Goal: Check status: Check status

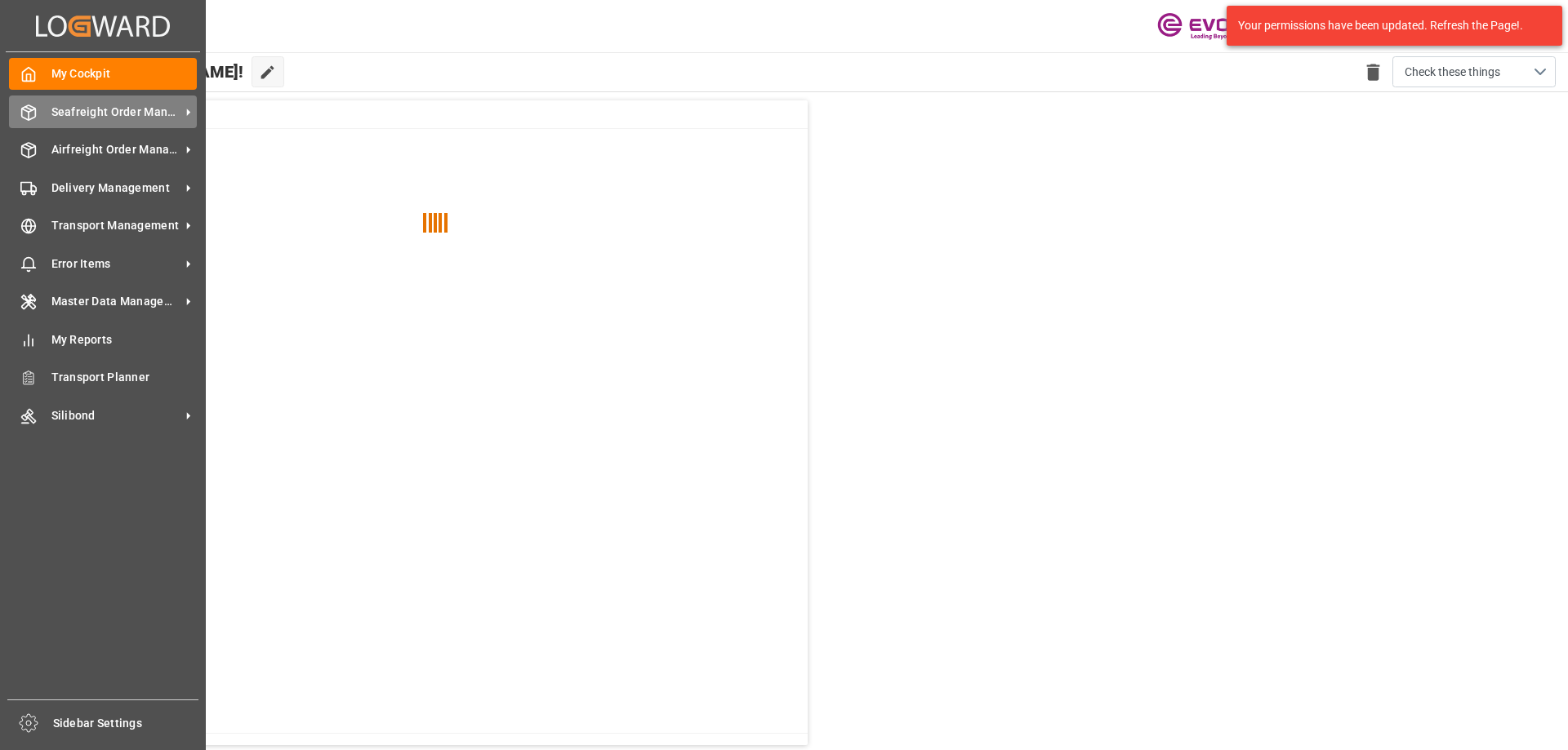
click at [27, 111] on icon at bounding box center [28, 112] width 16 height 16
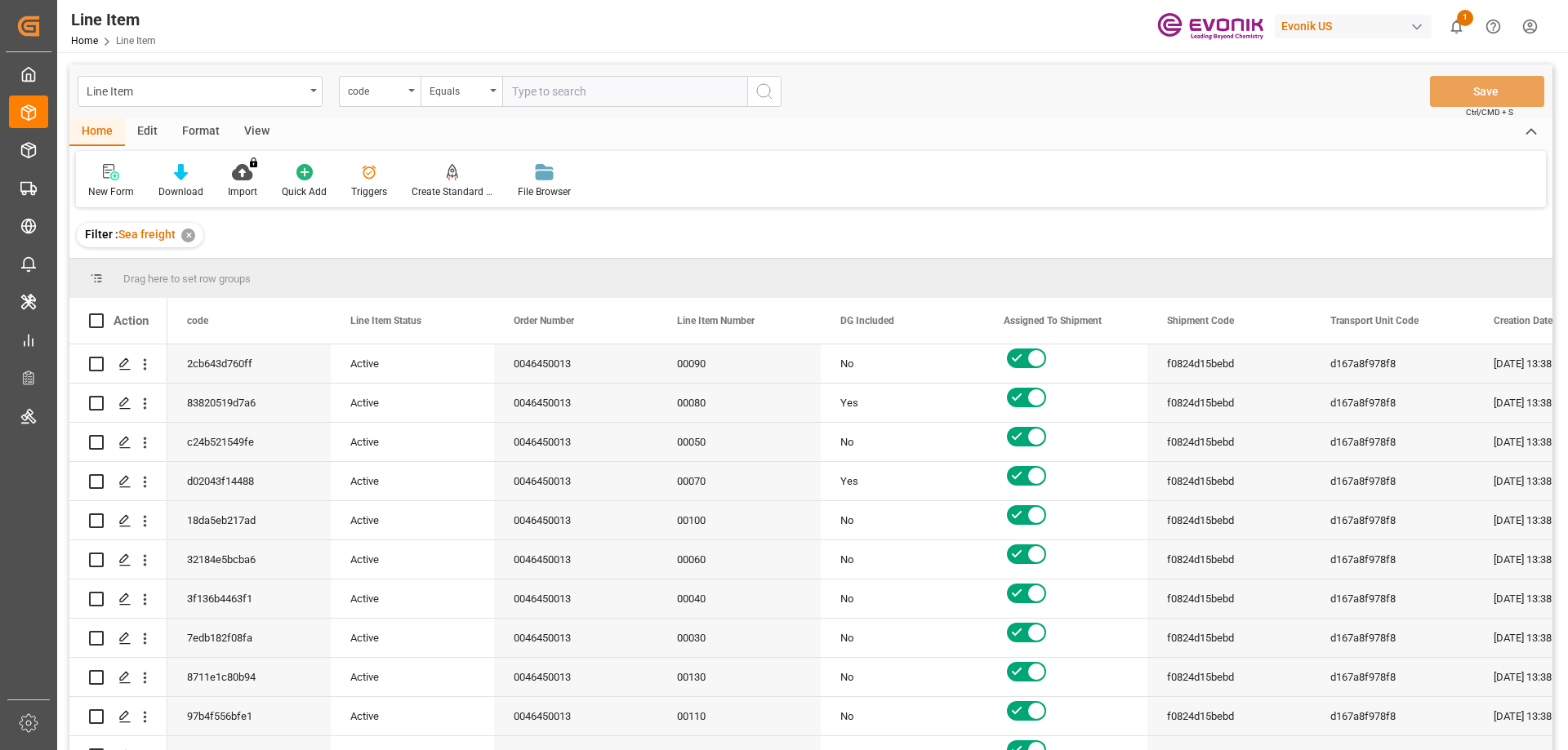
click at [400, 97] on div "code" at bounding box center [375, 90] width 56 height 19
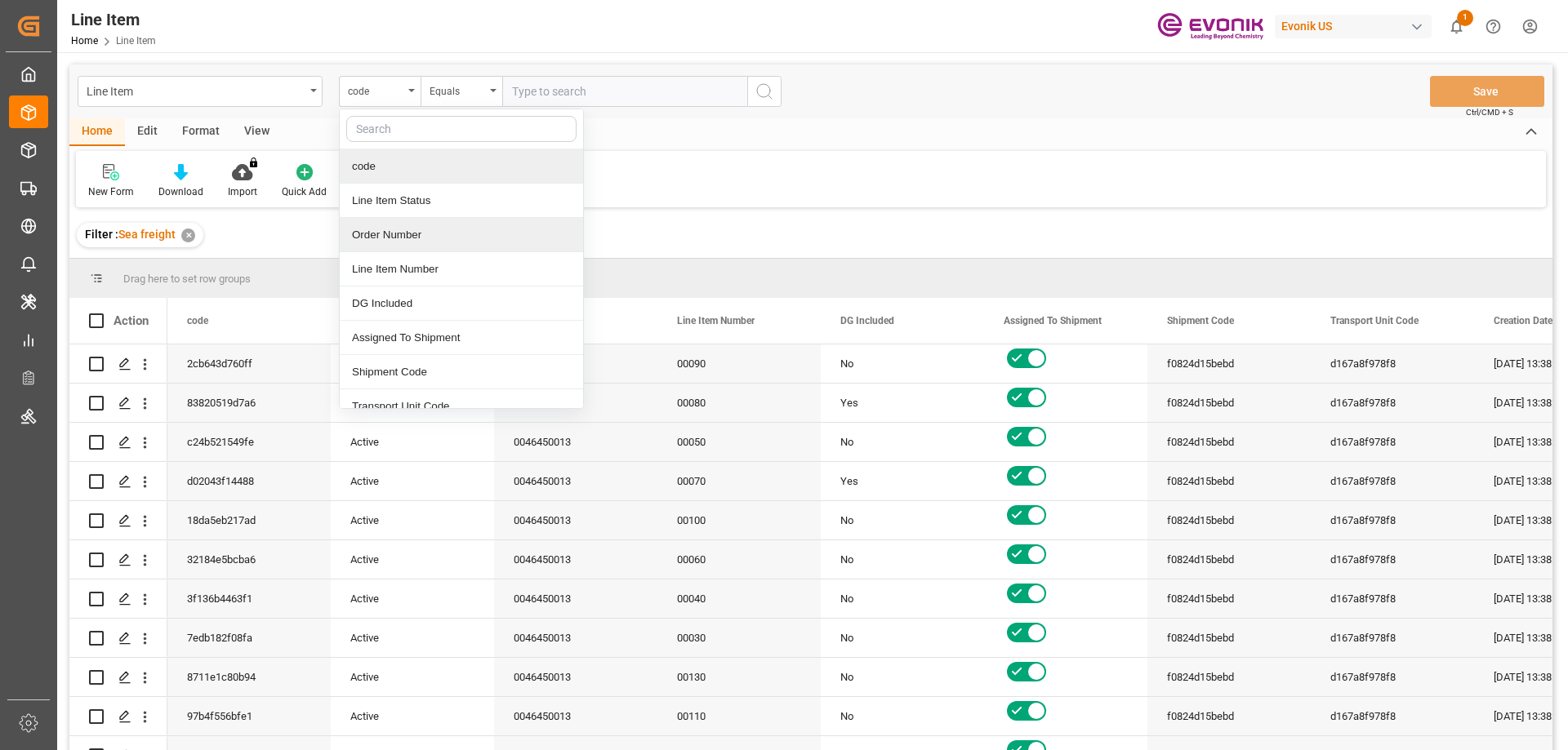
click at [405, 244] on div "Order Number" at bounding box center [461, 235] width 244 height 34
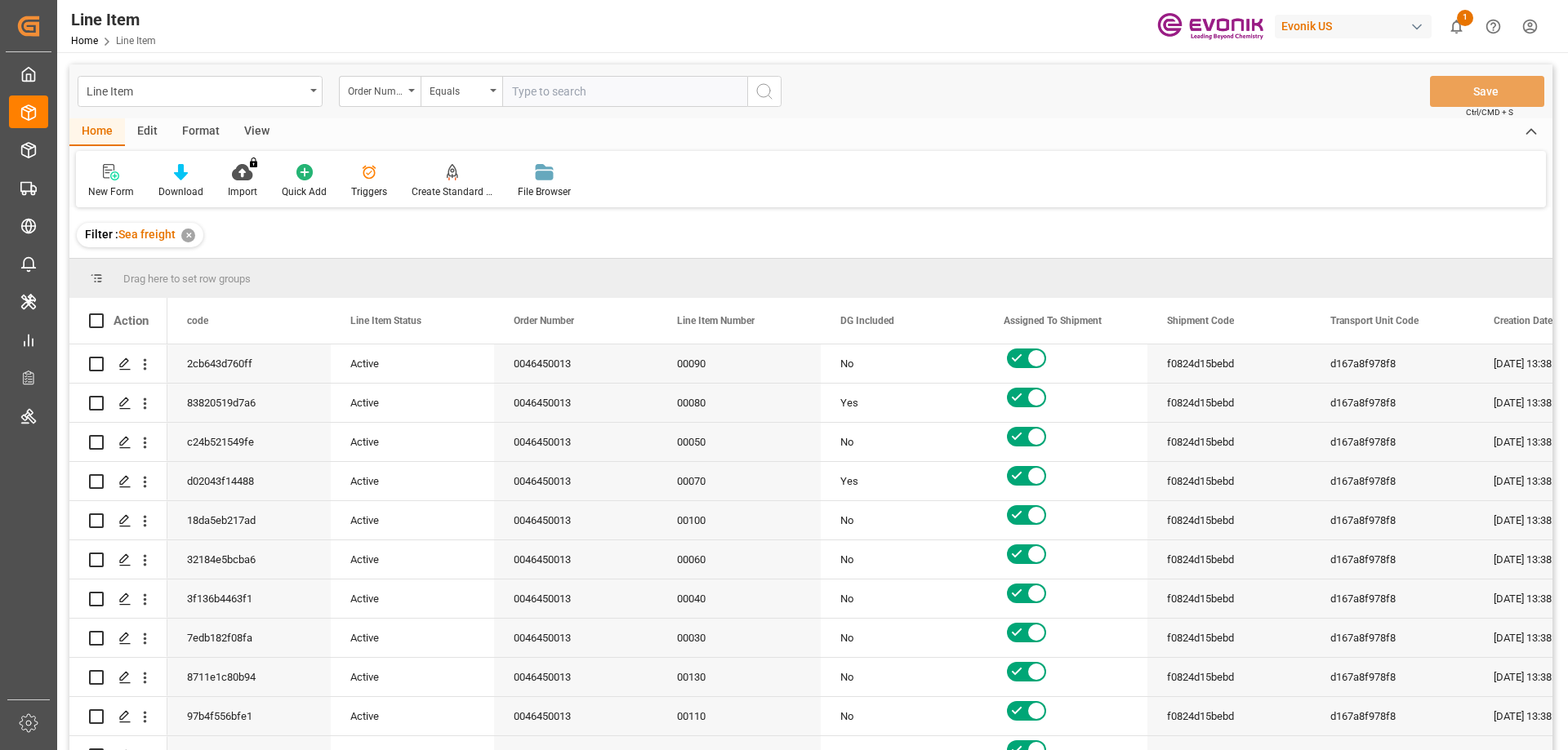
click at [556, 94] on input "text" at bounding box center [624, 91] width 245 height 31
click at [142, 128] on div "Edit" at bounding box center [147, 131] width 45 height 27
click at [196, 128] on div "Format" at bounding box center [201, 131] width 62 height 27
click at [267, 125] on div "View" at bounding box center [256, 131] width 50 height 27
click at [195, 181] on div "Standard Templates" at bounding box center [185, 181] width 106 height 36
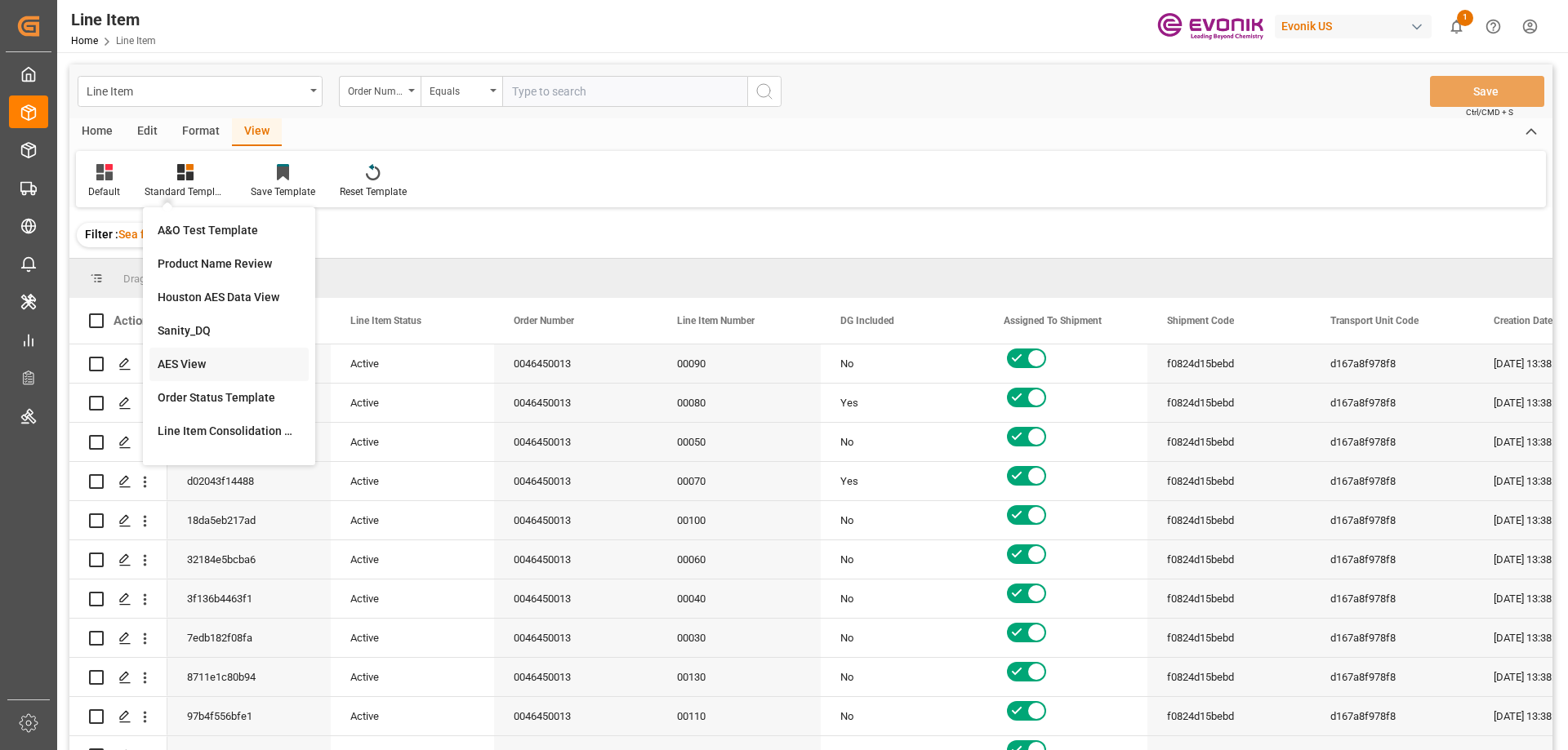
click at [192, 366] on div "AES View" at bounding box center [229, 365] width 143 height 17
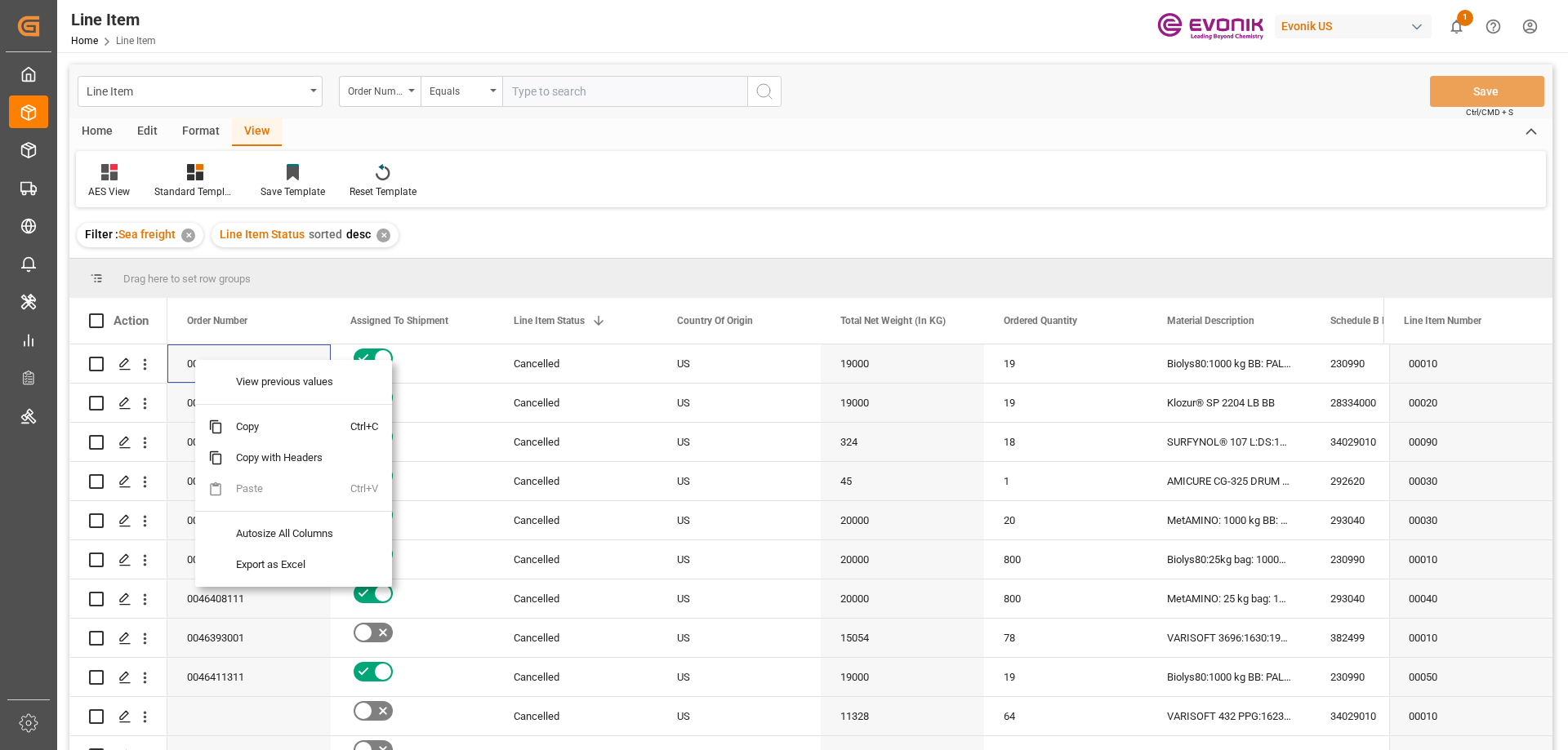
click at [561, 172] on div "AES View Standard Templates Save Template Reset Template" at bounding box center [810, 179] width 1470 height 57
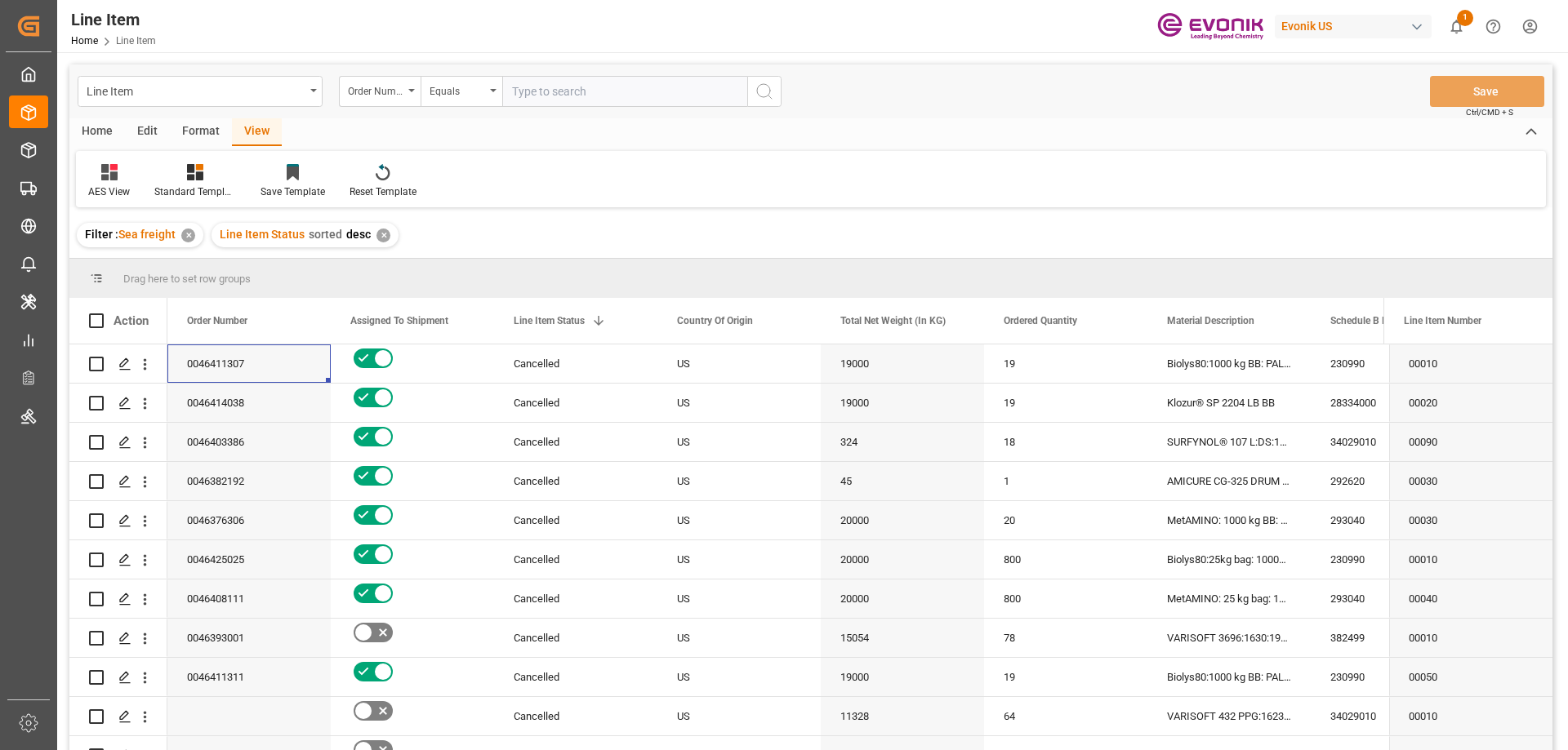
click at [570, 94] on input "text" at bounding box center [624, 91] width 245 height 31
paste input "2006774936"
type input "2006774936"
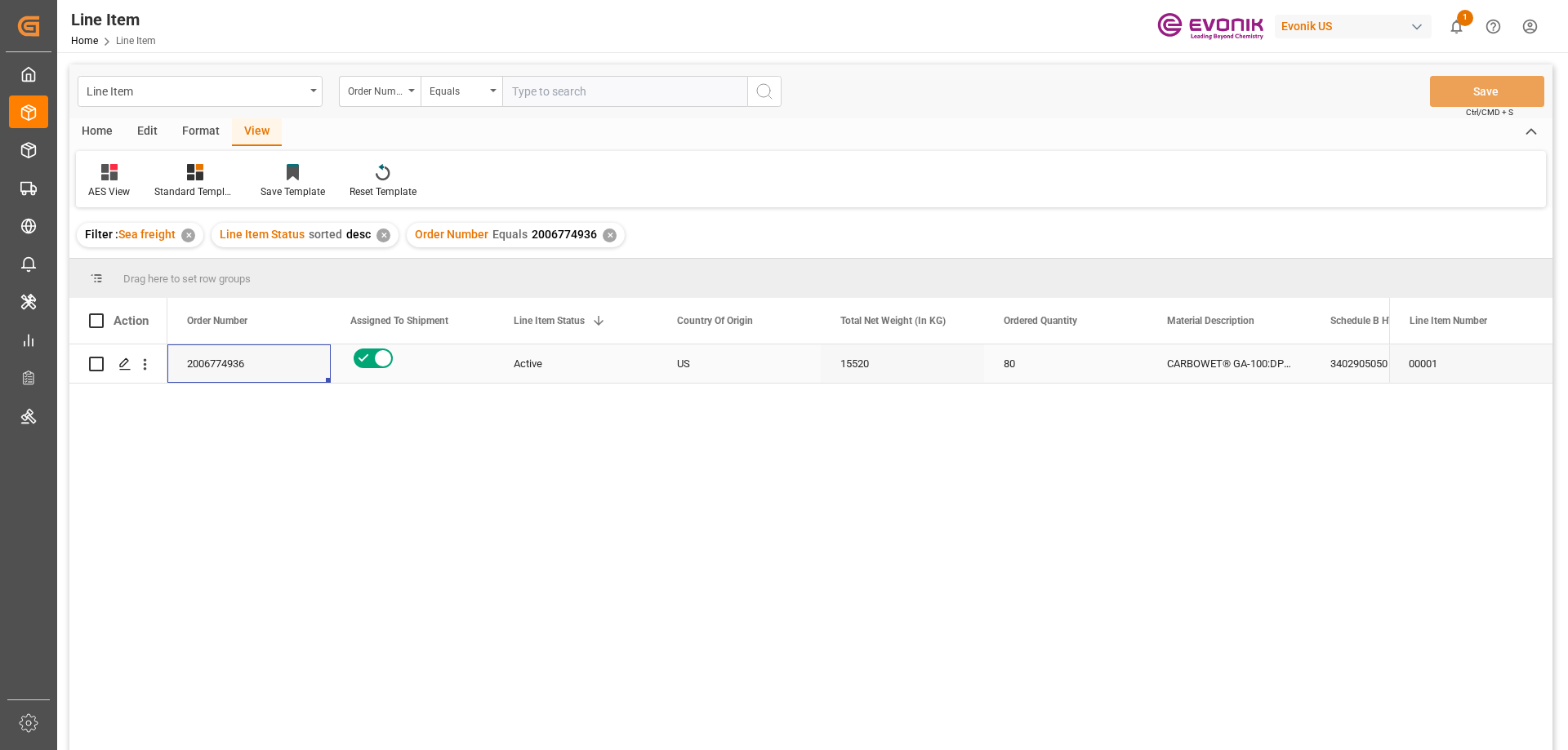
click at [544, 347] on div "Active" at bounding box center [576, 365] width 124 height 38
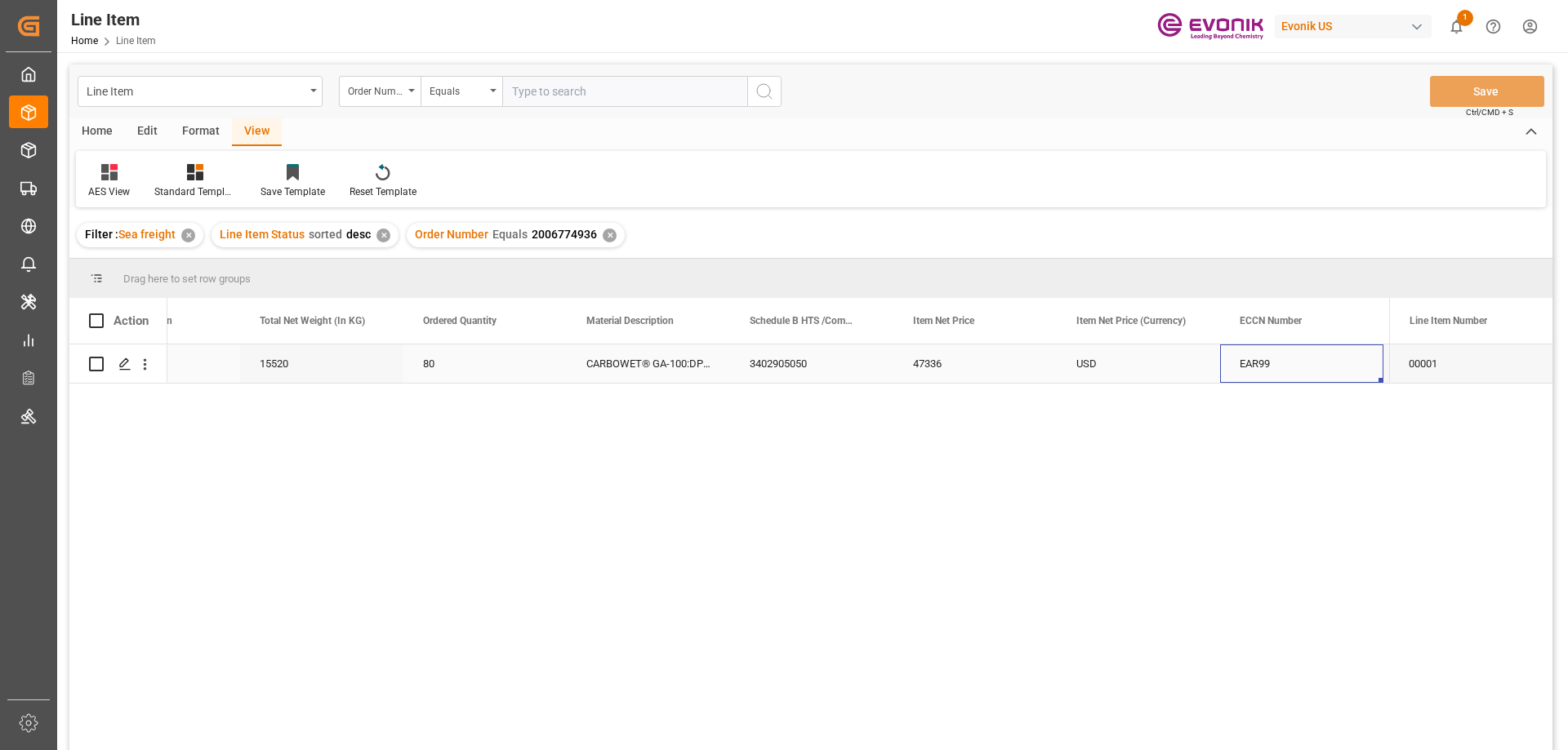
scroll to position [0, 744]
click at [143, 357] on icon "open menu" at bounding box center [145, 365] width 17 height 17
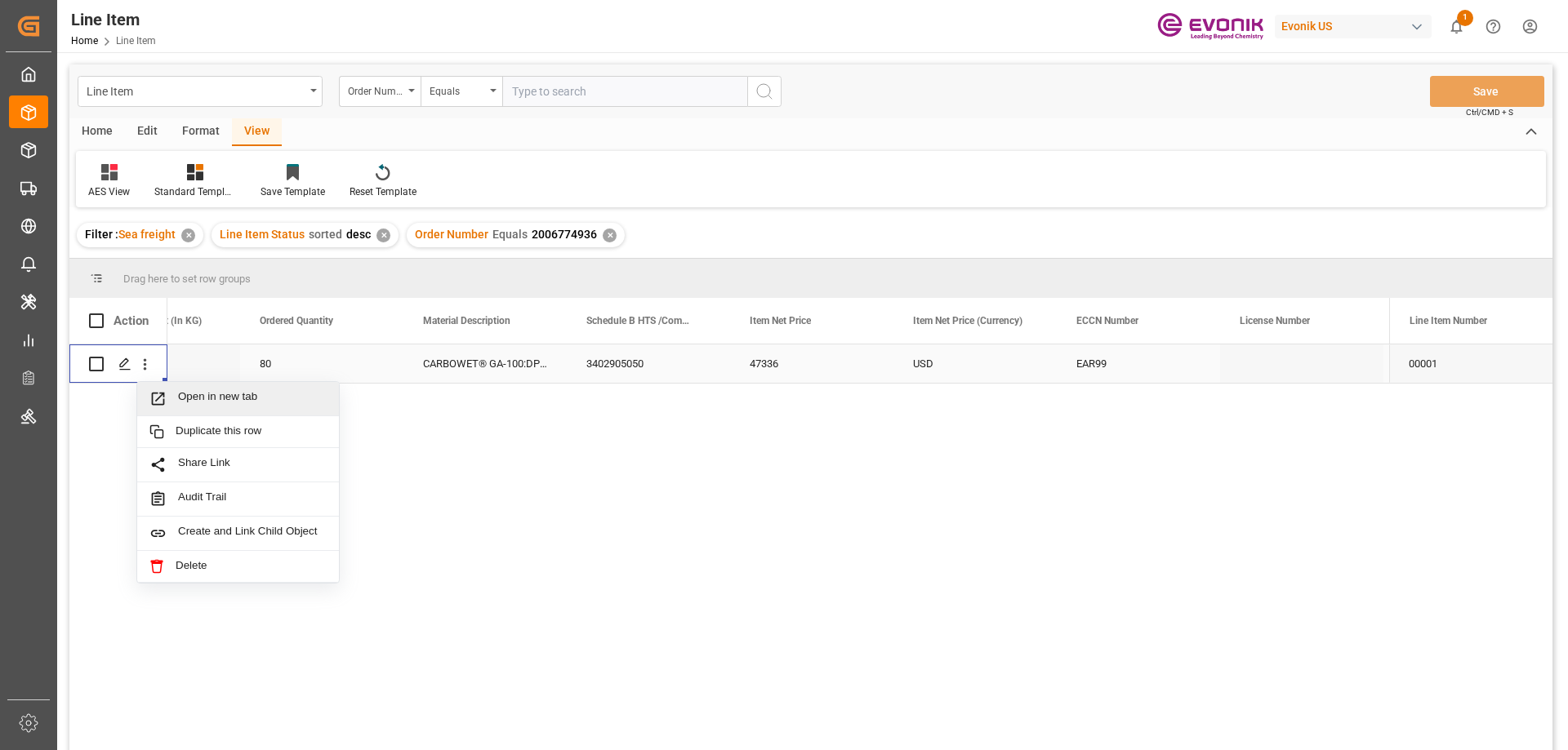
click at [185, 397] on span "Open in new tab" at bounding box center [251, 399] width 148 height 17
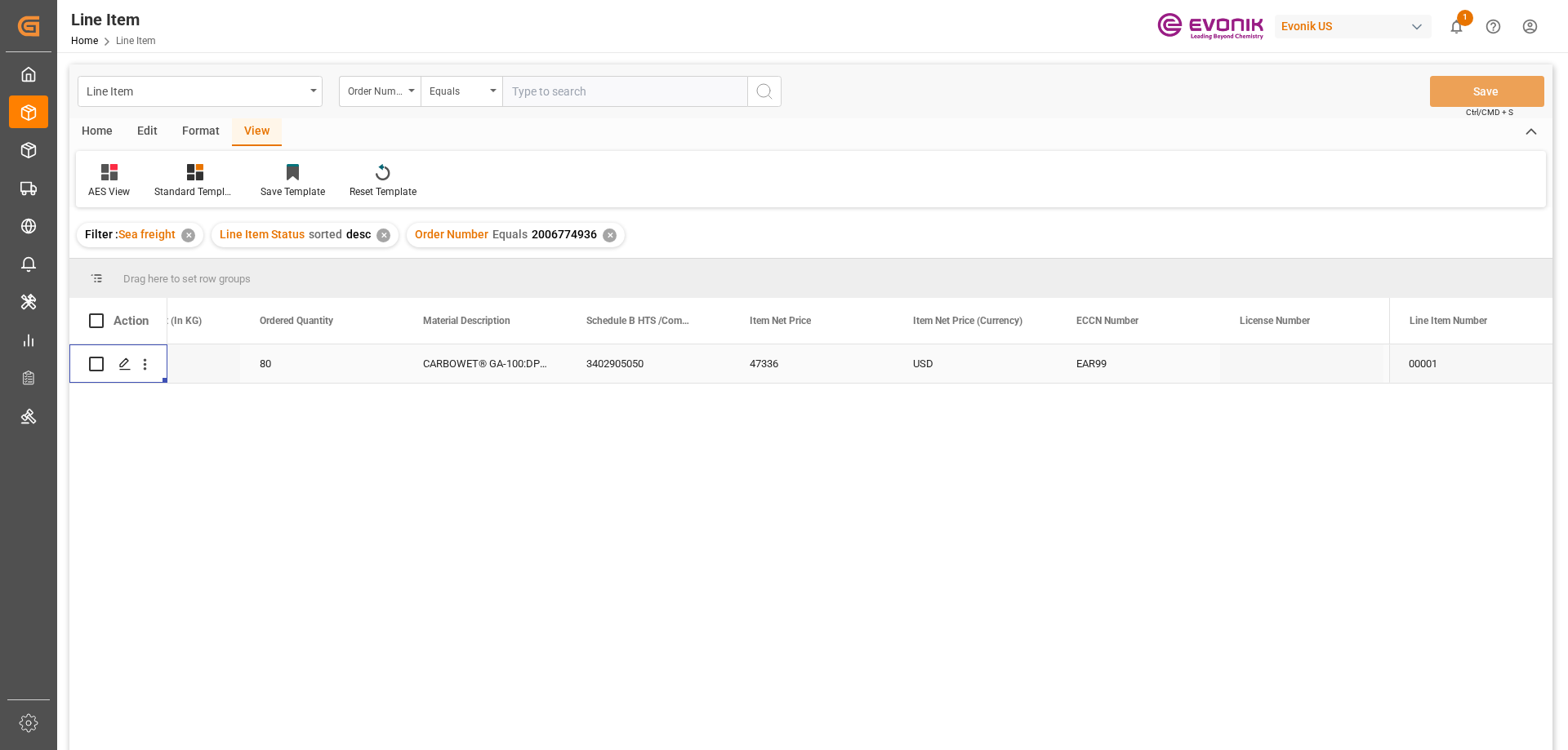
click at [593, 361] on div "3402905050" at bounding box center [648, 364] width 164 height 39
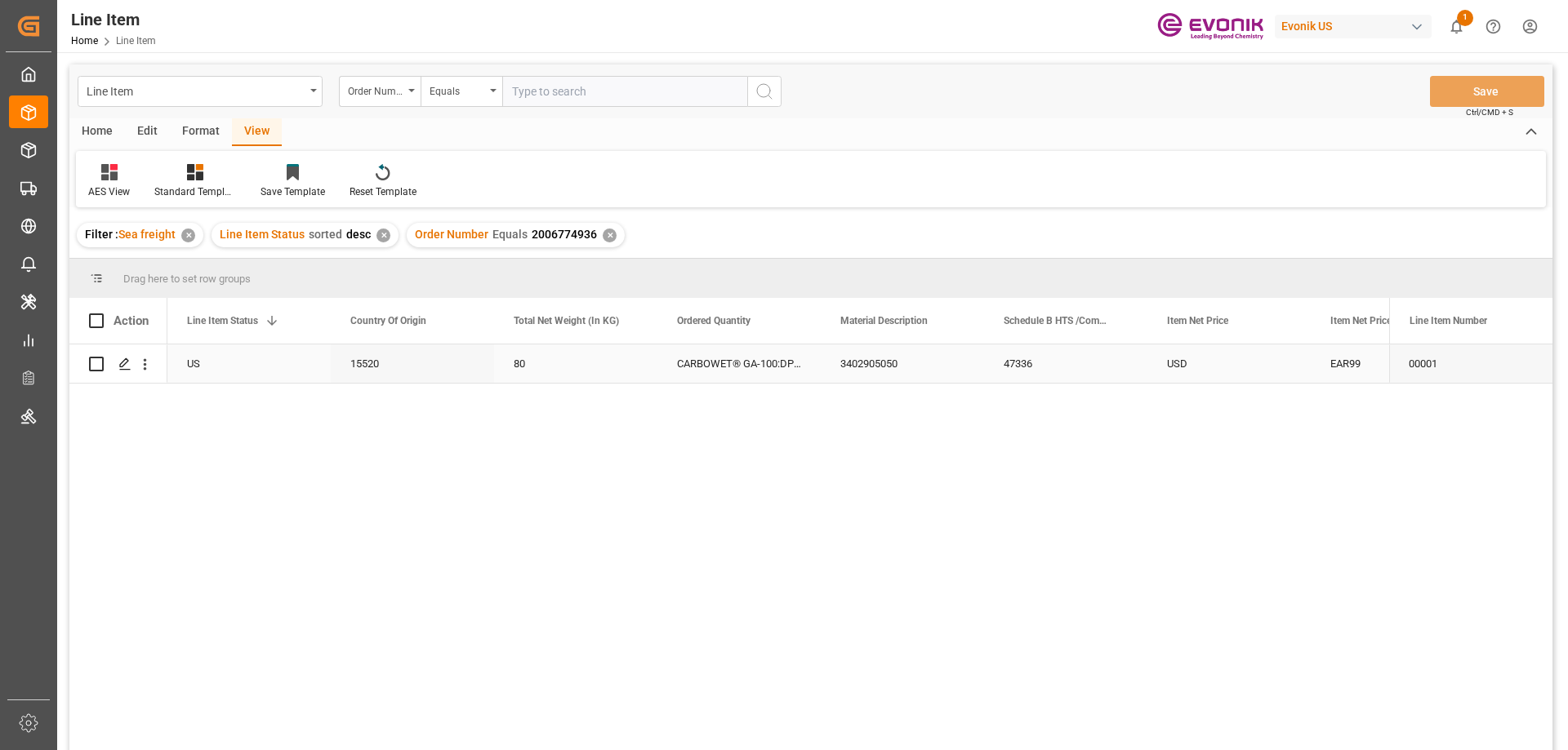
scroll to position [0, 327]
click at [1052, 213] on div "Filter : Sea freight ✕ Line Item Status sorted desc ✕ Order Number Equals 20067…" at bounding box center [810, 235] width 1483 height 45
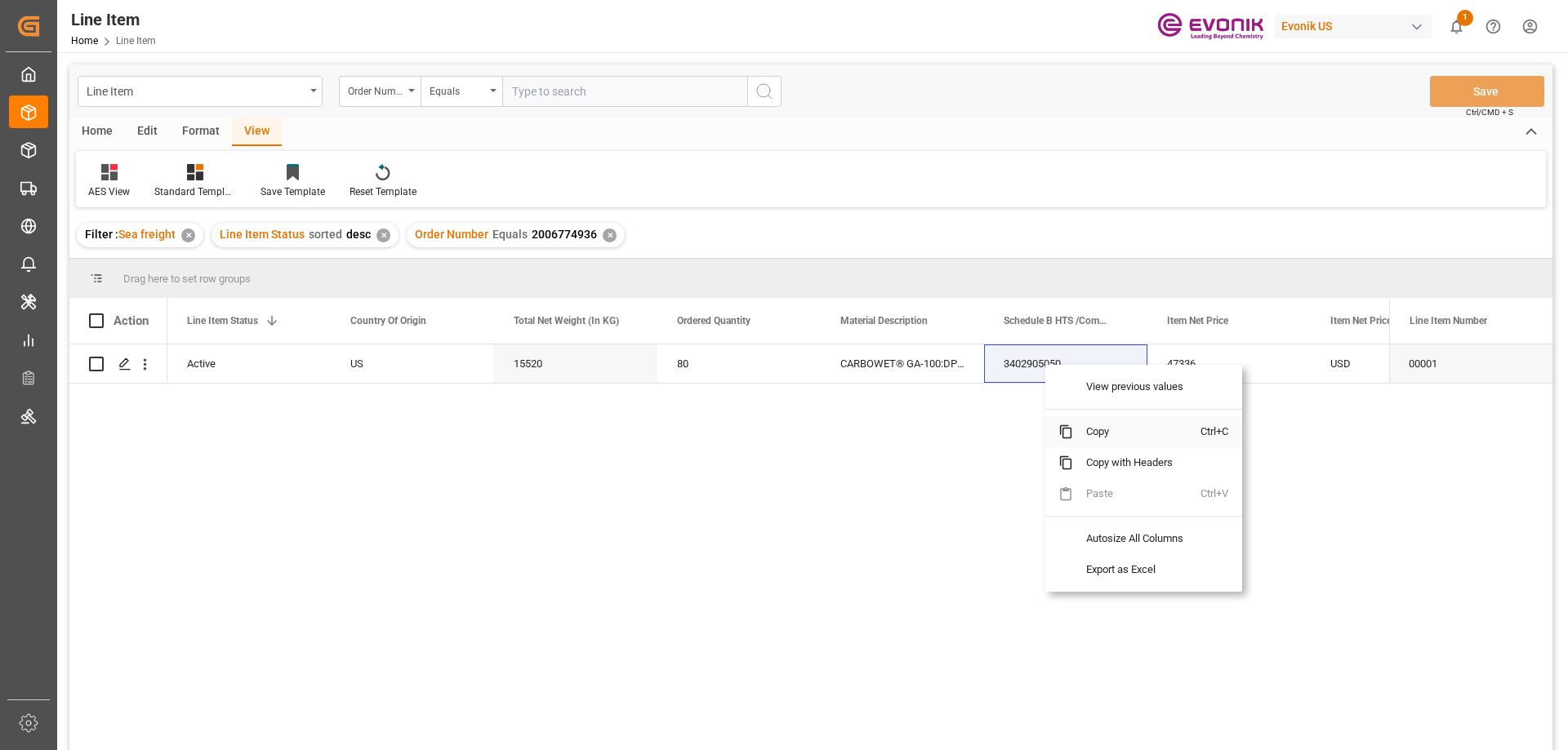
click at [1122, 435] on span "Copy" at bounding box center [1137, 432] width 128 height 31
click at [1062, 436] on span "Copy" at bounding box center [1106, 432] width 128 height 31
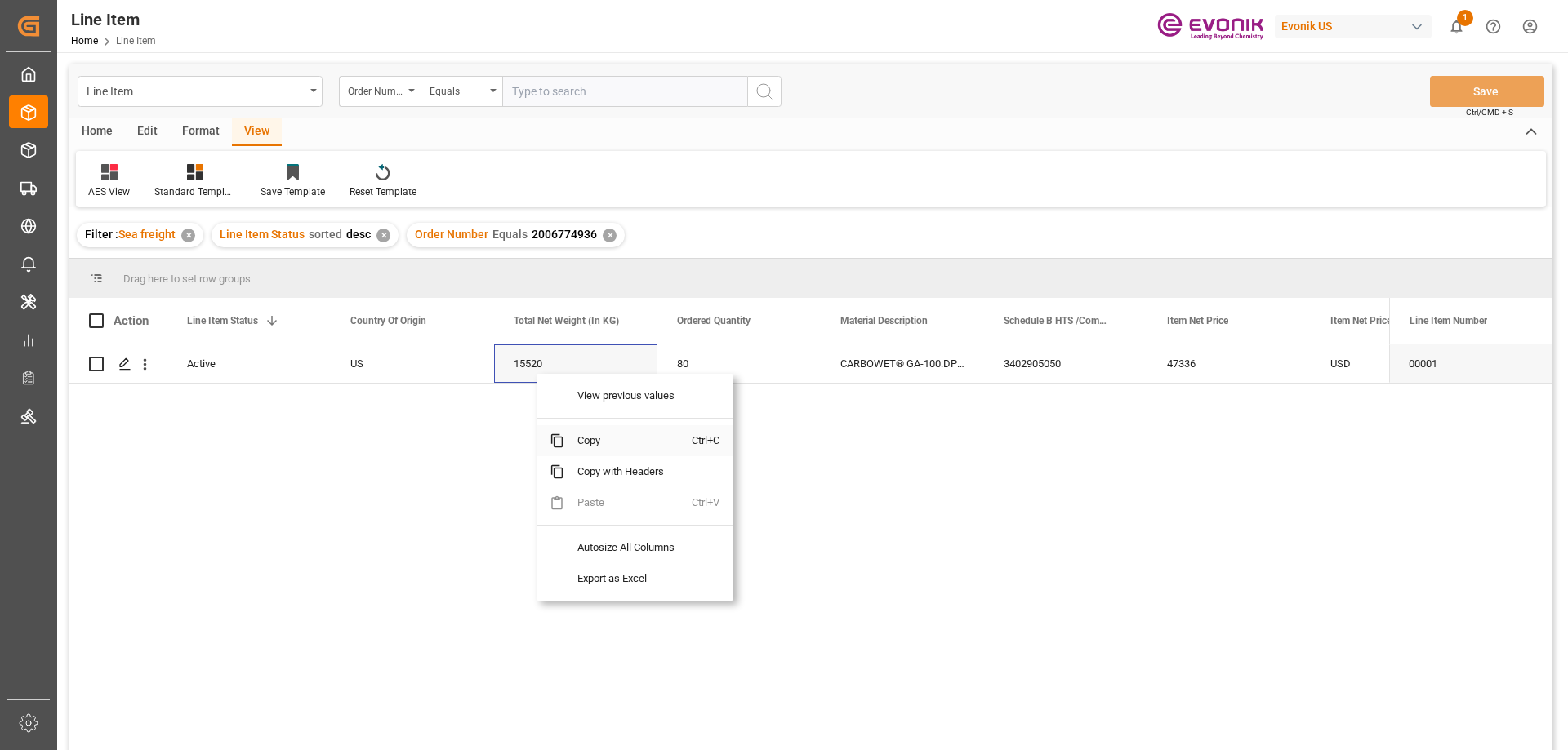
click at [595, 439] on span "Copy" at bounding box center [628, 440] width 128 height 31
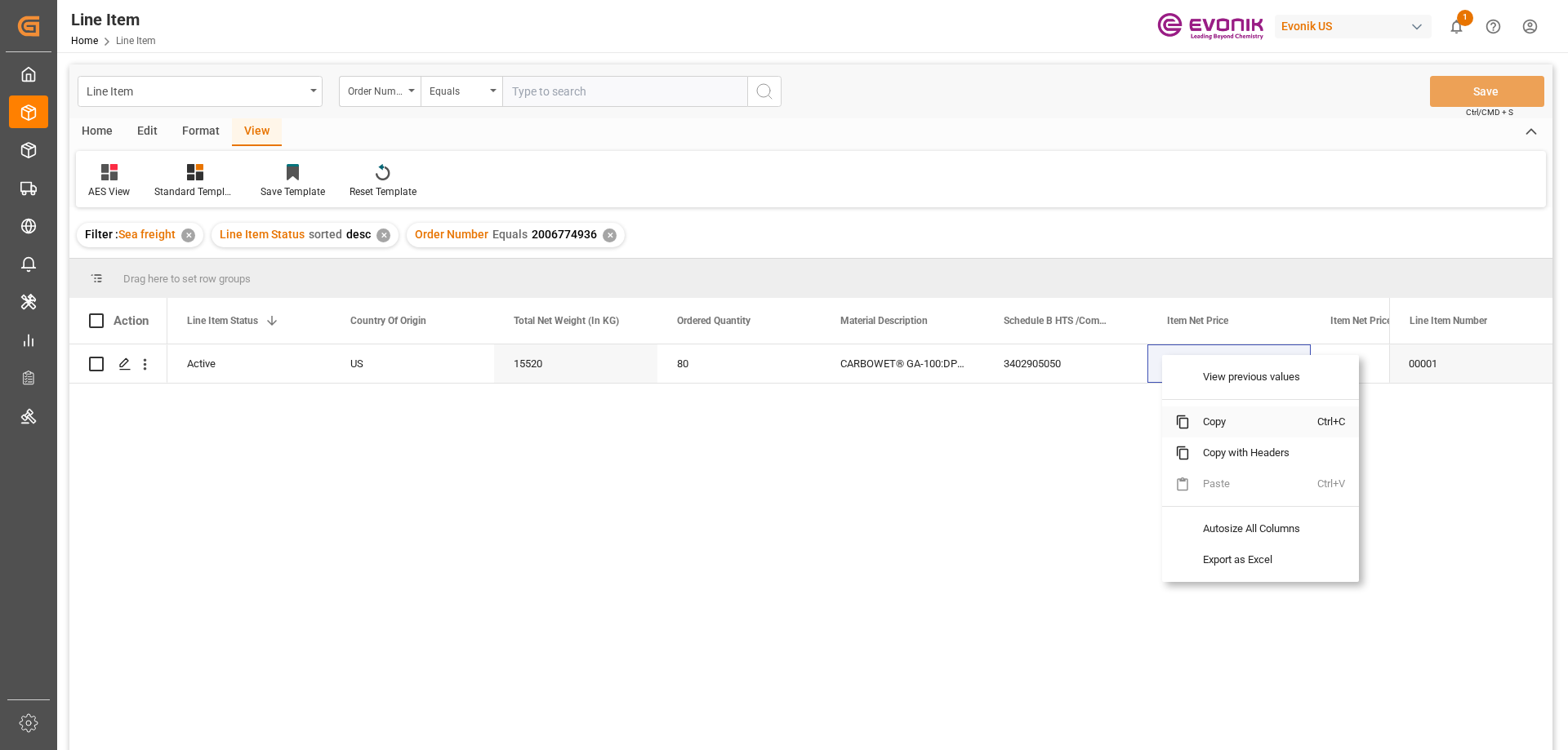
click at [1224, 432] on span "Copy" at bounding box center [1253, 421] width 128 height 31
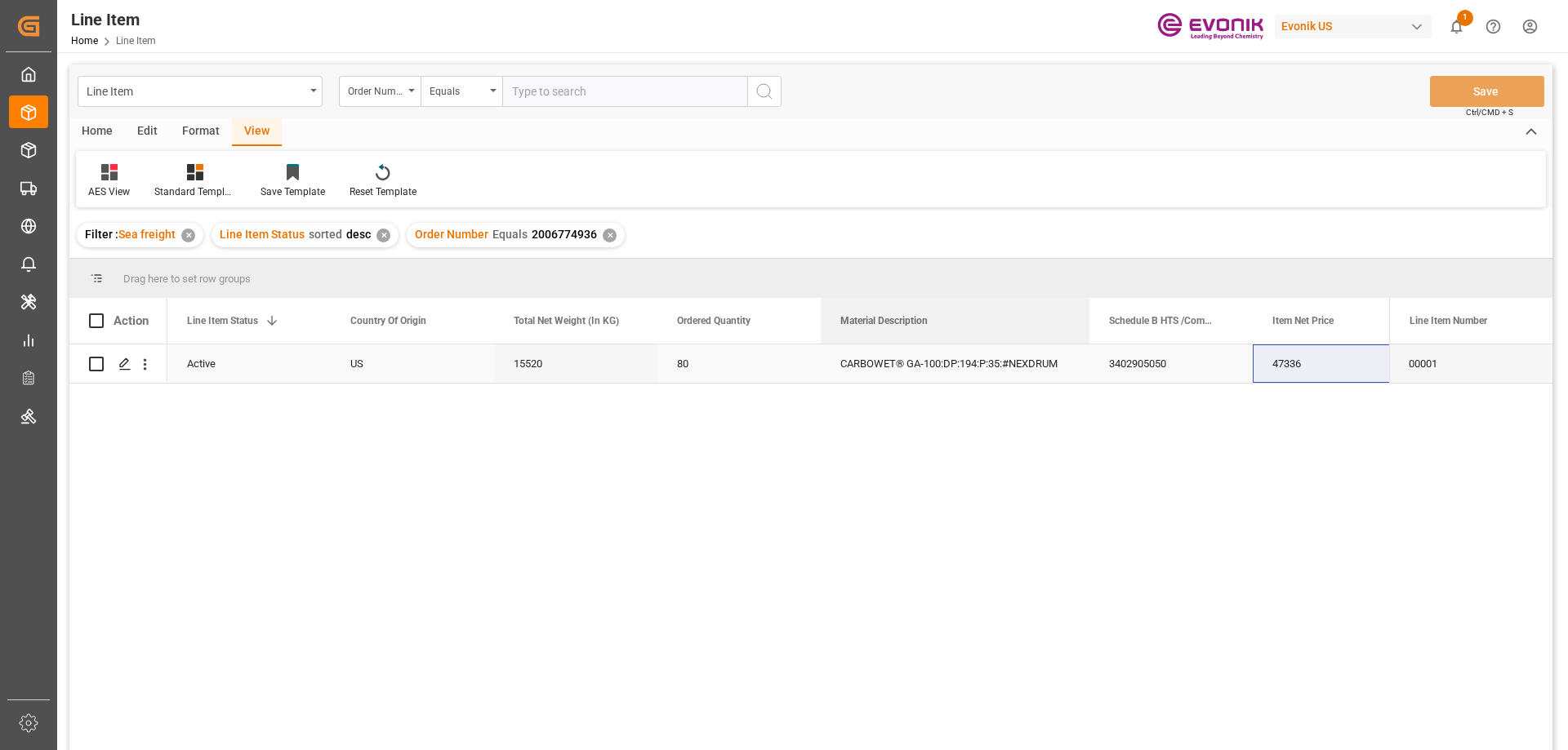
drag, startPoint x: 982, startPoint y: 320, endPoint x: 1085, endPoint y: 346, distance: 106.2
click at [1085, 346] on div "Action Country Of Origin Total Net Weight (In KG) Ordered Quantity 1 US" at bounding box center [810, 529] width 1483 height 463
drag, startPoint x: 561, startPoint y: 177, endPoint x: 549, endPoint y: 177, distance: 12.0
drag, startPoint x: 549, startPoint y: 177, endPoint x: 376, endPoint y: 22, distance: 232.3
click at [376, 22] on div "Line Item Home Line Item Evonik US 1 Notifications Only show unread All Mark al…" at bounding box center [806, 26] width 1523 height 52
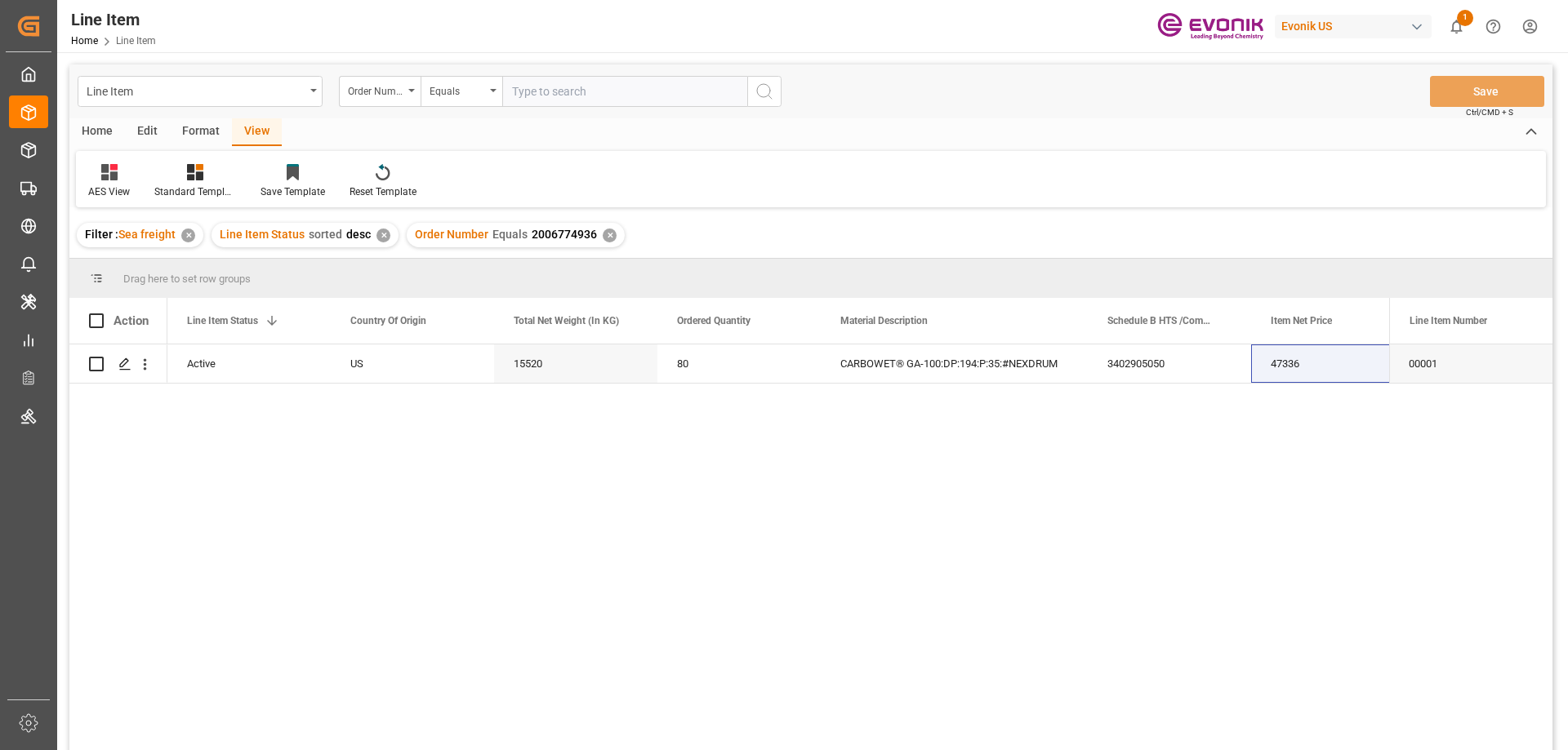
click at [592, 99] on input "text" at bounding box center [624, 91] width 245 height 31
type input "o"
click at [589, 93] on input "text" at bounding box center [624, 91] width 245 height 31
paste input "2007116838"
type input "2007116838"
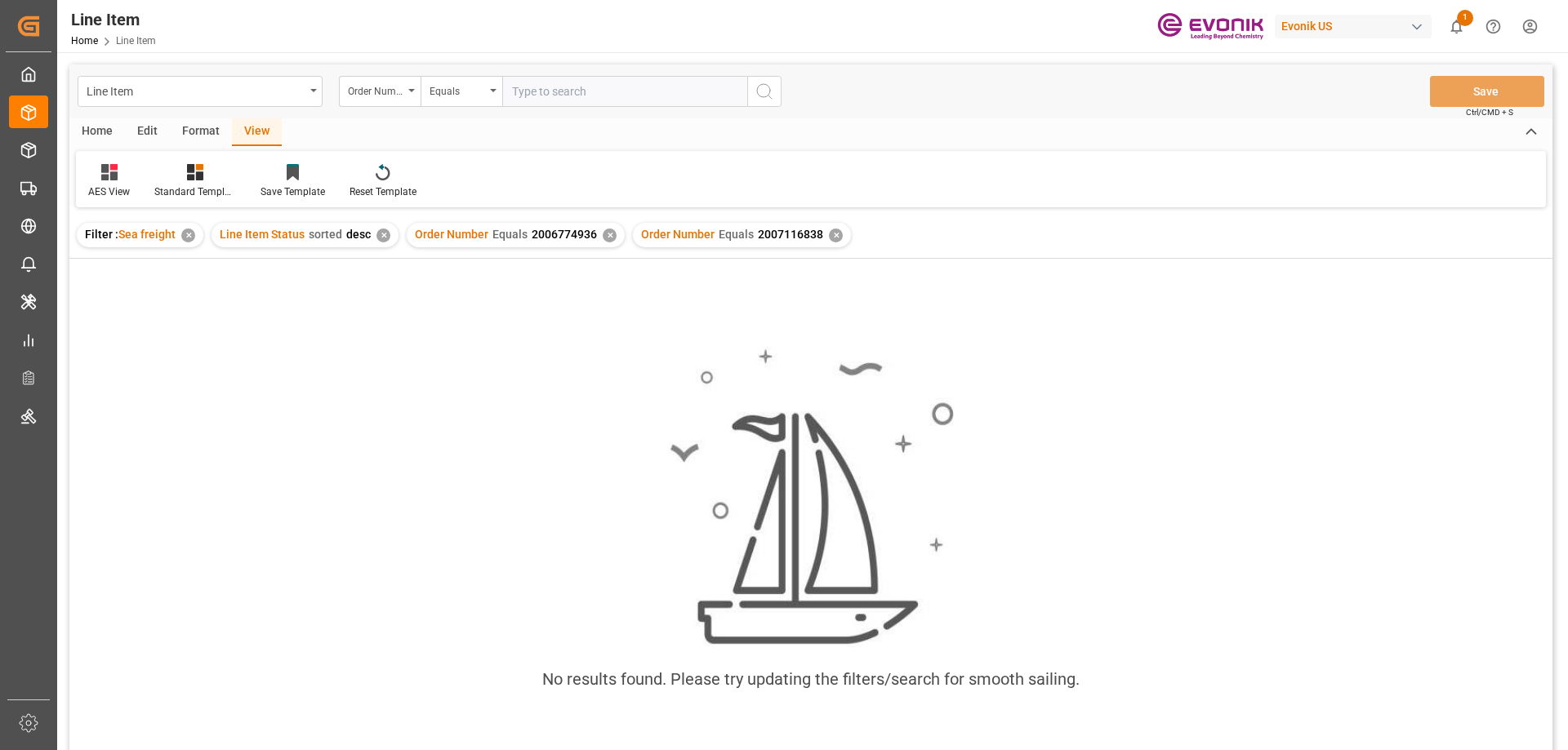
click at [600, 229] on div "Order Number Equals 2006774936 ✕" at bounding box center [515, 235] width 218 height 25
click at [603, 231] on div "✕" at bounding box center [610, 235] width 14 height 14
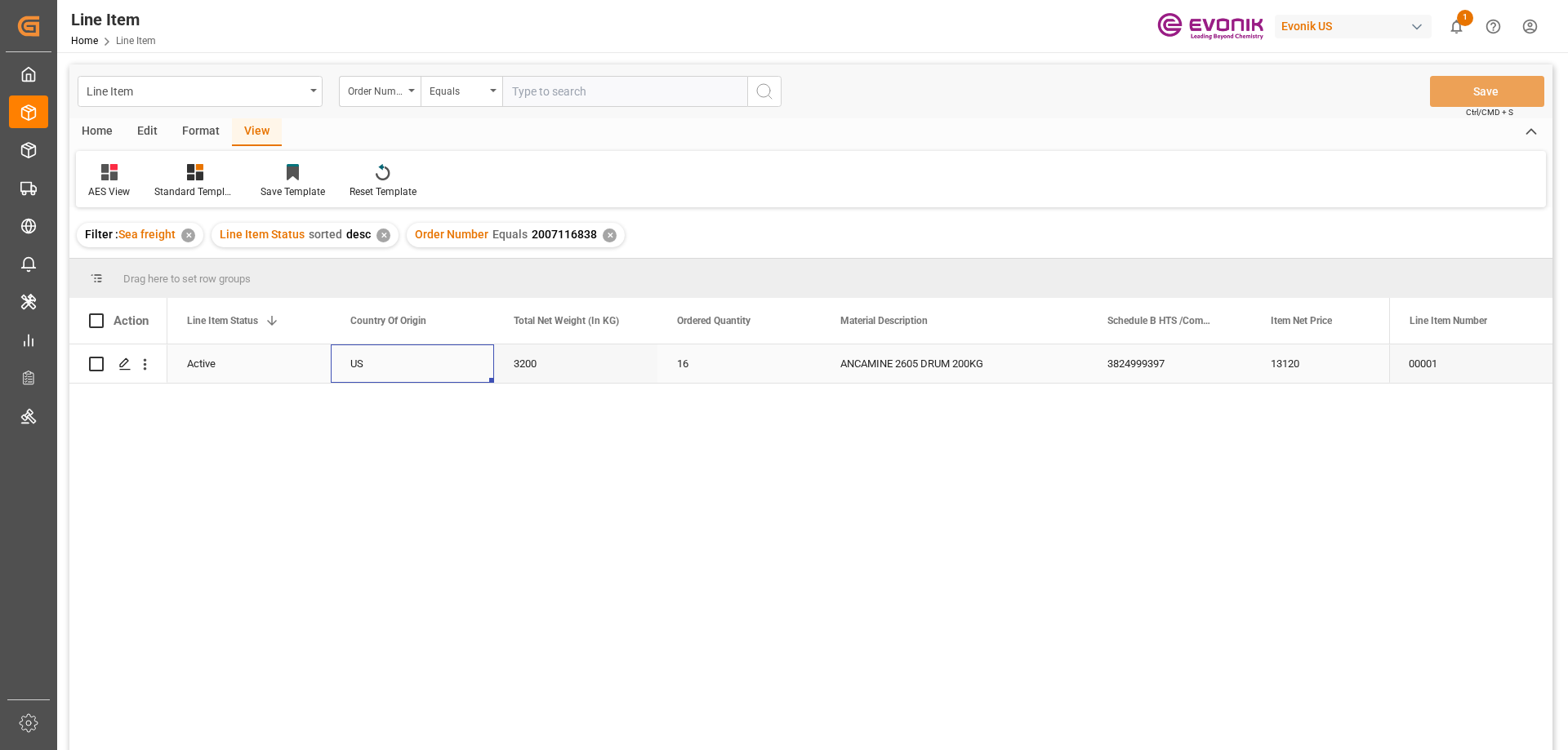
click at [355, 365] on div "US" at bounding box center [412, 364] width 164 height 39
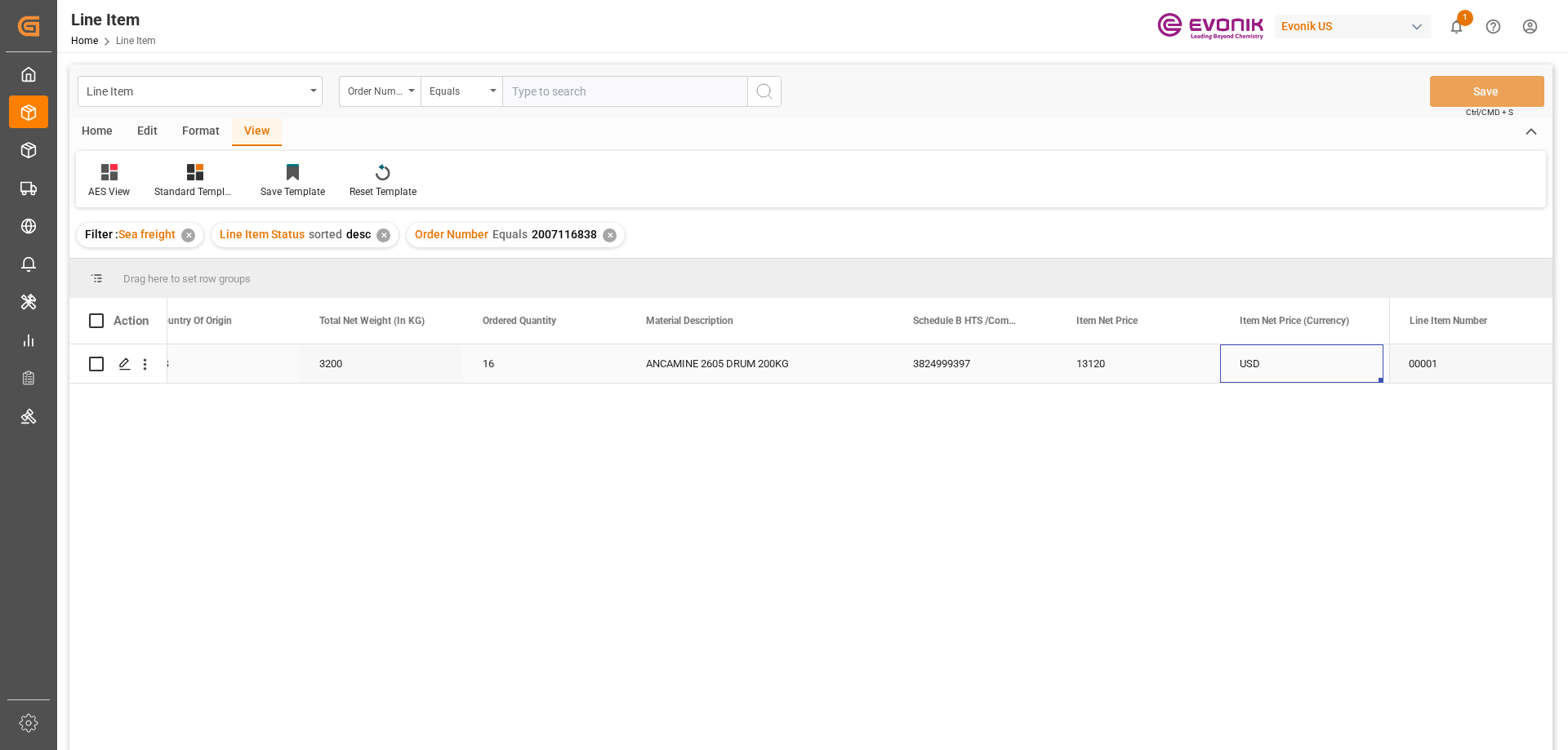
scroll to position [0, 684]
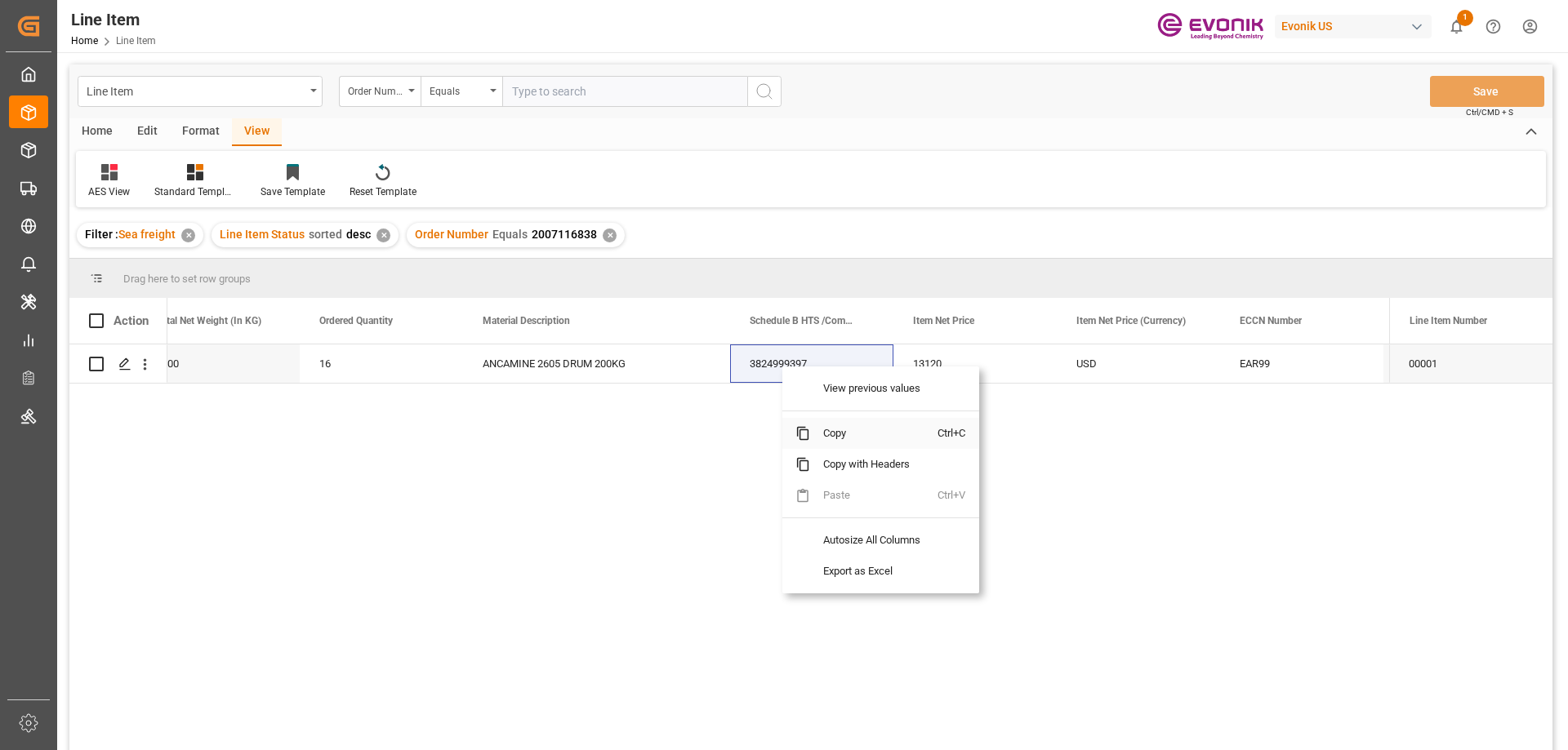
click at [827, 433] on span "Copy" at bounding box center [873, 433] width 128 height 31
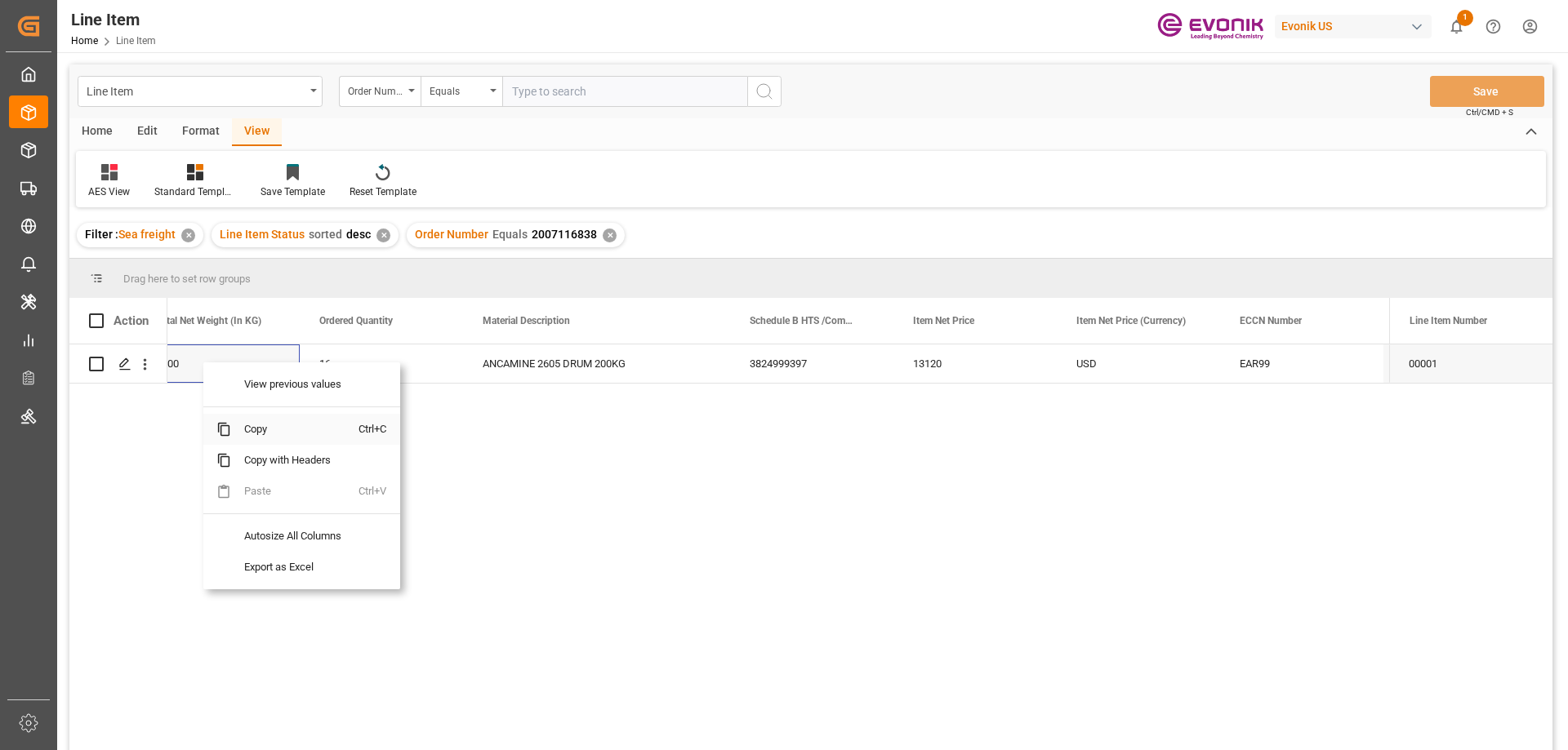
click at [256, 434] on span "Copy" at bounding box center [295, 429] width 128 height 31
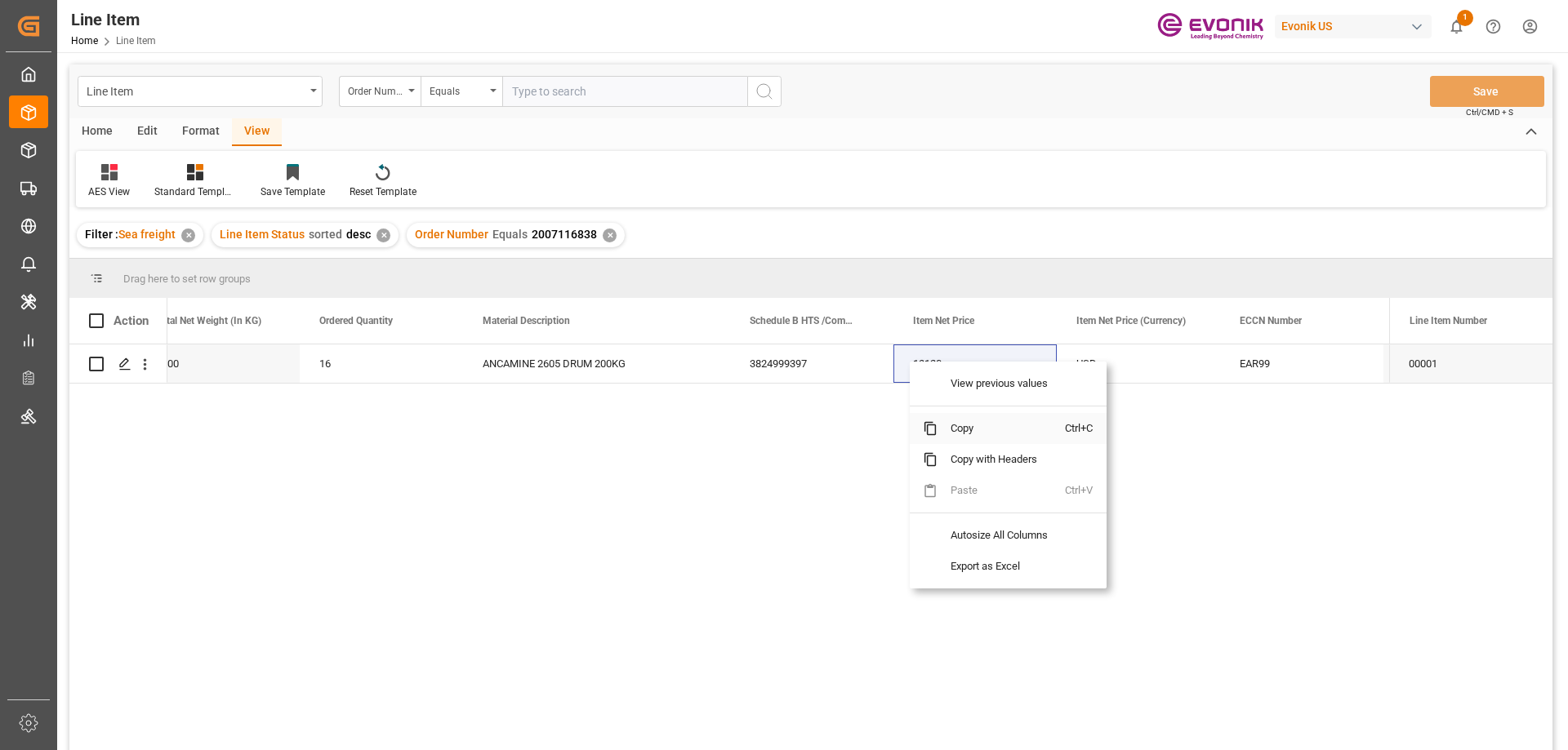
click at [955, 435] on span "Copy" at bounding box center [1001, 428] width 128 height 31
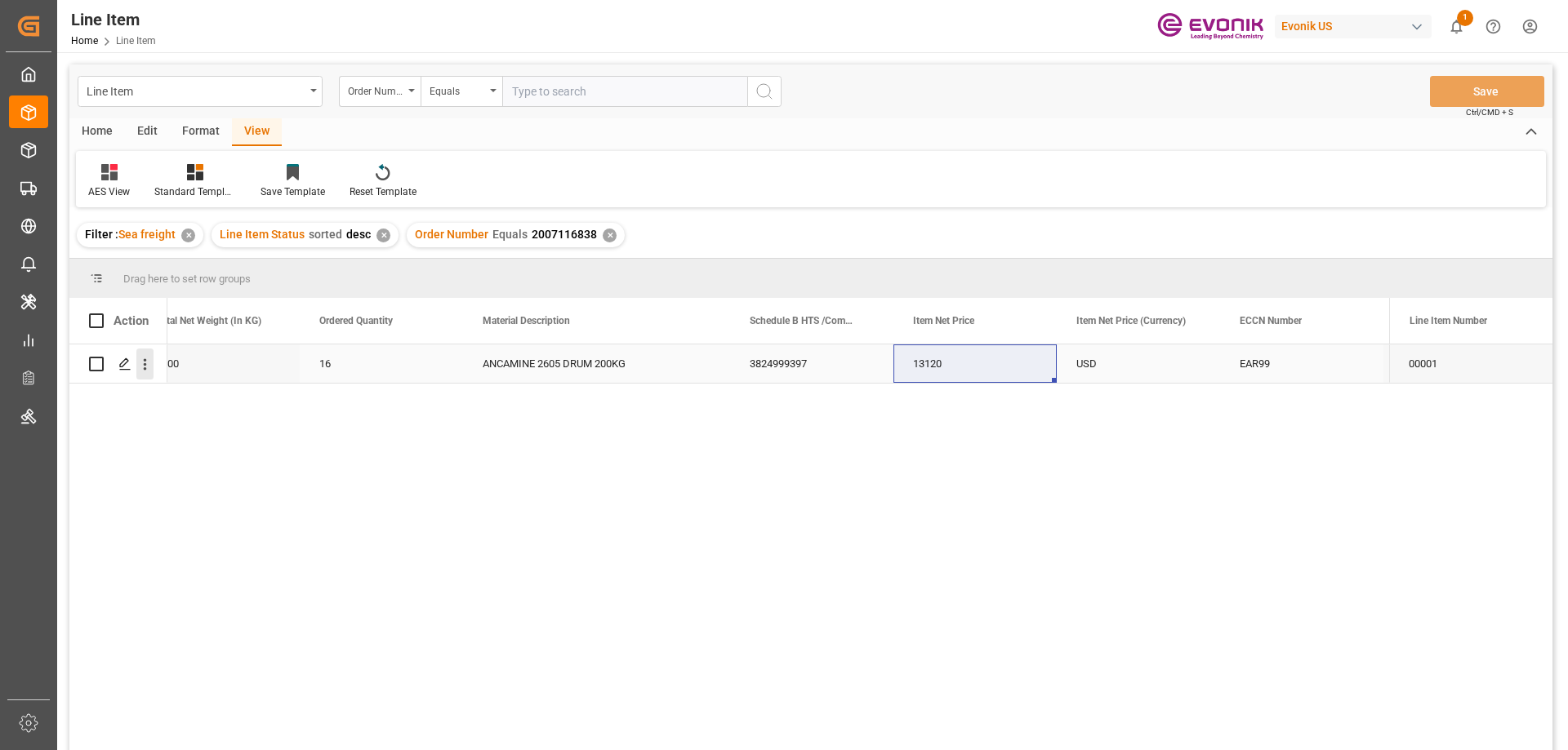
click at [147, 364] on icon "open menu" at bounding box center [145, 365] width 17 height 17
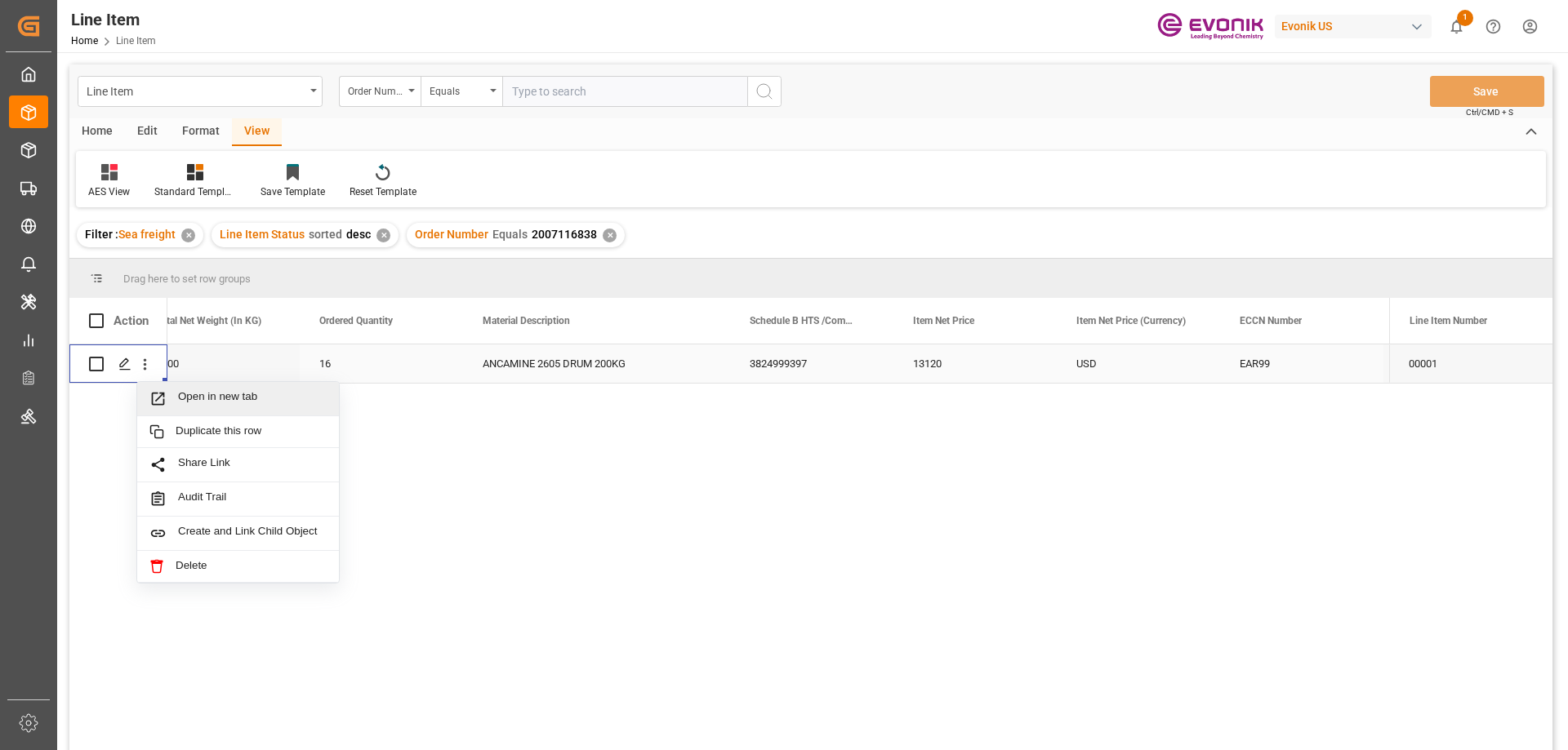
click at [191, 395] on span "Open in new tab" at bounding box center [251, 399] width 148 height 17
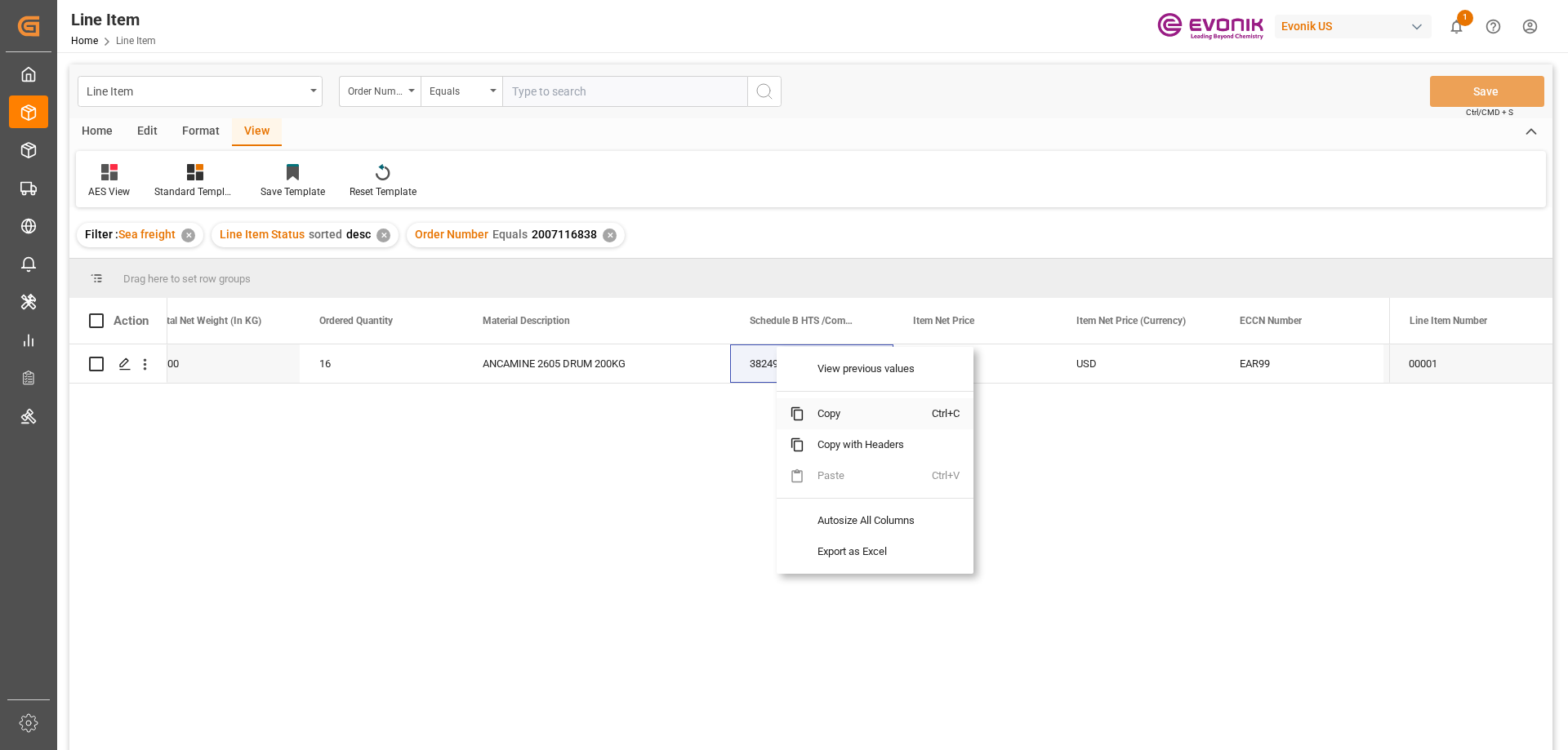
click at [812, 416] on span "Copy" at bounding box center [868, 414] width 128 height 31
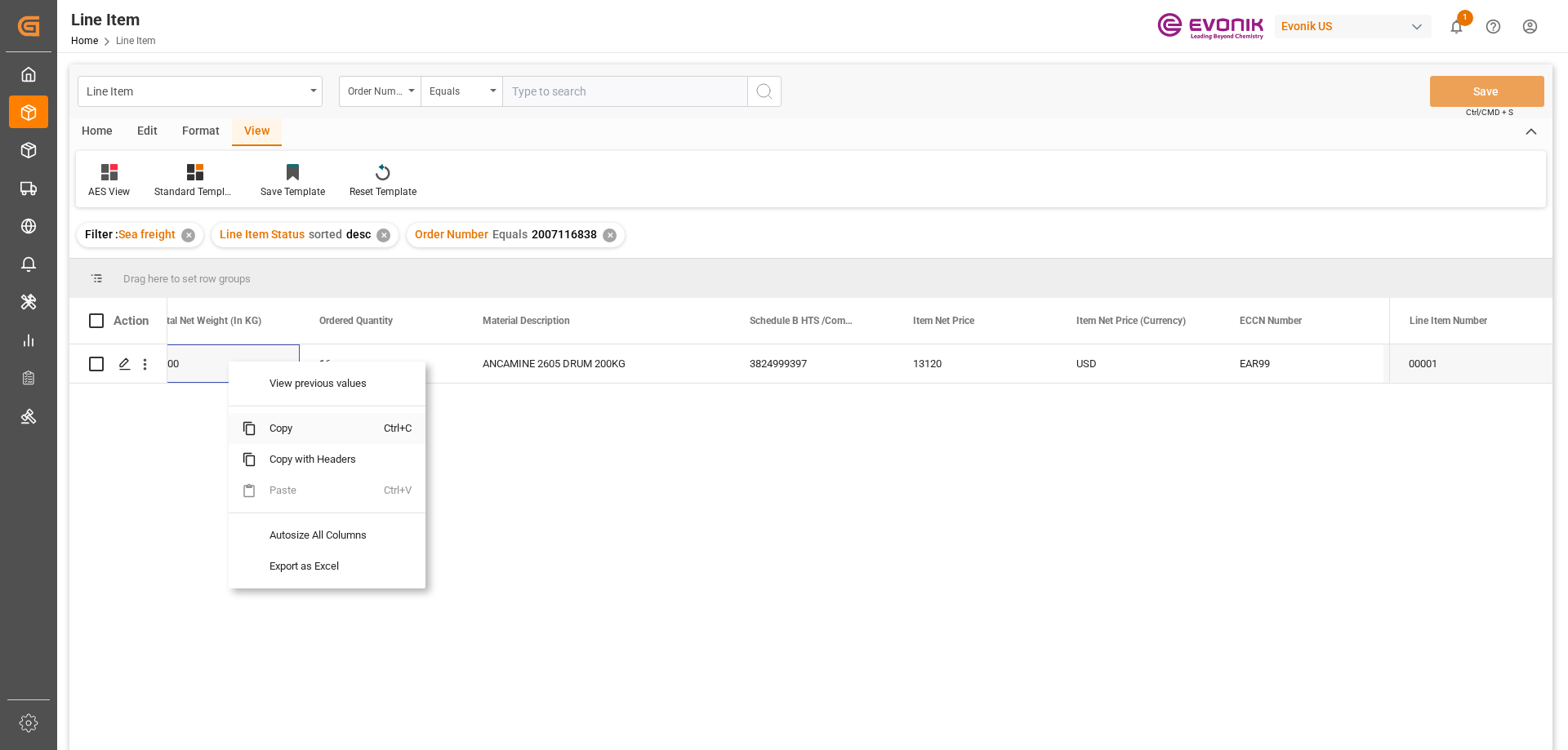
click at [271, 422] on span "Copy" at bounding box center [319, 428] width 128 height 31
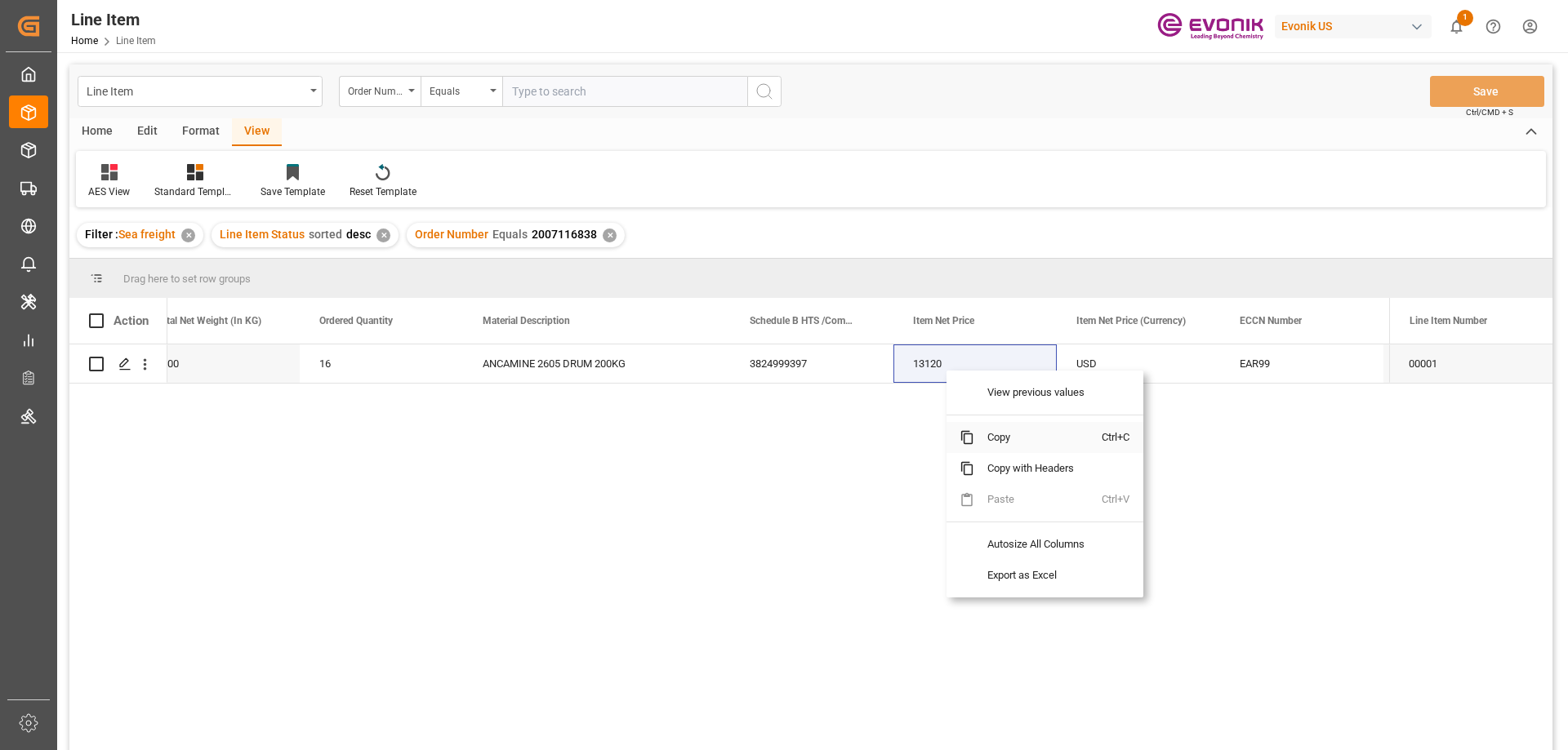
click at [995, 440] on span "Copy" at bounding box center [1038, 437] width 128 height 31
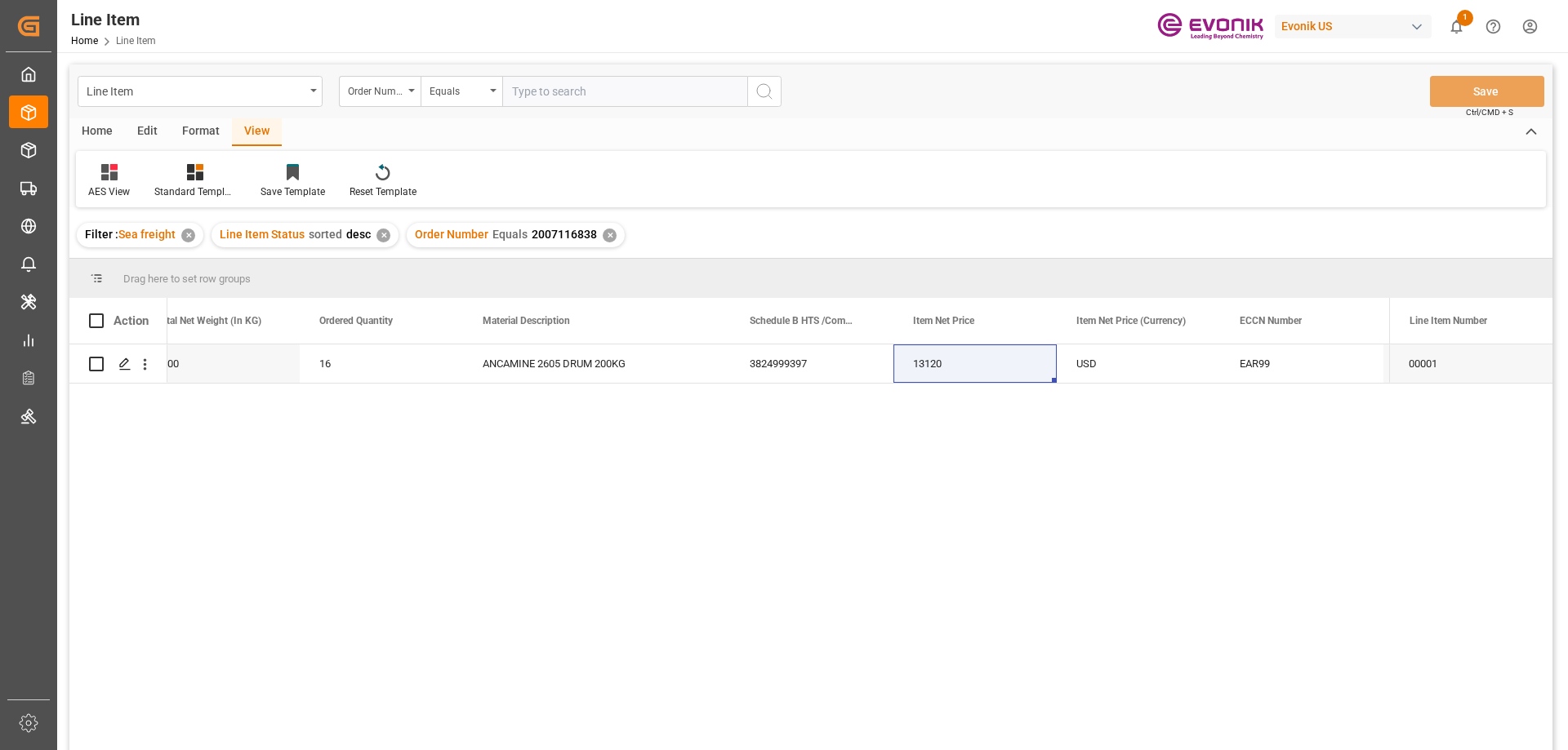
click at [562, 87] on input "text" at bounding box center [624, 91] width 245 height 31
paste input "0046467501"
type input "0046467501"
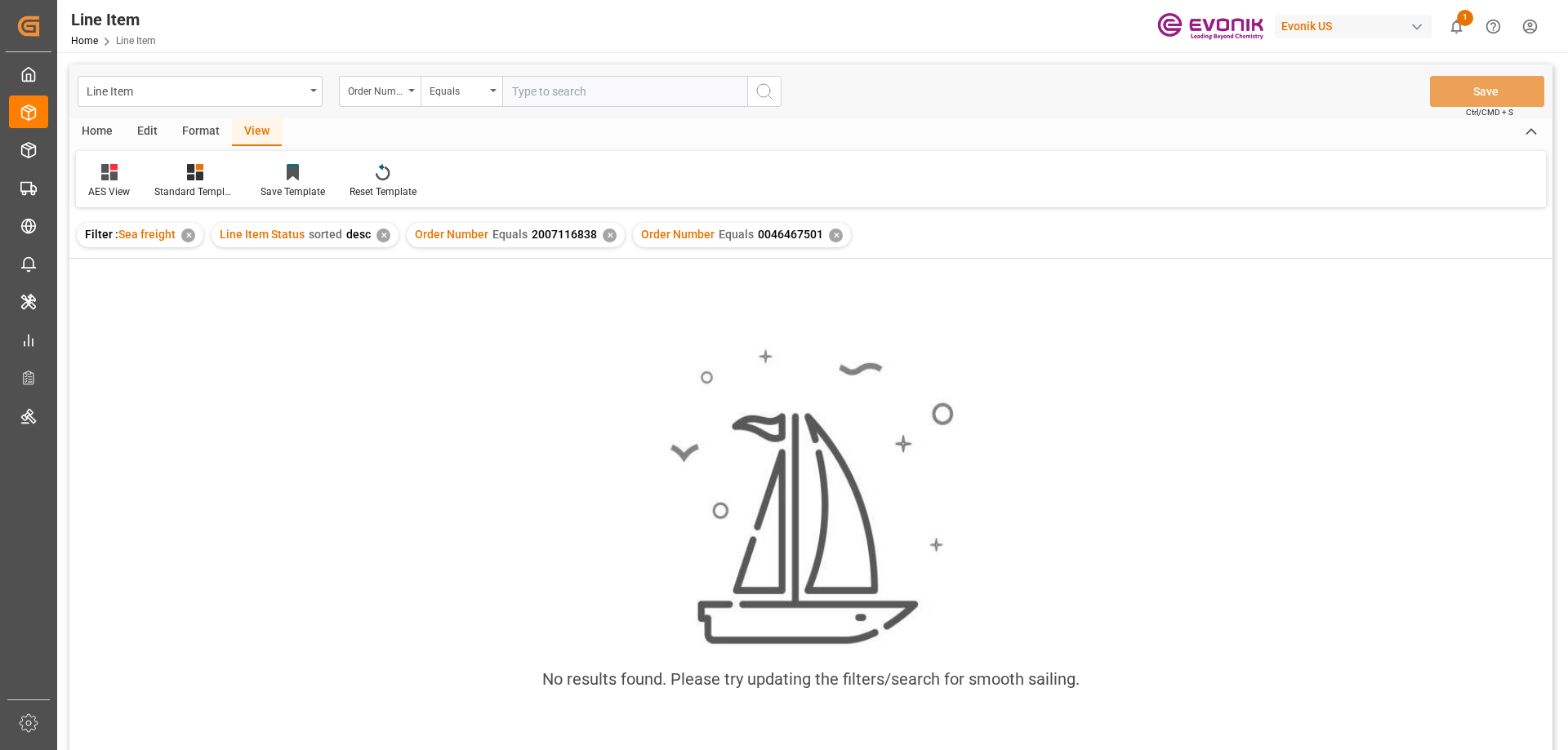
click at [609, 237] on div "✕" at bounding box center [610, 235] width 14 height 14
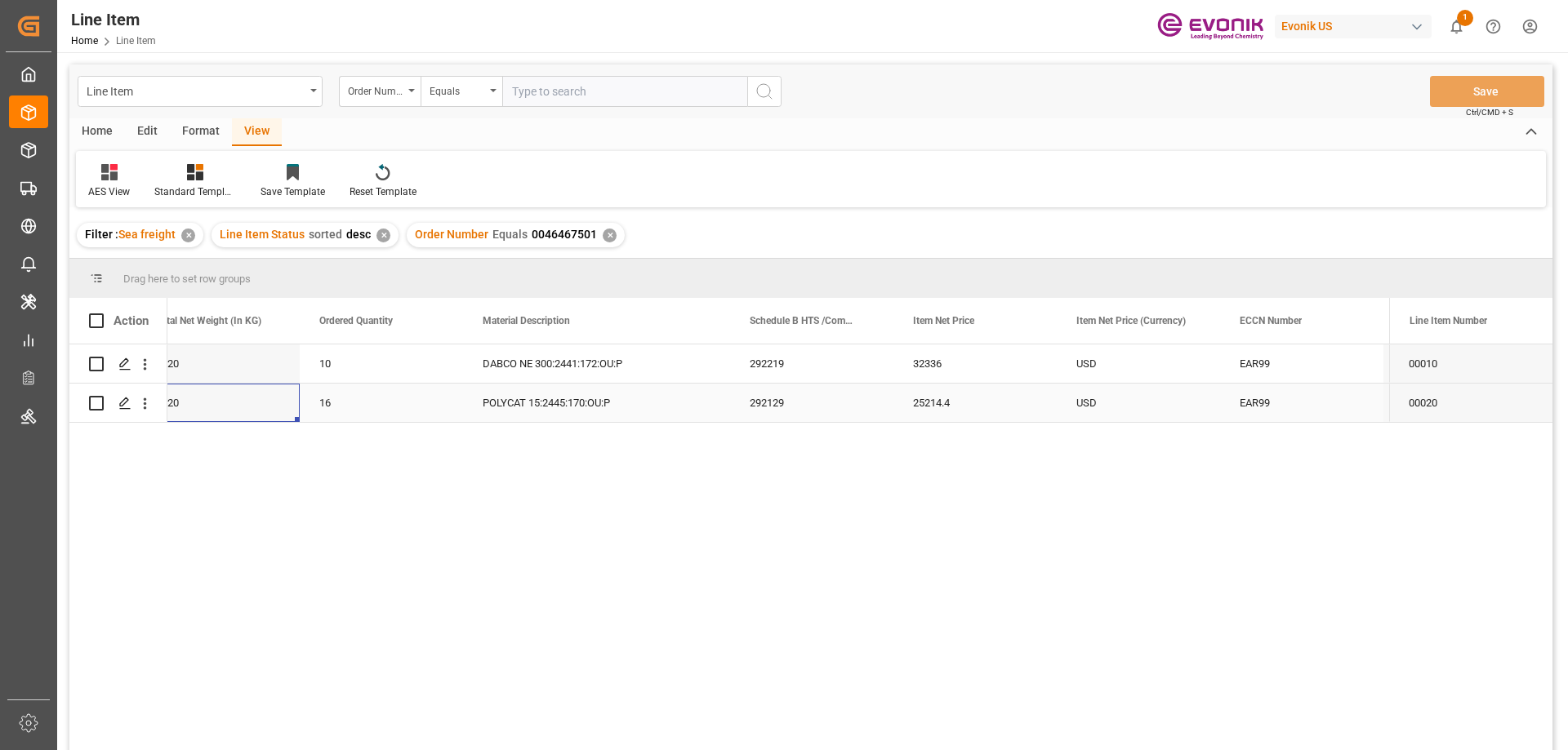
click at [295, 389] on div "2720" at bounding box center [217, 402] width 164 height 39
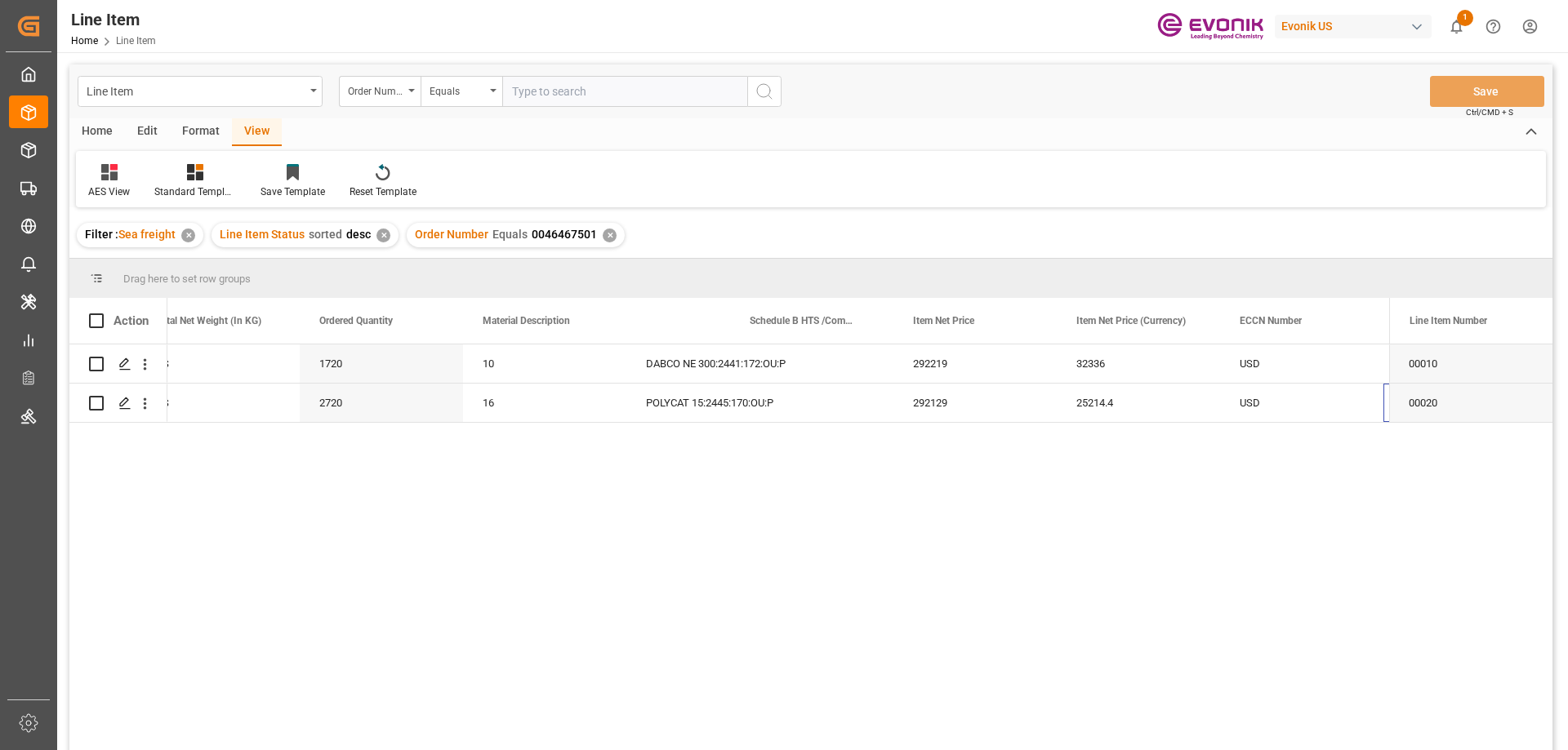
scroll to position [0, 684]
click at [146, 355] on button "open menu" at bounding box center [145, 364] width 17 height 31
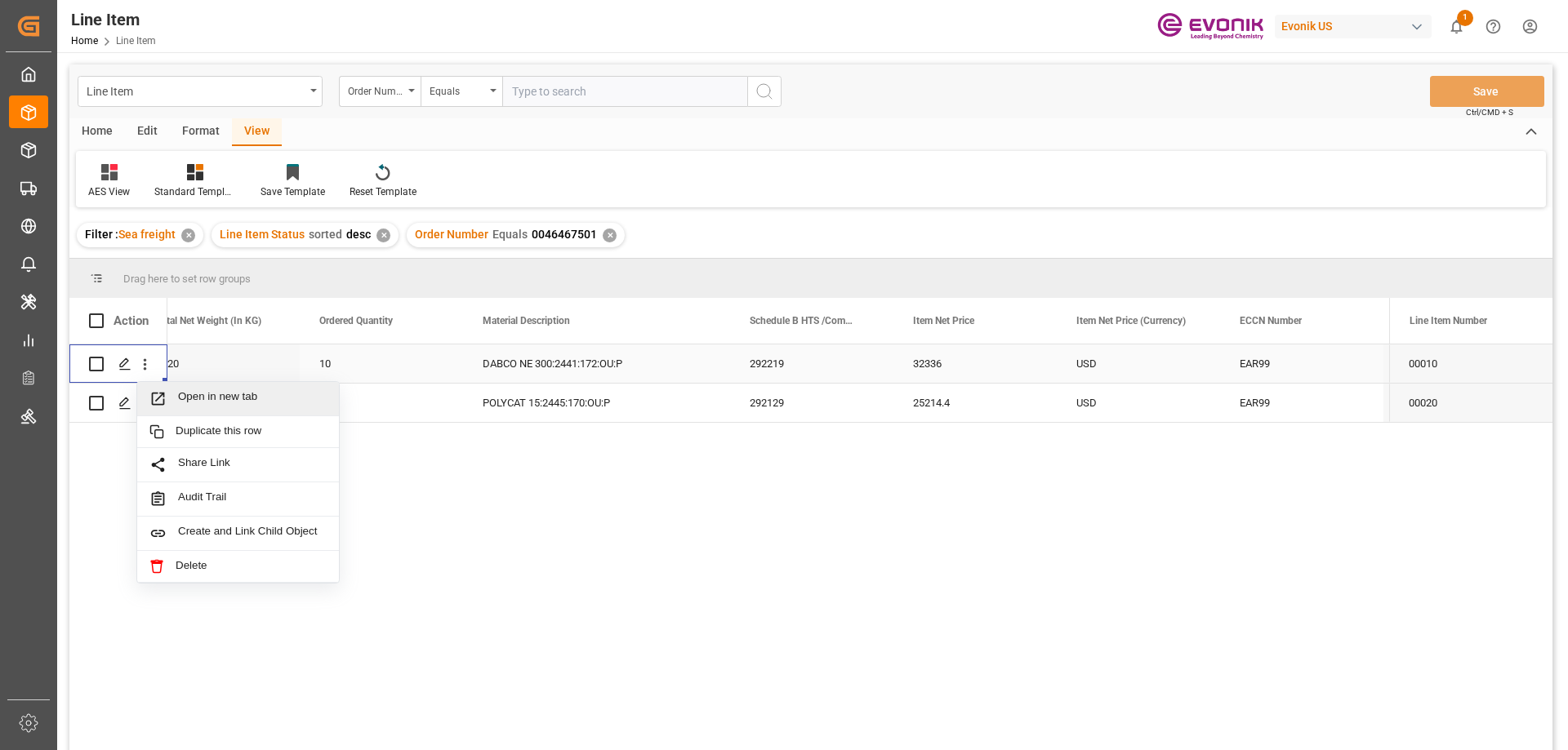
click at [205, 401] on span "Open in new tab" at bounding box center [251, 399] width 148 height 17
click at [408, 384] on div "16" at bounding box center [381, 402] width 164 height 39
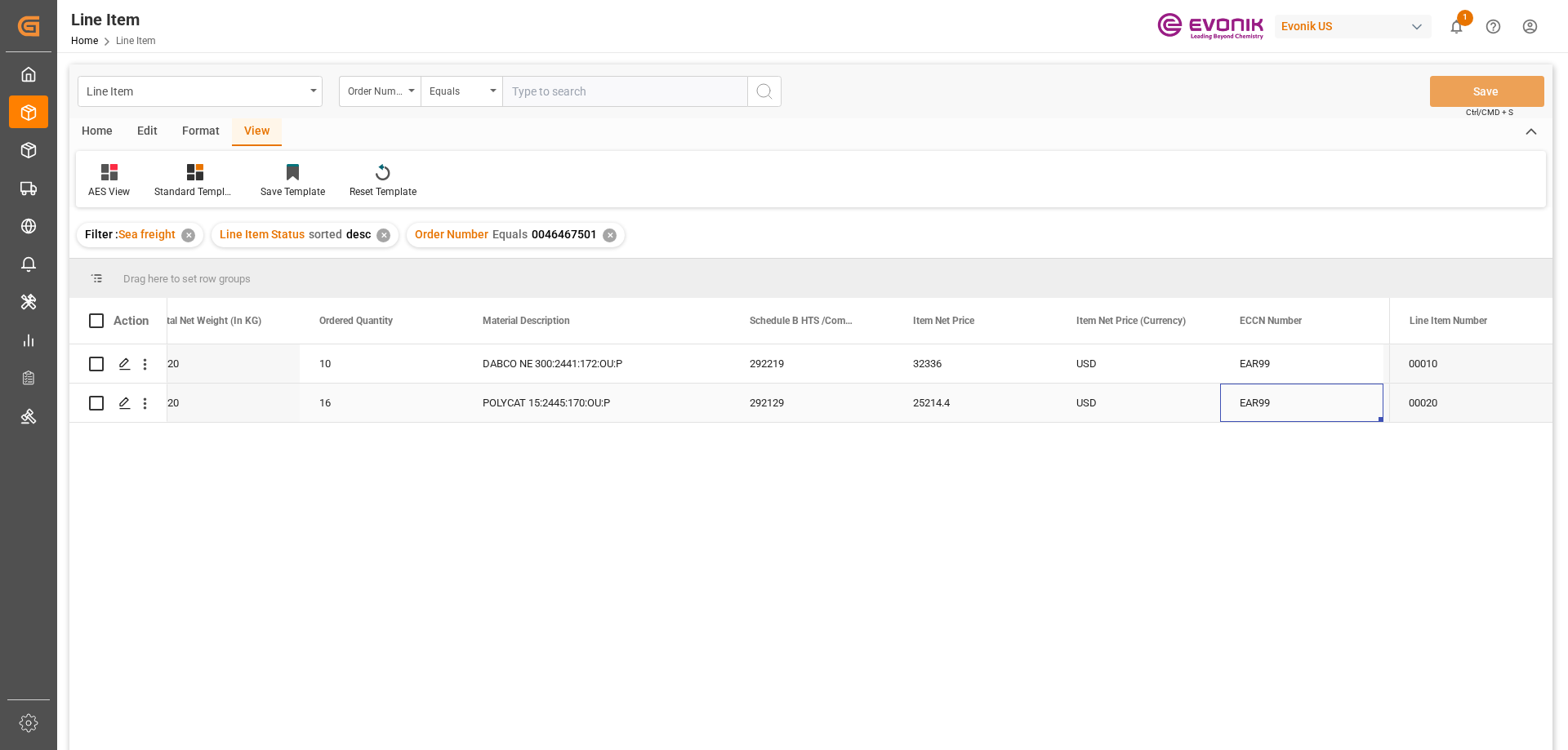
click at [265, 405] on div "2720" at bounding box center [217, 402] width 164 height 39
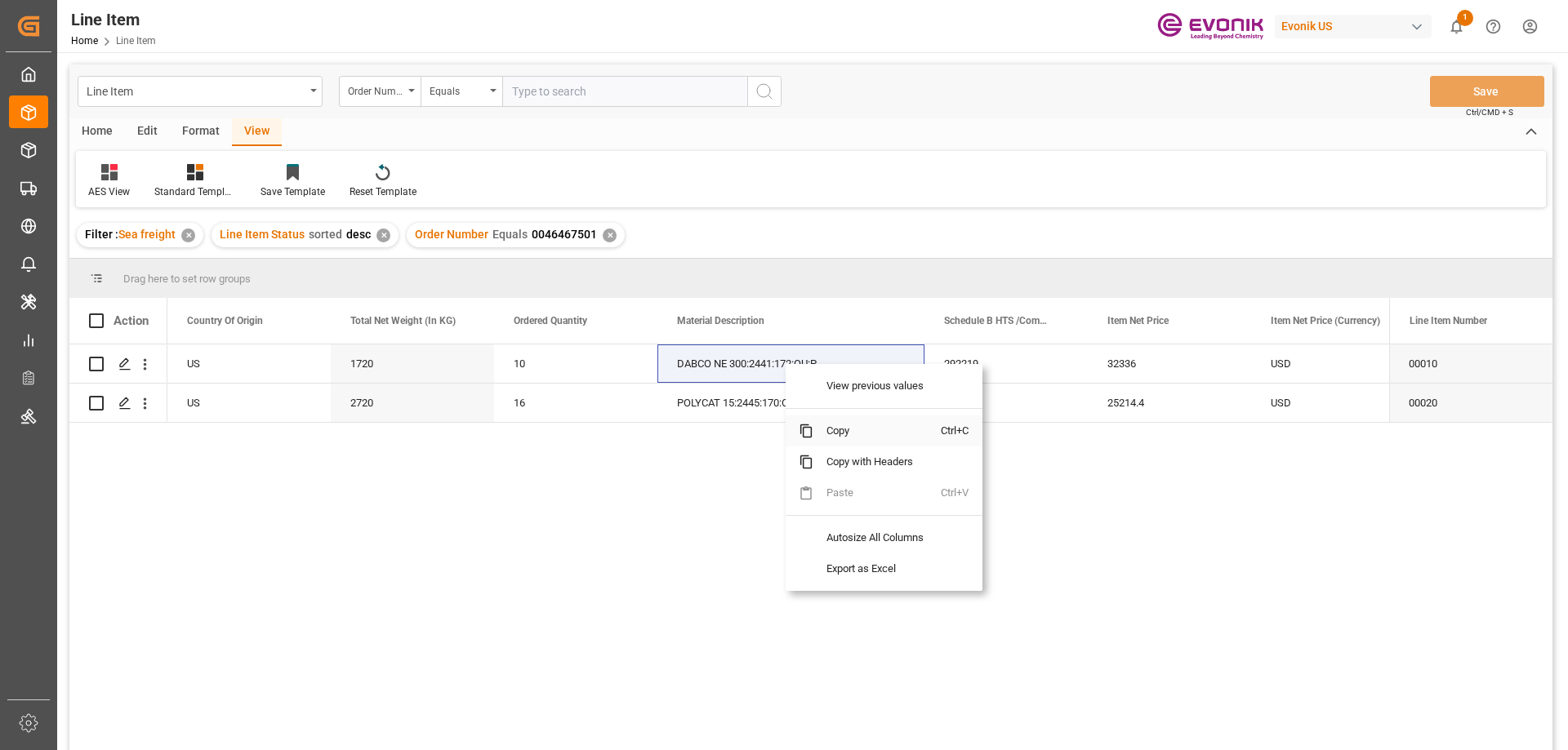
click at [851, 427] on span "Copy" at bounding box center [877, 431] width 128 height 31
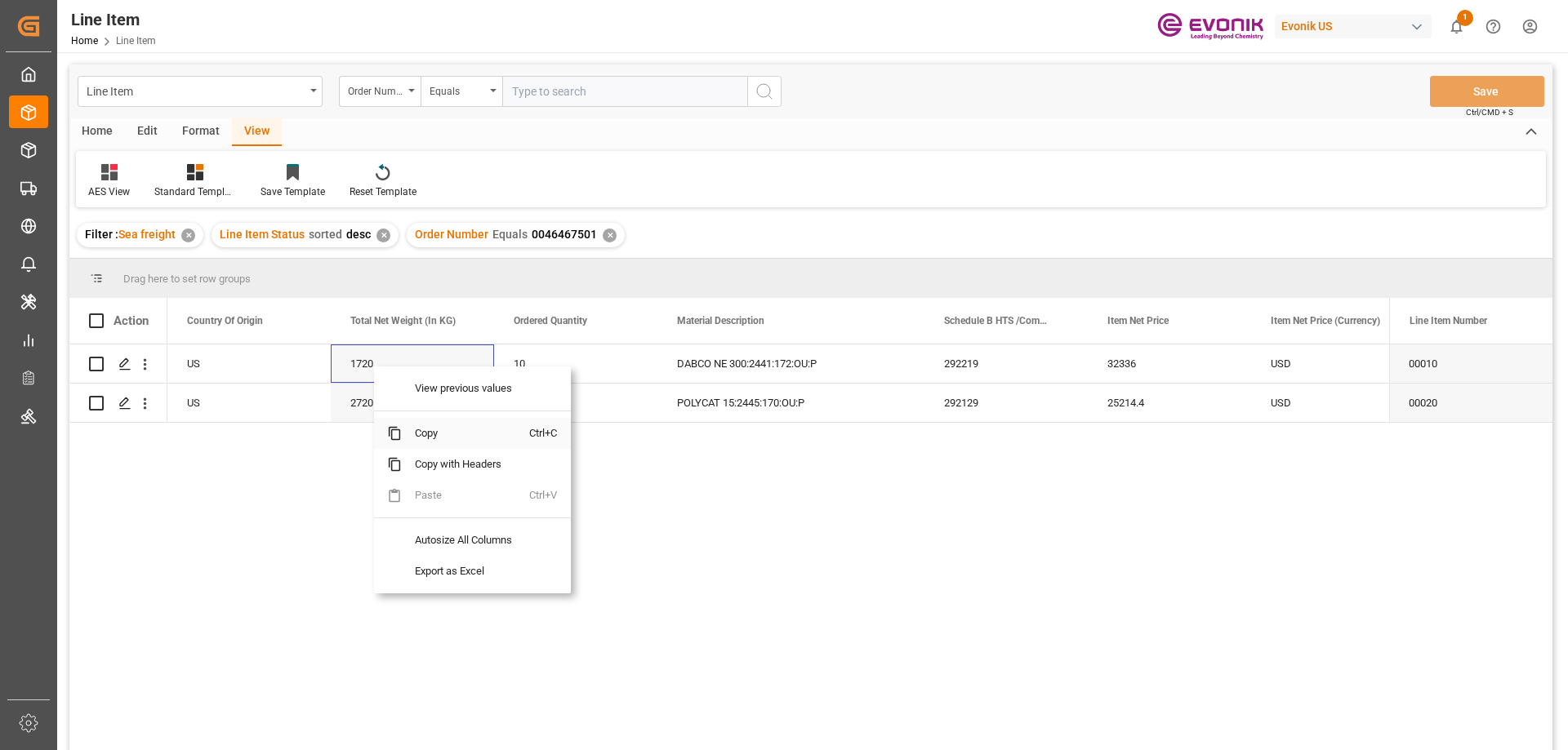
click at [454, 435] on span "Copy" at bounding box center [465, 433] width 128 height 31
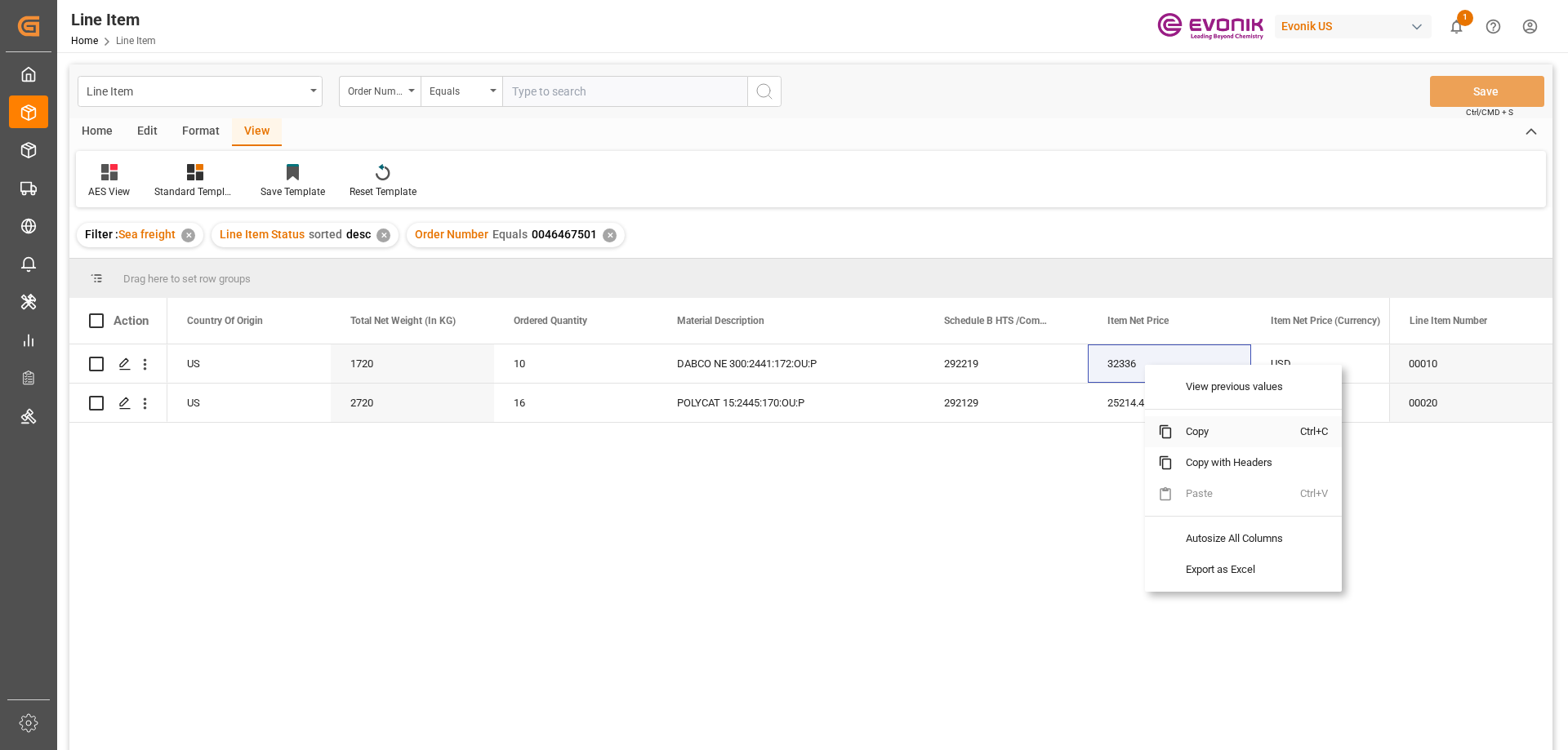
click at [1183, 444] on span "Copy" at bounding box center [1236, 432] width 128 height 31
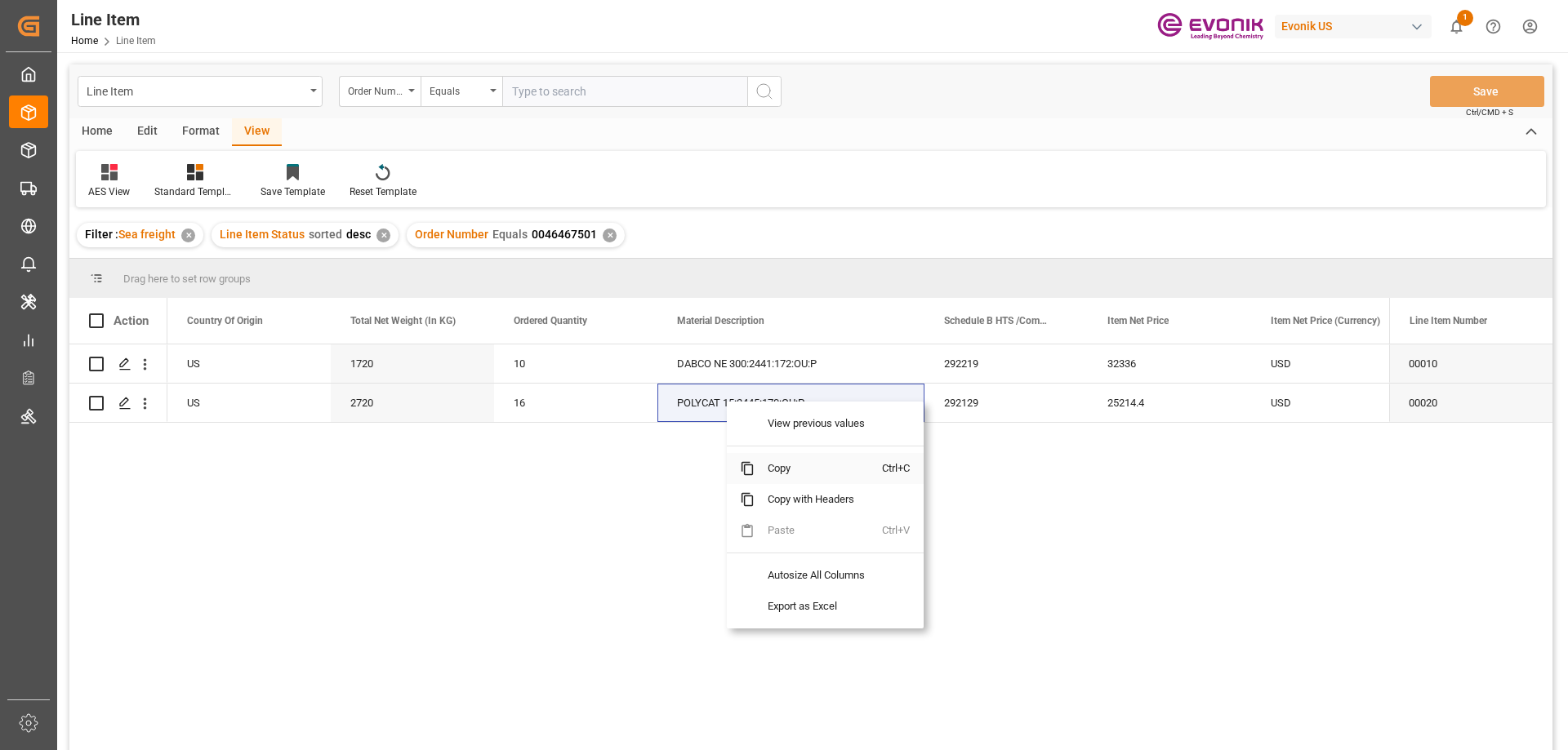
click at [774, 471] on span "Copy" at bounding box center [818, 469] width 128 height 31
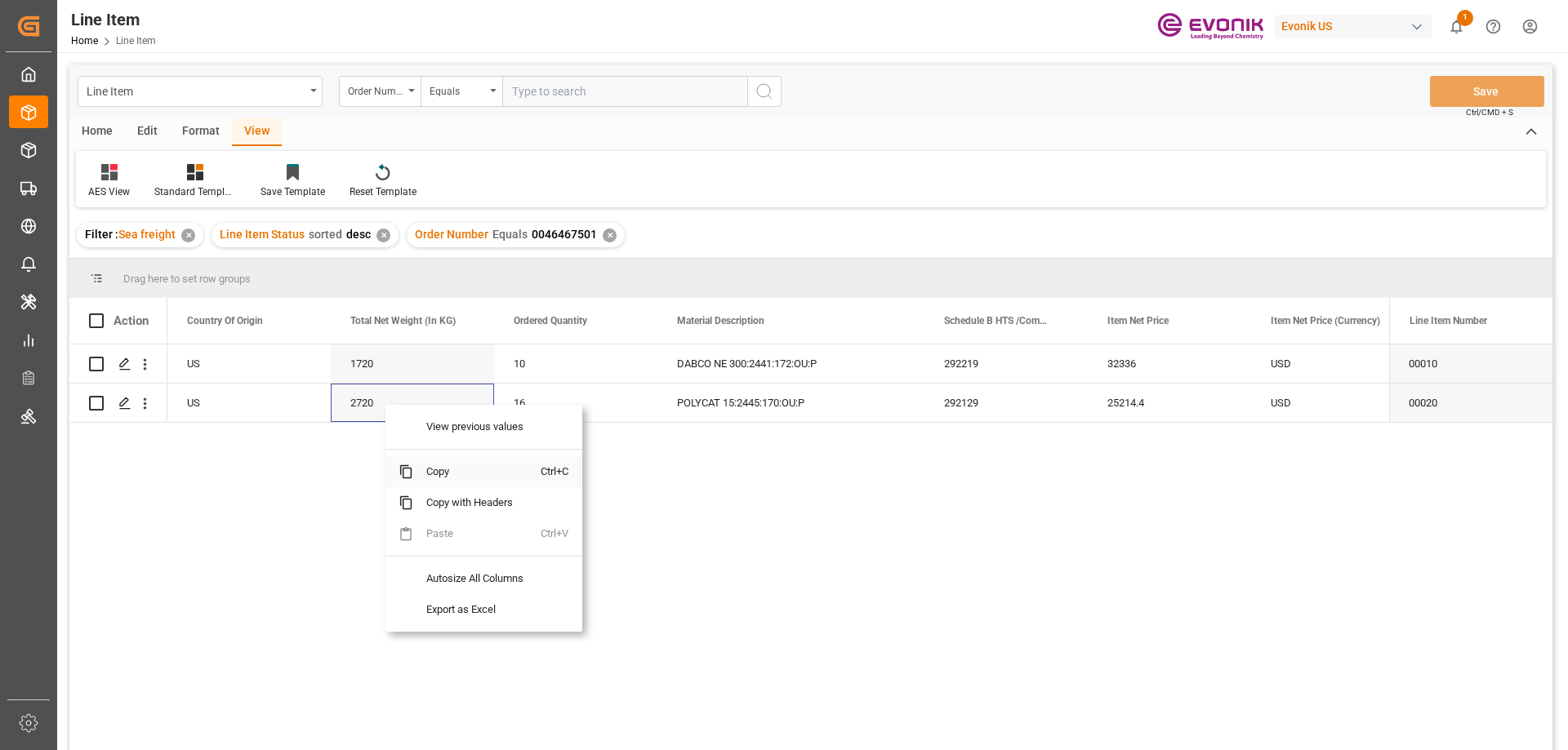
click at [429, 468] on span "Copy" at bounding box center [476, 471] width 128 height 31
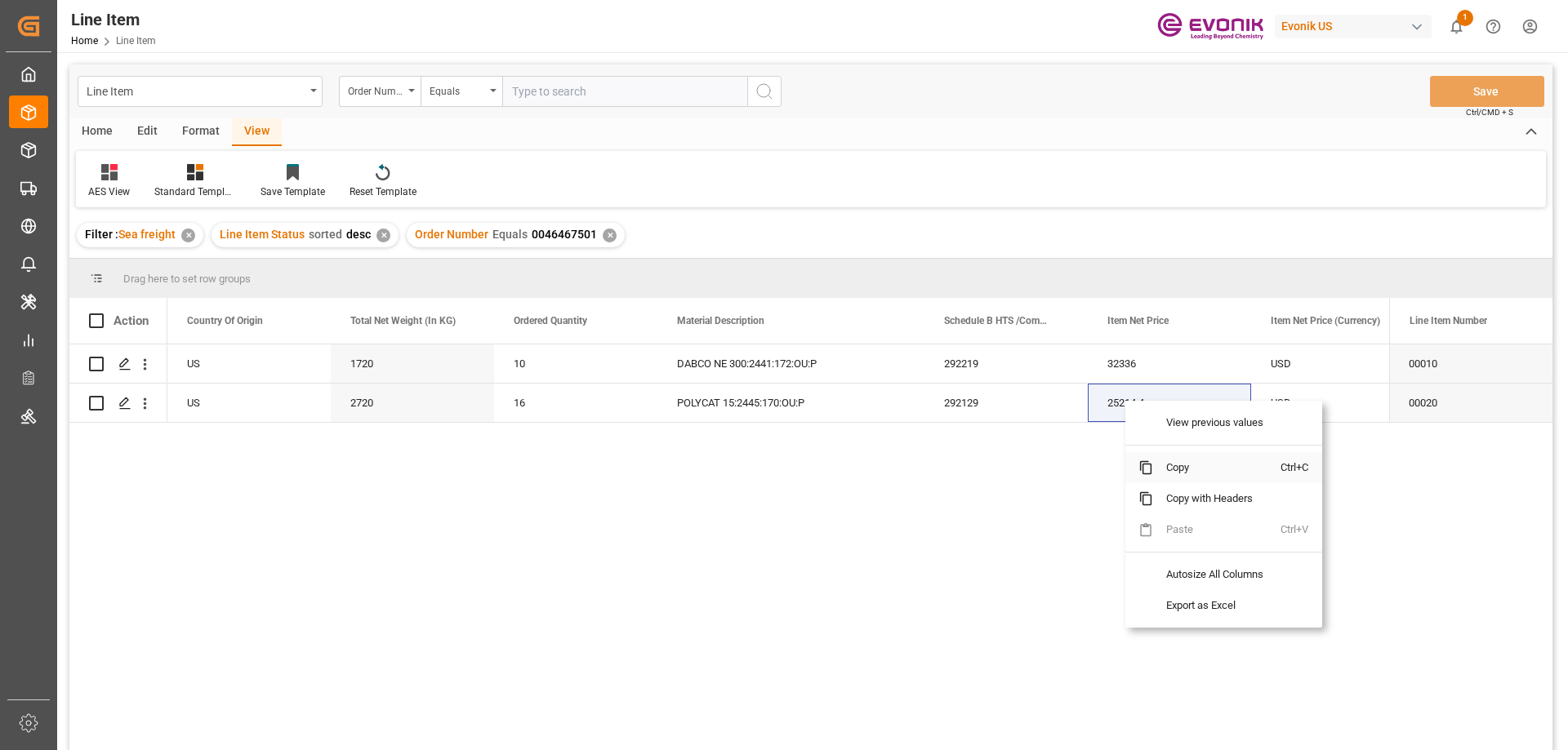
click at [1179, 461] on span "Copy" at bounding box center [1216, 468] width 128 height 31
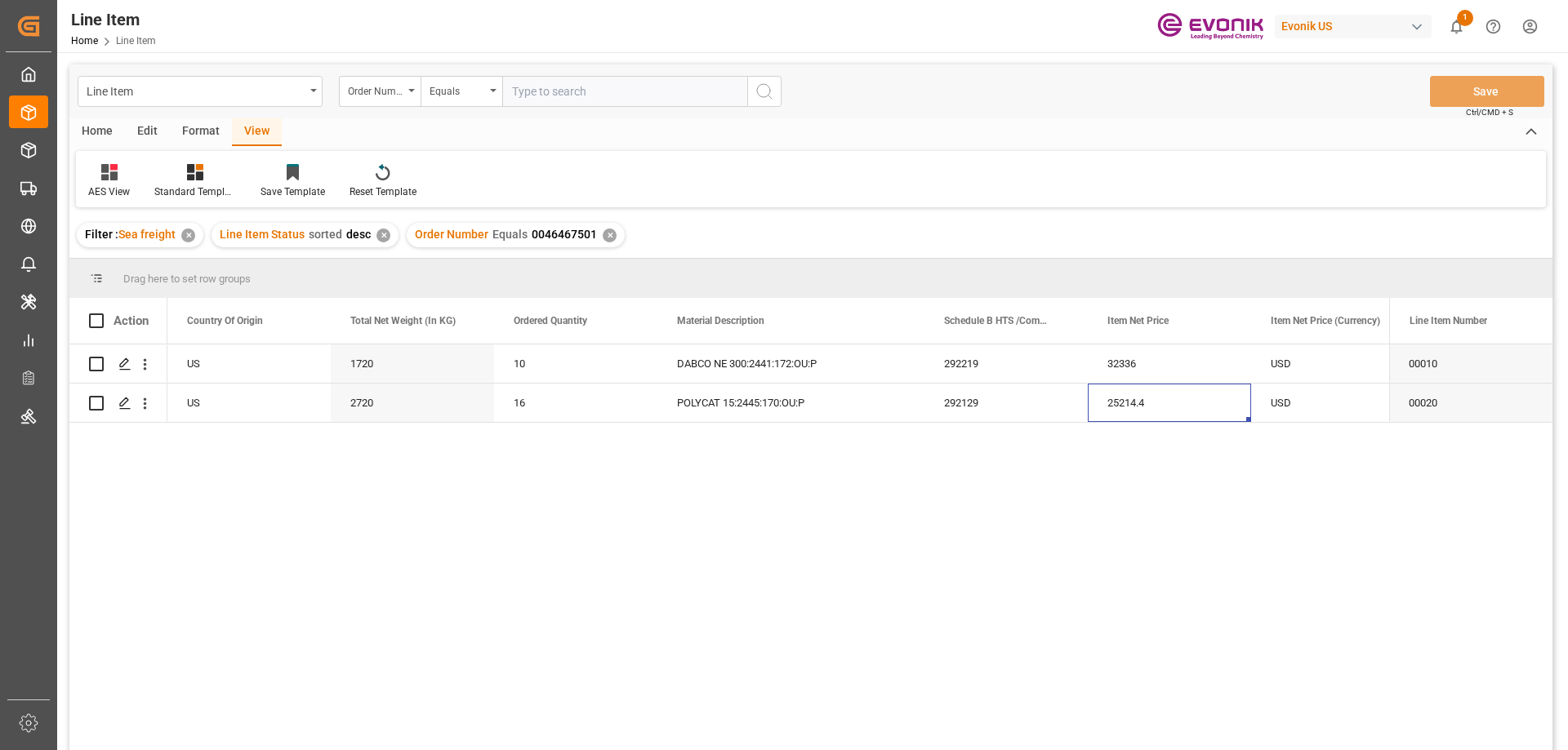
click at [612, 101] on input "text" at bounding box center [624, 91] width 245 height 31
paste input "0046461831"
type input "0046461831"
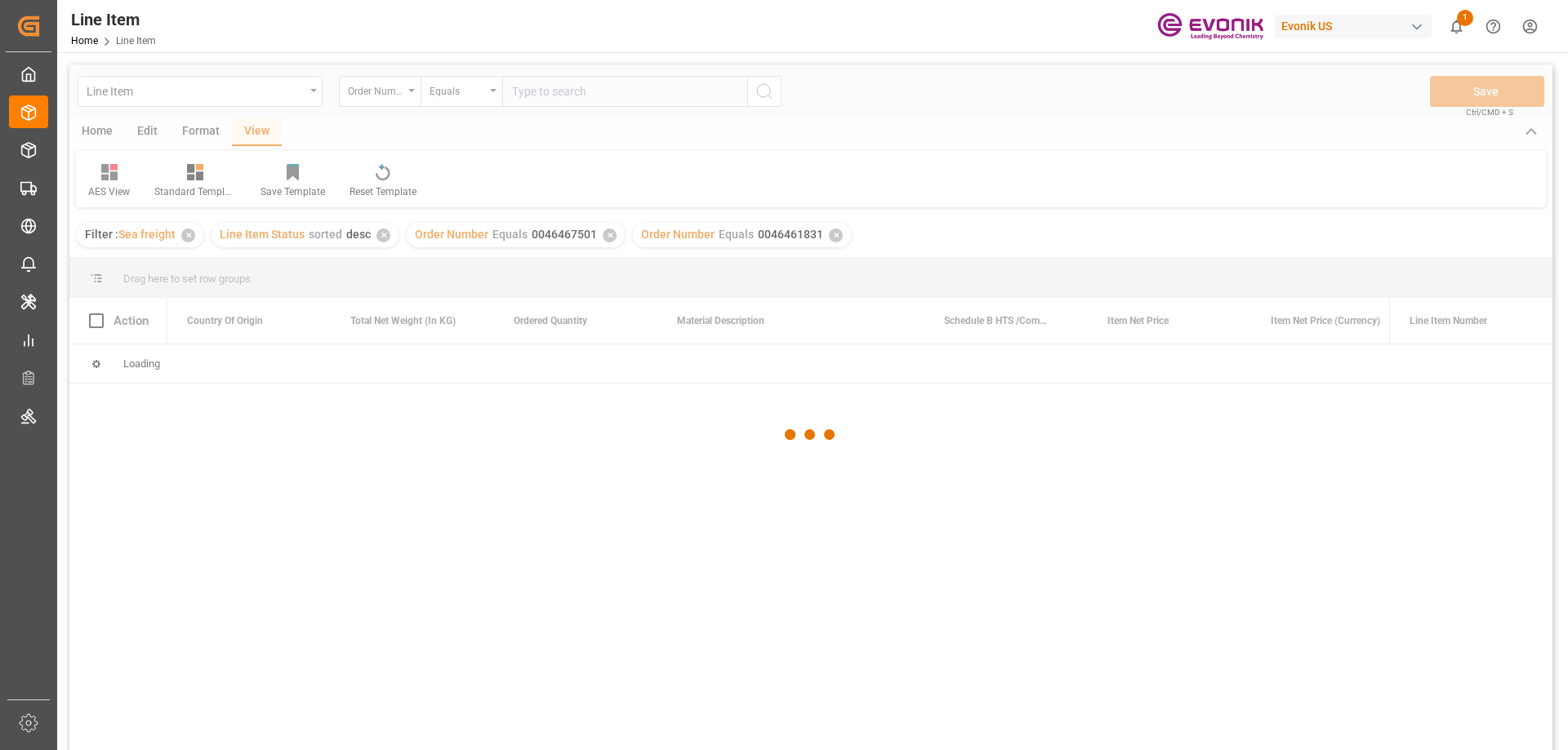
click at [607, 231] on div at bounding box center [810, 435] width 1483 height 741
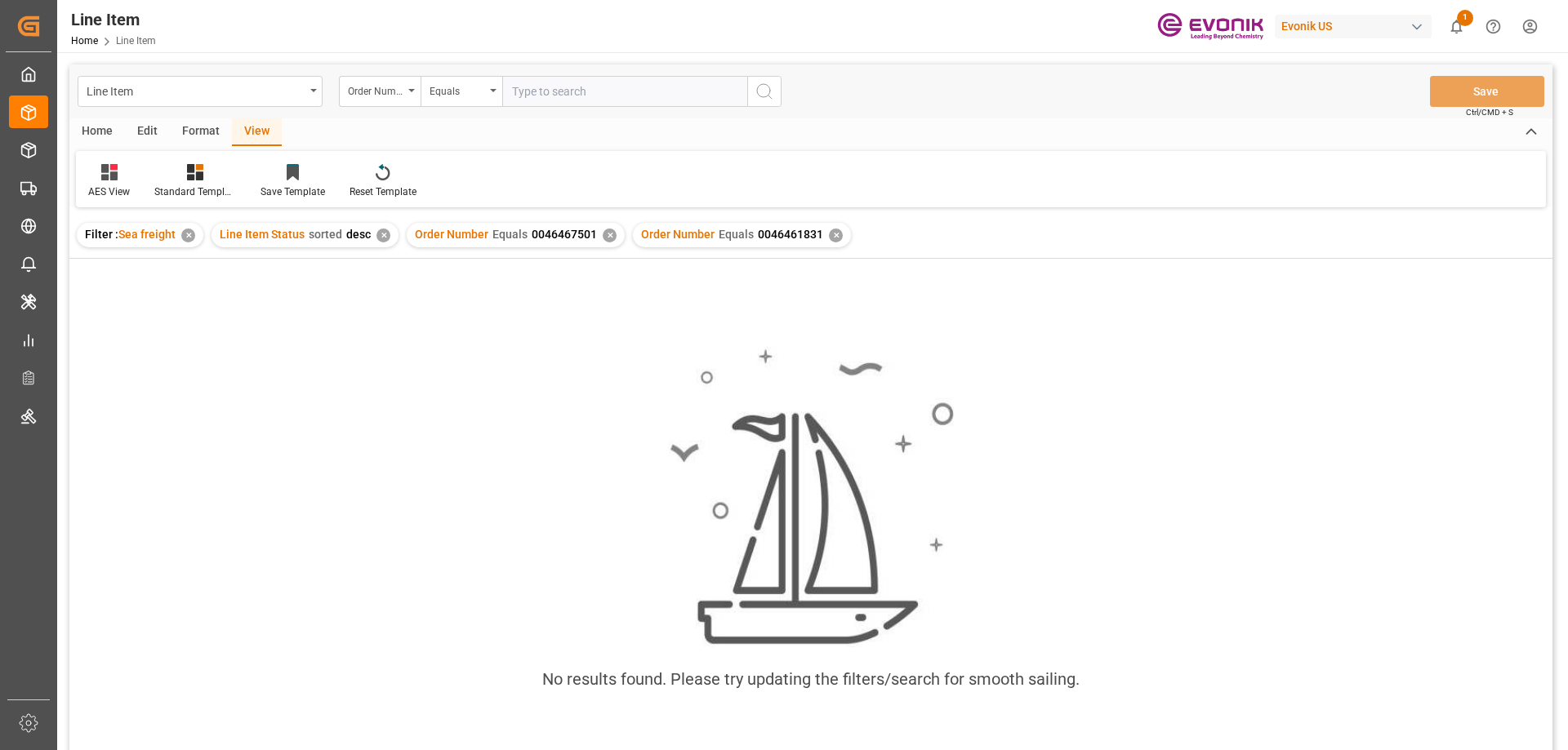
click at [607, 237] on div "✕" at bounding box center [610, 235] width 14 height 14
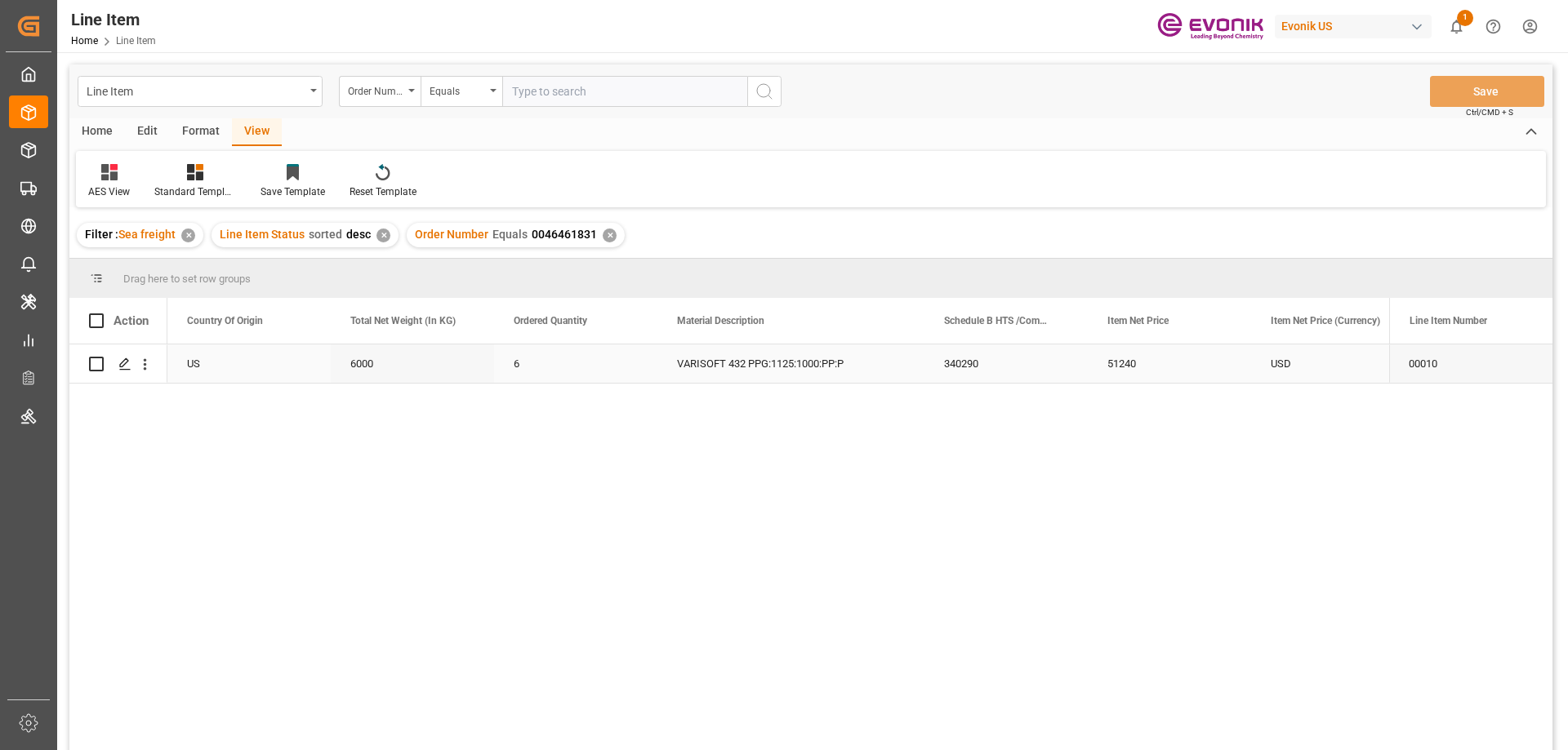
click at [260, 372] on div "US" at bounding box center [249, 364] width 164 height 39
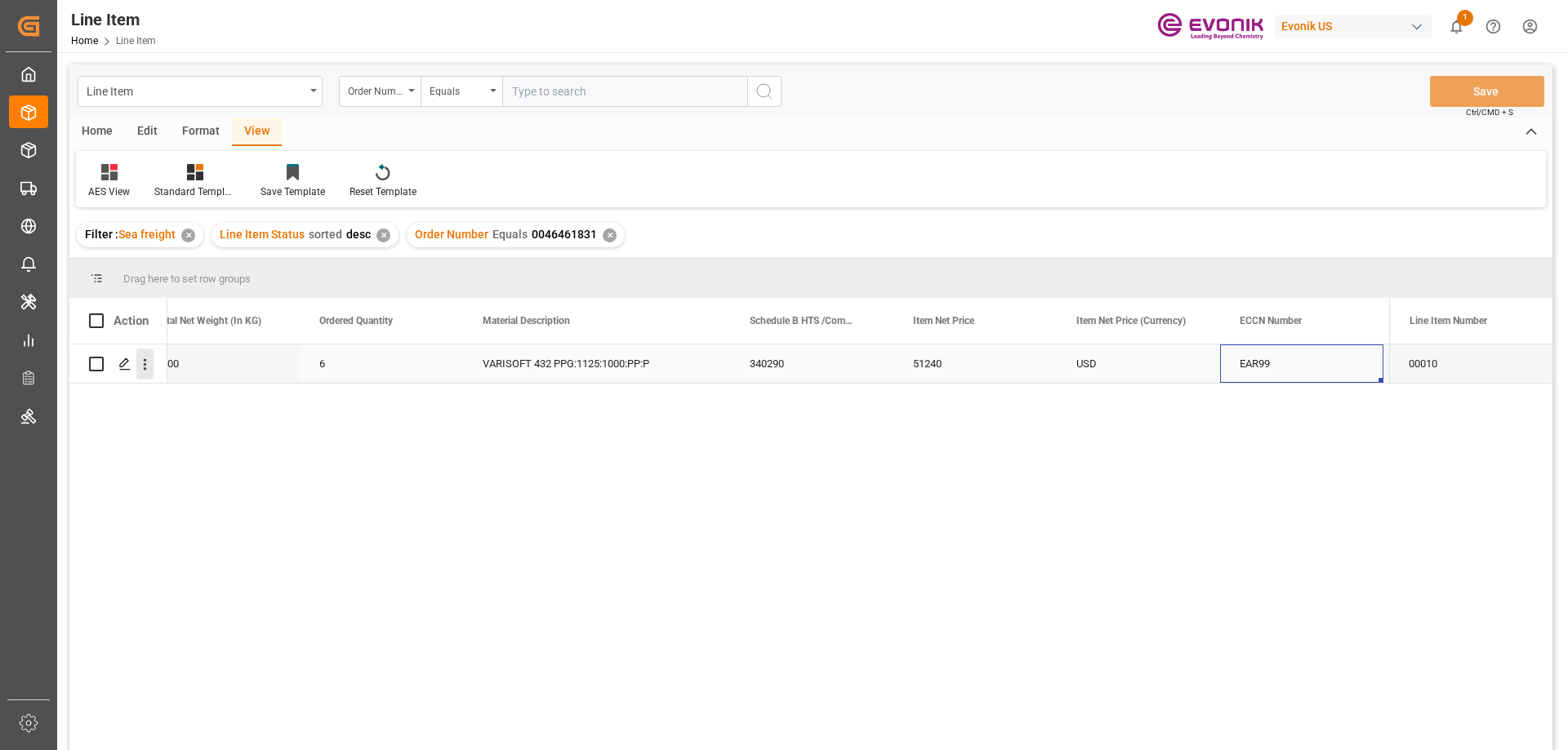
click at [141, 364] on icon "open menu" at bounding box center [145, 365] width 17 height 17
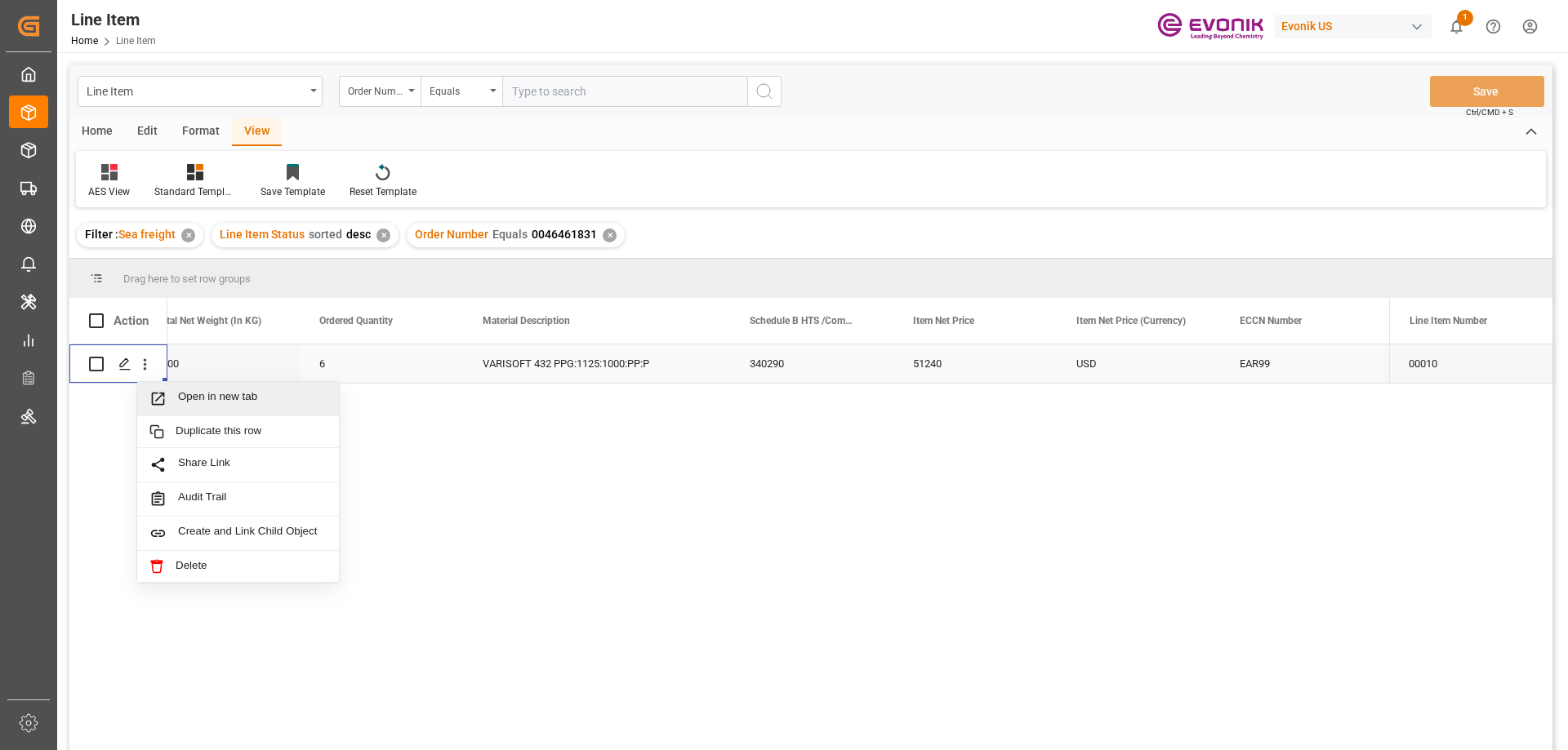
click at [189, 401] on span "Open in new tab" at bounding box center [251, 399] width 148 height 17
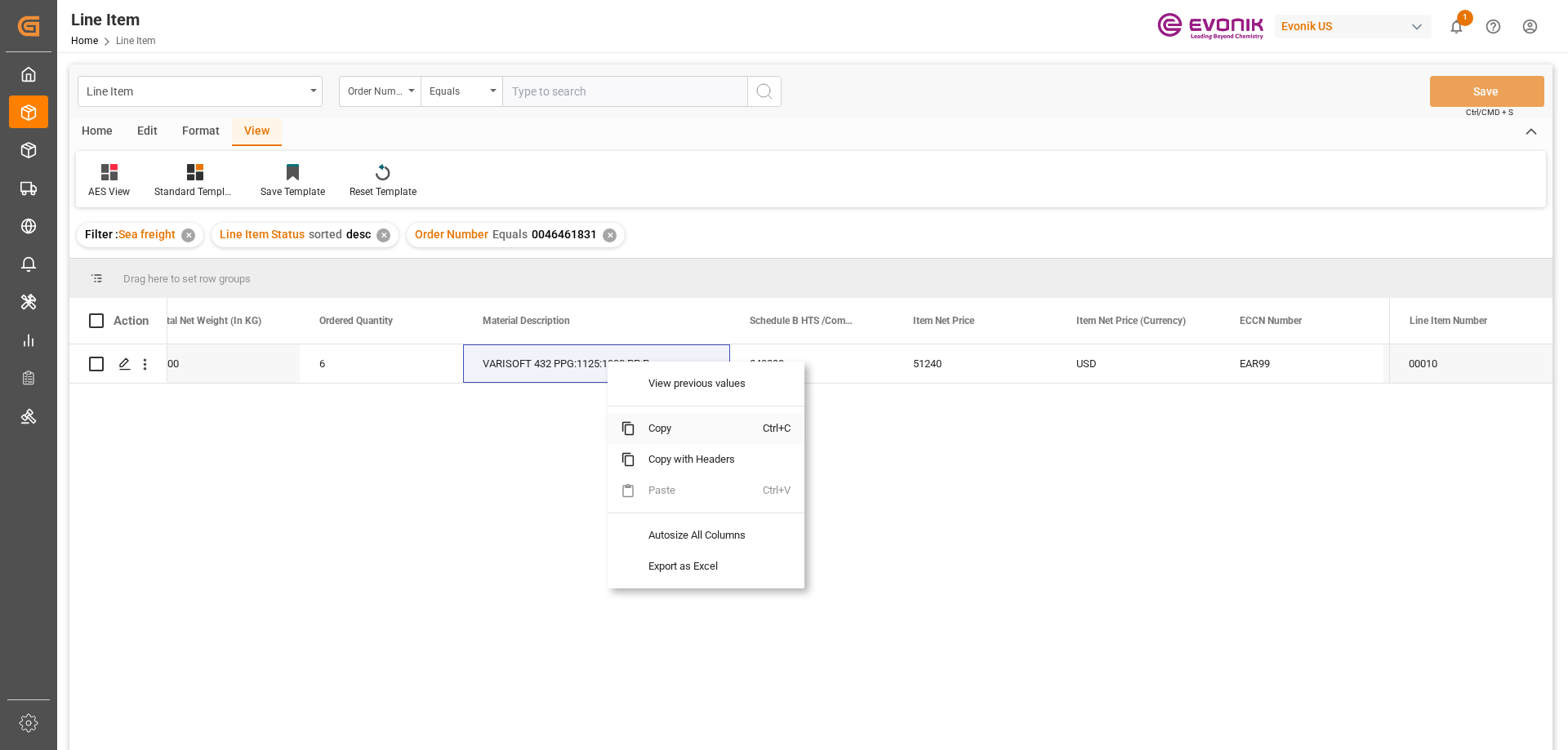
click at [688, 429] on span "Copy" at bounding box center [698, 428] width 128 height 31
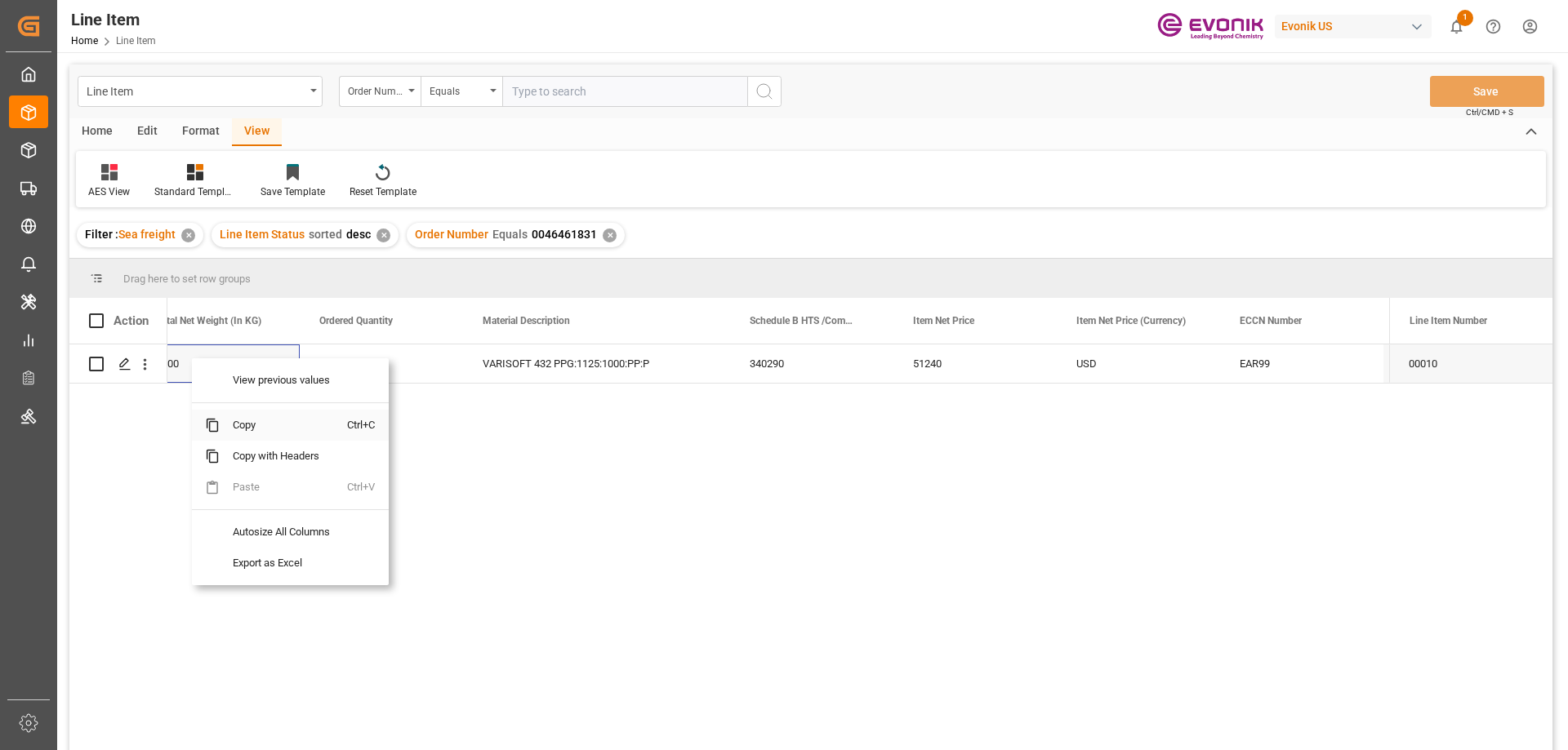
click at [240, 426] on span "Copy" at bounding box center [283, 425] width 128 height 31
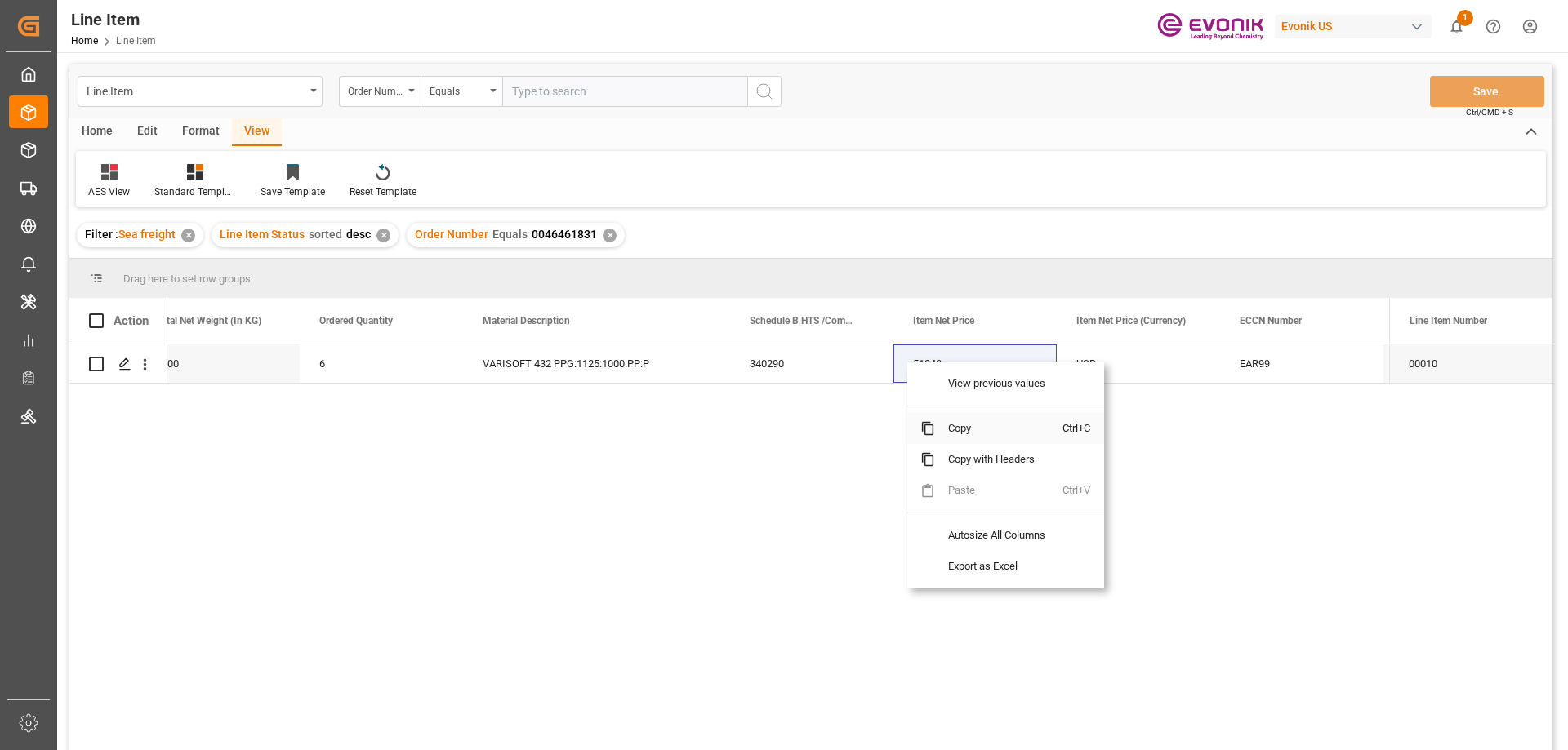
click at [966, 419] on span "Copy" at bounding box center [998, 428] width 128 height 31
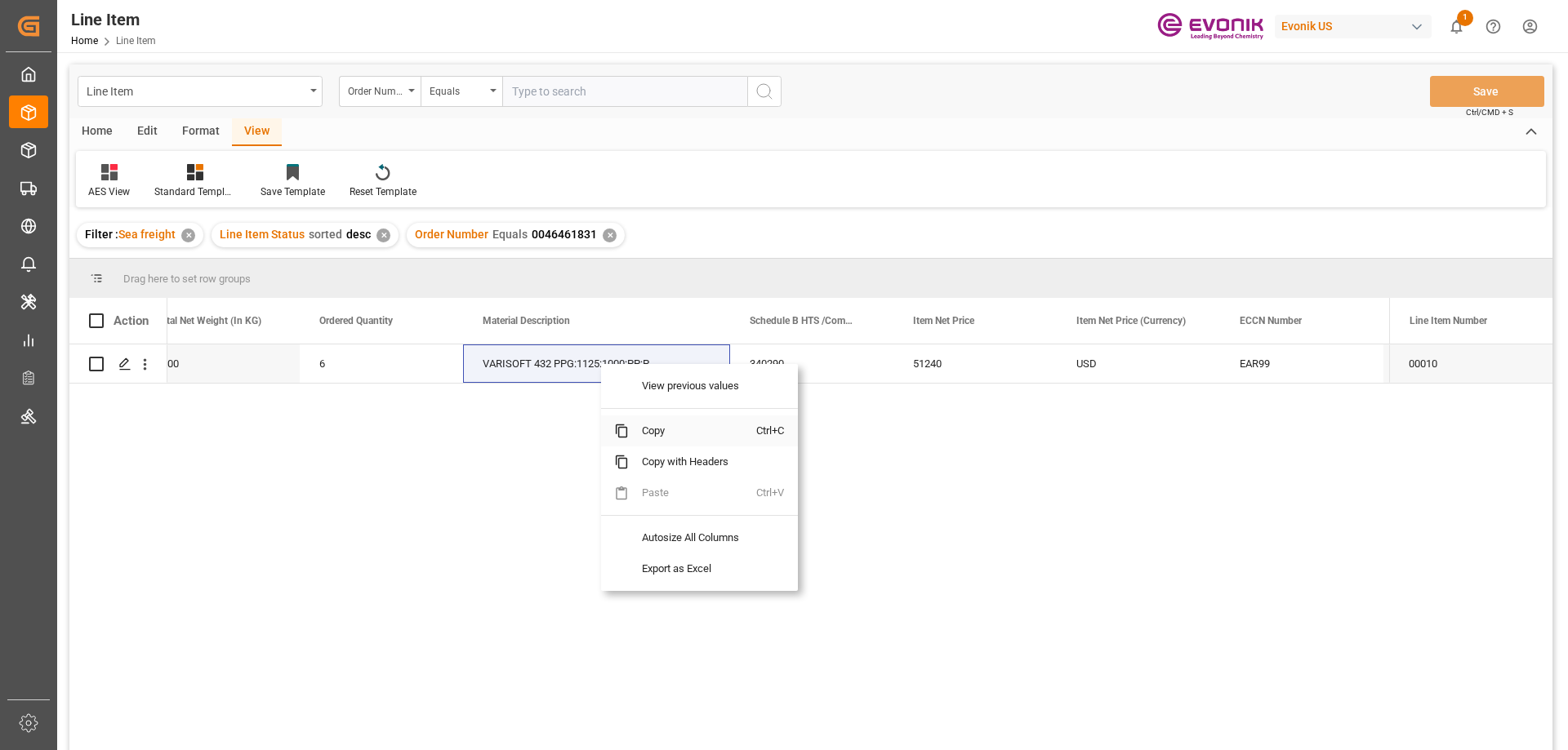
click at [656, 435] on span "Copy" at bounding box center [692, 431] width 128 height 31
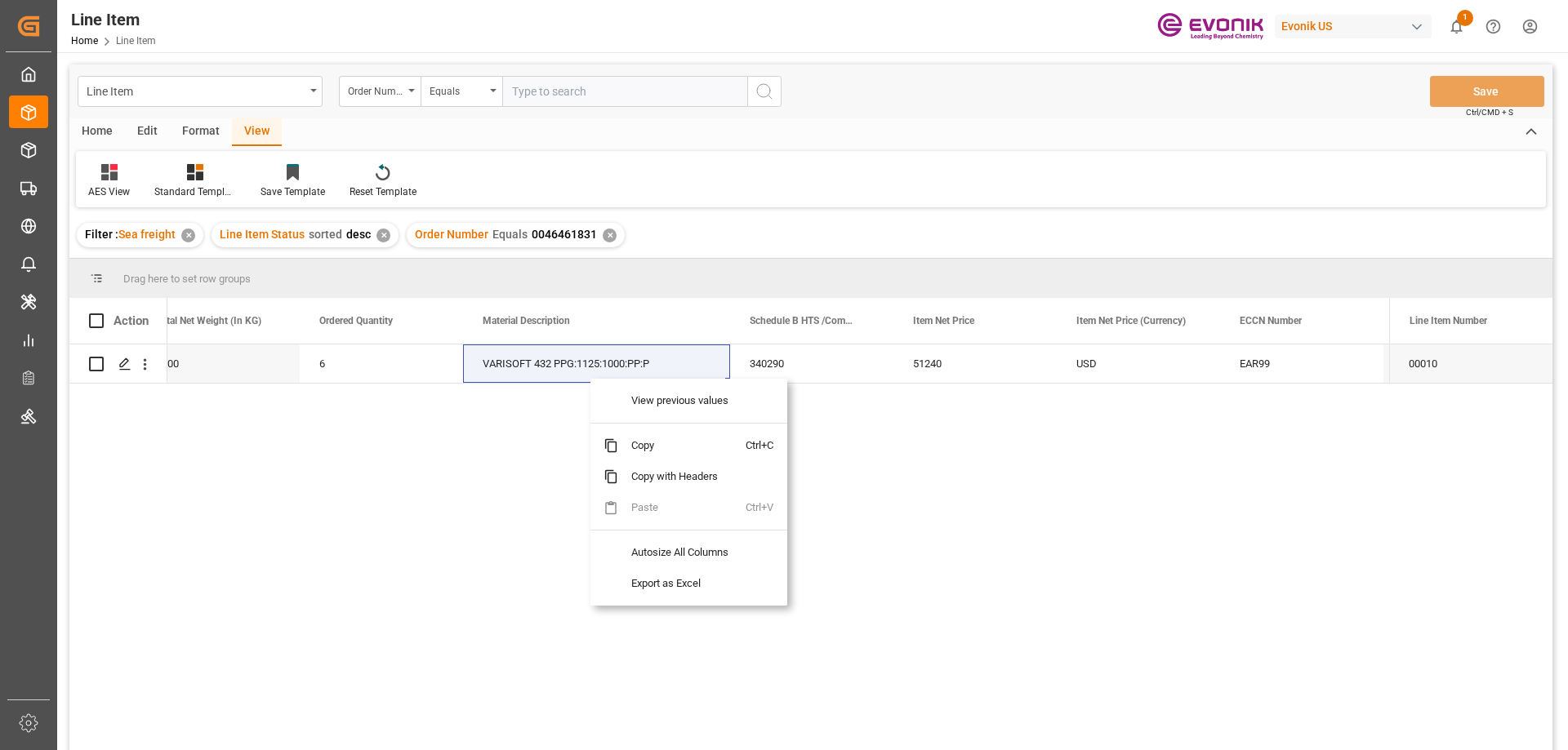
click at [631, 430] on div at bounding box center [681, 423] width 128 height 14
click at [636, 435] on span "Copy" at bounding box center [681, 445] width 128 height 31
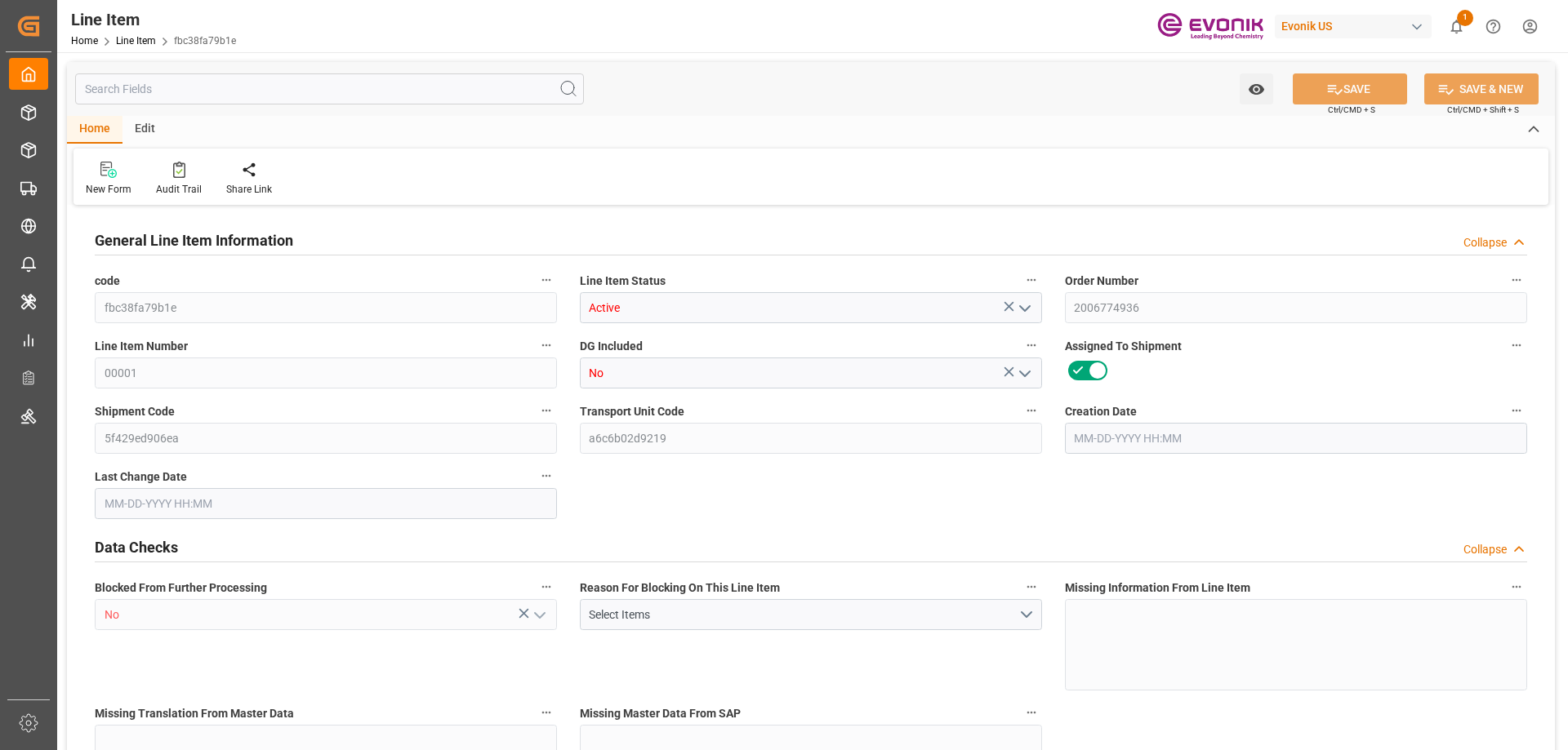
type input "20"
type input "16180.4"
type input "15520"
type input "26.5095"
type input "80"
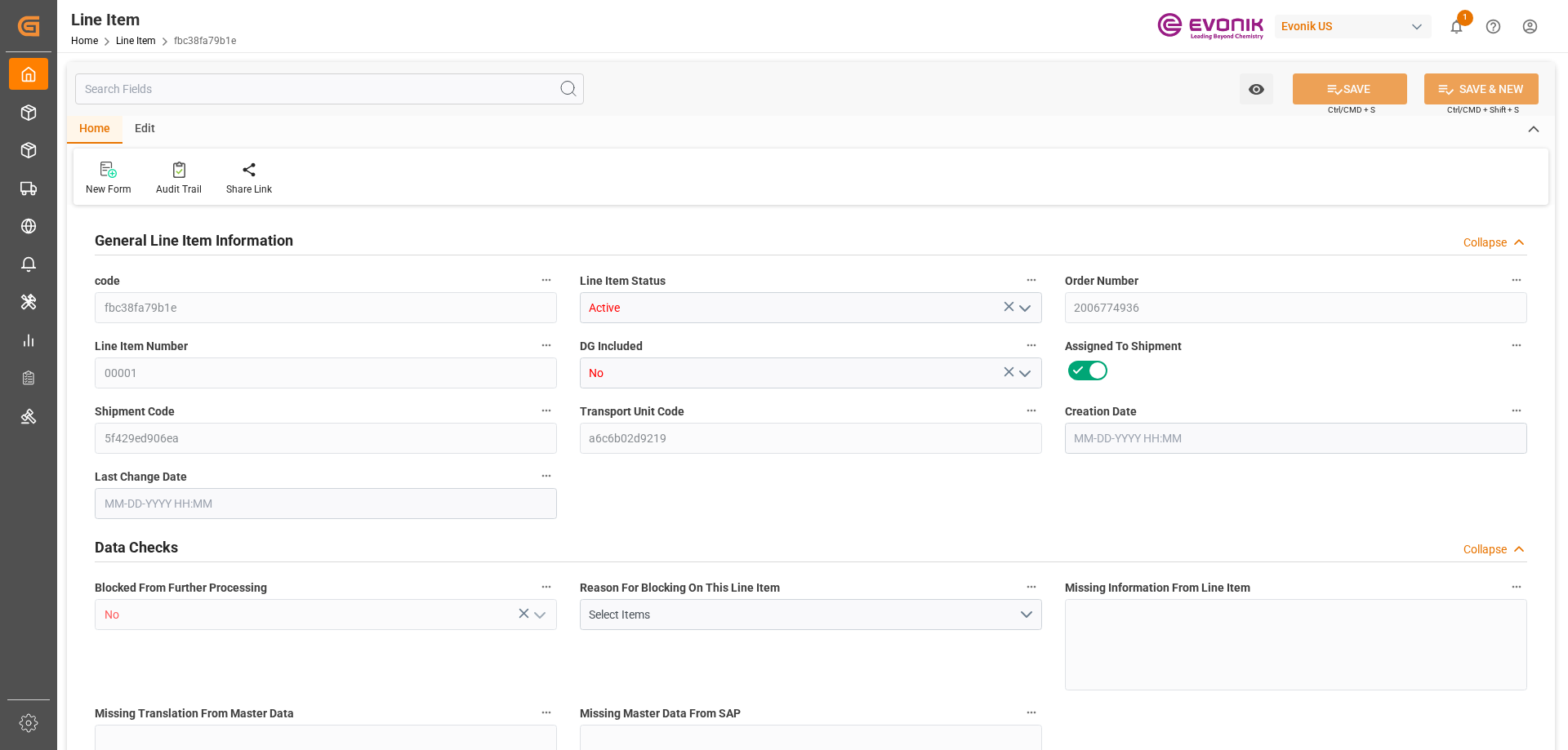
type input "47336"
type input "80"
type input "16180.4"
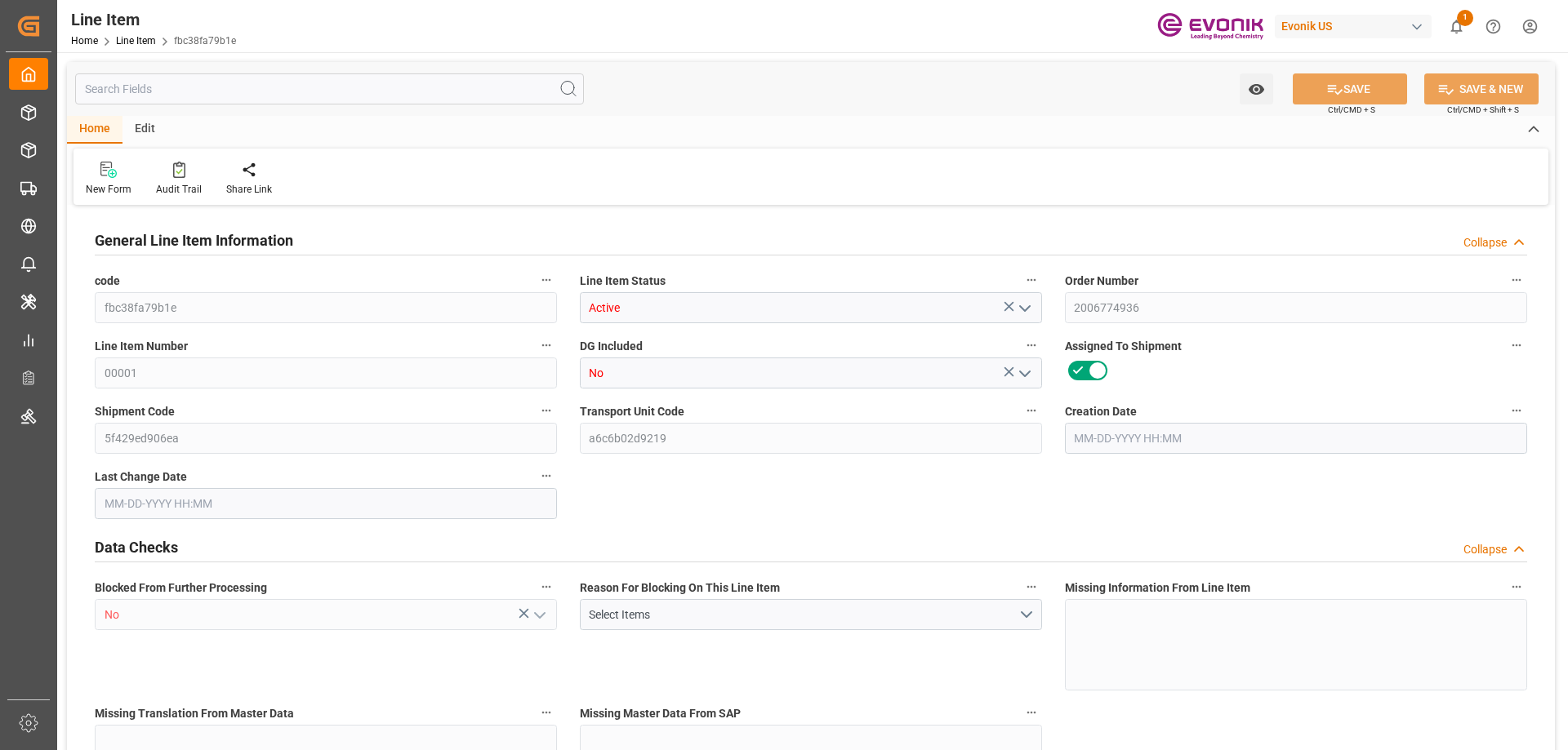
type input "16680.4"
type input "15520"
type input "26.5095"
type input "26509.52"
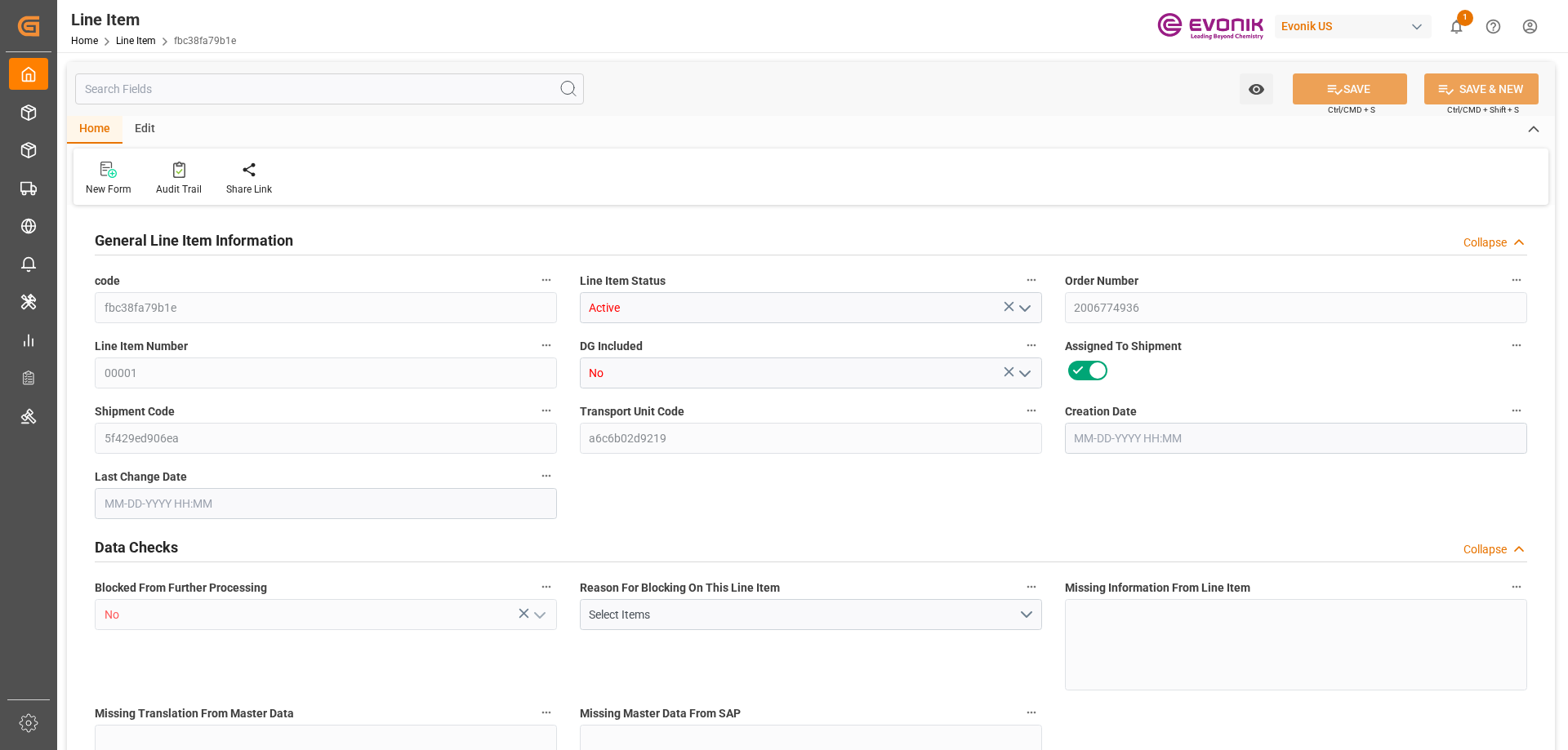
type input "0"
type input "08-07-2025 13:42"
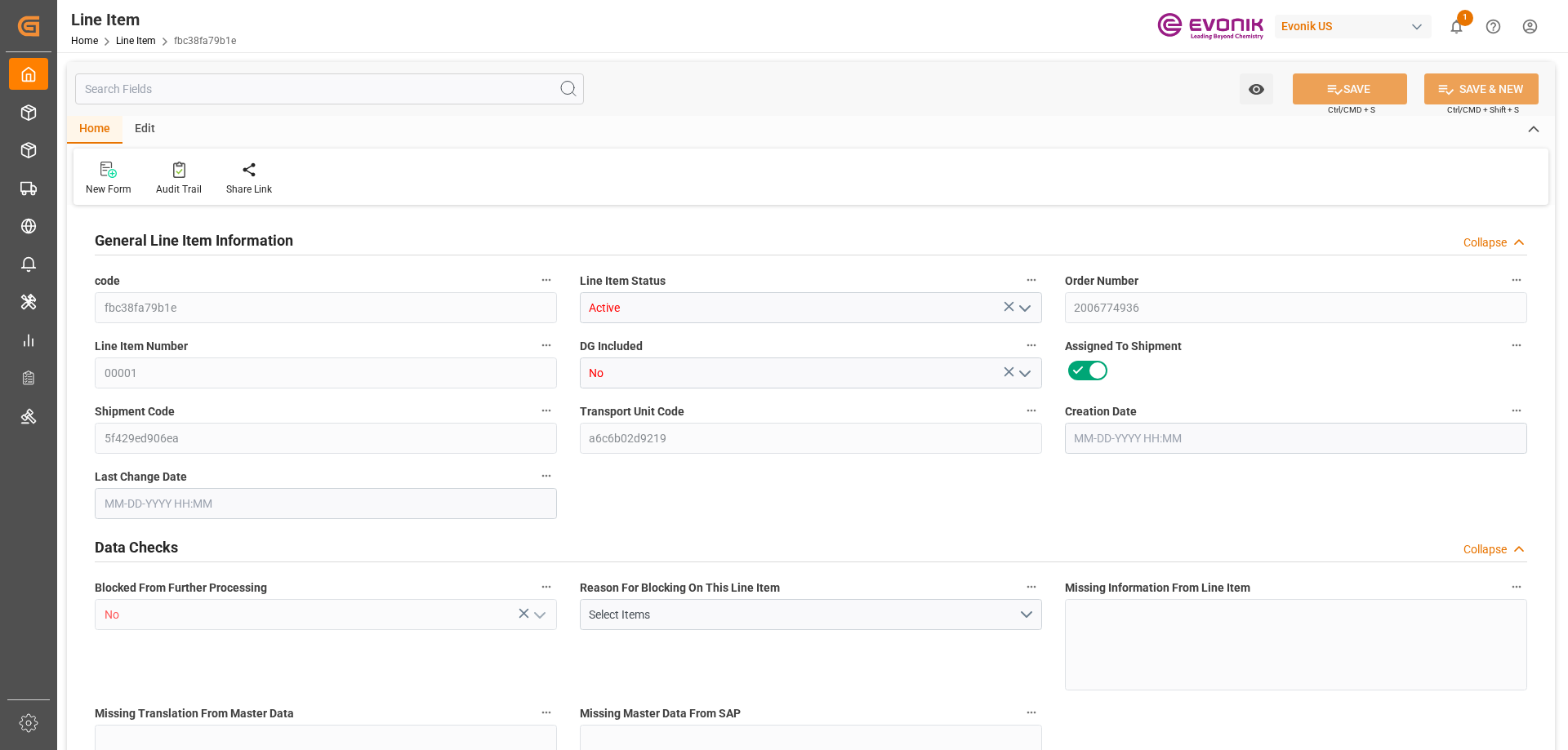
type input "08-11-2025 03:54"
type input "09-17-2025"
type input "08-15-2025"
type input "08-08-2025"
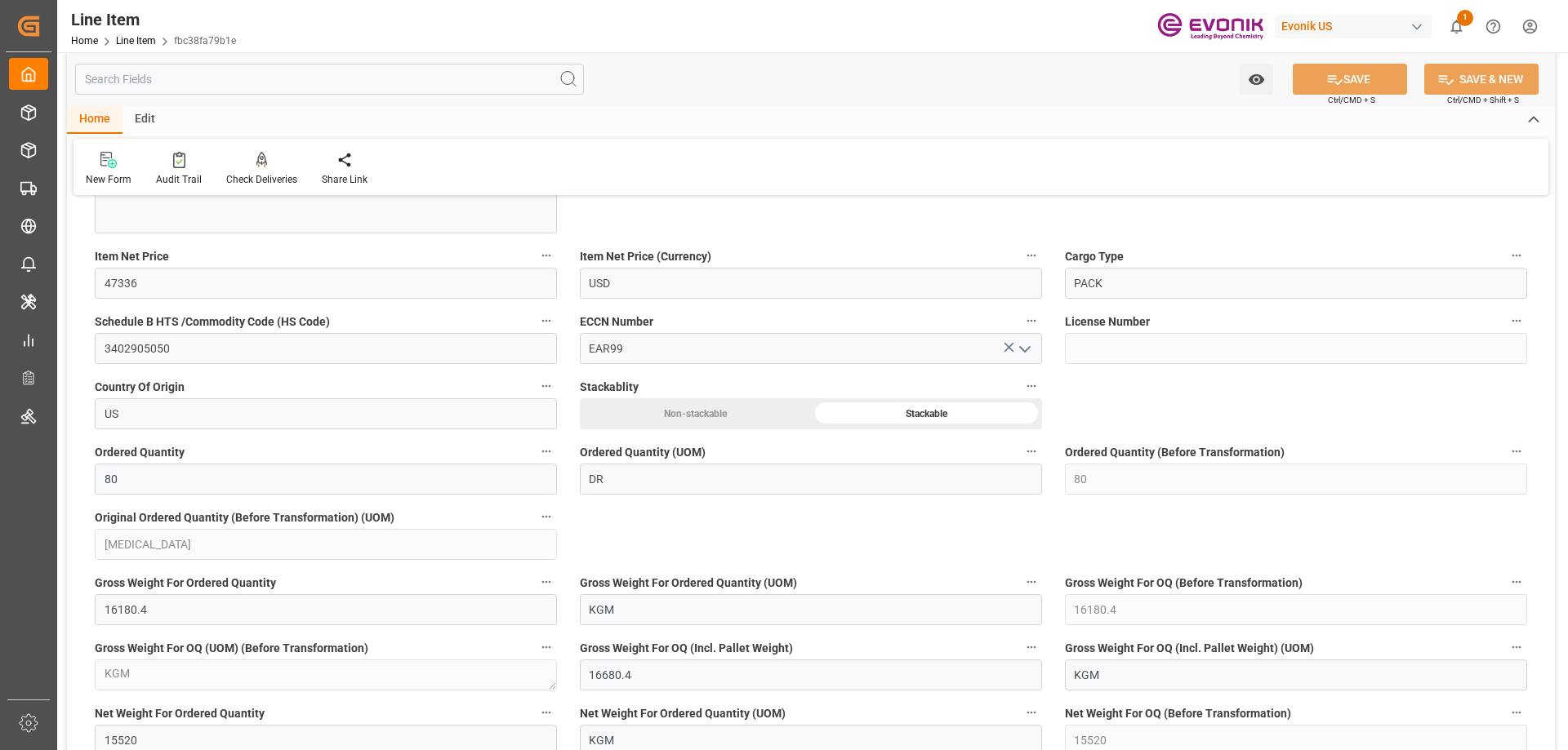
scroll to position [735, 0]
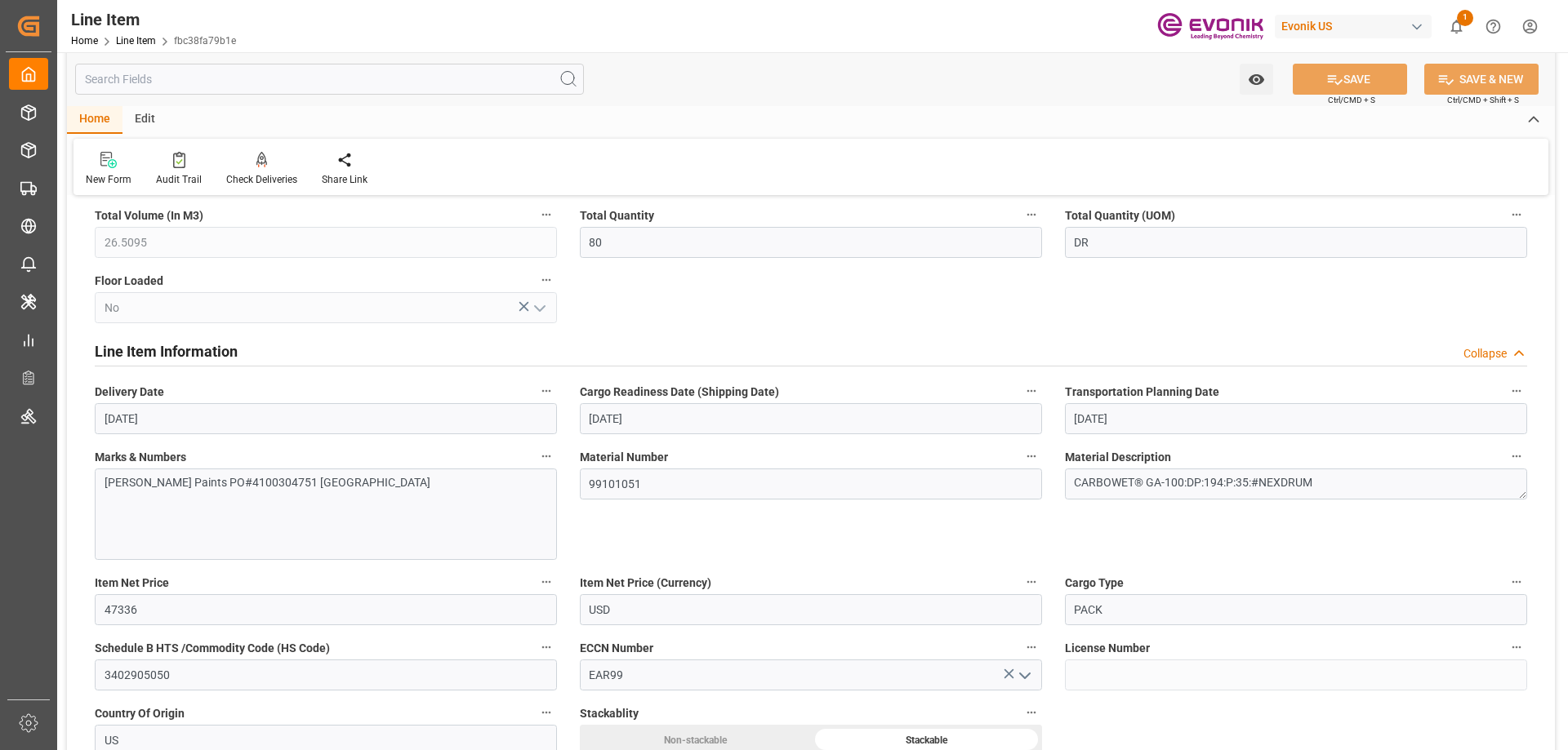
click at [245, 84] on input "text" at bounding box center [330, 78] width 508 height 31
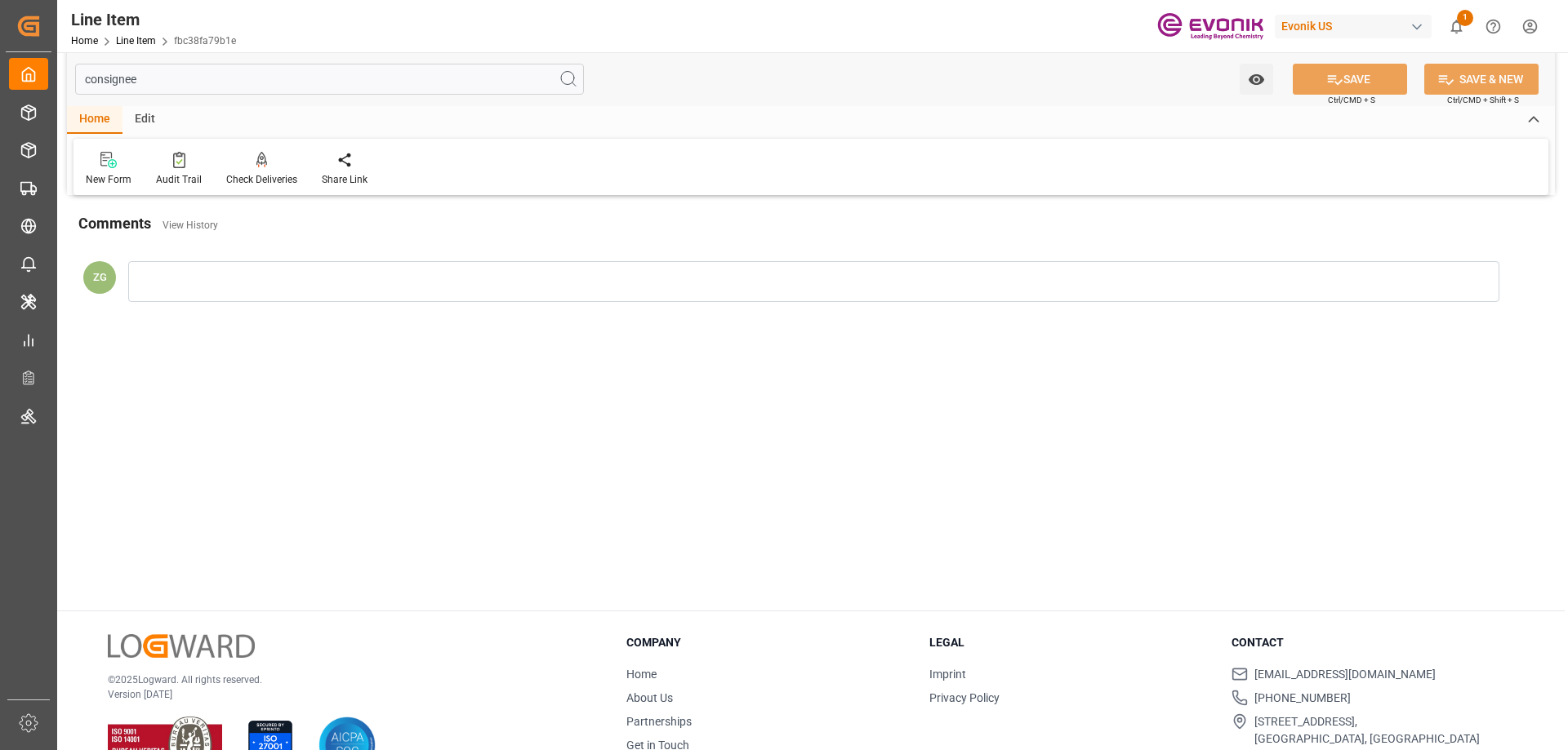
scroll to position [0, 0]
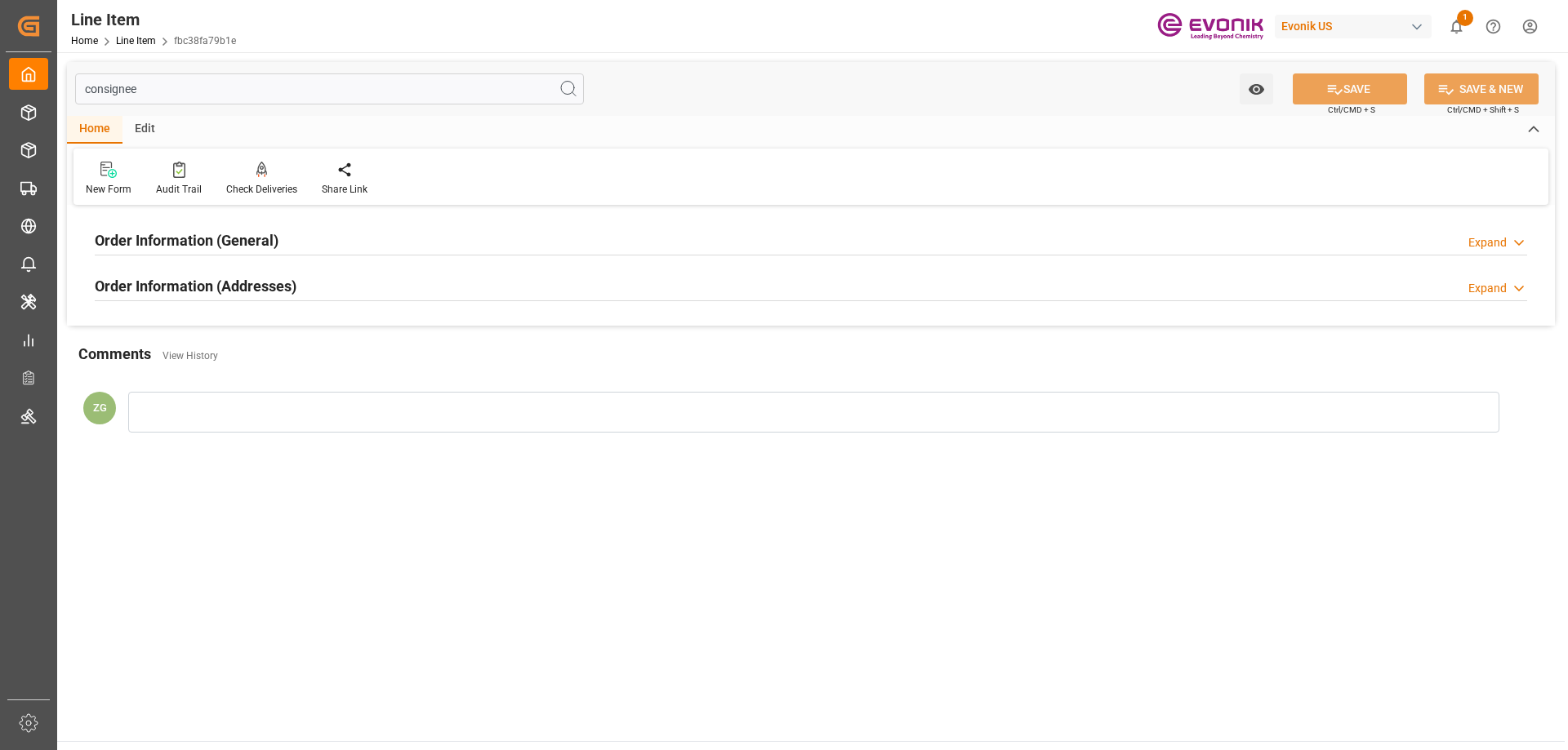
type input "consignee"
click at [239, 288] on h2 "Order Information (Addresses)" at bounding box center [195, 285] width 201 height 22
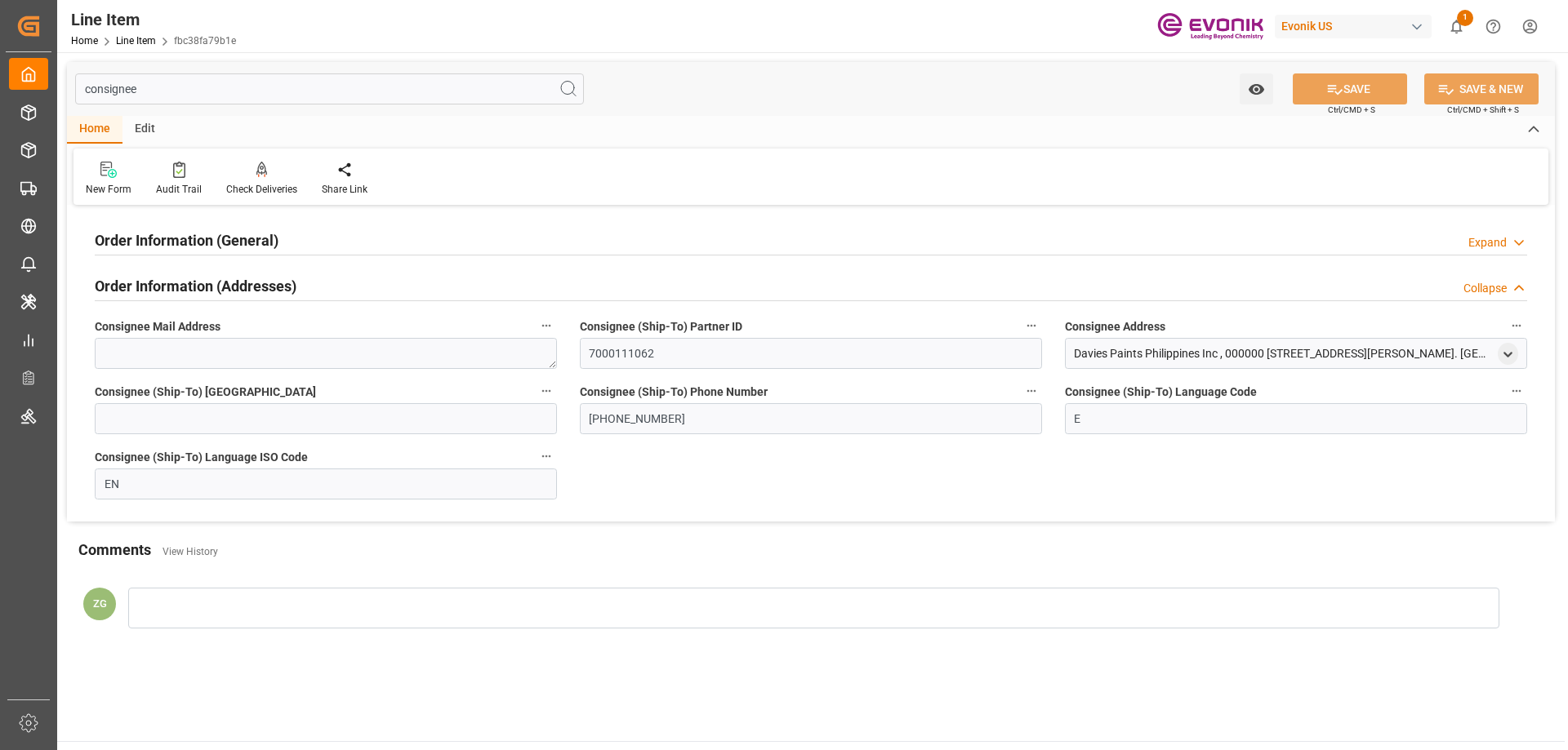
click at [225, 249] on h2 "Order Information (General)" at bounding box center [186, 240] width 183 height 22
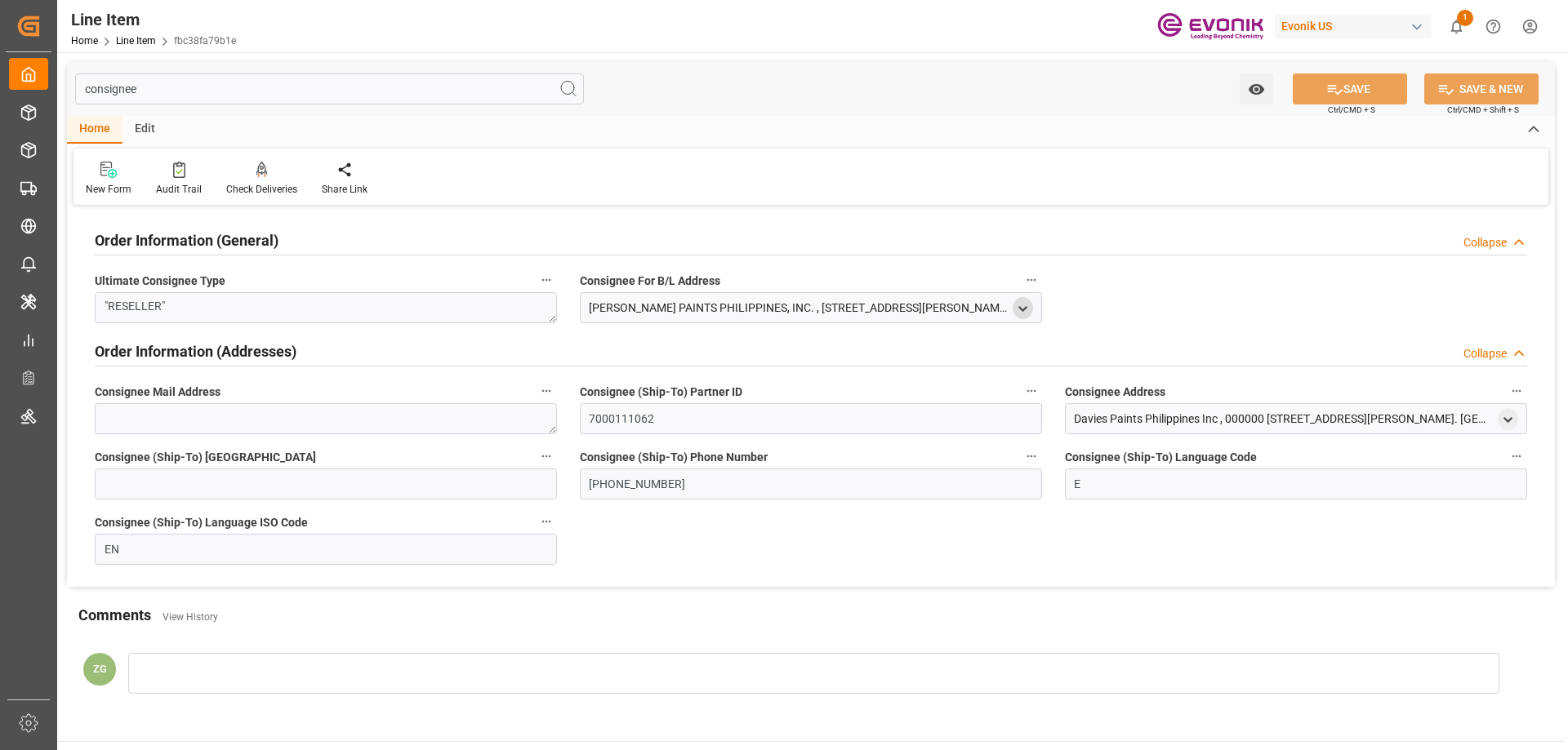
click at [1029, 304] on icon "open menu" at bounding box center [1023, 309] width 14 height 14
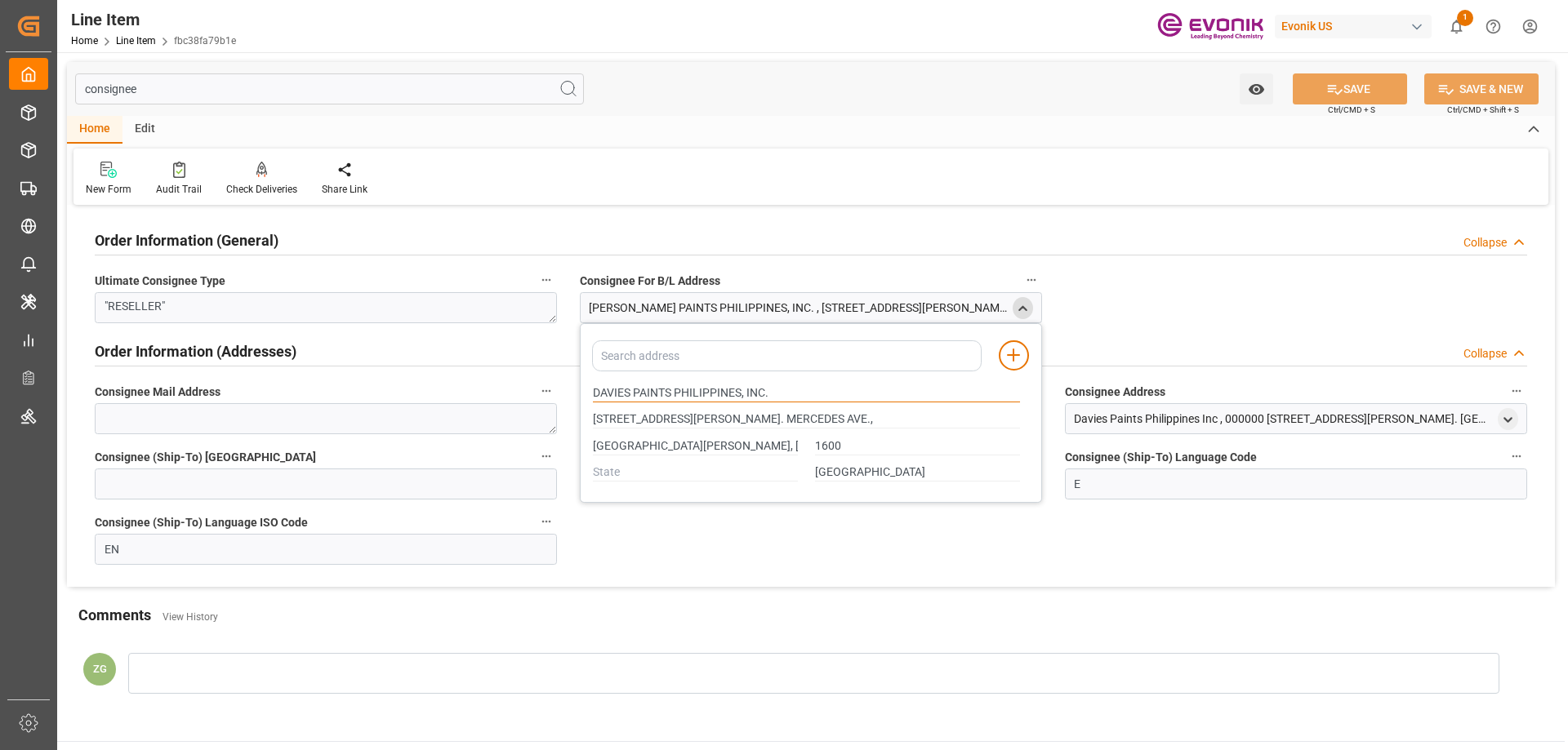
drag, startPoint x: 594, startPoint y: 397, endPoint x: 671, endPoint y: 392, distance: 77.2
click at [671, 392] on input "DAVIES PAINTS PHILIPPINES, INC." at bounding box center [806, 393] width 427 height 18
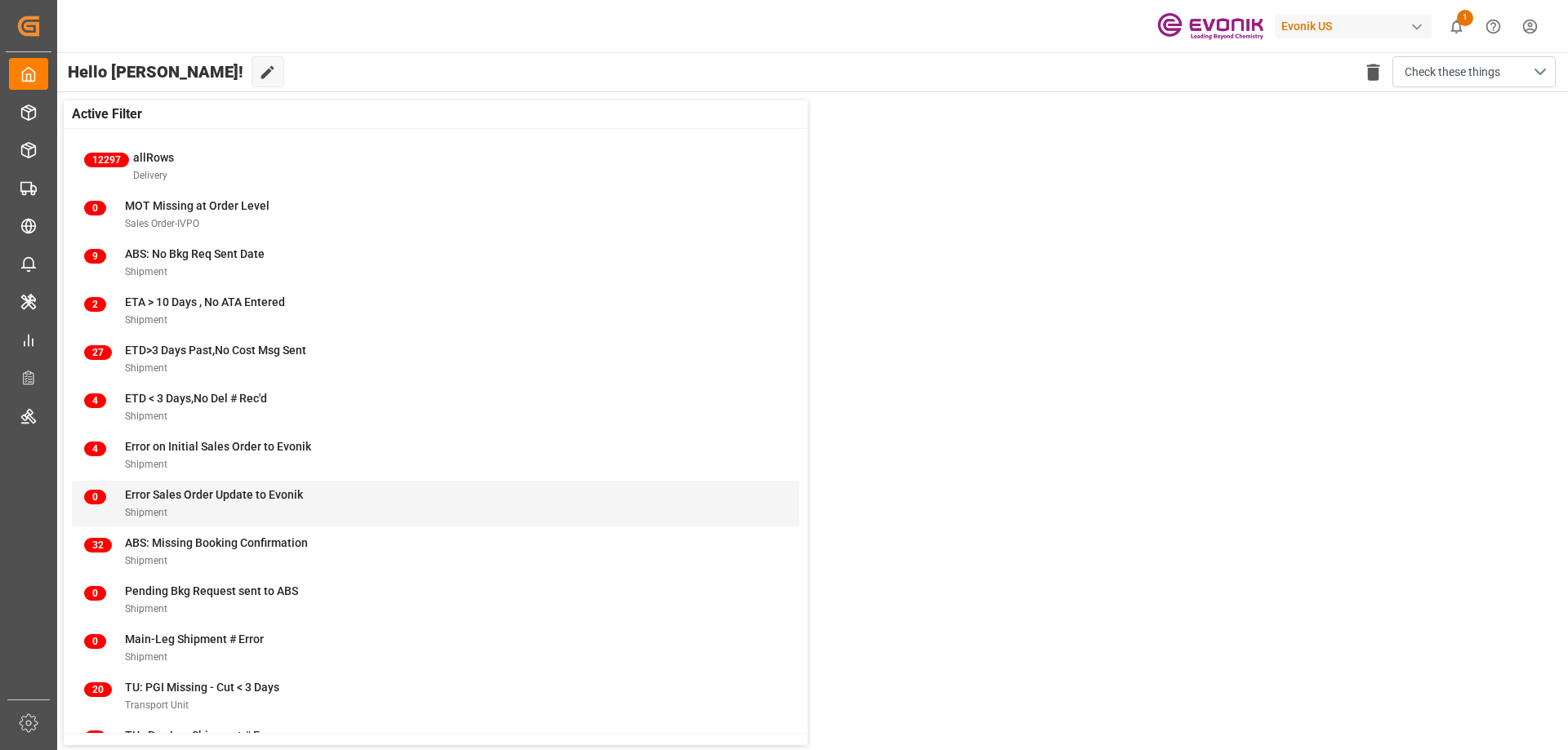
scroll to position [63, 0]
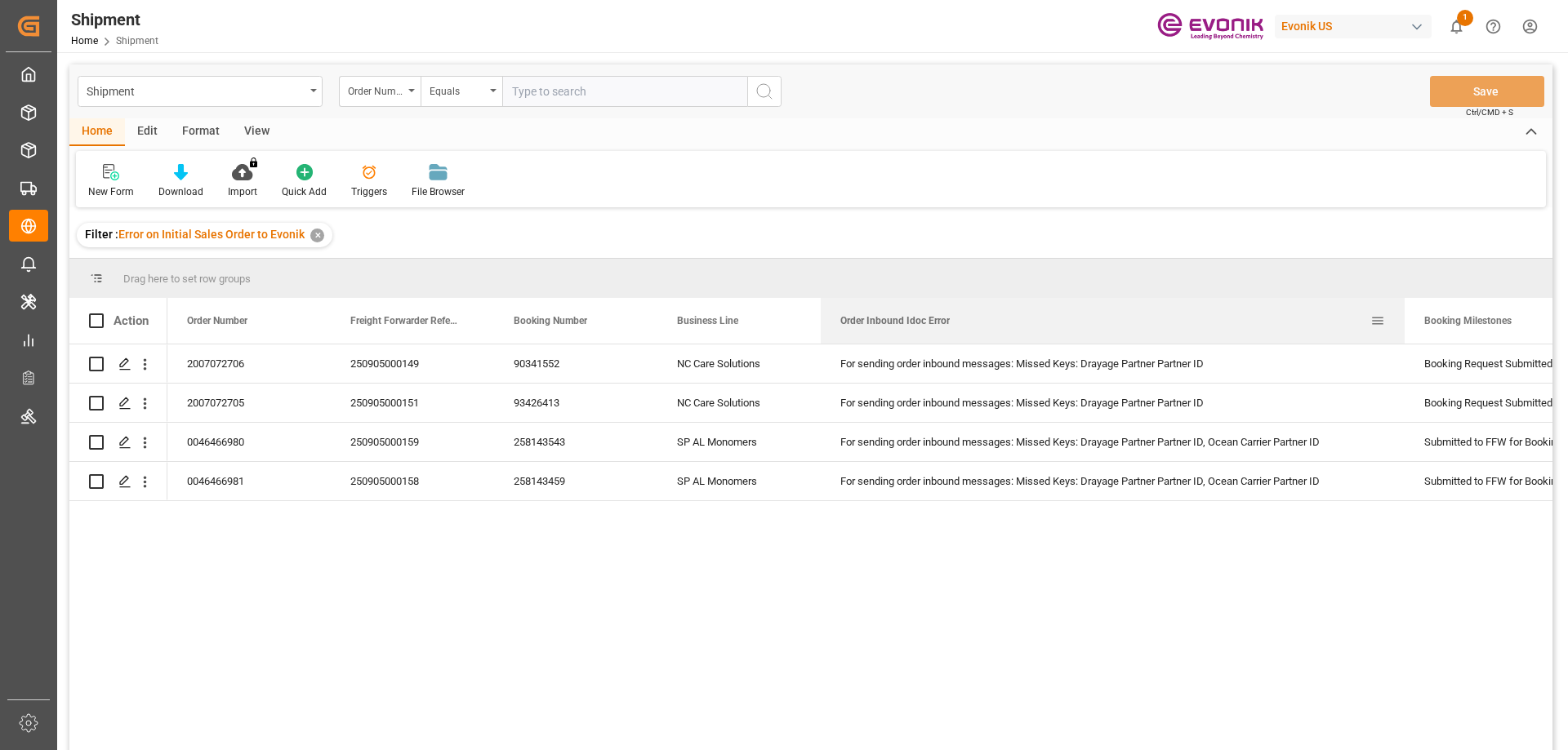
drag, startPoint x: 983, startPoint y: 314, endPoint x: 1404, endPoint y: 314, distance: 421.0
click at [1404, 314] on div at bounding box center [1404, 320] width 7 height 45
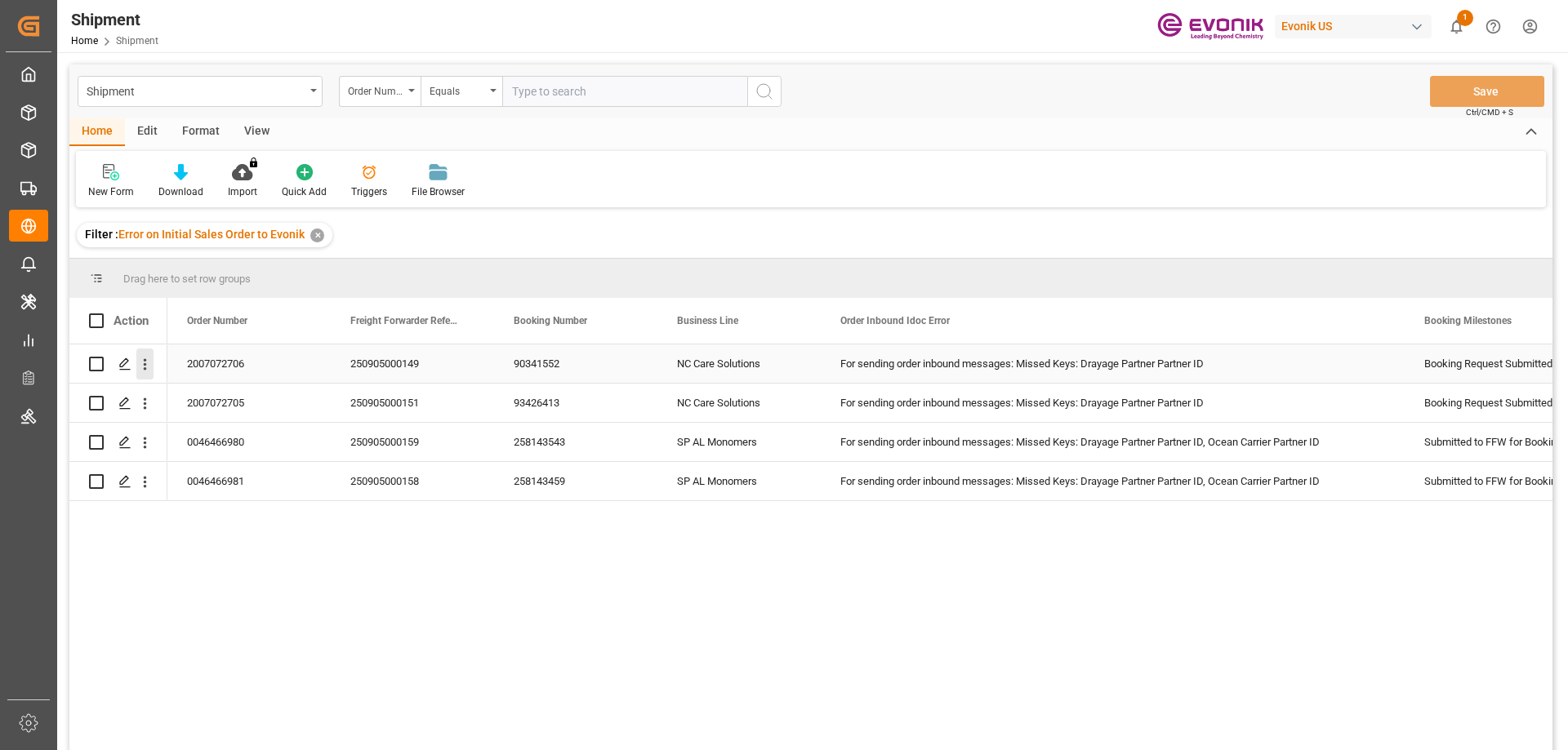
click at [145, 365] on icon "open menu" at bounding box center [145, 365] width 3 height 11
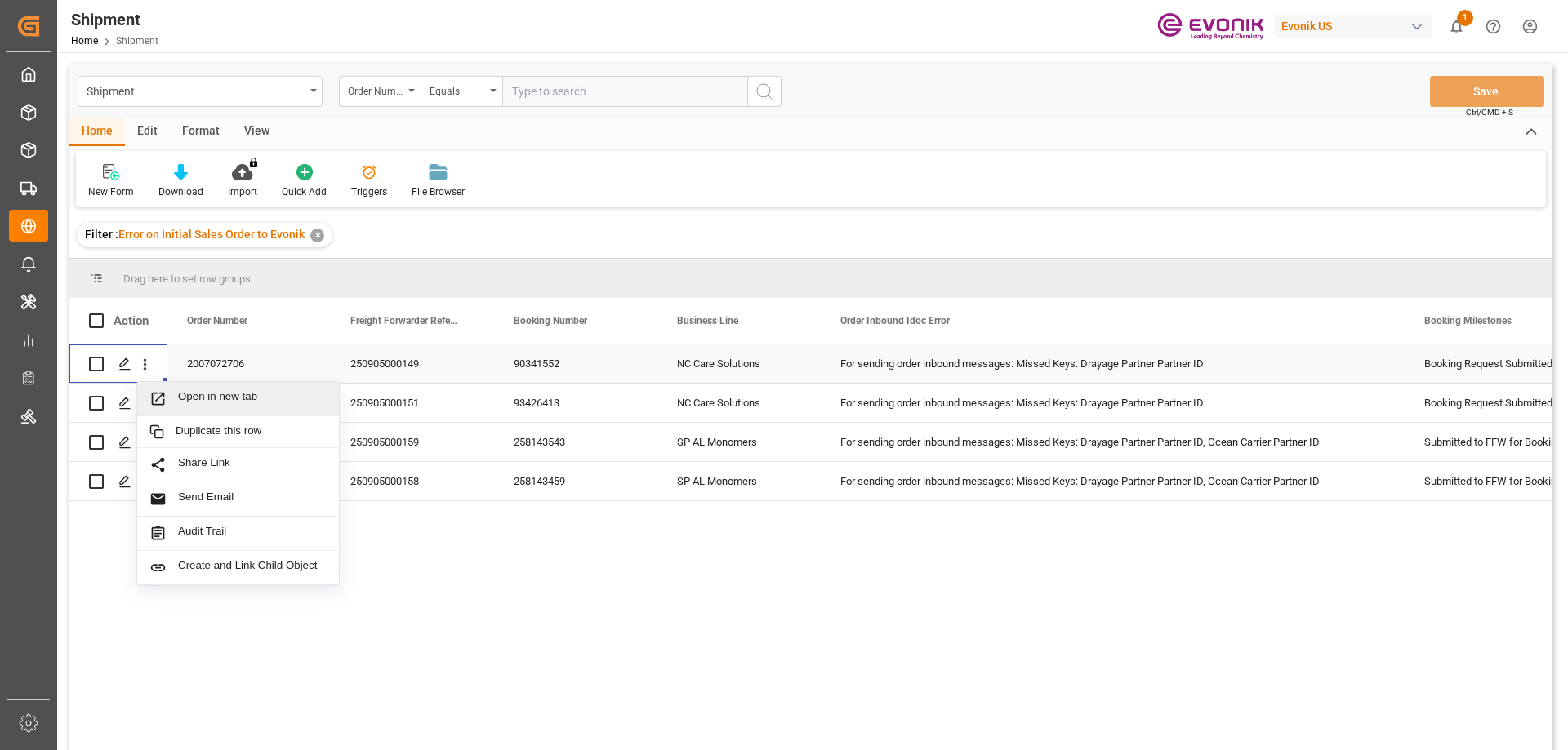
click at [183, 390] on span "Open in new tab" at bounding box center [251, 399] width 148 height 17
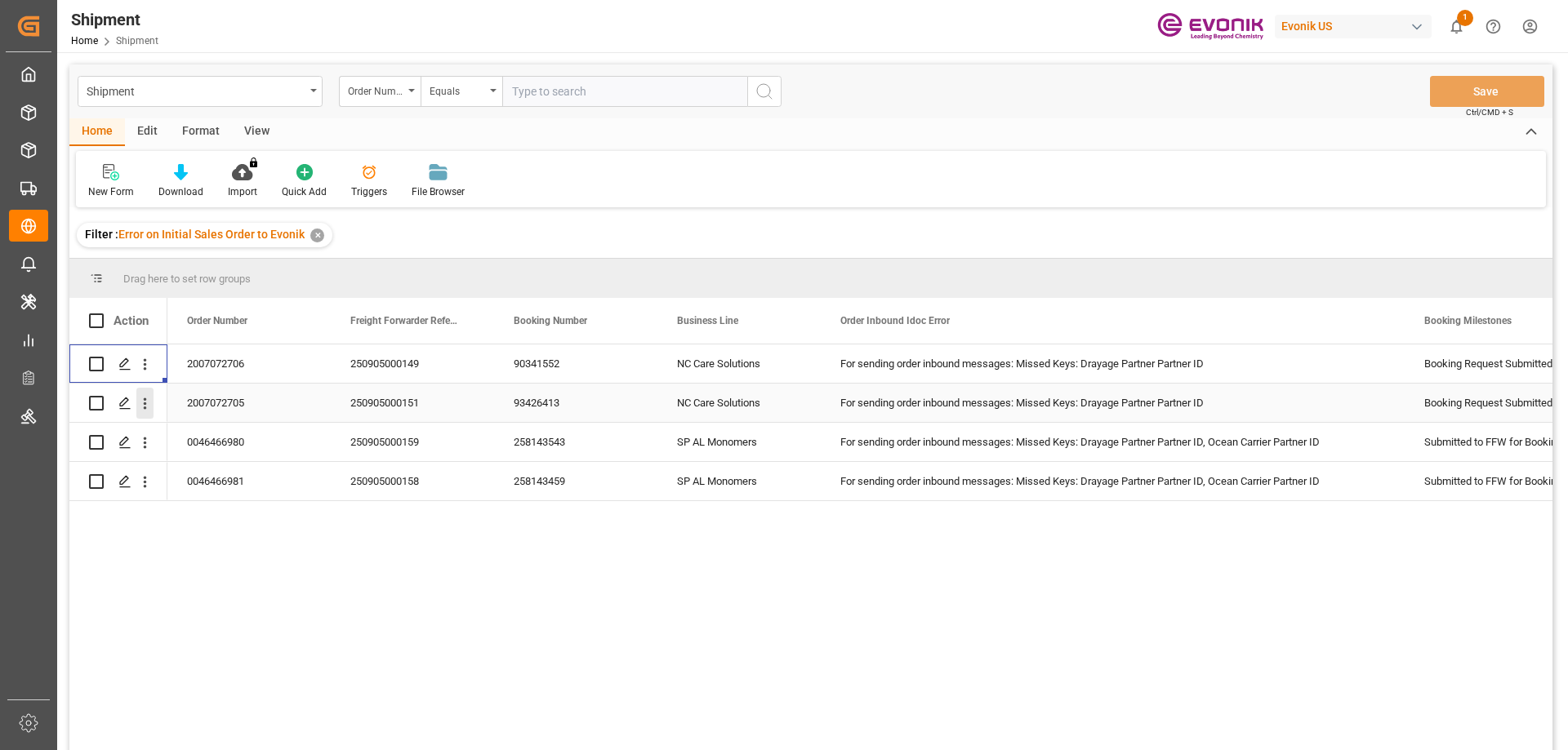
click at [144, 400] on icon "open menu" at bounding box center [145, 404] width 3 height 11
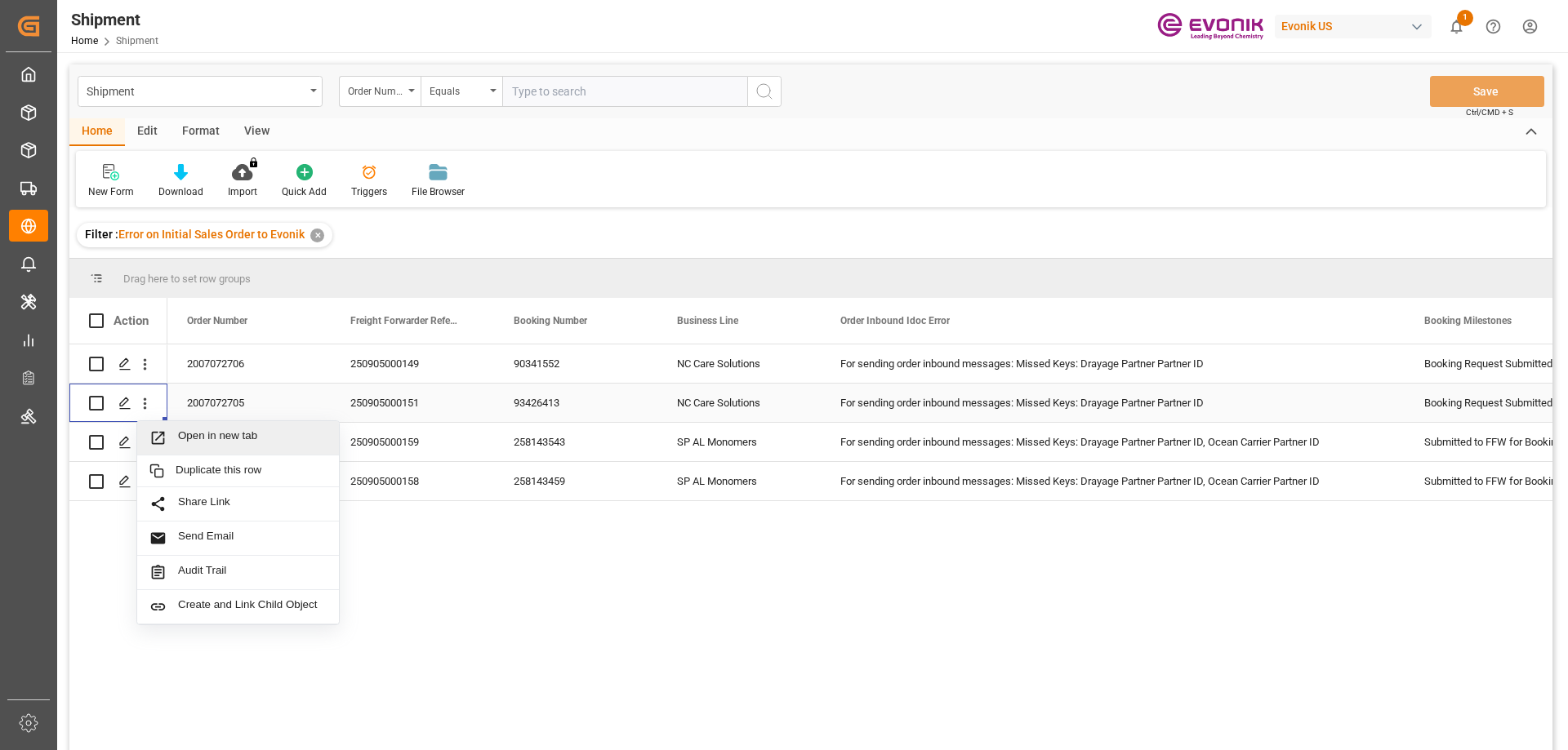
click at [212, 448] on div "Open in new tab" at bounding box center [237, 438] width 201 height 34
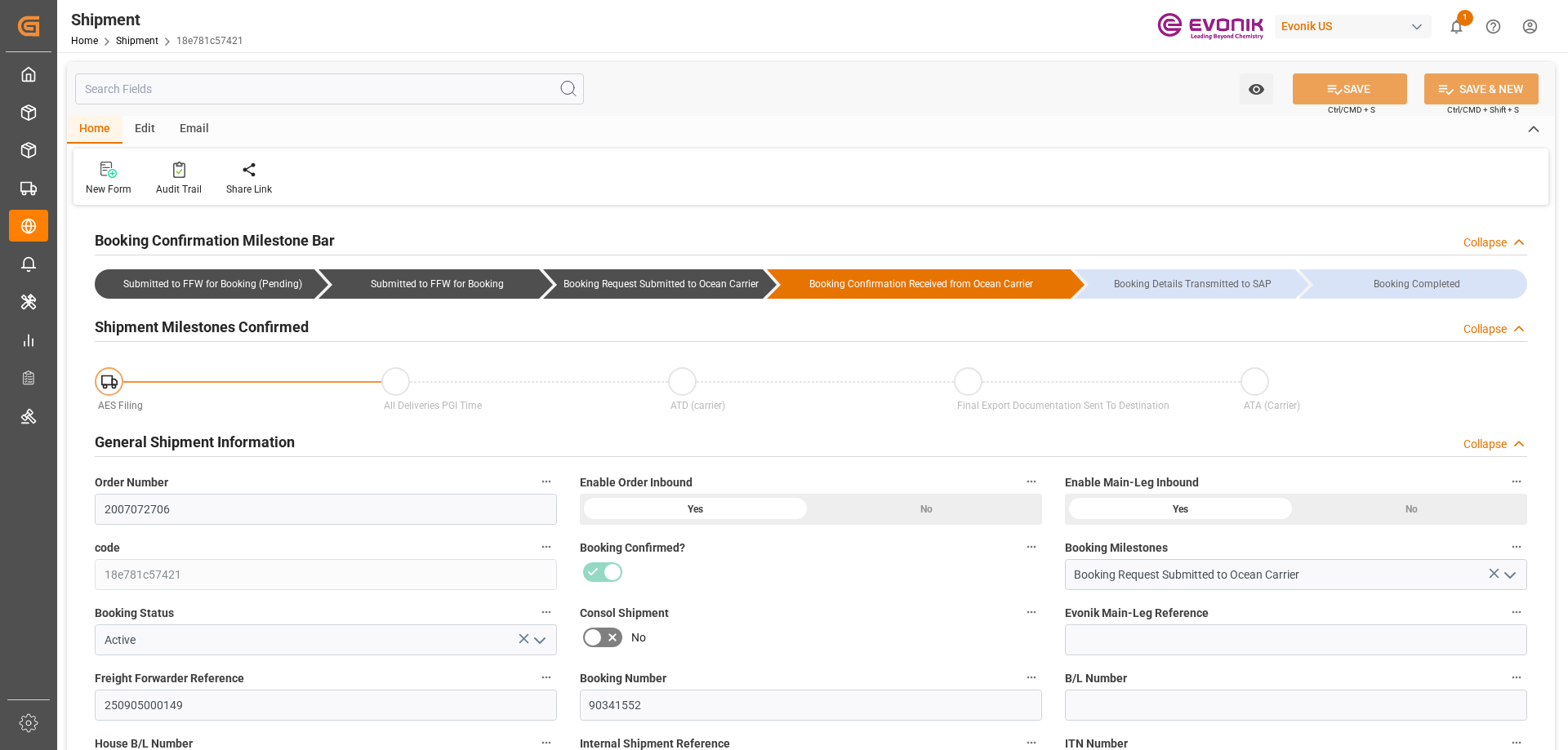
type input "Hapag [PERSON_NAME]"
type input "Hapag [PERSON_NAME] Aktiengesellschaft"
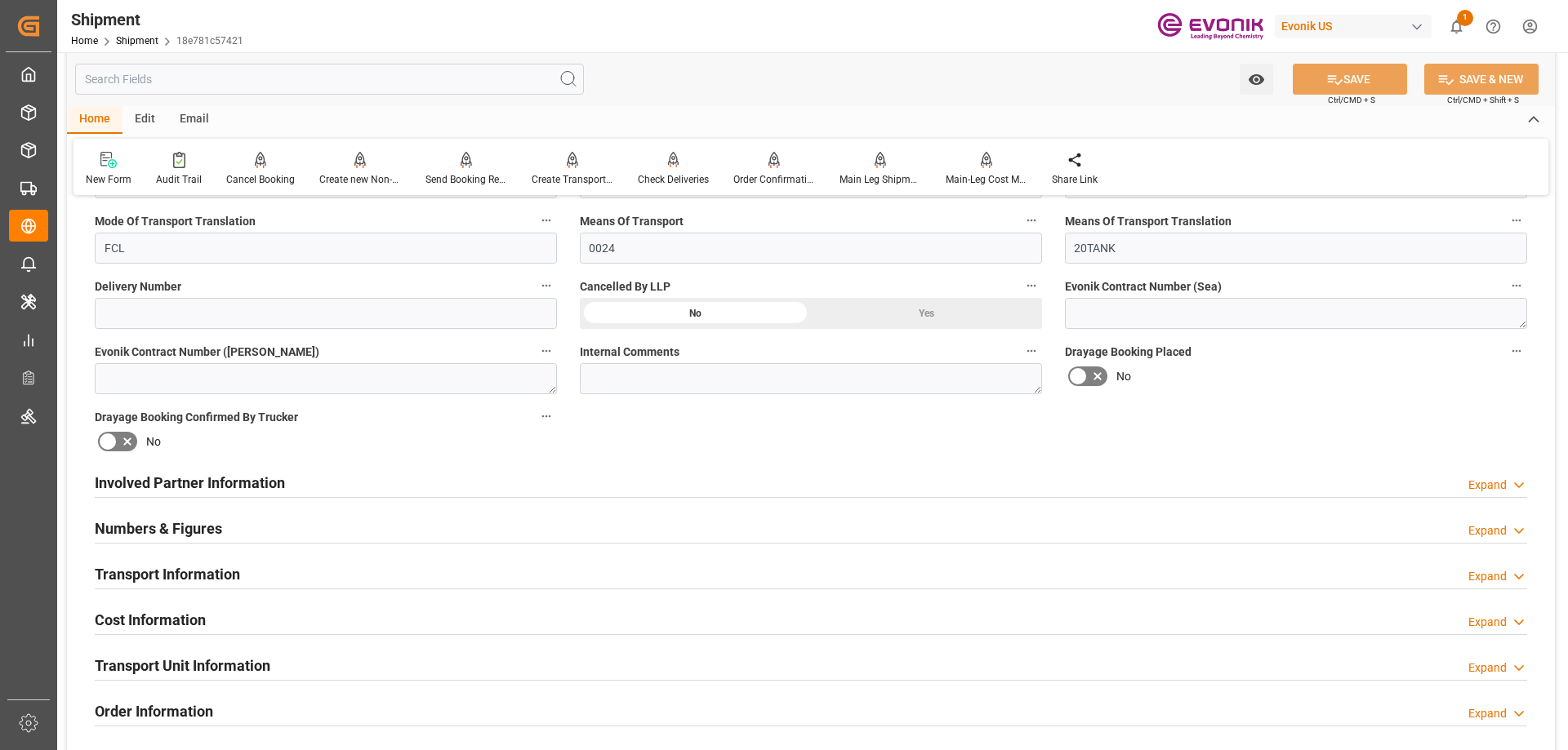
click at [149, 486] on h2 "Involved Partner Information" at bounding box center [189, 482] width 190 height 22
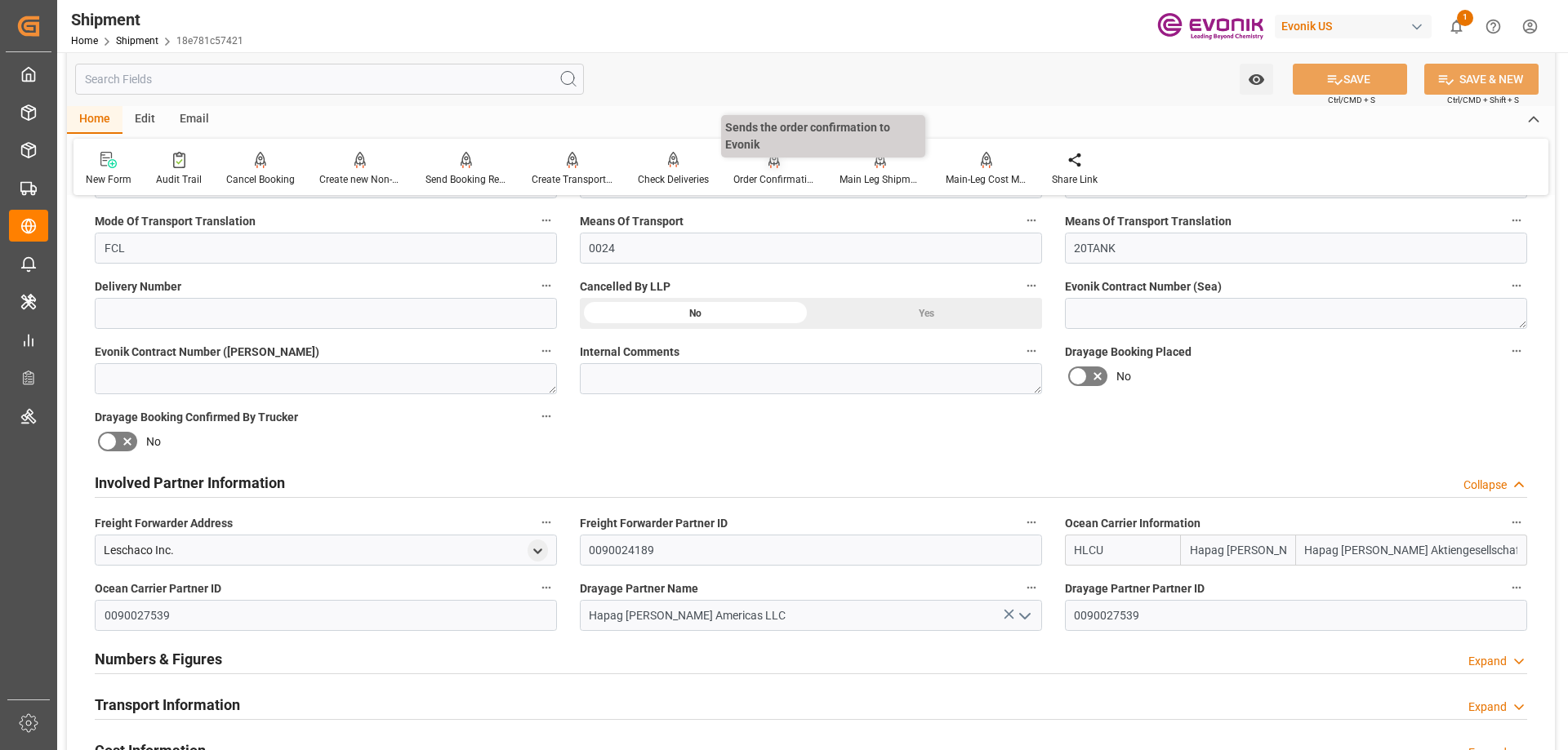
click at [753, 166] on div at bounding box center [774, 160] width 81 height 17
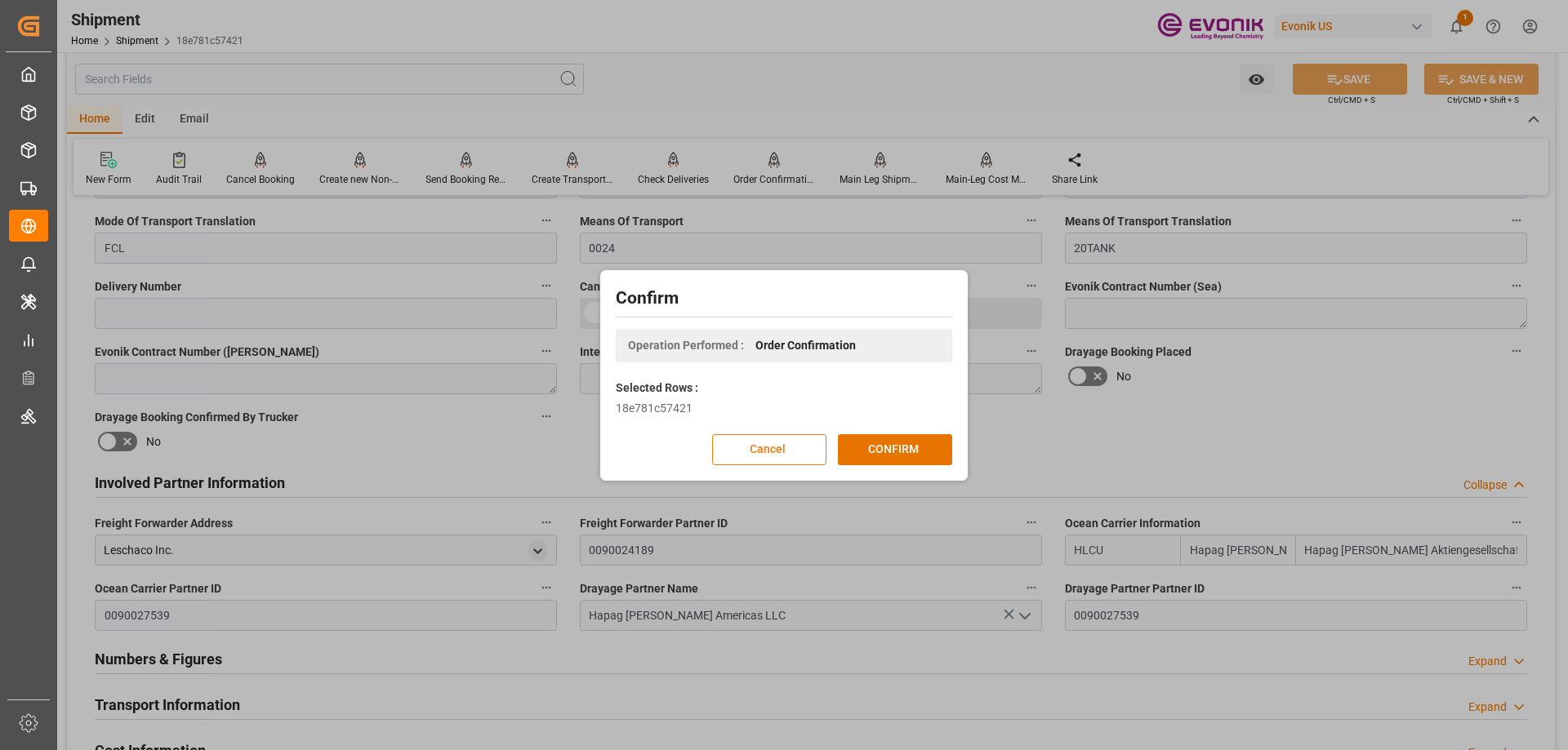
click at [784, 453] on button "Cancel" at bounding box center [769, 450] width 114 height 31
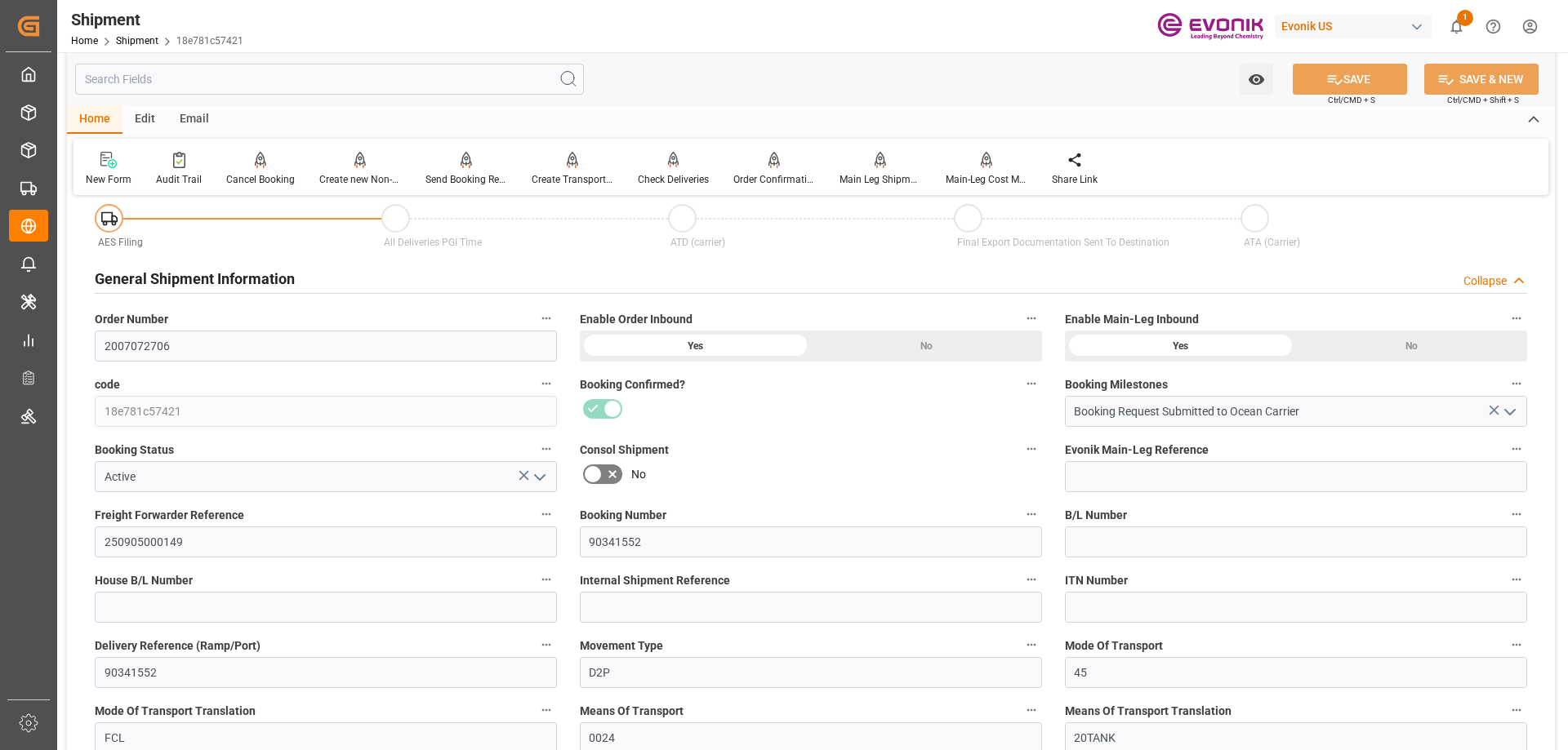
scroll to position [245, 0]
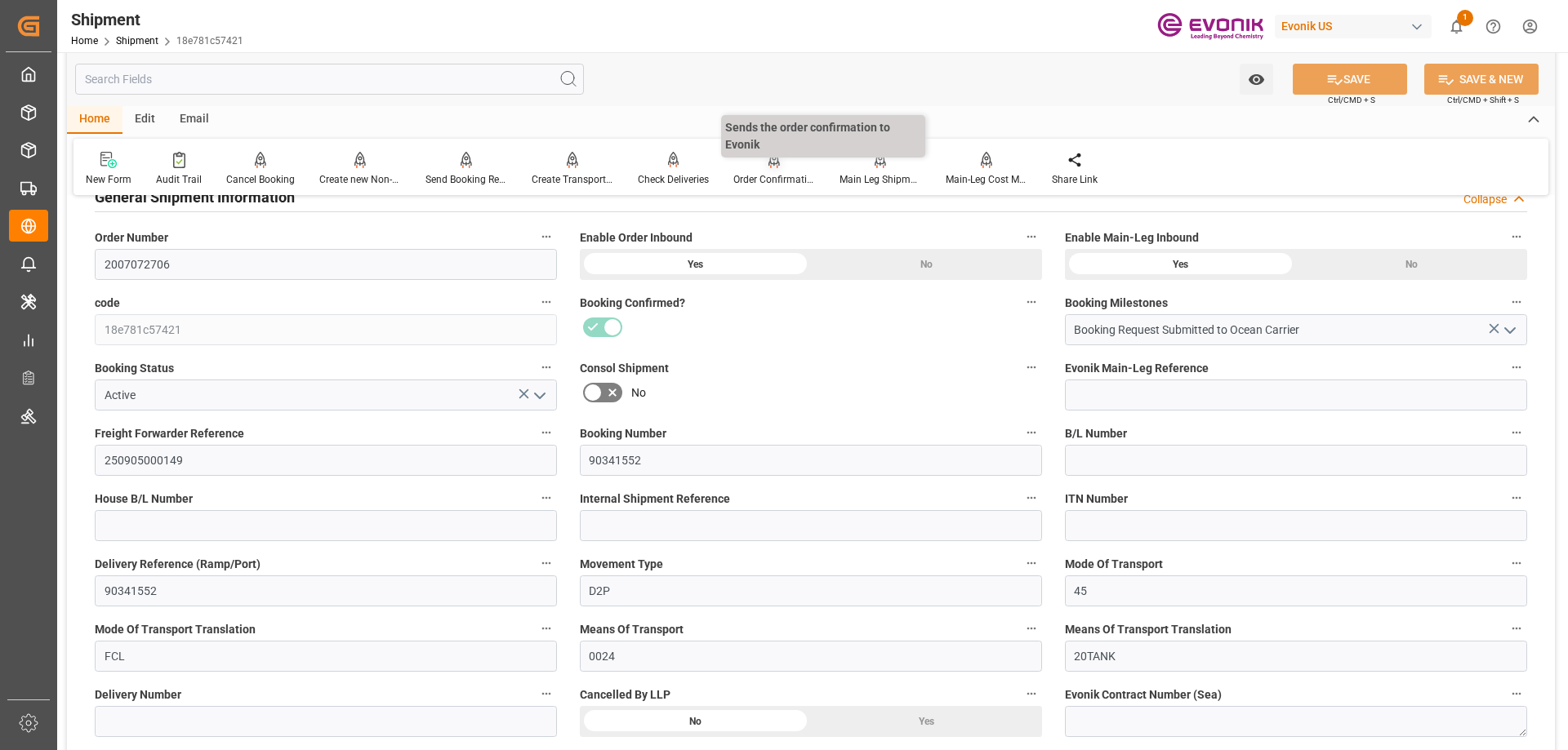
click at [769, 167] on icon at bounding box center [774, 160] width 11 height 16
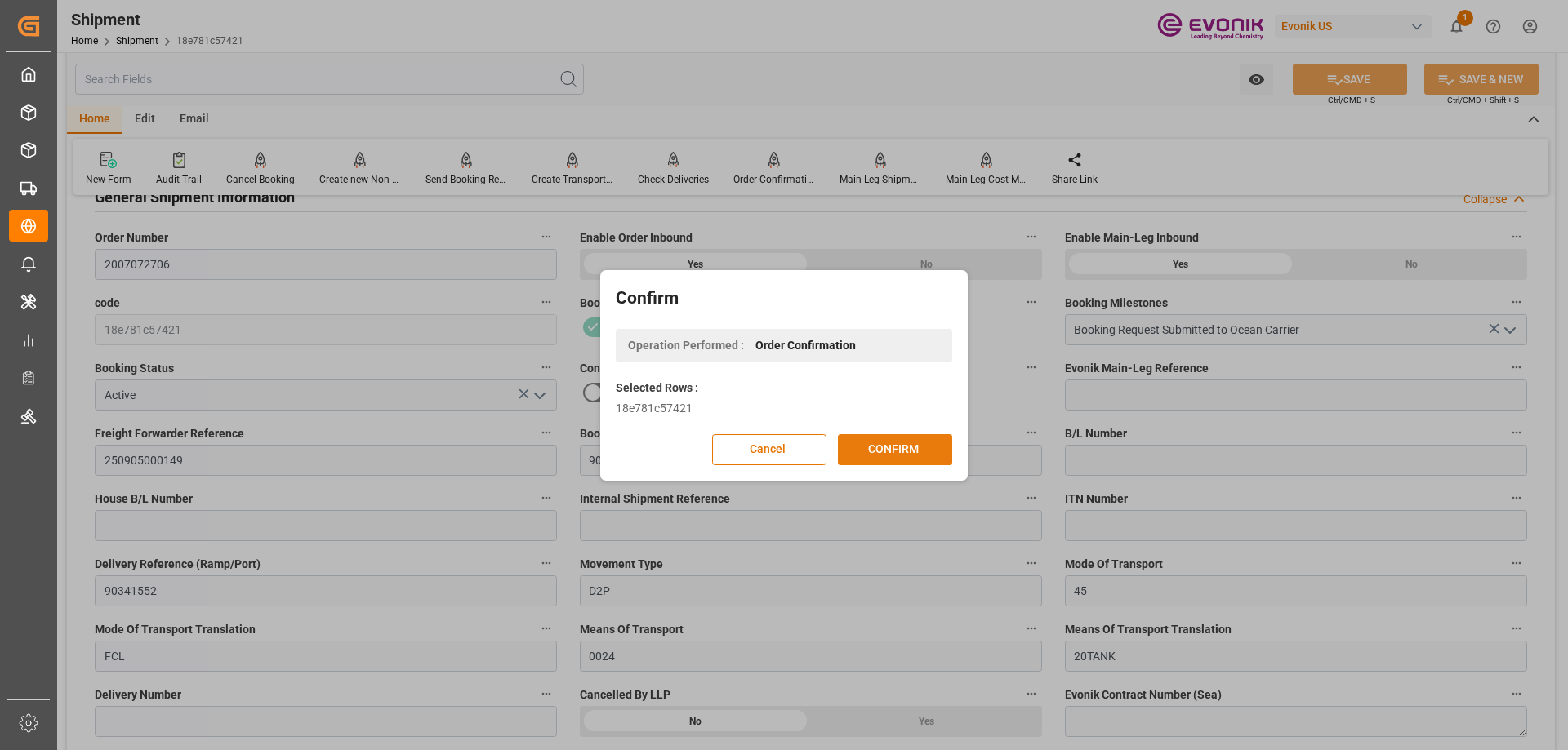
click at [894, 437] on button "CONFIRM" at bounding box center [895, 450] width 114 height 31
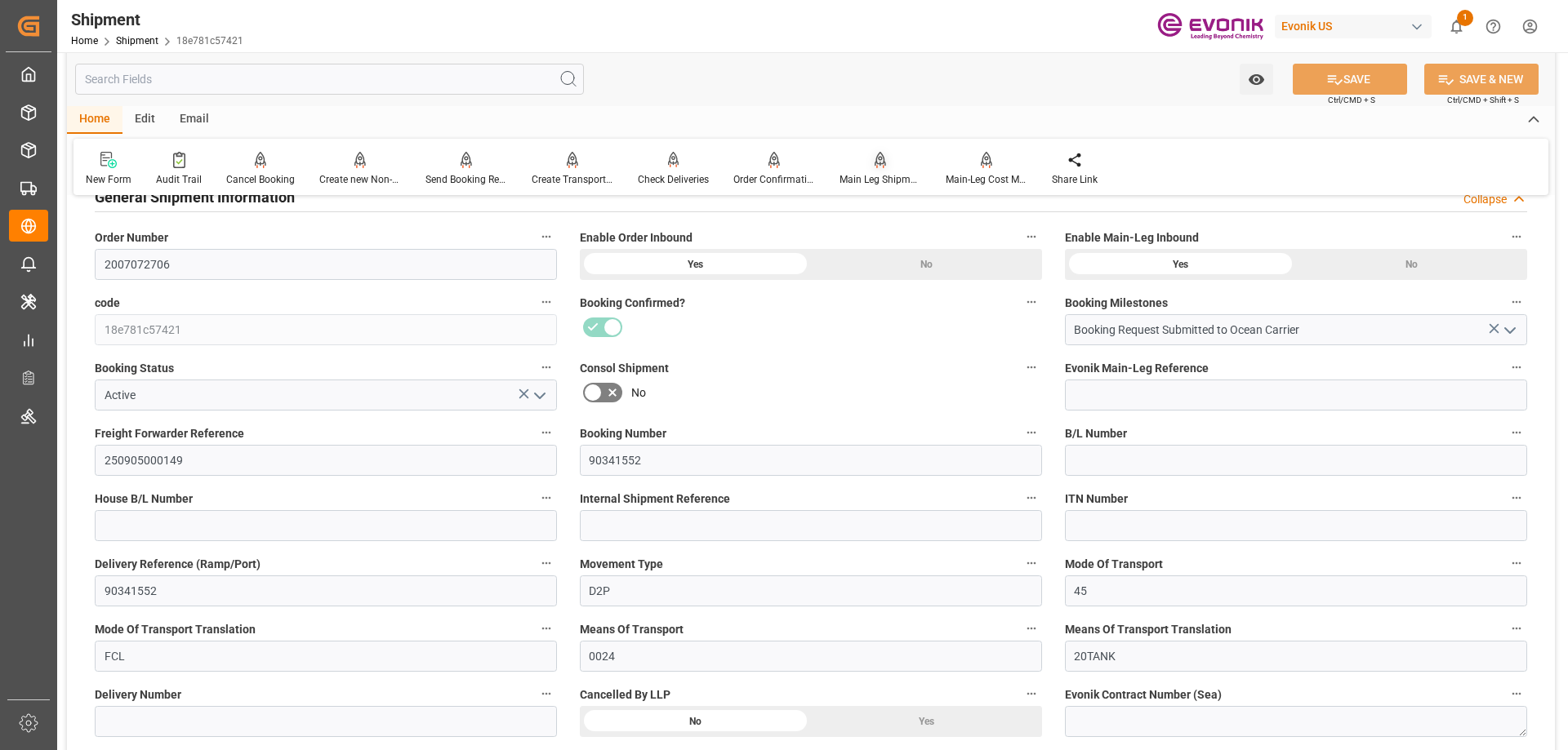
click at [879, 166] on icon at bounding box center [881, 160] width 11 height 16
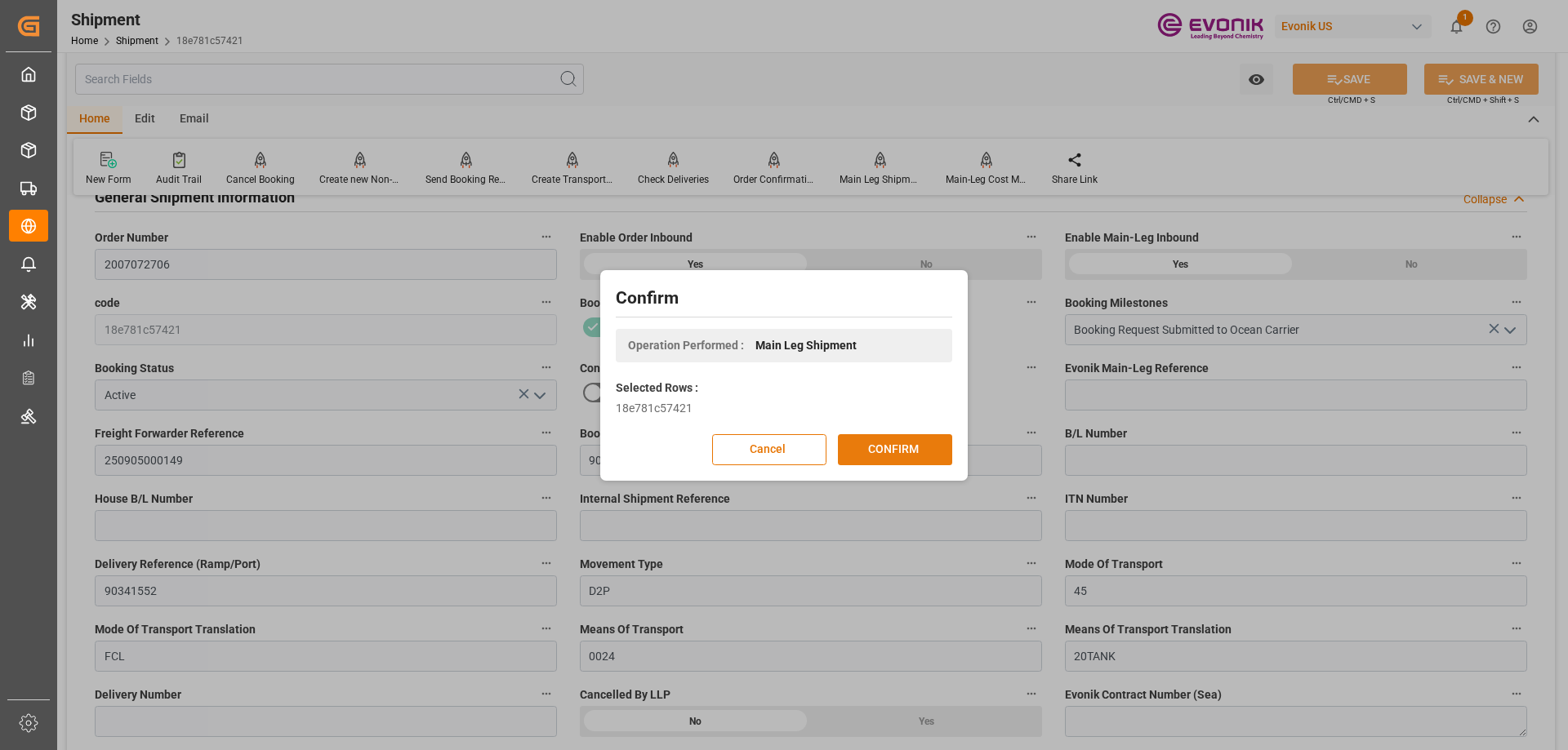
click at [922, 448] on button "CONFIRM" at bounding box center [895, 450] width 114 height 31
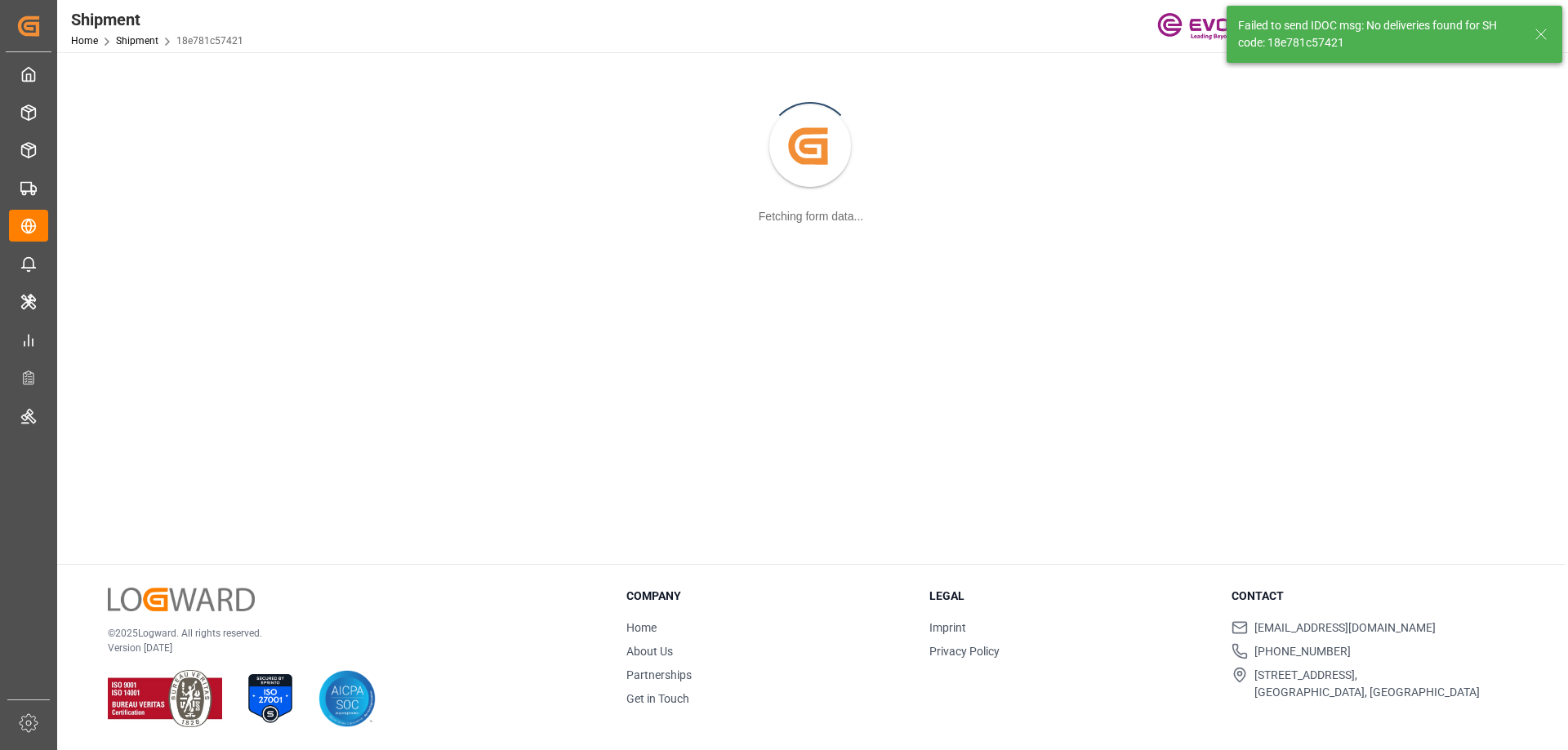
scroll to position [178, 0]
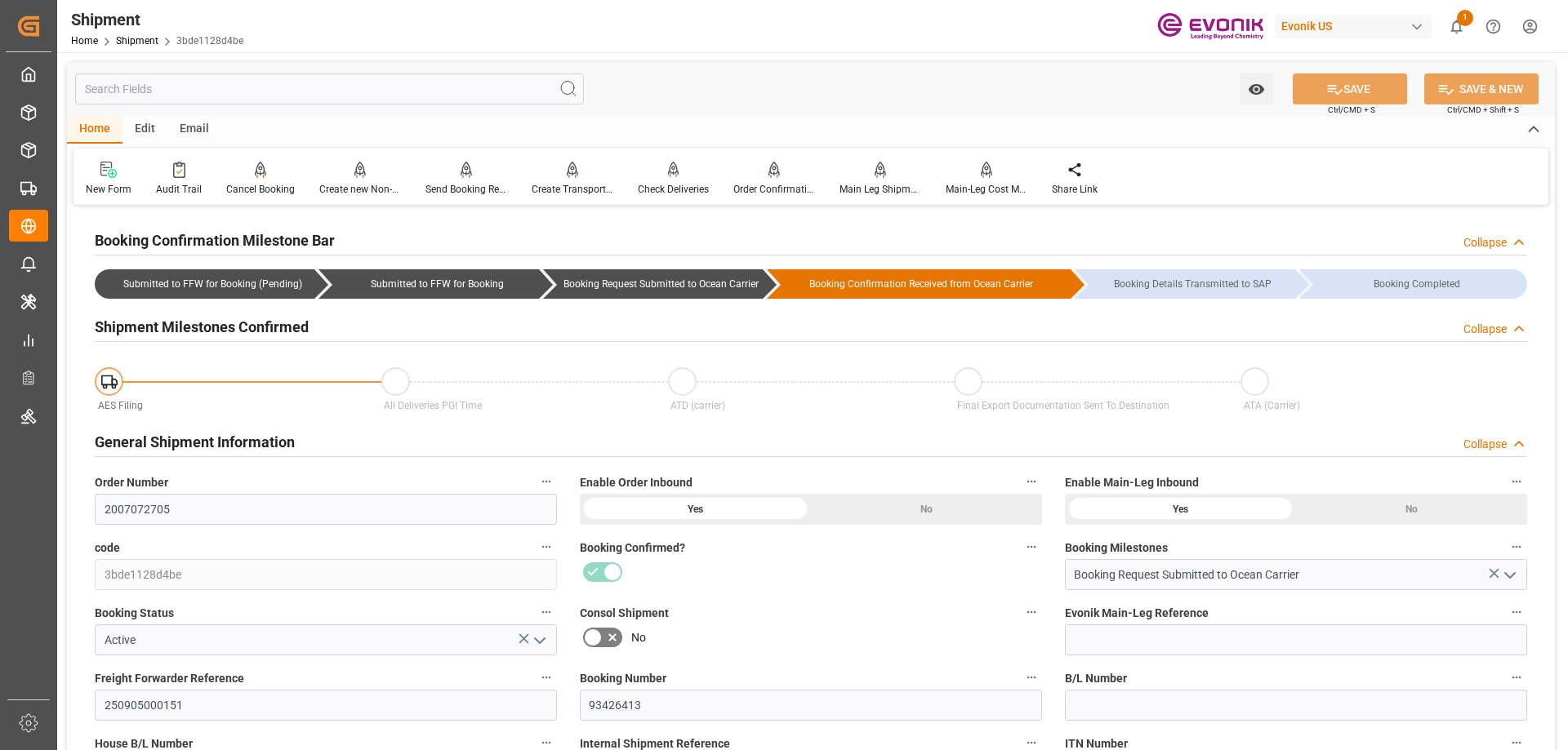
scroll to position [571, 0]
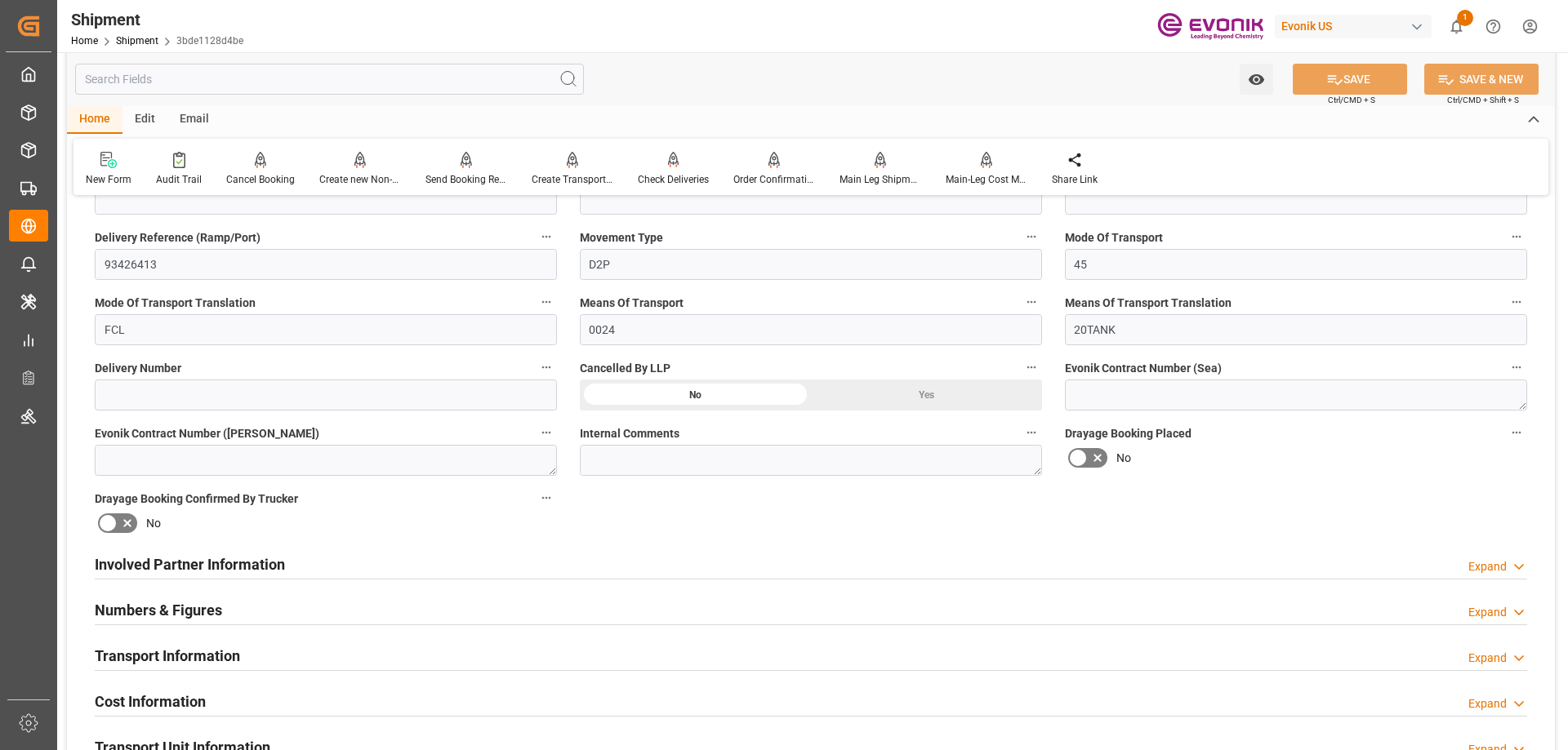
click at [164, 579] on div at bounding box center [811, 579] width 1433 height 1
click at [164, 573] on h2 "Involved Partner Information" at bounding box center [189, 564] width 190 height 22
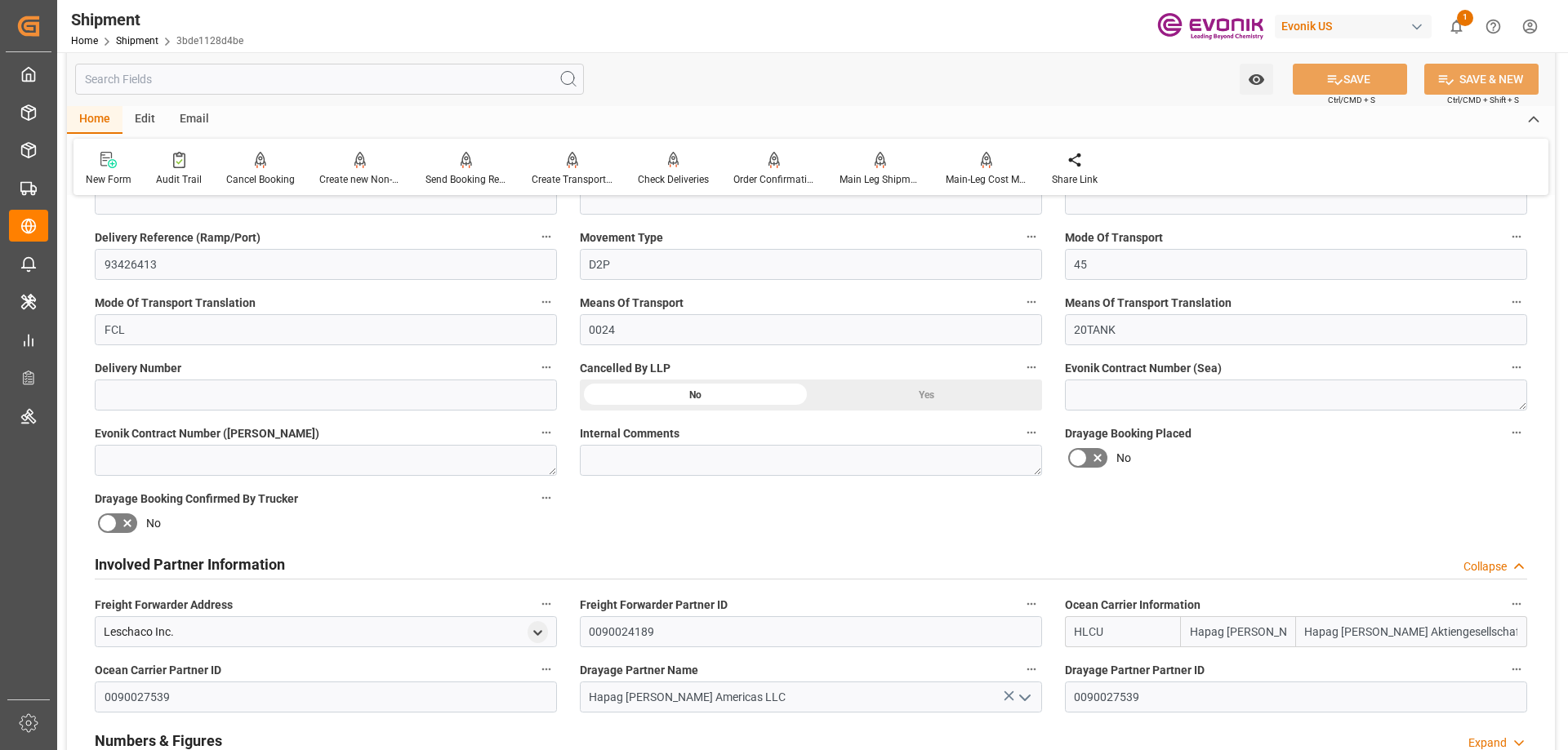
scroll to position [653, 0]
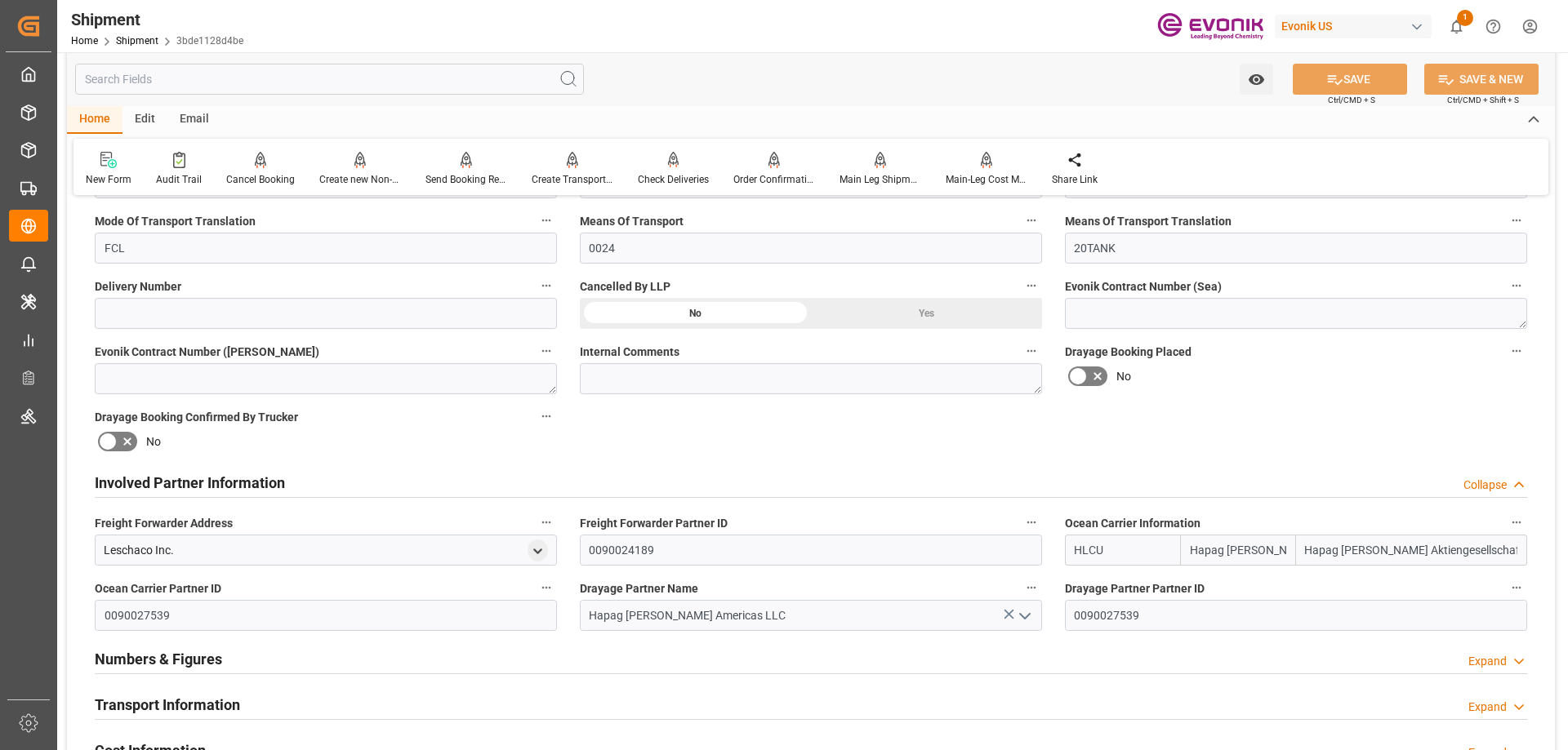
click at [186, 706] on h2 "Transport Information" at bounding box center [167, 705] width 146 height 22
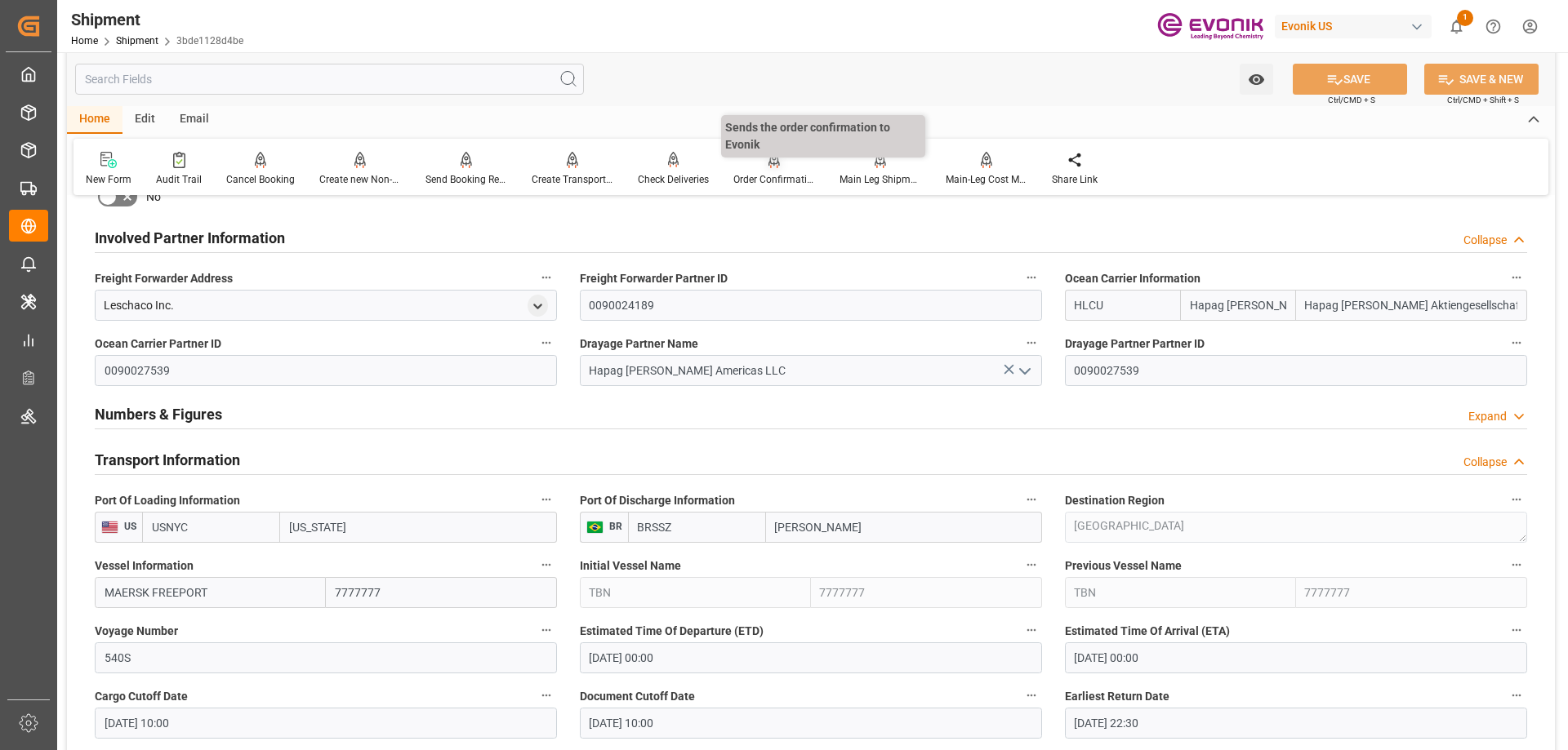
click at [770, 172] on div "Order Confirmation" at bounding box center [774, 179] width 81 height 15
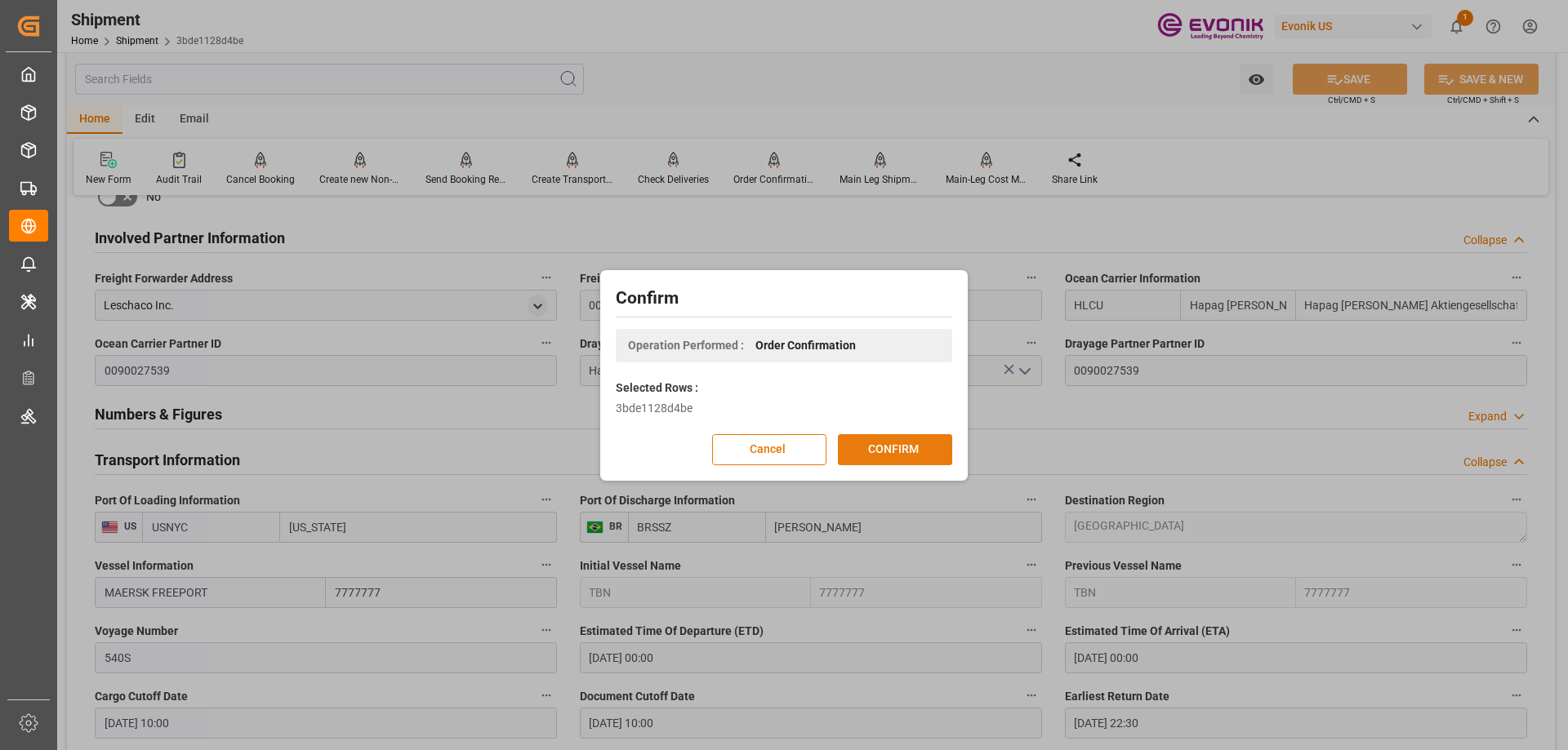
click at [889, 453] on button "CONFIRM" at bounding box center [895, 450] width 114 height 31
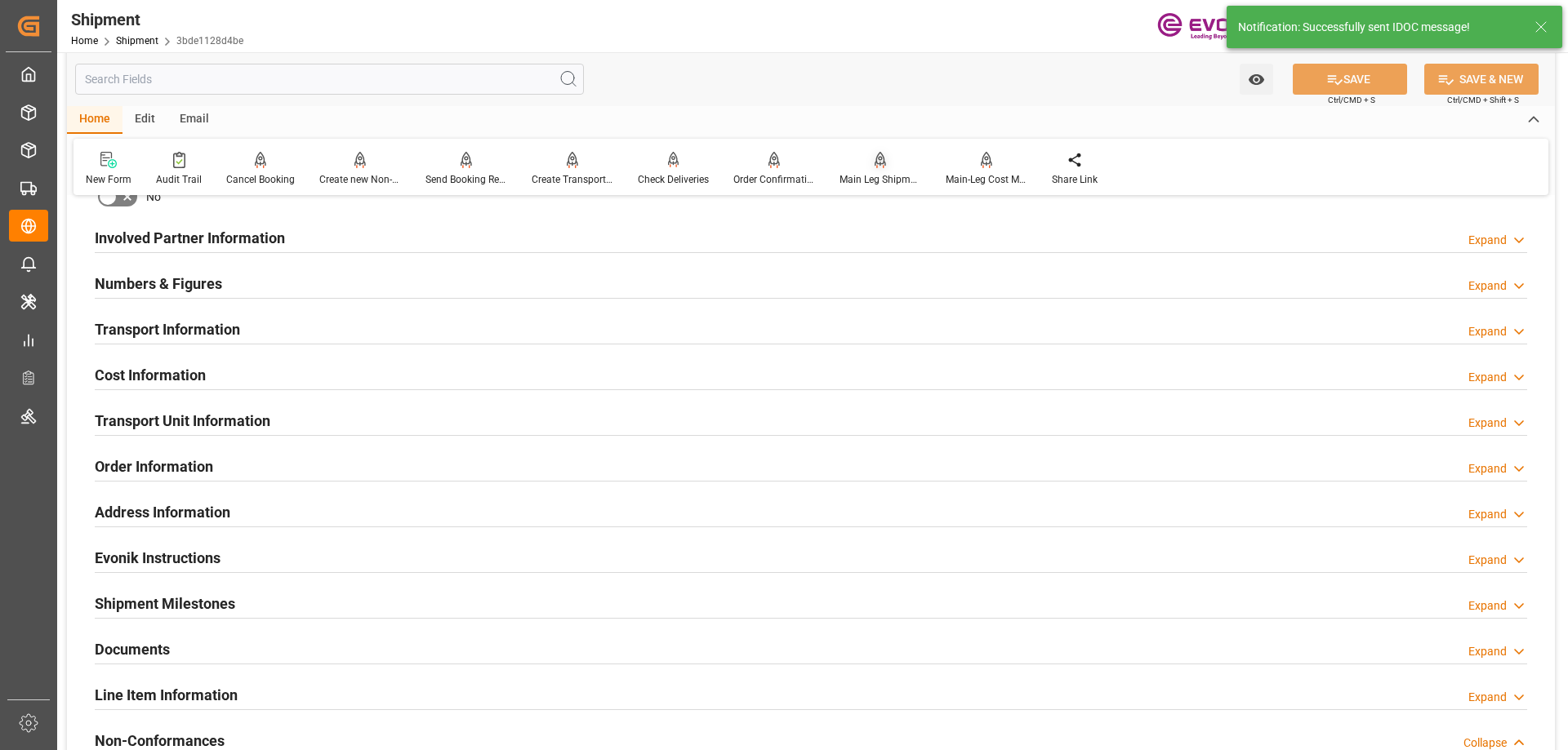
click at [845, 171] on div "Main Leg Shipment" at bounding box center [880, 169] width 106 height 36
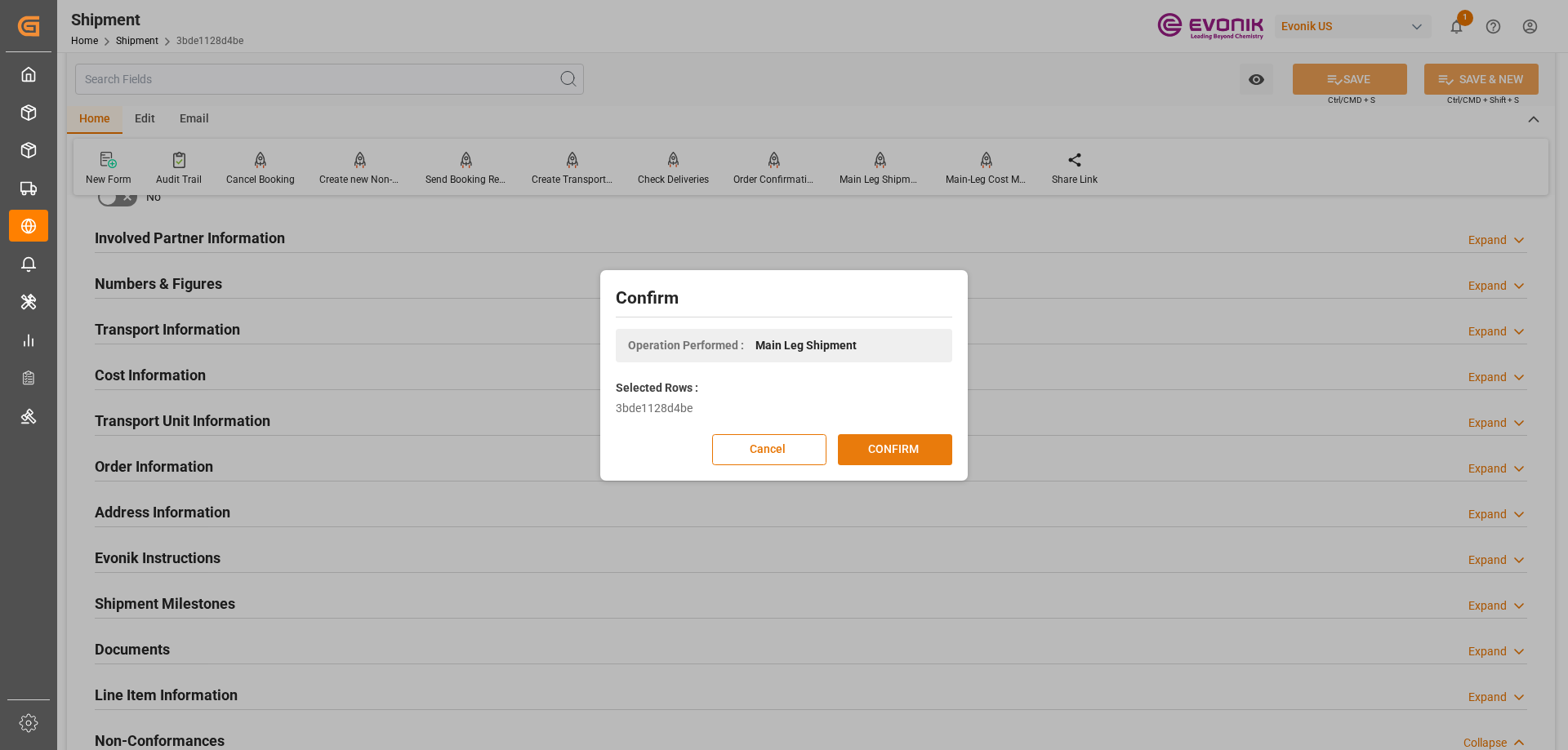
click at [905, 448] on button "CONFIRM" at bounding box center [895, 450] width 114 height 31
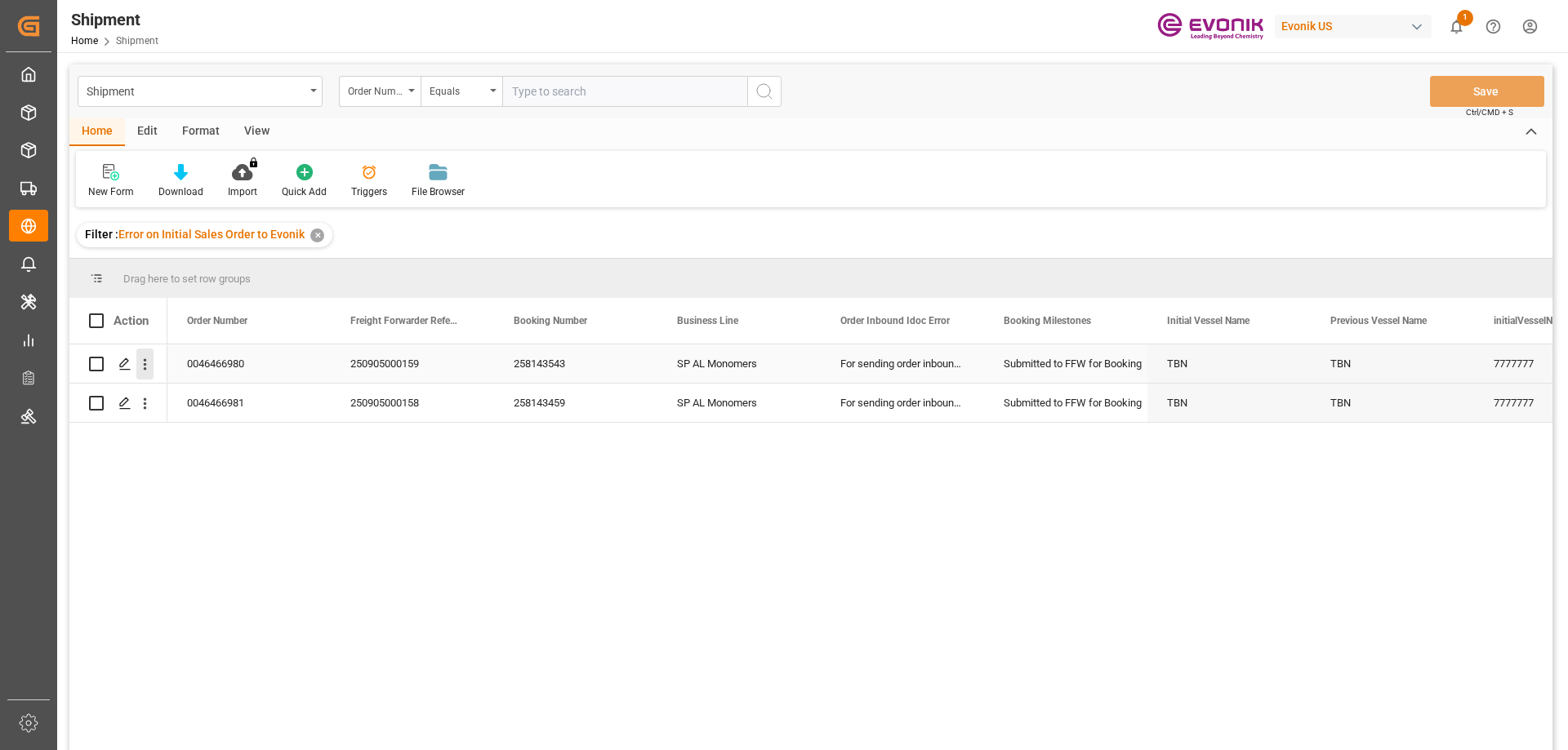
click at [144, 364] on icon "open menu" at bounding box center [145, 365] width 17 height 17
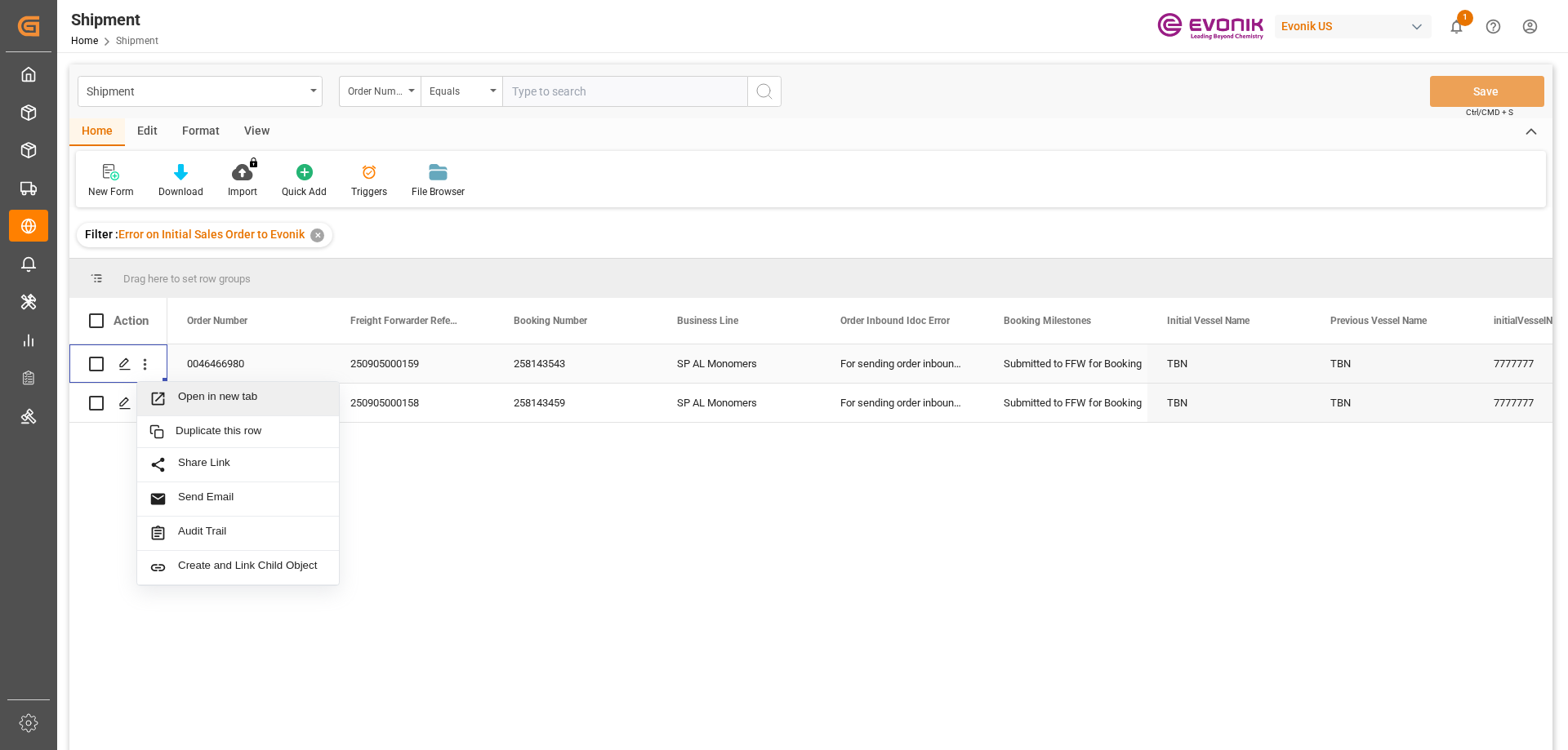
click at [221, 401] on span "Open in new tab" at bounding box center [251, 399] width 148 height 17
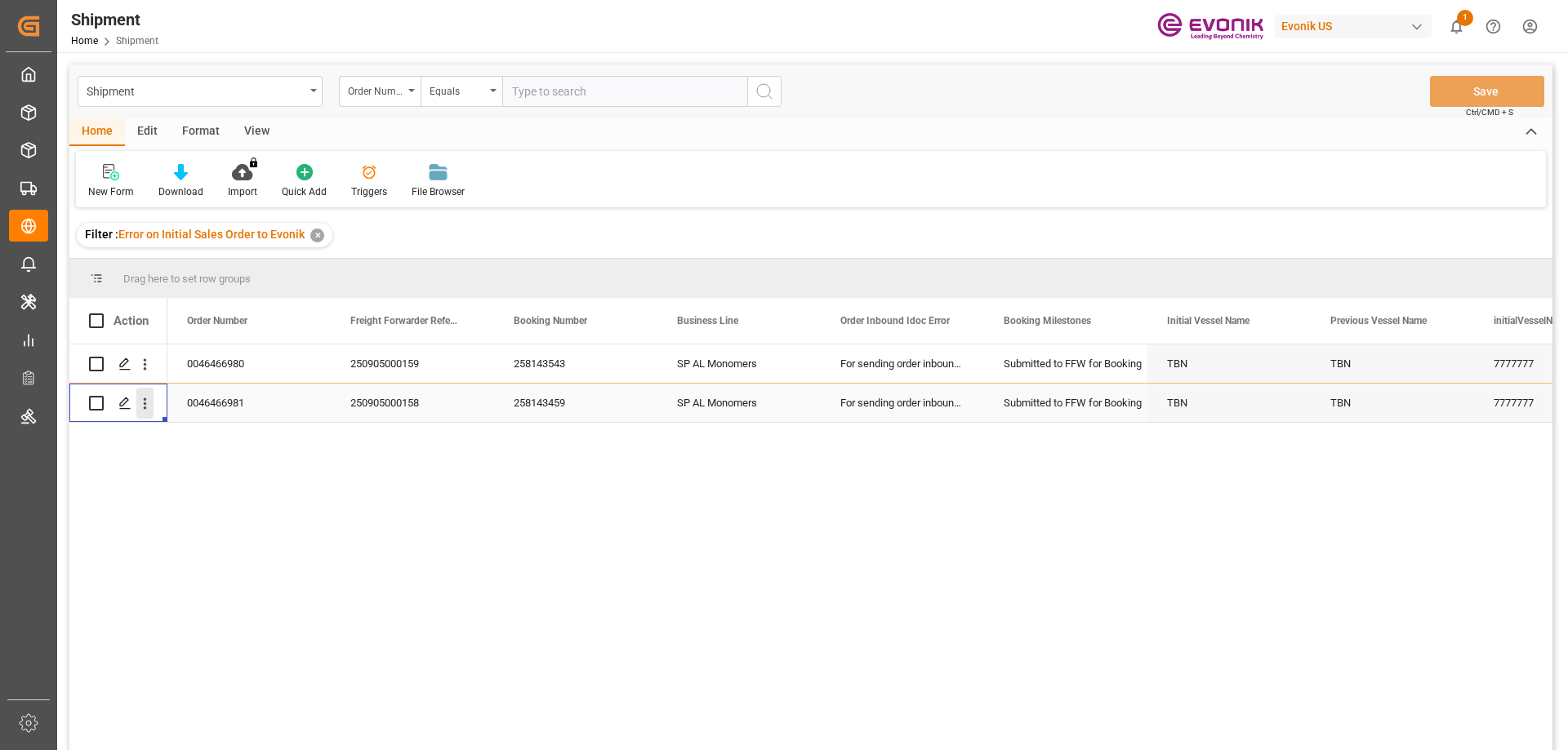
click at [141, 399] on icon "open menu" at bounding box center [145, 403] width 17 height 17
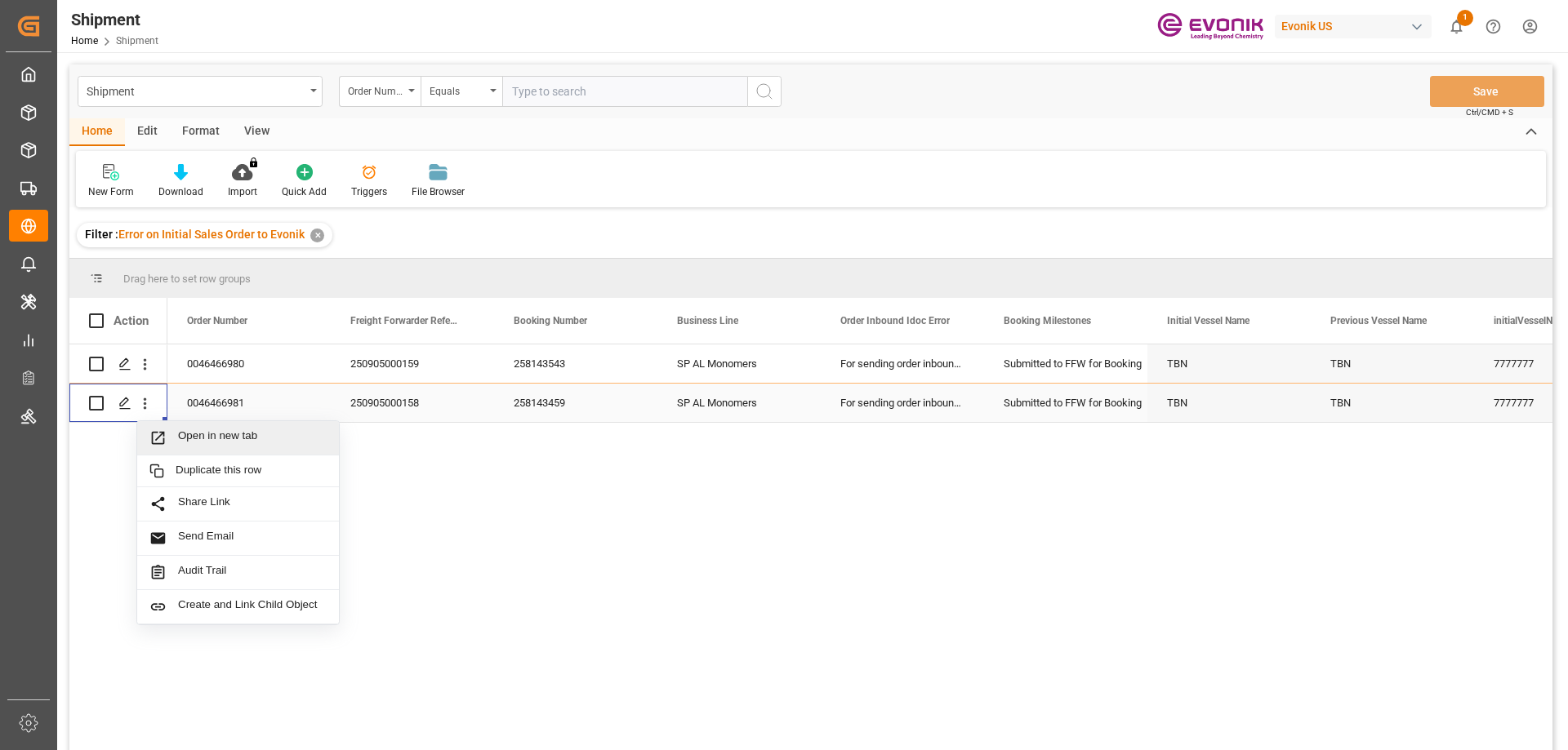
click at [175, 431] on span "Press SPACE to select this row." at bounding box center [164, 438] width 28 height 17
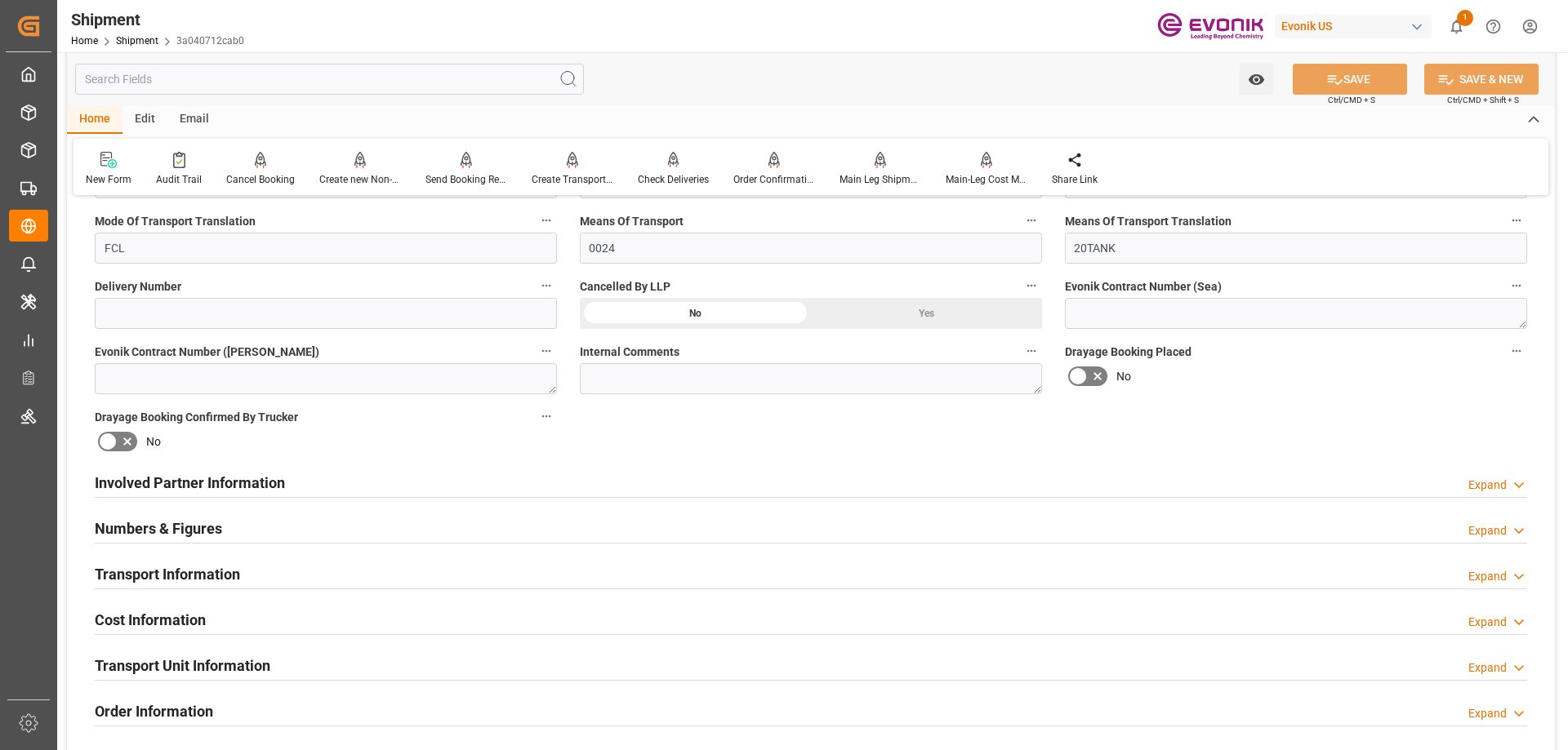
scroll to position [735, 0]
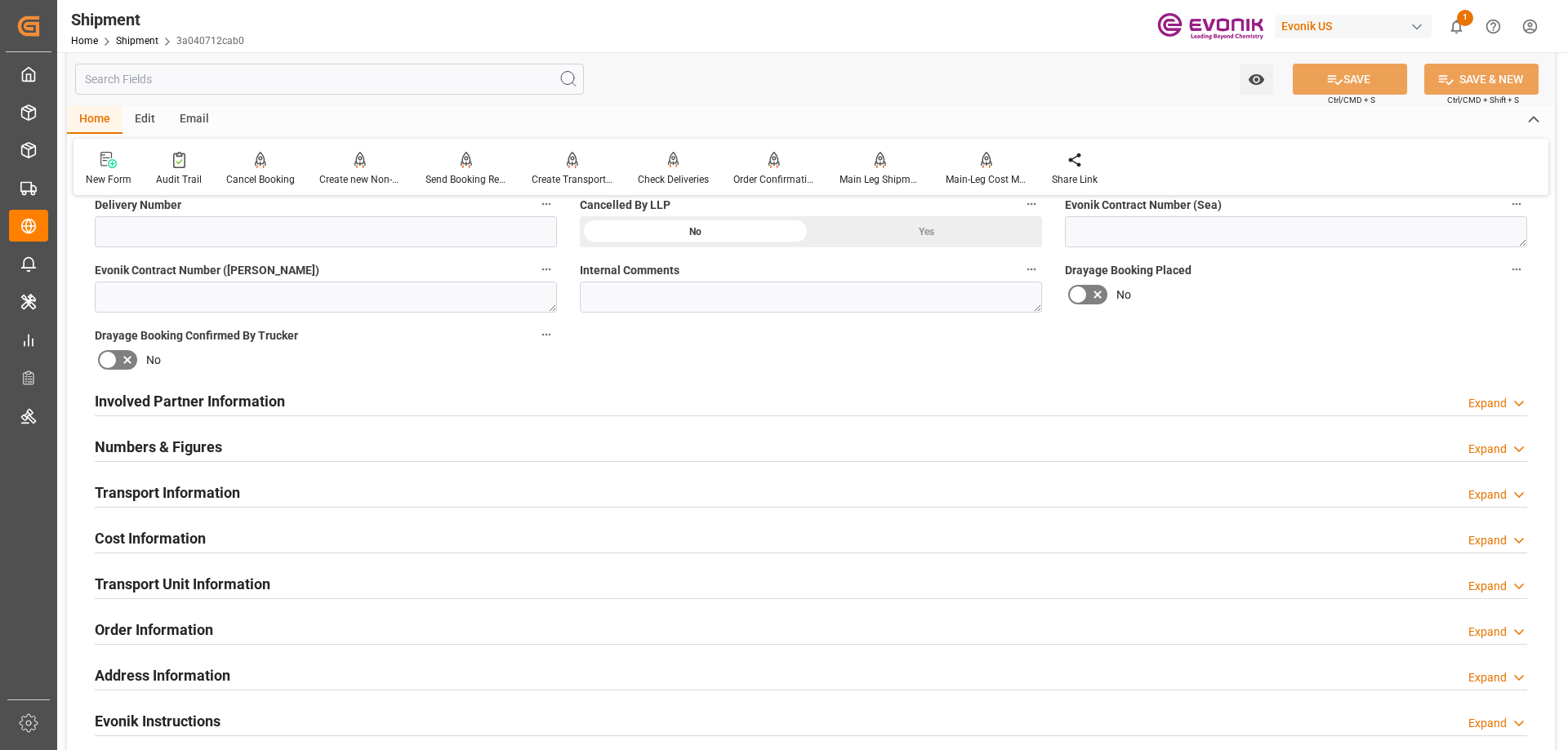
drag, startPoint x: 239, startPoint y: 491, endPoint x: 229, endPoint y: 407, distance: 84.6
click at [238, 491] on h2 "Transport Information" at bounding box center [167, 492] width 146 height 22
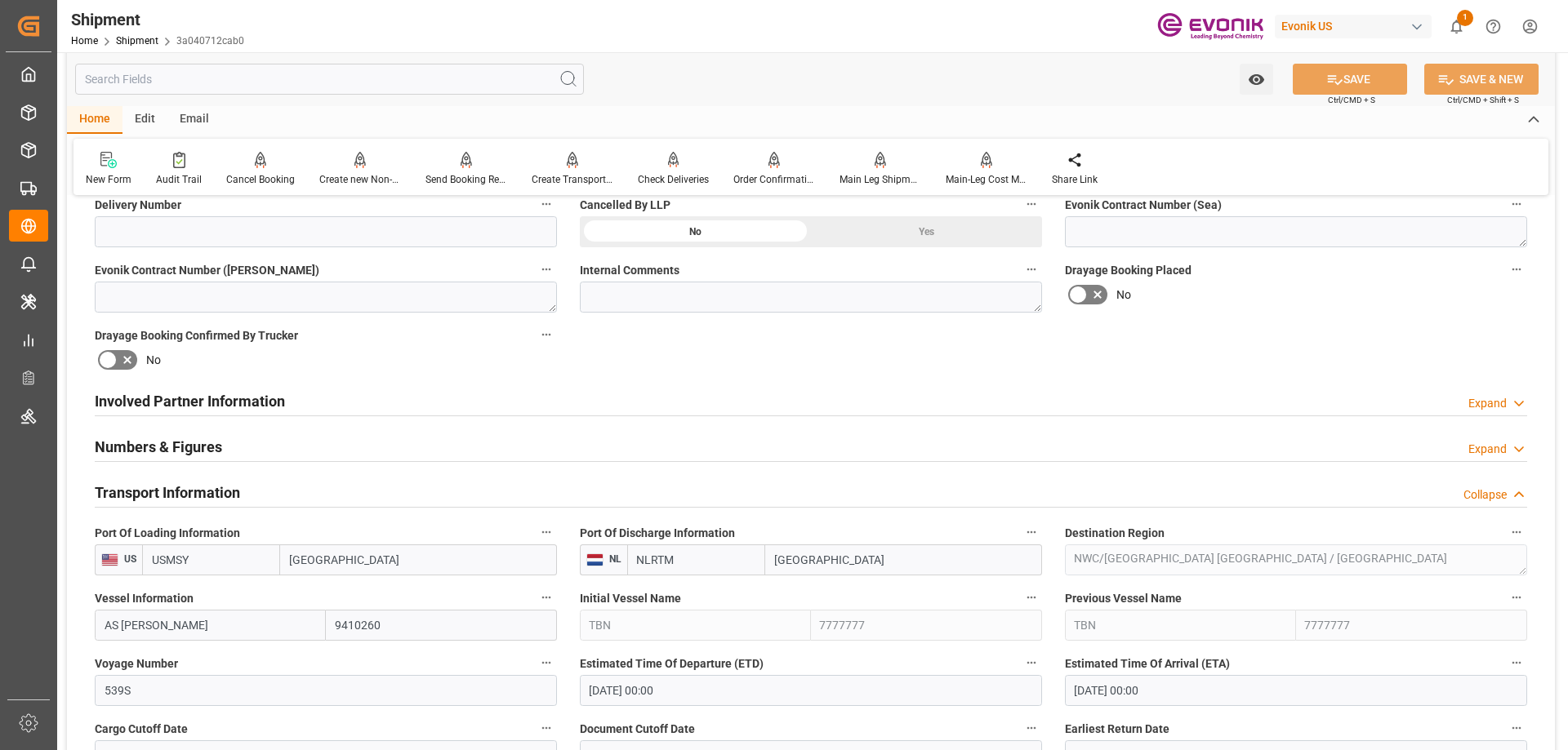
click at [228, 405] on h2 "Involved Partner Information" at bounding box center [189, 401] width 190 height 22
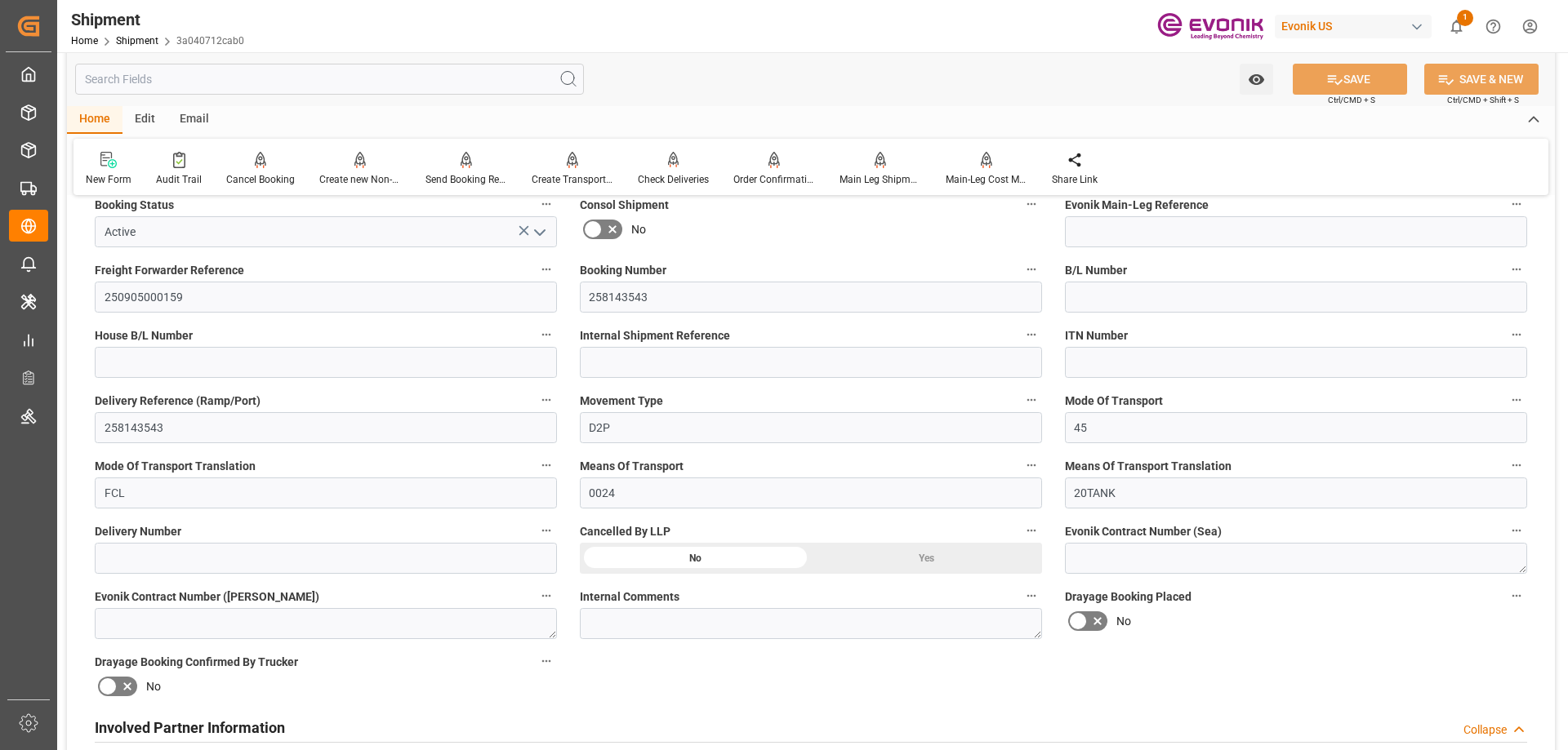
scroll to position [245, 0]
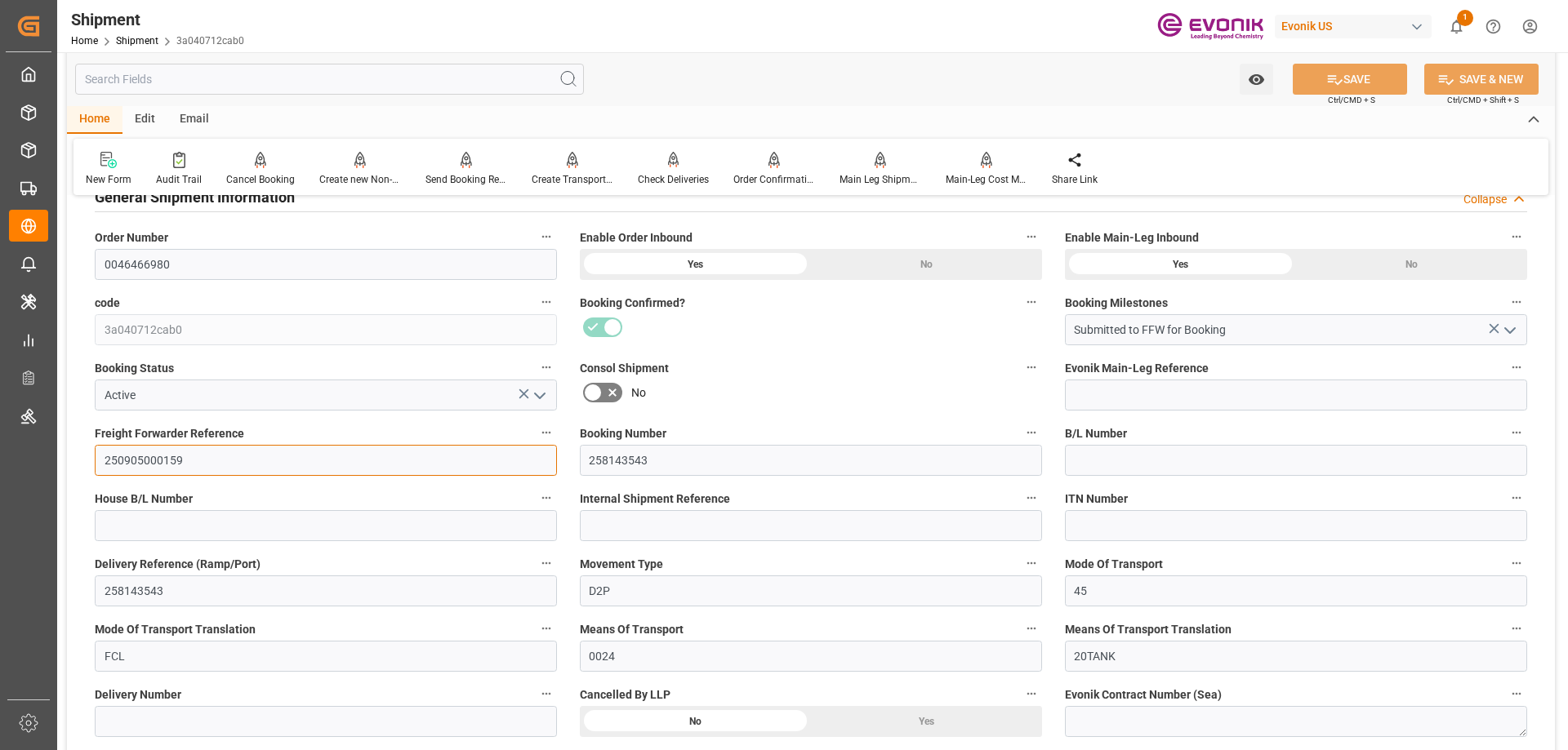
click at [149, 456] on input "250905000159" at bounding box center [325, 460] width 462 height 31
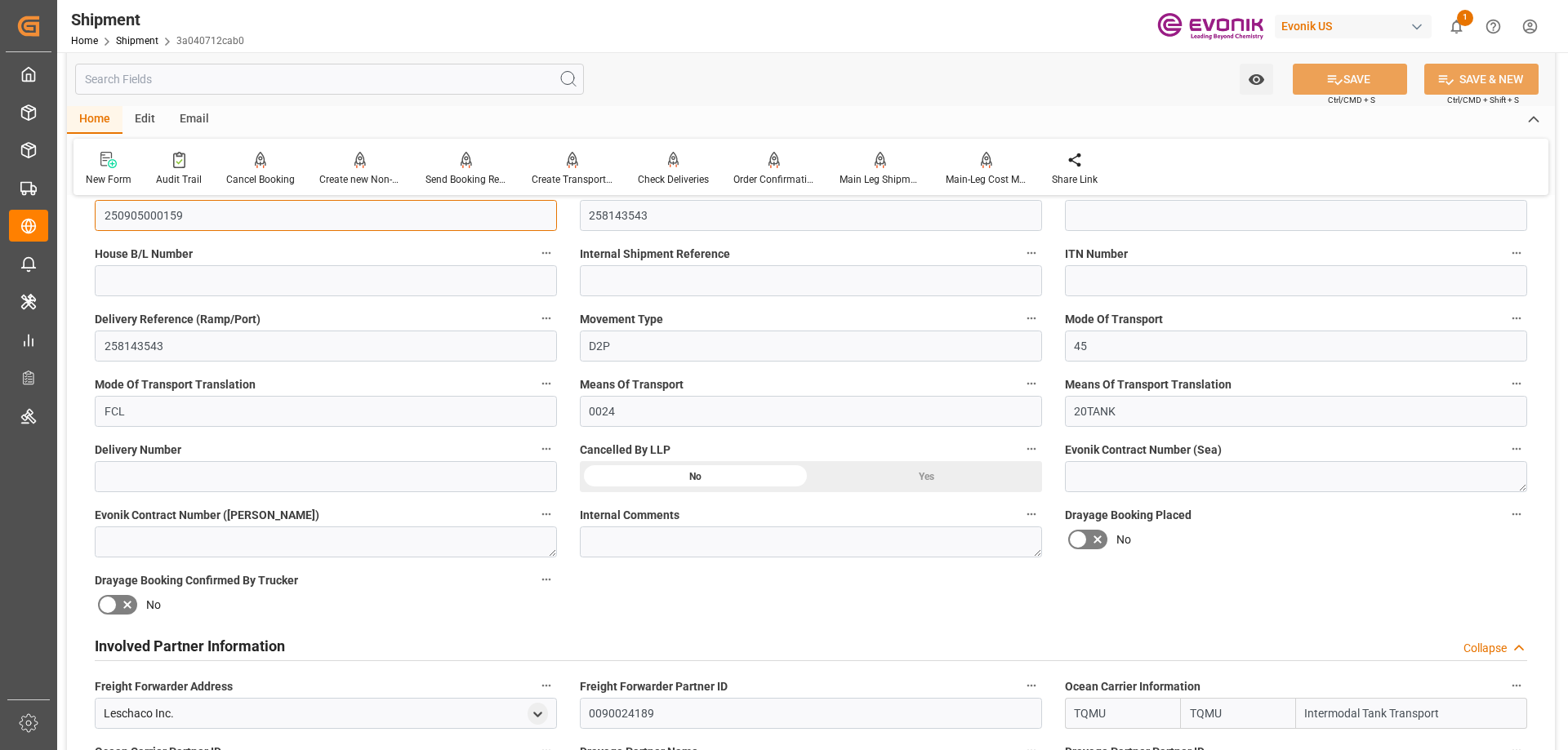
scroll to position [653, 0]
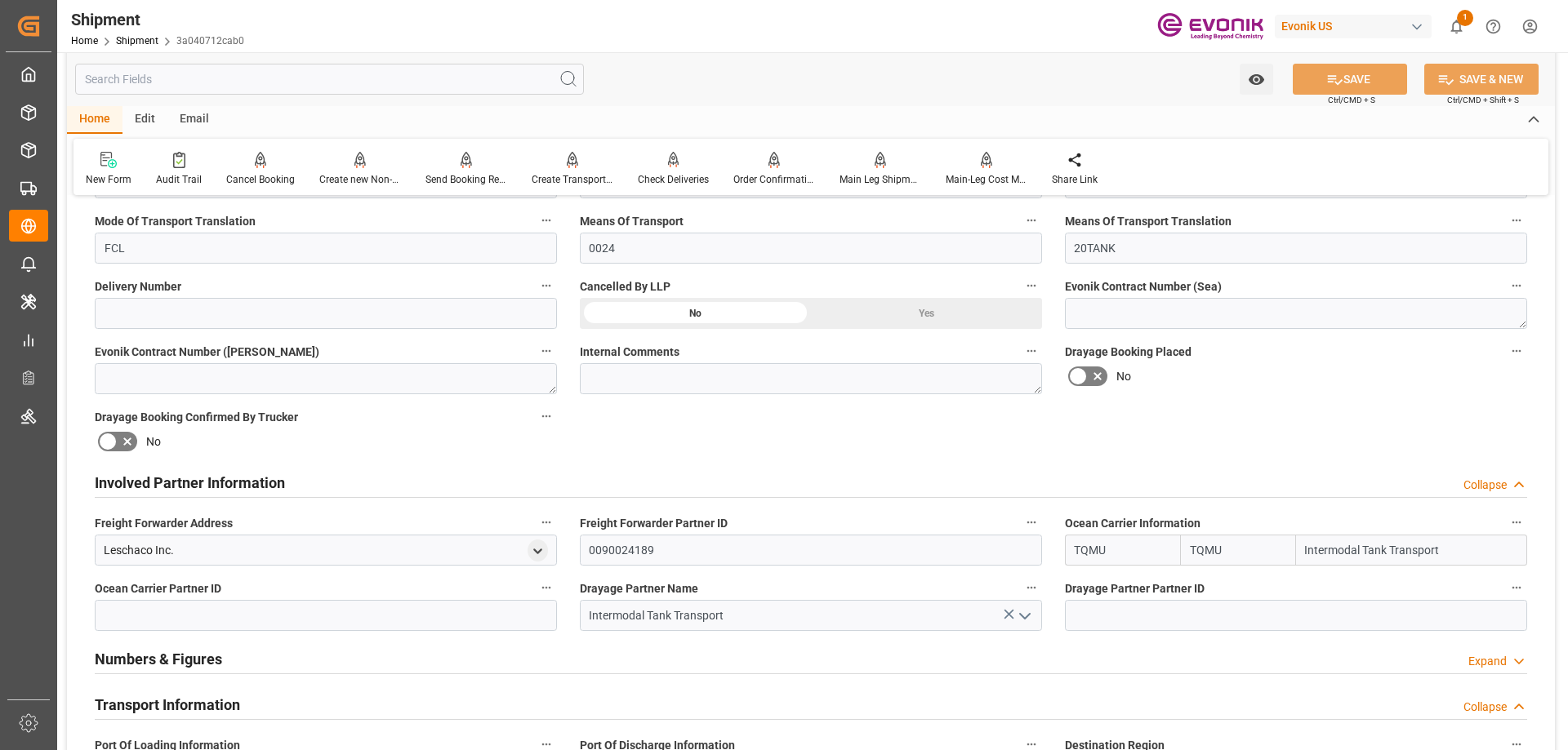
drag, startPoint x: 1446, startPoint y: 553, endPoint x: 1249, endPoint y: 552, distance: 197.0
click at [1249, 552] on div "TQMU TQMU Intermodal Tank Transport" at bounding box center [1296, 550] width 462 height 31
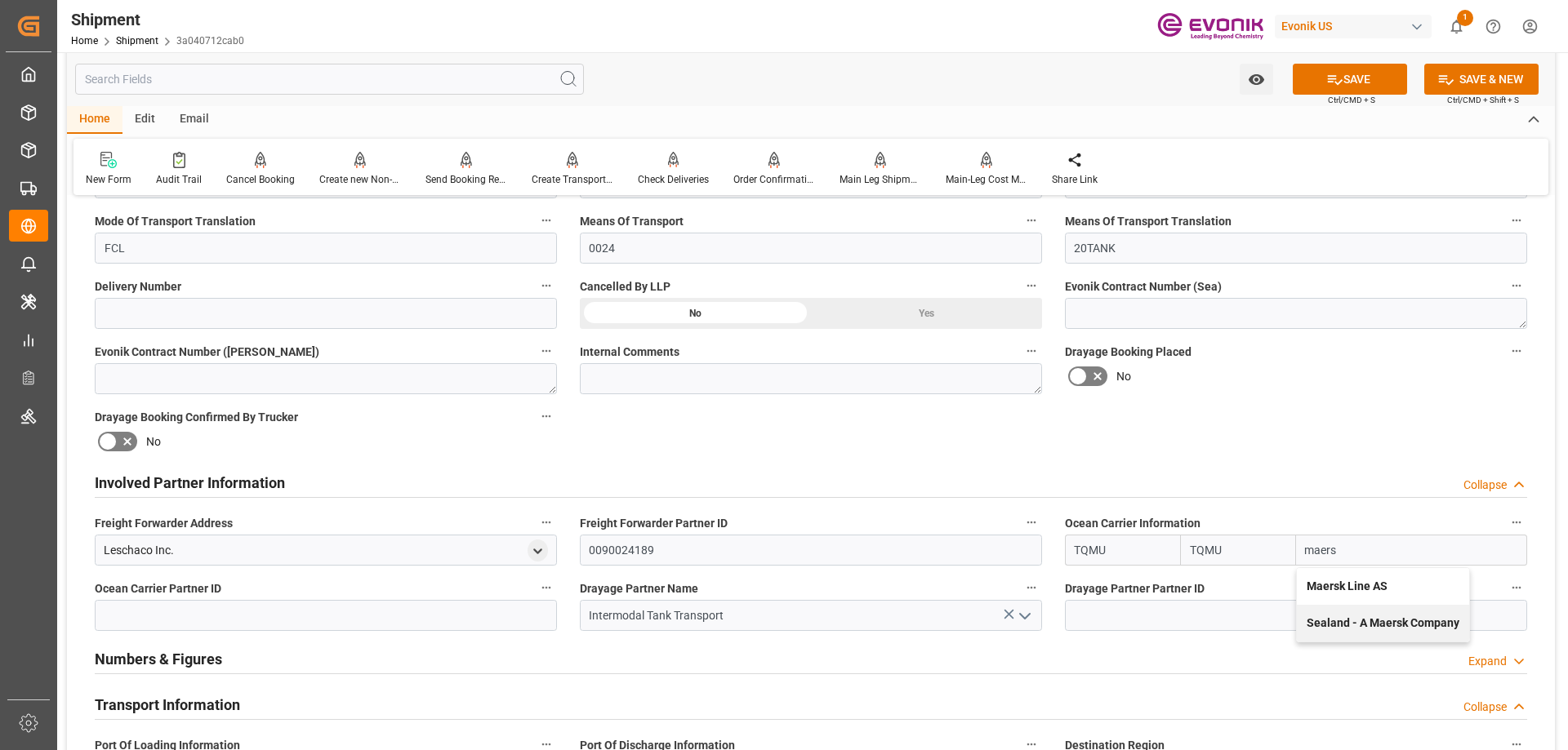
type input "maersk"
click at [1365, 591] on b "Maersk Line AS" at bounding box center [1348, 587] width 81 height 13
type input "MAEU"
type input "Maersk"
type input "Maersk Line AS"
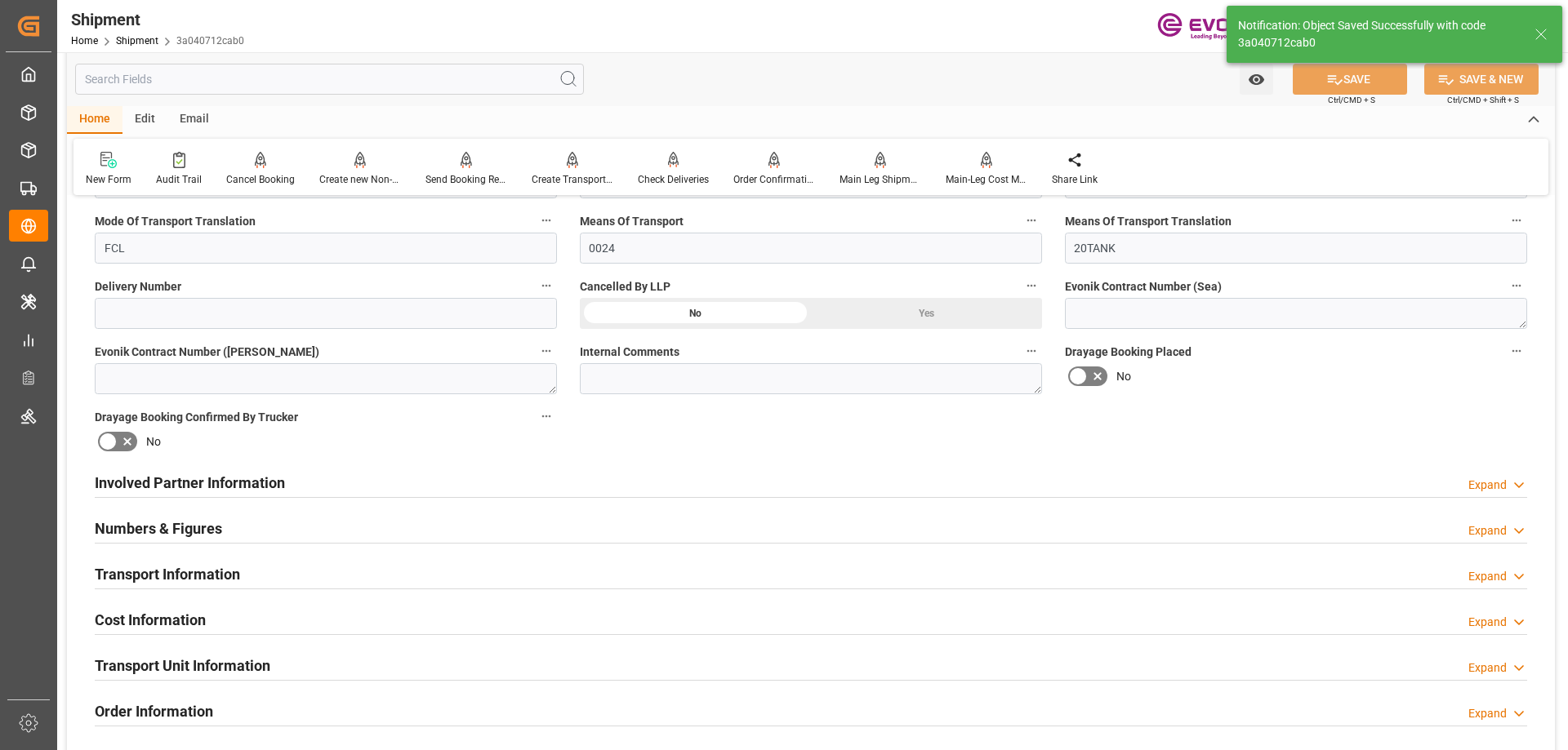
type input "0090029568"
click at [144, 474] on h2 "Involved Partner Information" at bounding box center [189, 482] width 190 height 22
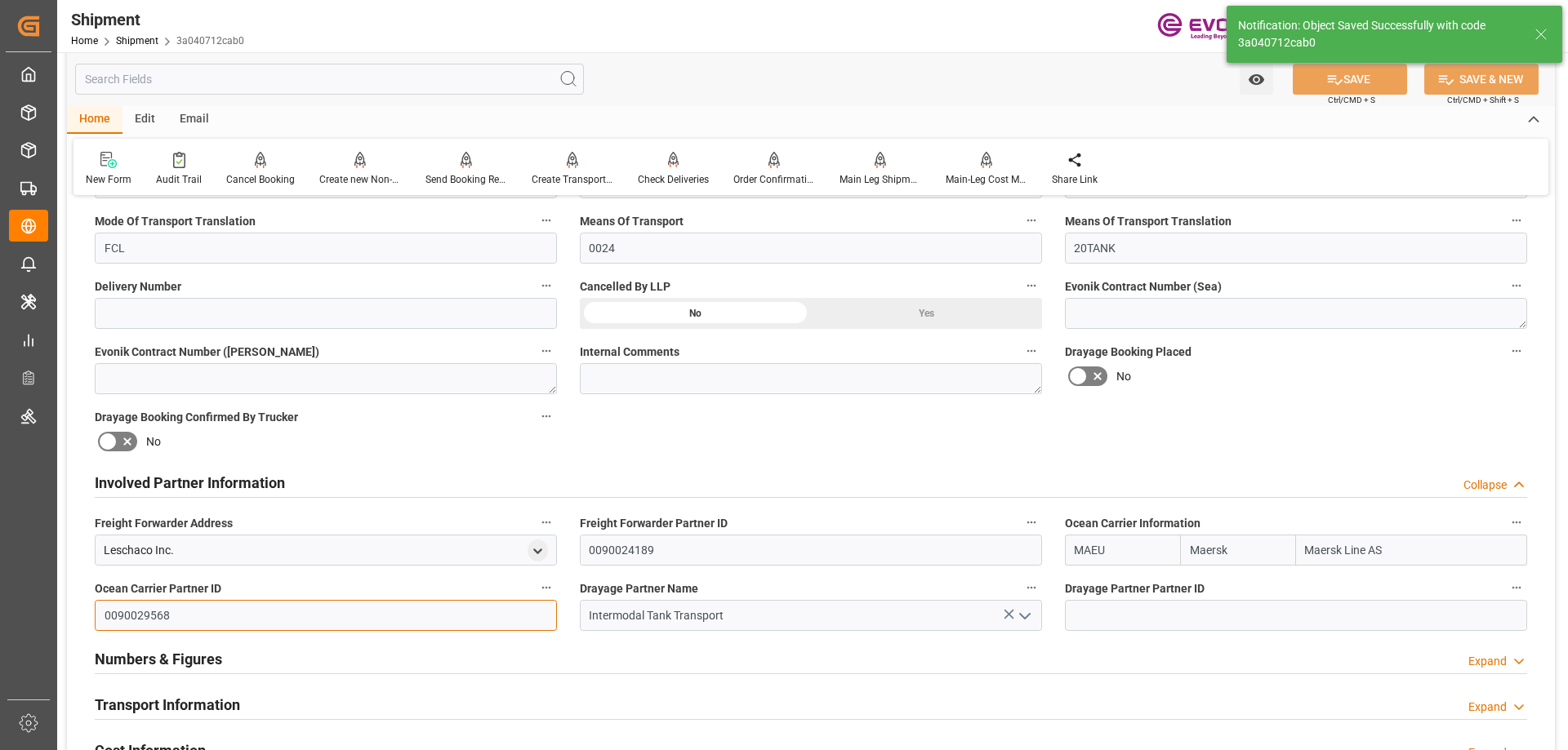
click at [181, 622] on input "0090029568" at bounding box center [325, 615] width 462 height 31
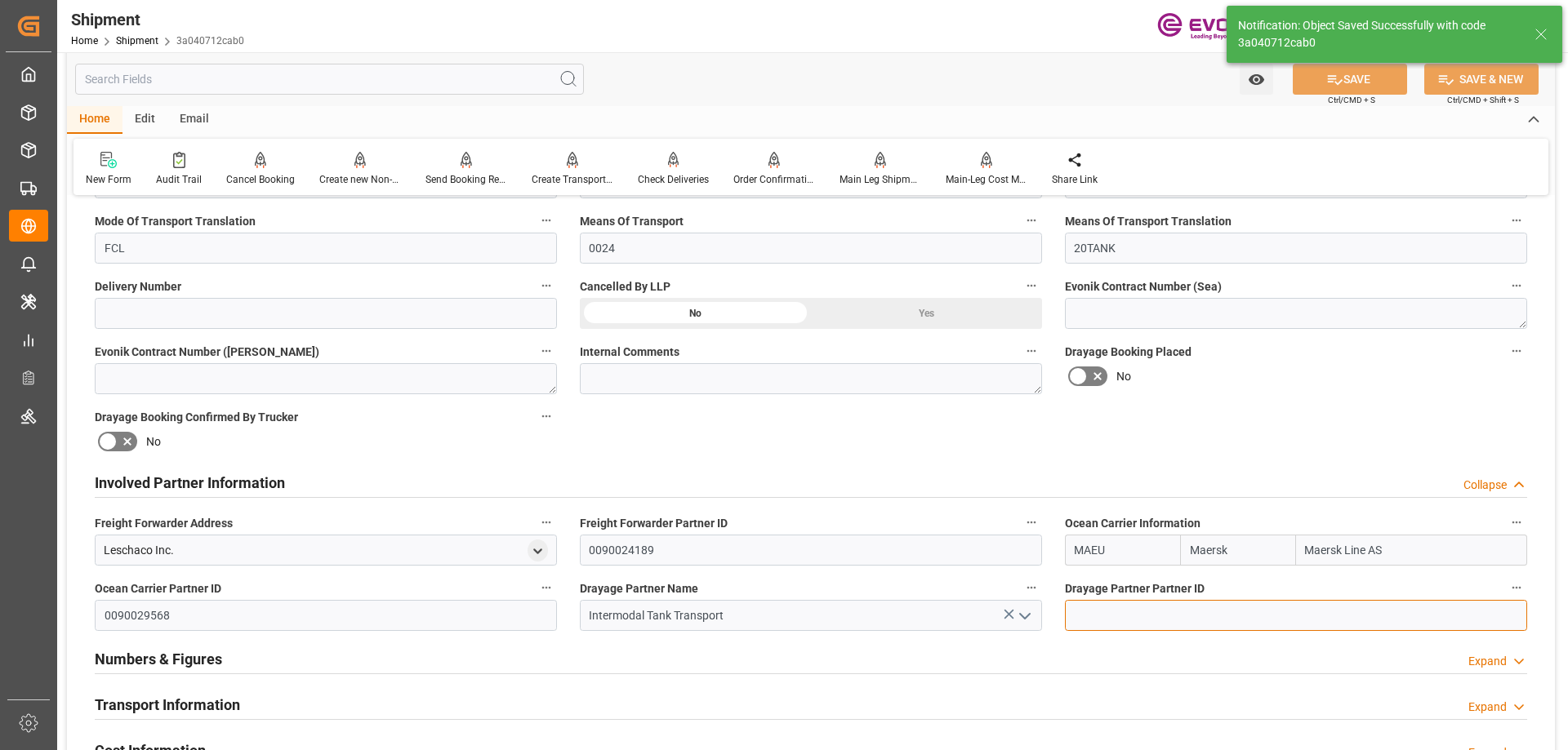
click at [1193, 600] on input at bounding box center [1296, 615] width 462 height 31
paste input "0090029568"
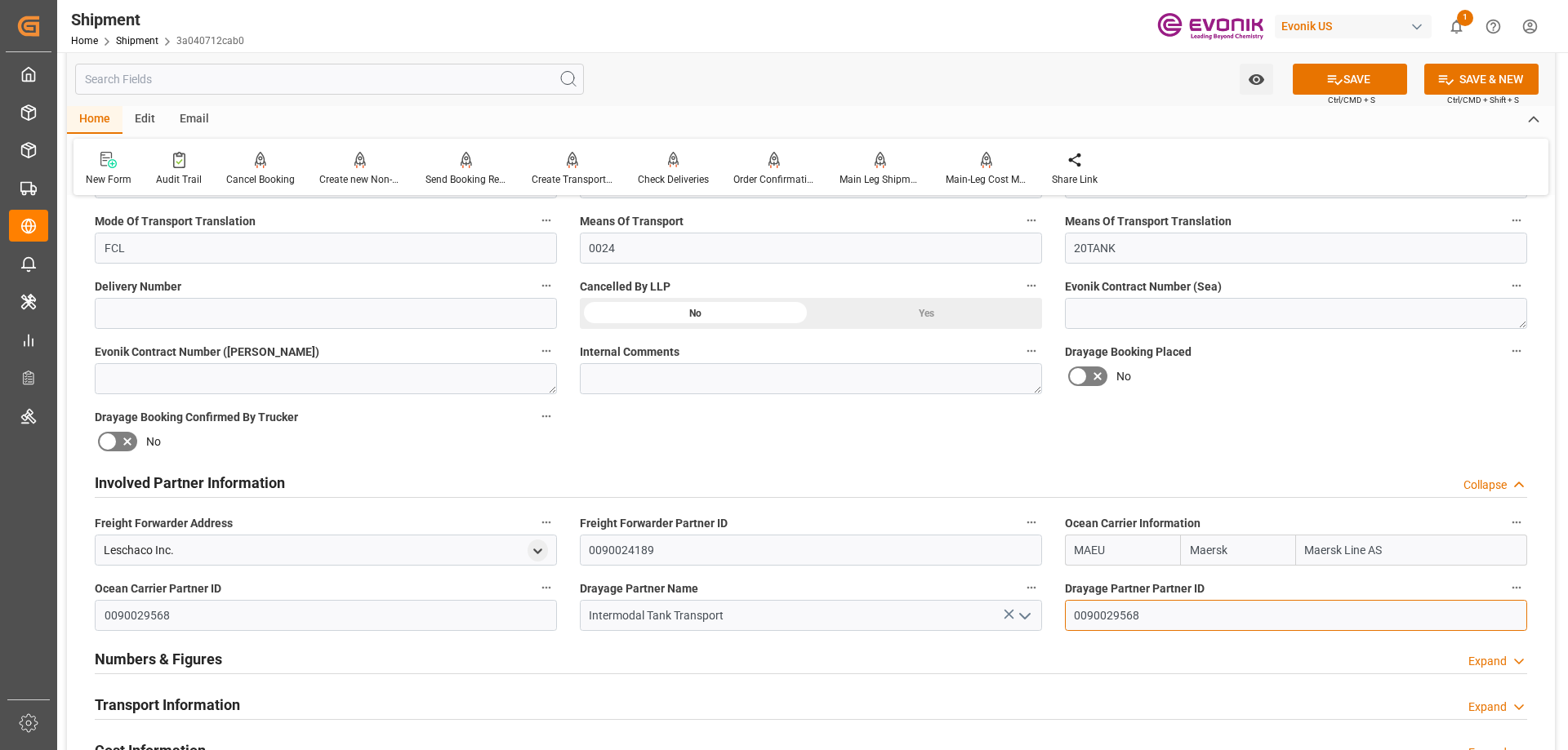
type input "0090029568"
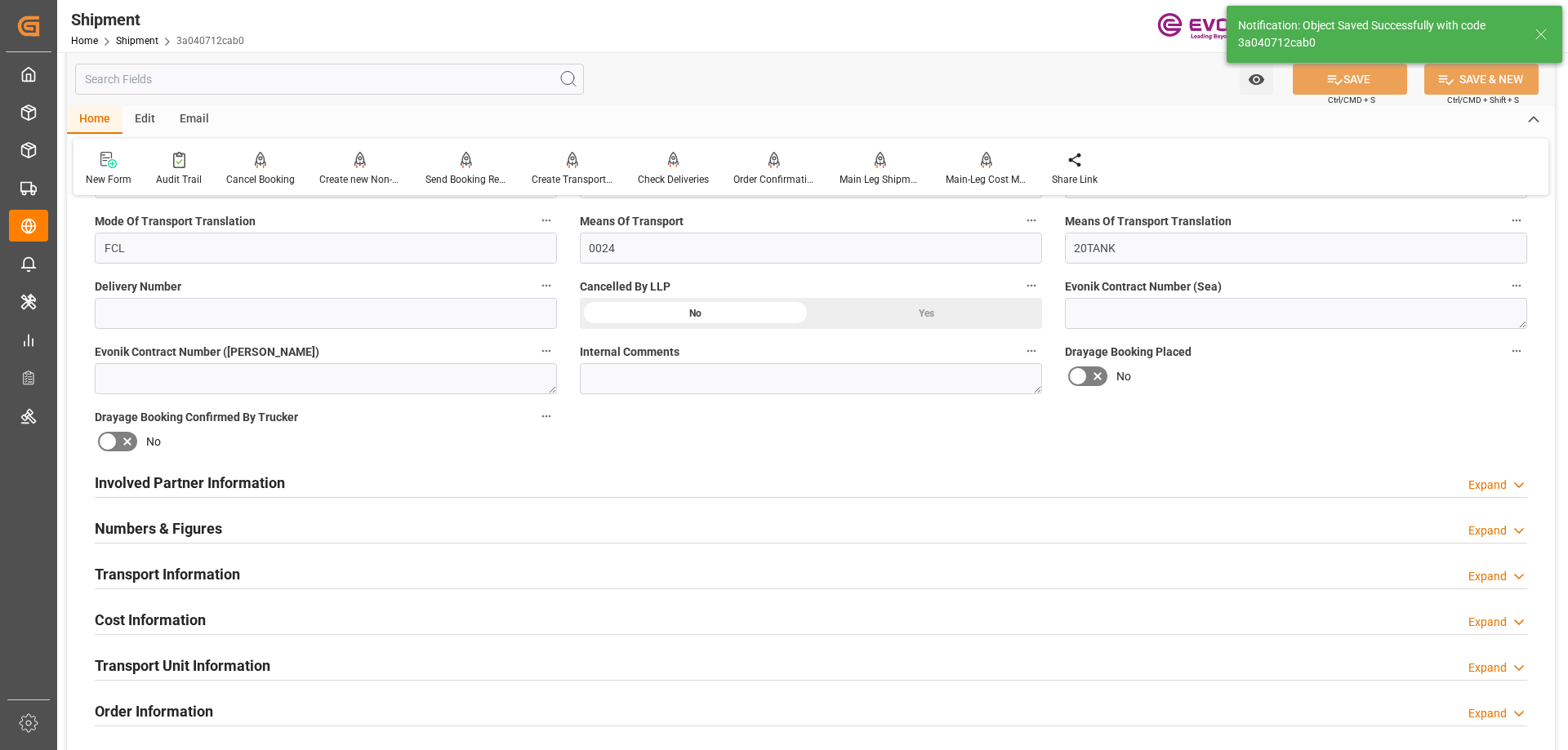
type input "Maersk Agency U S A Inc"
click at [249, 485] on h2 "Involved Partner Information" at bounding box center [189, 482] width 190 height 22
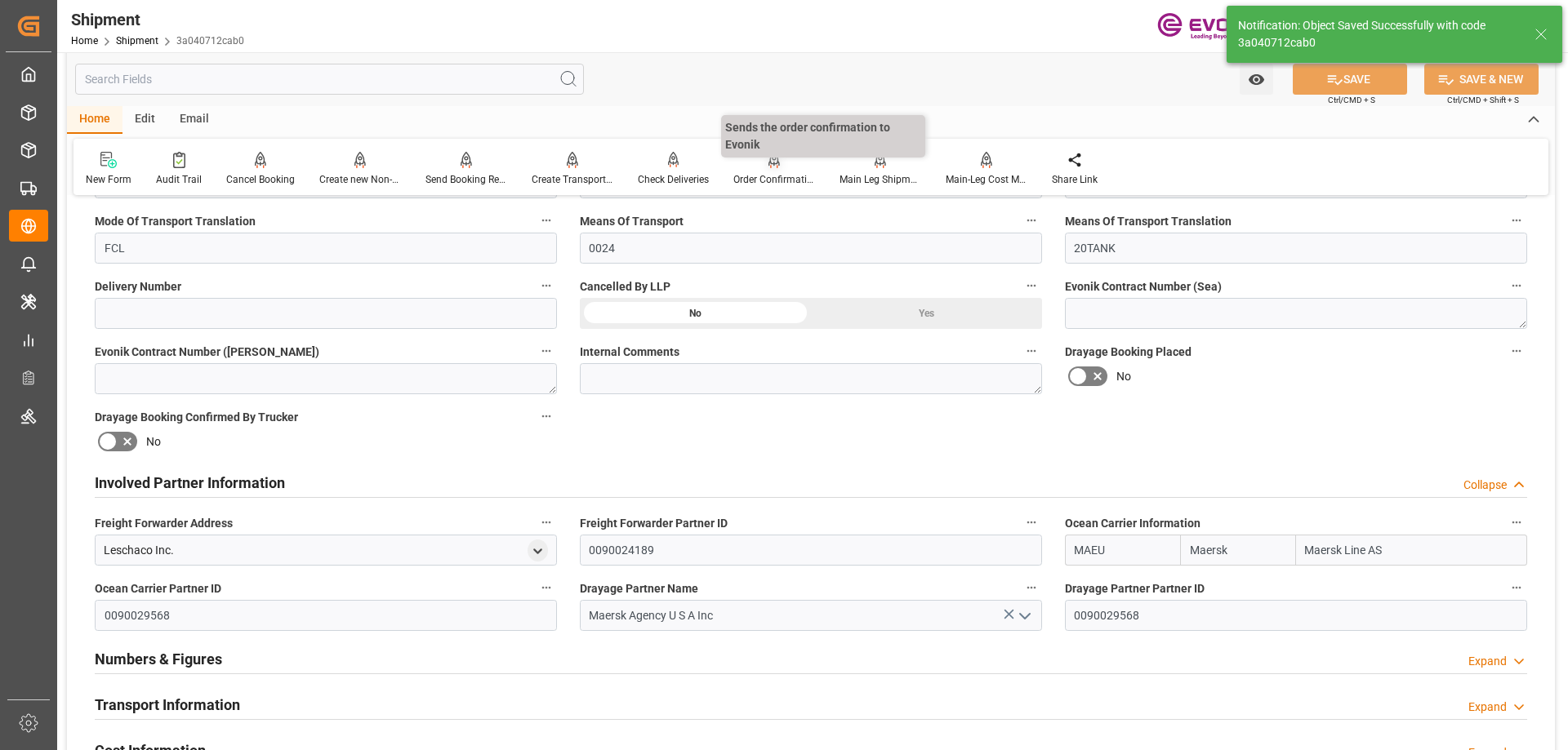
click at [773, 171] on div "Order Confirmation" at bounding box center [774, 169] width 106 height 36
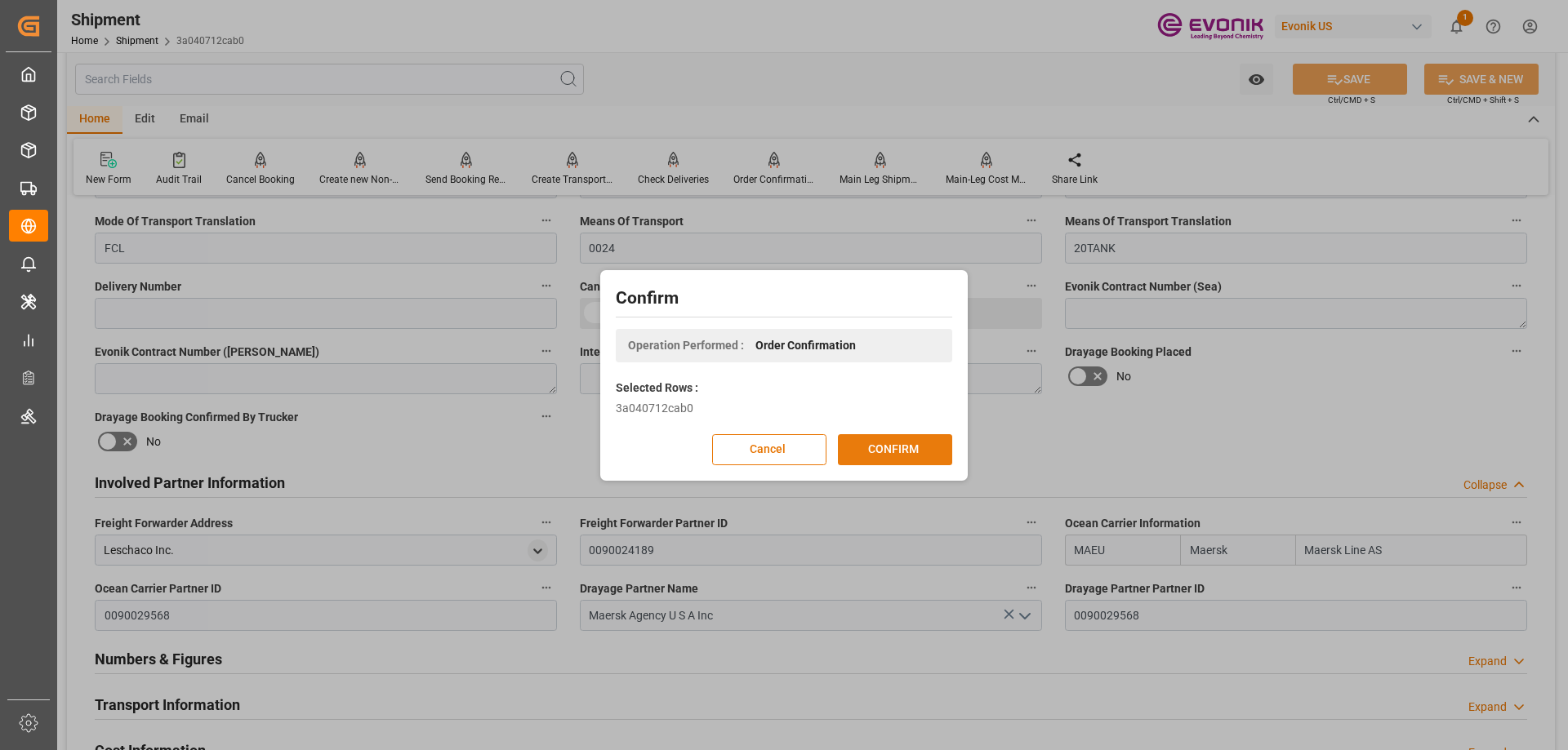
click at [881, 448] on button "CONFIRM" at bounding box center [895, 450] width 114 height 31
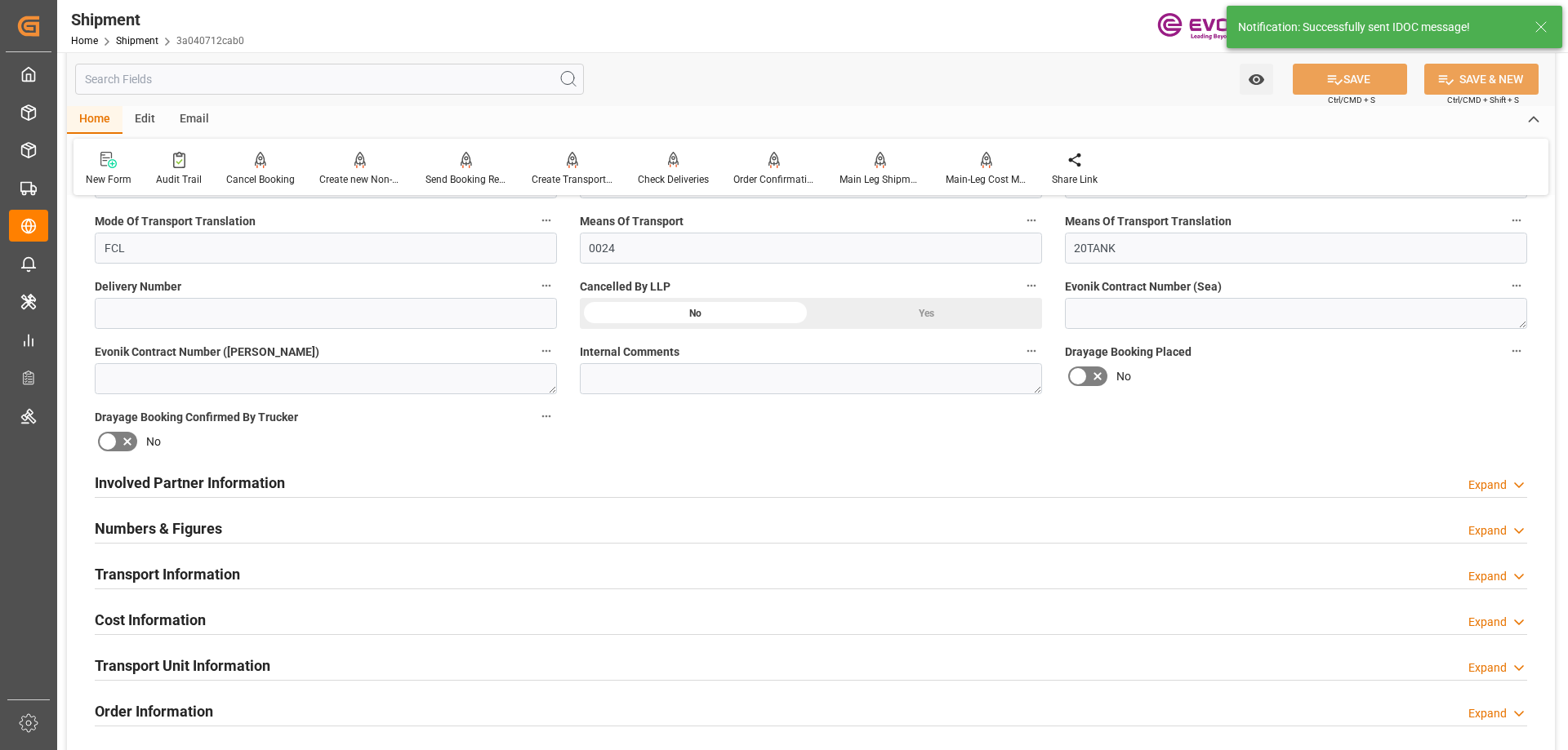
click at [863, 165] on div at bounding box center [880, 160] width 81 height 17
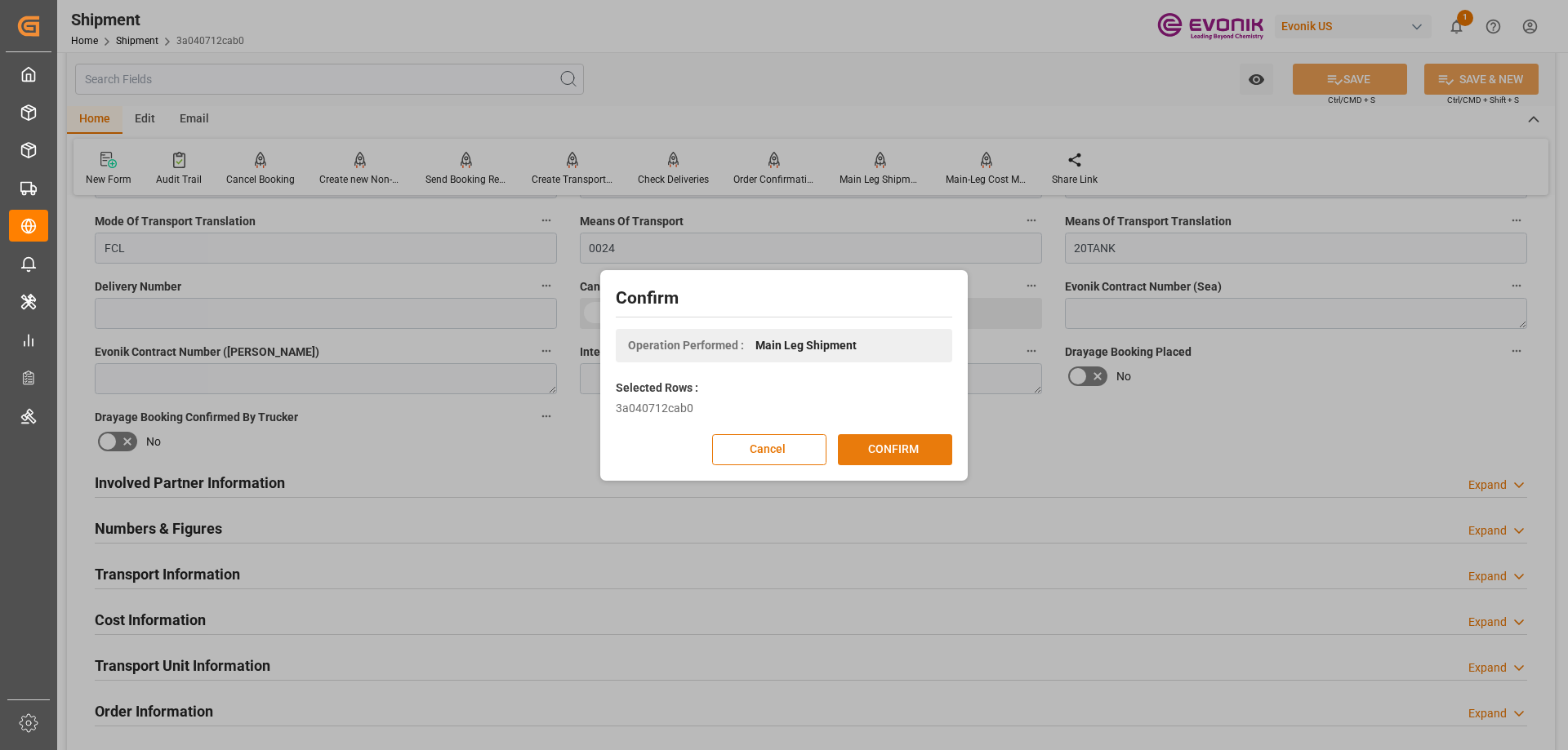
click at [881, 457] on button "CONFIRM" at bounding box center [895, 450] width 114 height 31
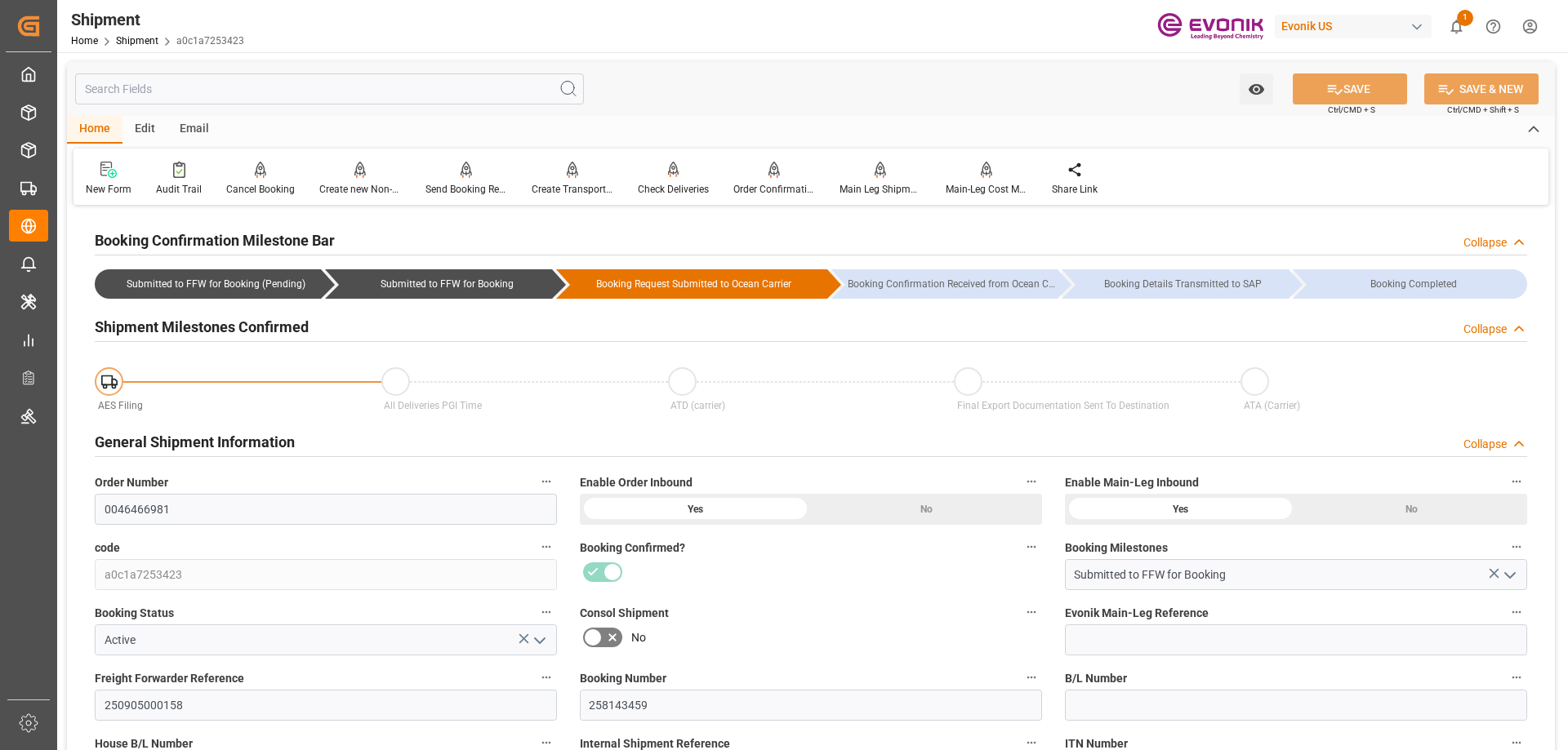
scroll to position [245, 0]
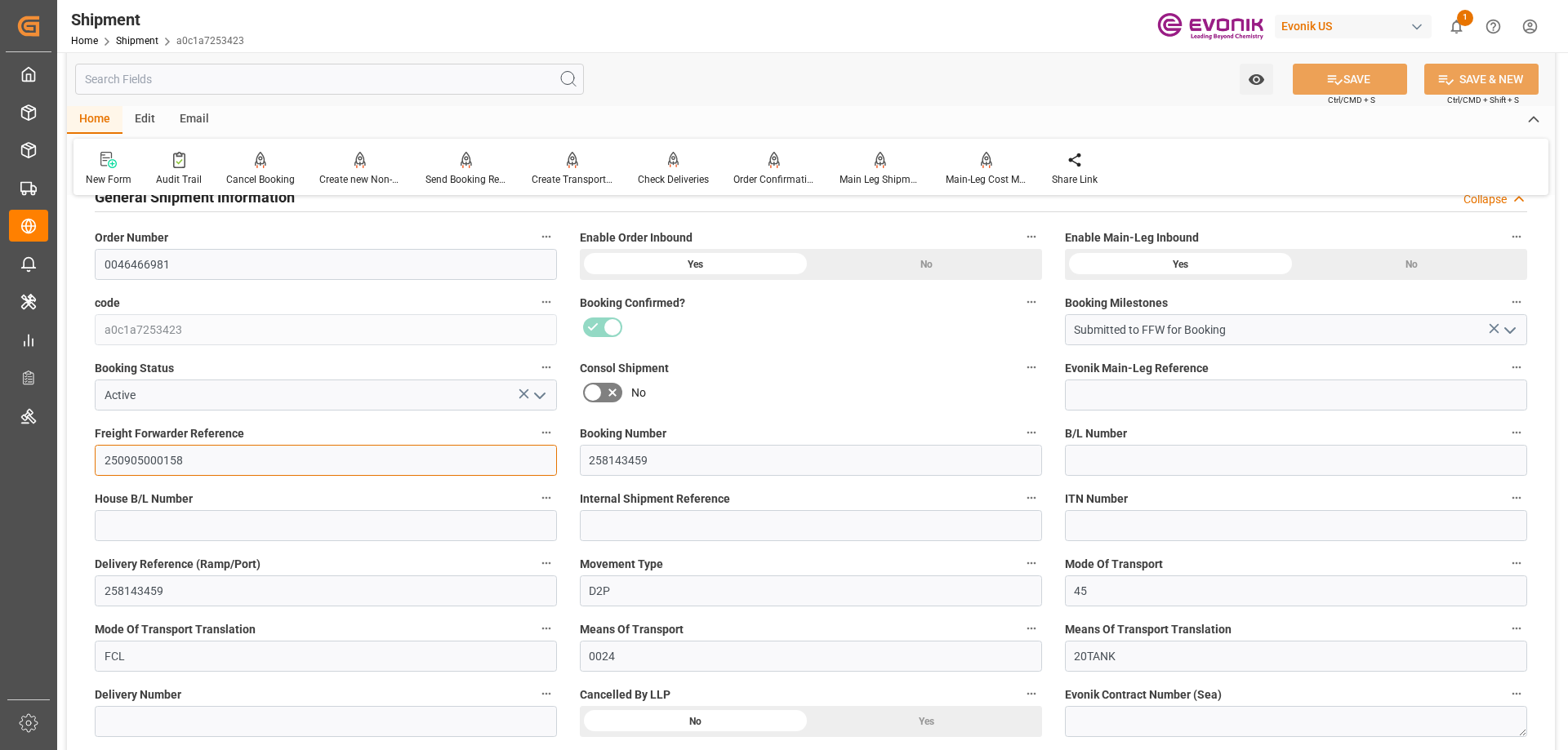
click at [246, 454] on input "250905000158" at bounding box center [325, 460] width 462 height 31
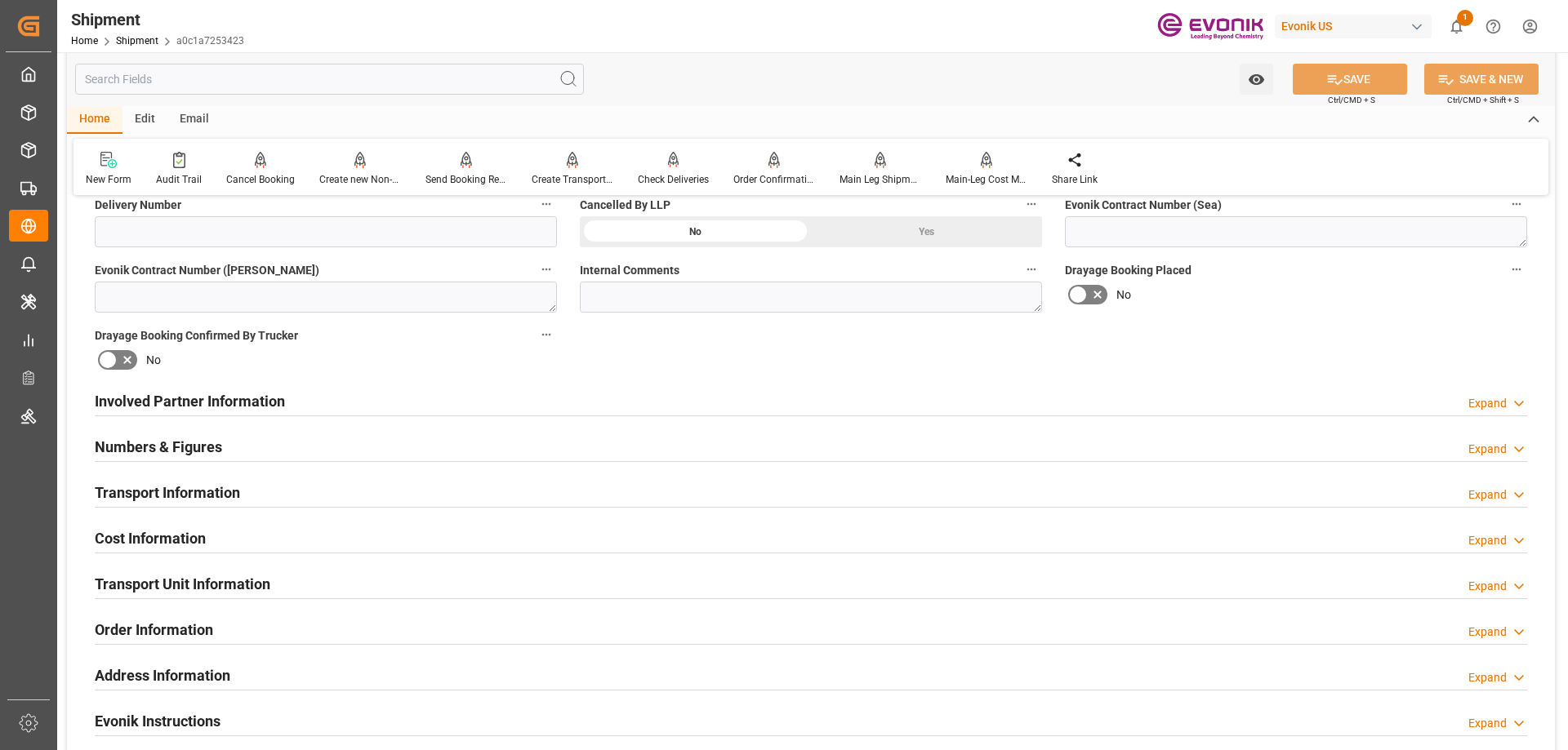
click at [205, 392] on h2 "Involved Partner Information" at bounding box center [189, 401] width 190 height 22
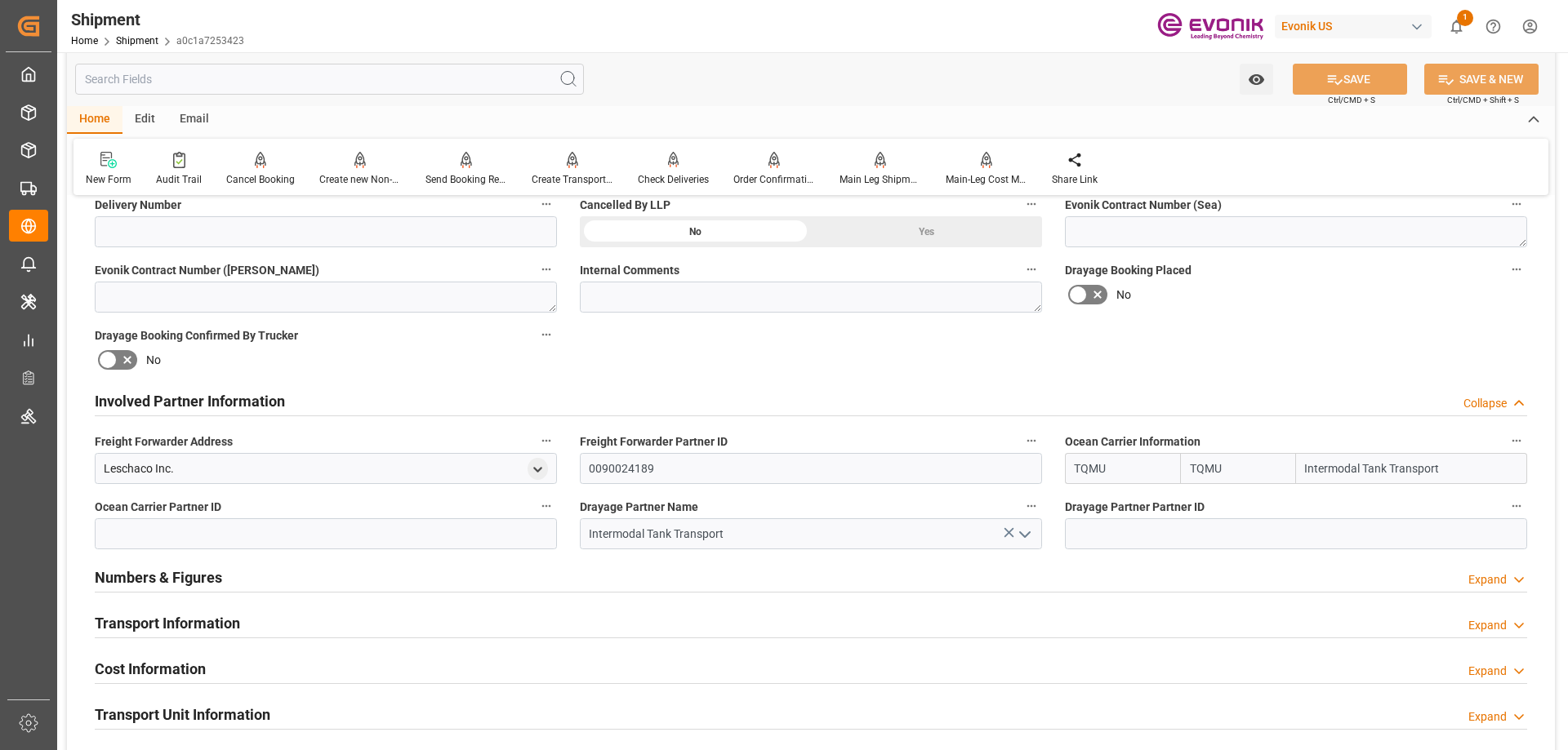
click at [1407, 463] on input "Intermodal Tank Transport" at bounding box center [1411, 469] width 232 height 31
click at [1446, 463] on input "Intermodal Tank Transport" at bounding box center [1411, 469] width 232 height 31
drag, startPoint x: 1456, startPoint y: 466, endPoint x: 1263, endPoint y: 466, distance: 193.0
click at [1263, 466] on div "TQMU TQMU Intermodal Tank Transport" at bounding box center [1296, 469] width 462 height 31
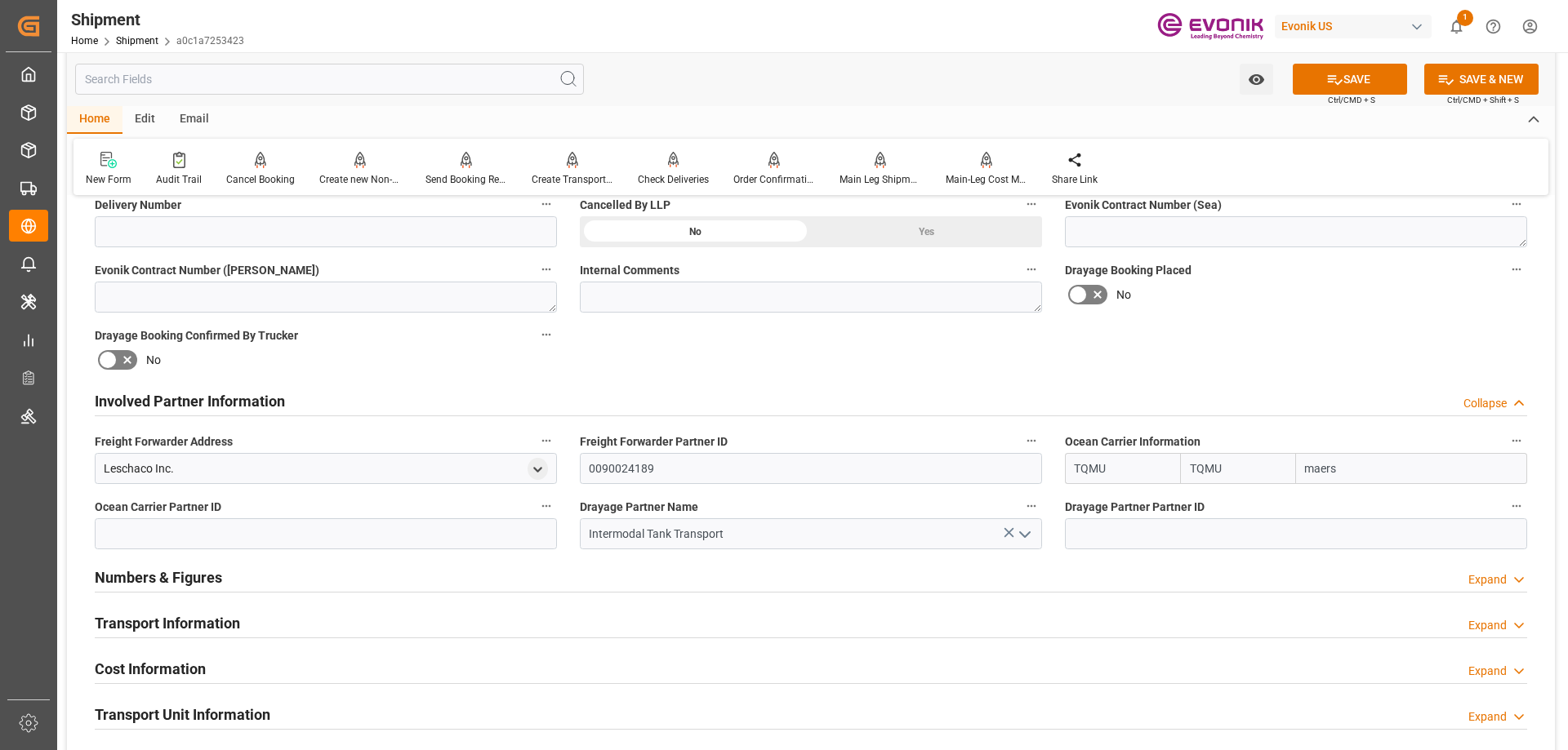
type input "maersk"
click at [1356, 500] on b "Maersk Line AS" at bounding box center [1348, 504] width 81 height 13
type input "MAEU"
type input "Maersk"
type input "Maersk Line AS"
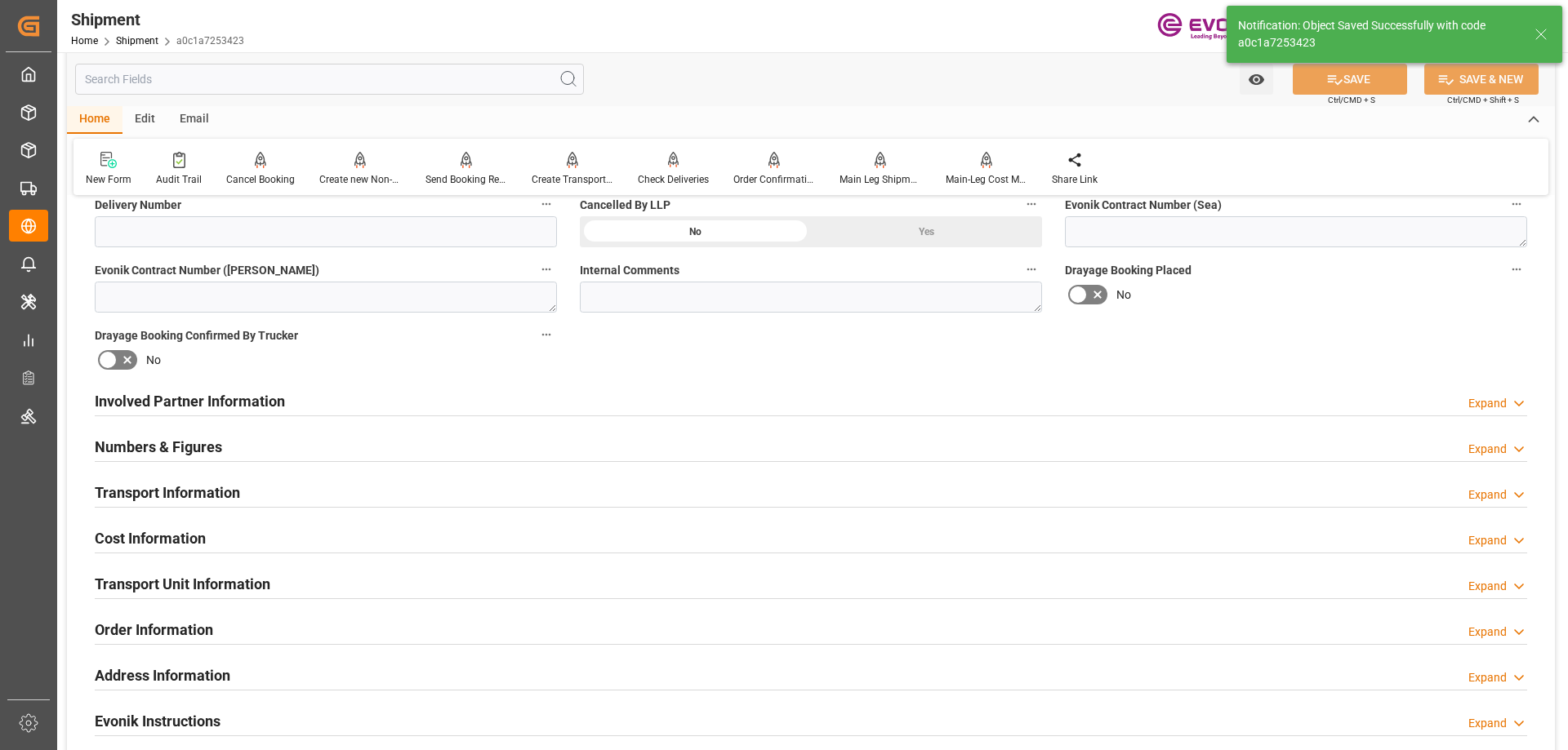
type input "0090029568"
click at [238, 395] on h2 "Involved Partner Information" at bounding box center [189, 401] width 190 height 22
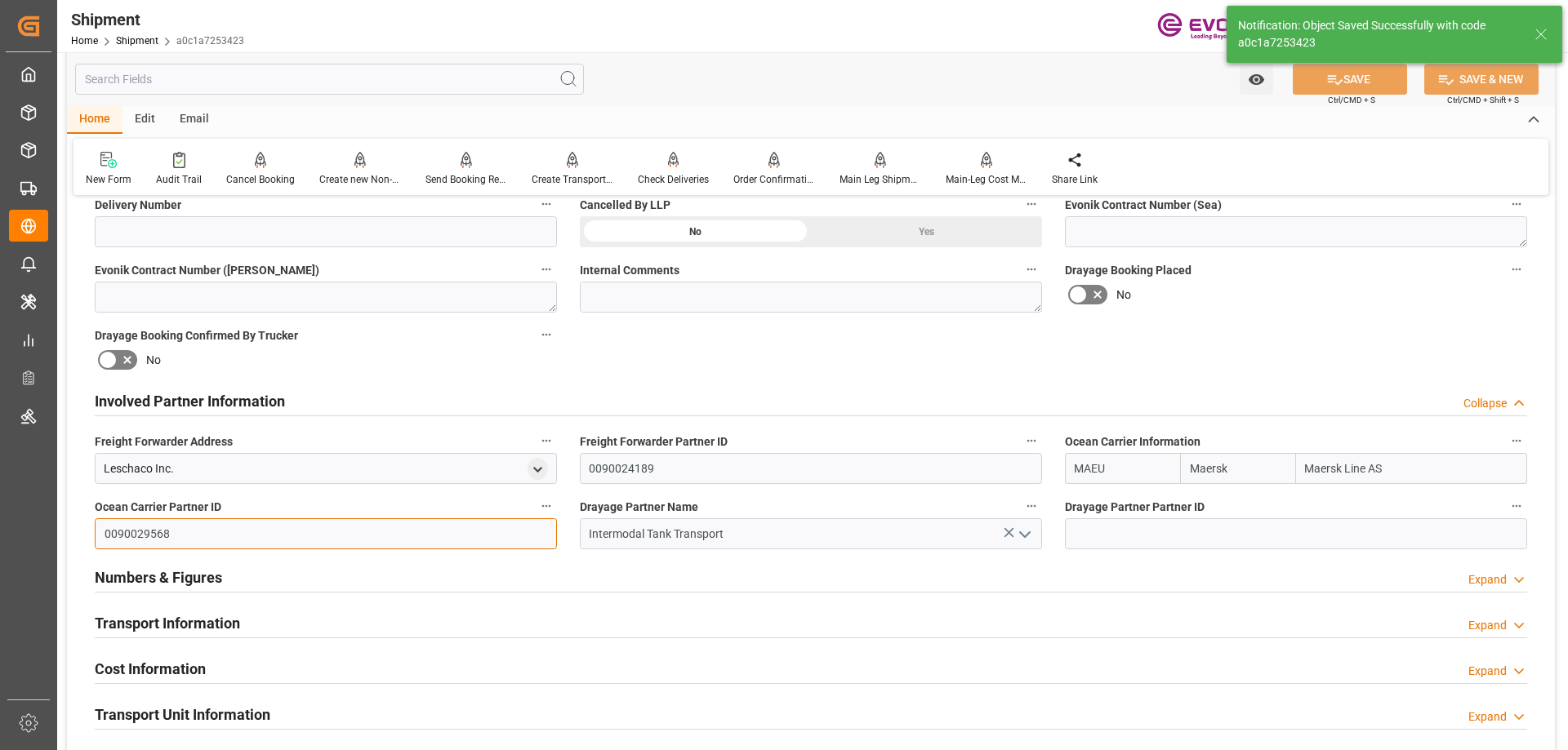
click at [179, 527] on input "0090029568" at bounding box center [325, 534] width 462 height 31
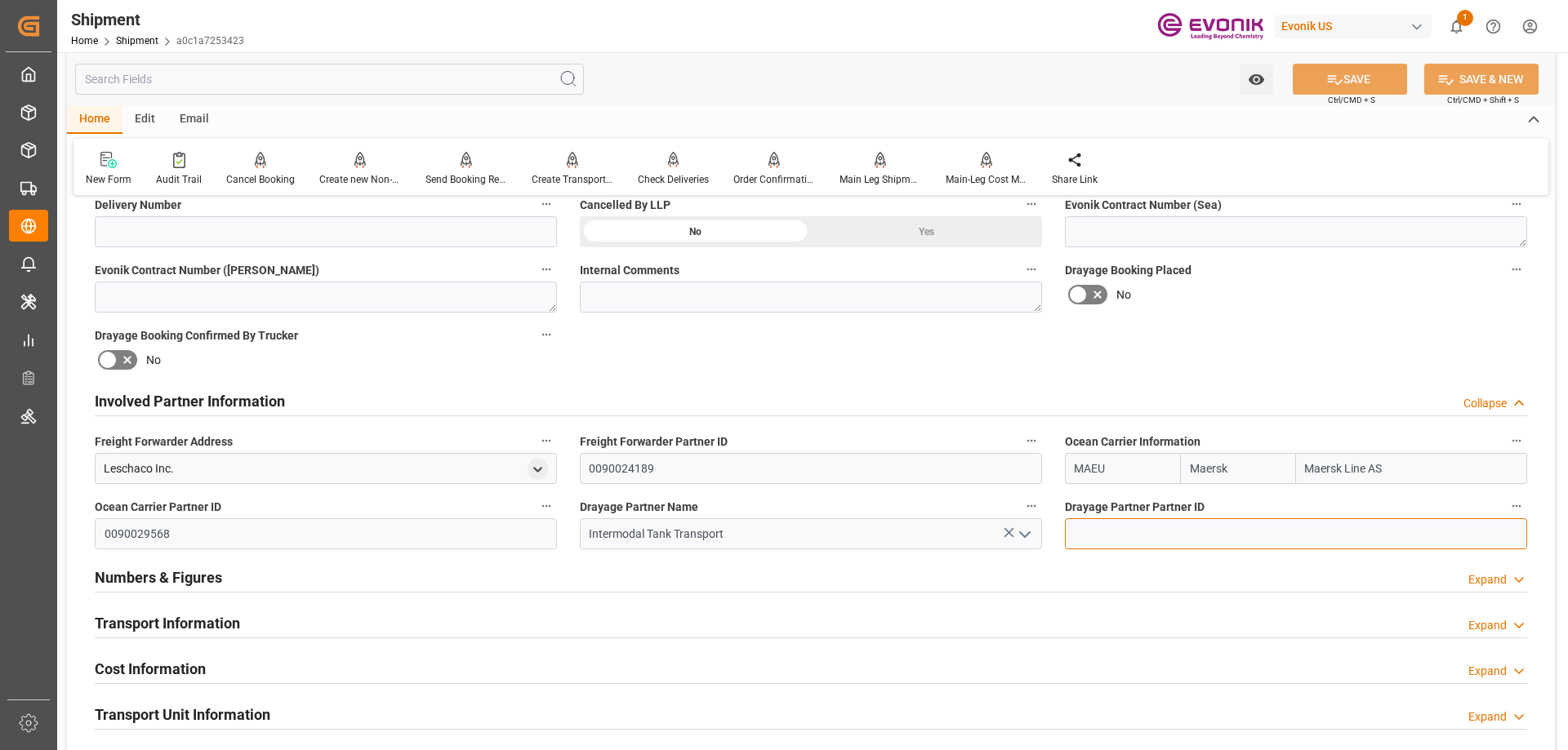
click at [1118, 546] on input at bounding box center [1296, 534] width 462 height 31
paste input "0090029568"
type input "0090029568"
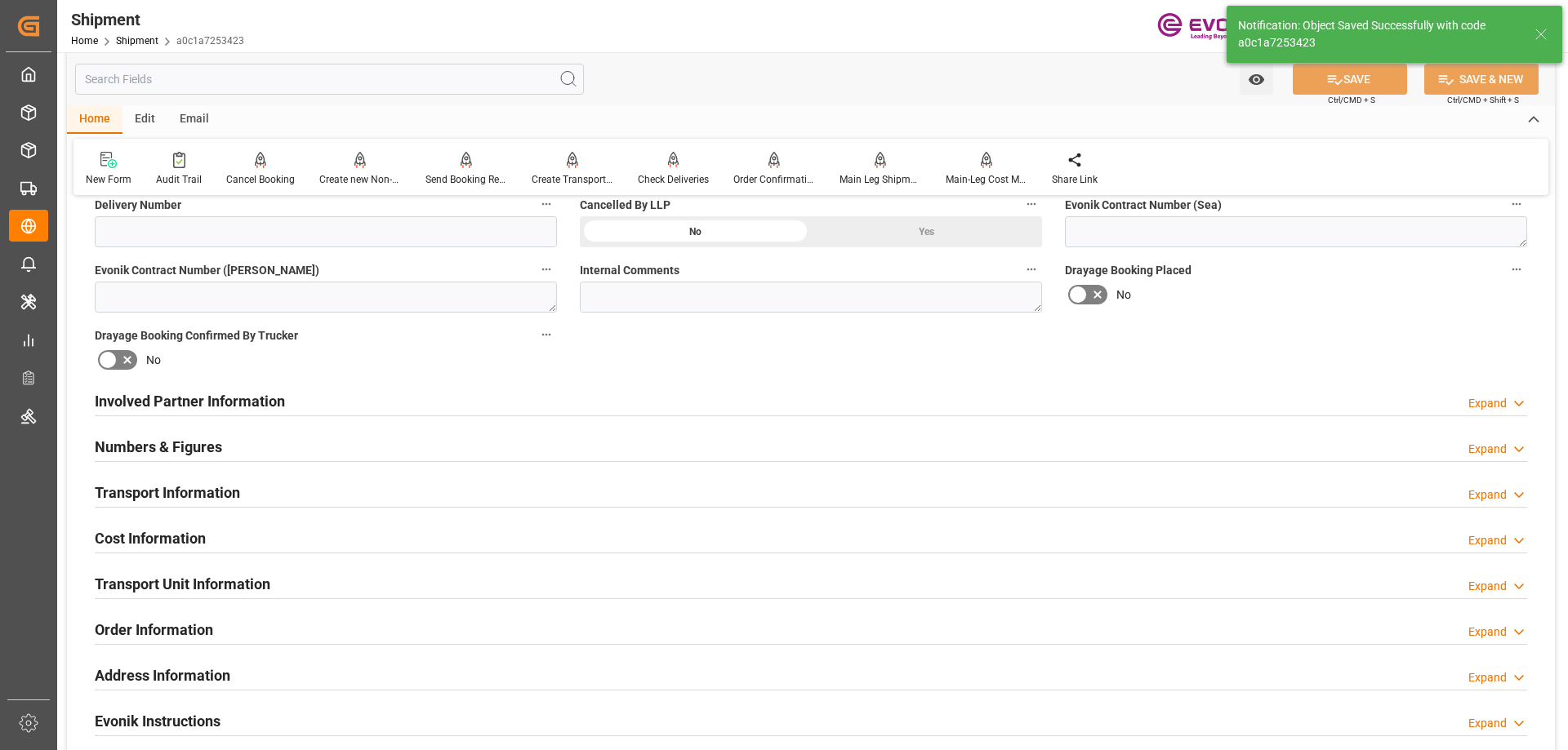
type input "Maersk Agency U S A Inc"
click at [215, 393] on h2 "Involved Partner Information" at bounding box center [189, 401] width 190 height 22
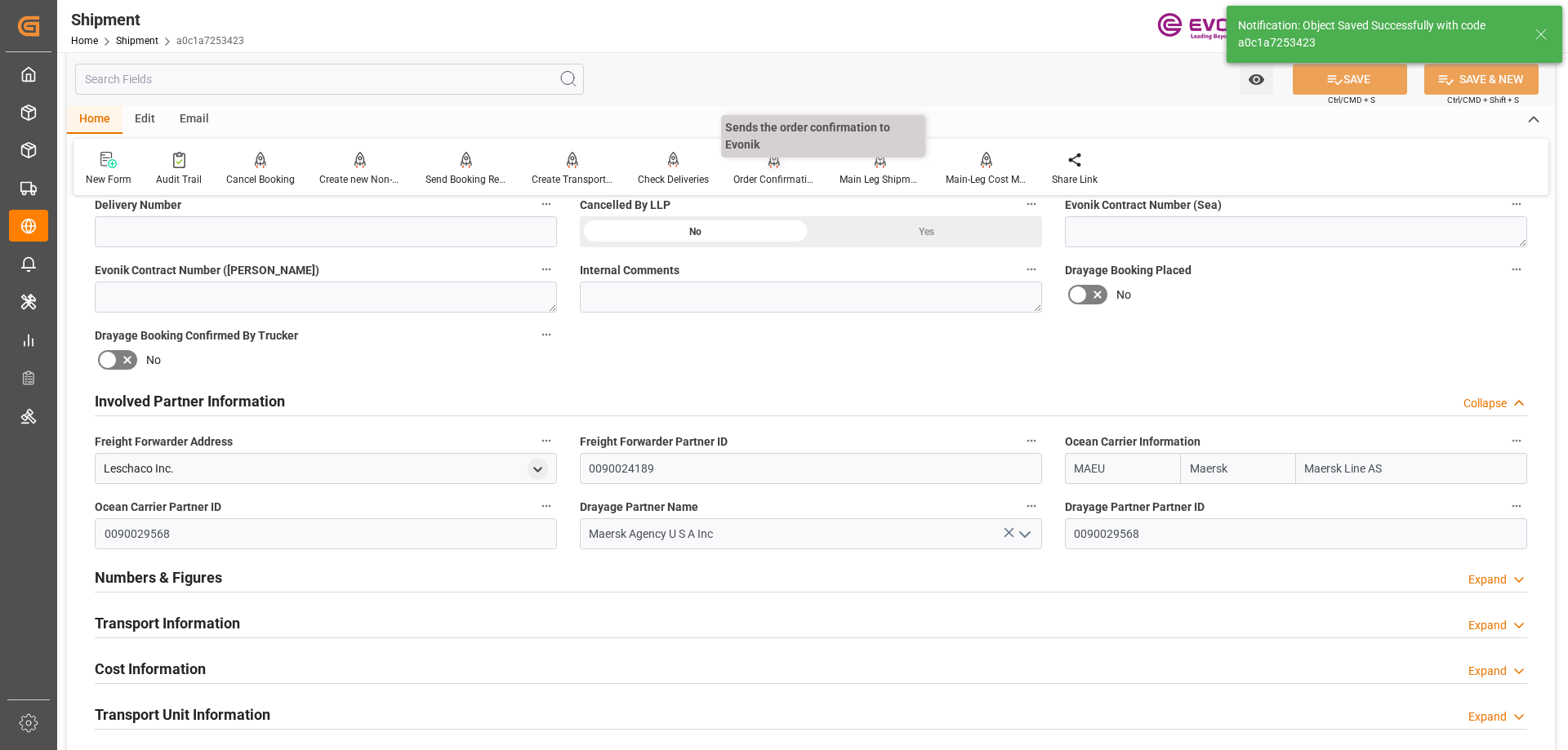
click at [743, 175] on div "Order Confirmation" at bounding box center [774, 179] width 81 height 15
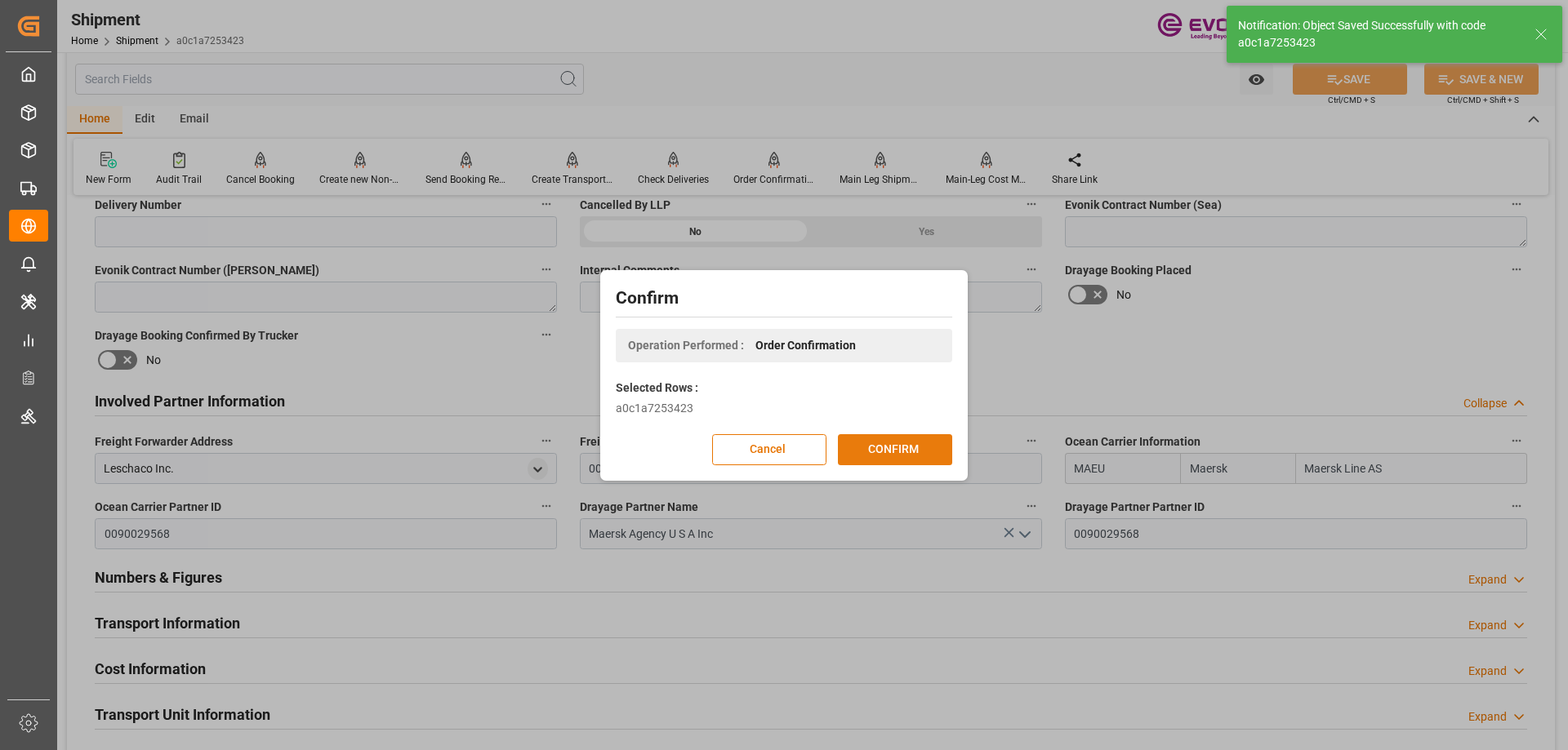
click at [881, 443] on button "CONFIRM" at bounding box center [895, 450] width 114 height 31
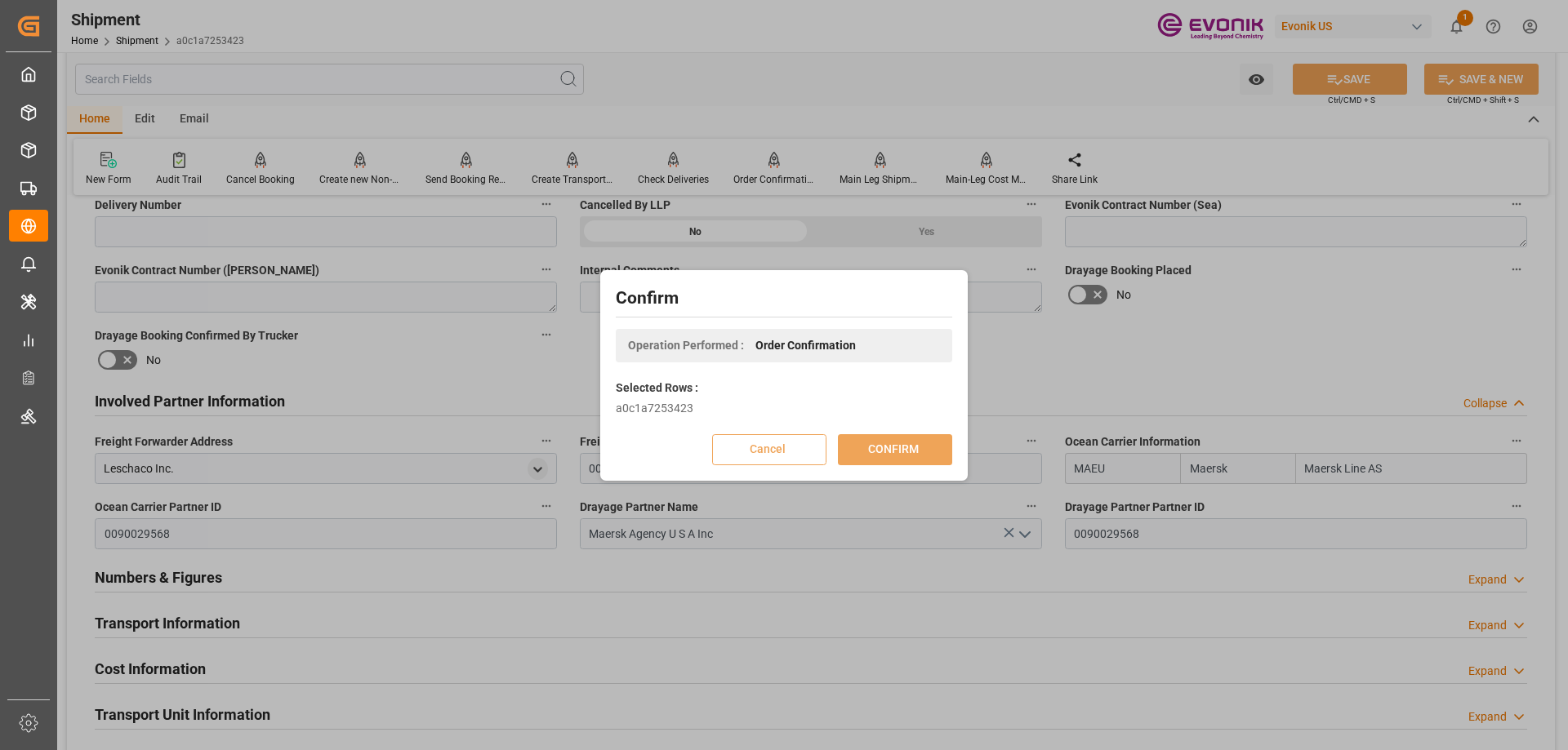
drag, startPoint x: 865, startPoint y: 435, endPoint x: 743, endPoint y: 86, distance: 369.7
click at [743, 86] on div "Confirm Operation Performed : Order Confirmation Selected Rows : a0c1a7253423 C…" at bounding box center [784, 375] width 1568 height 750
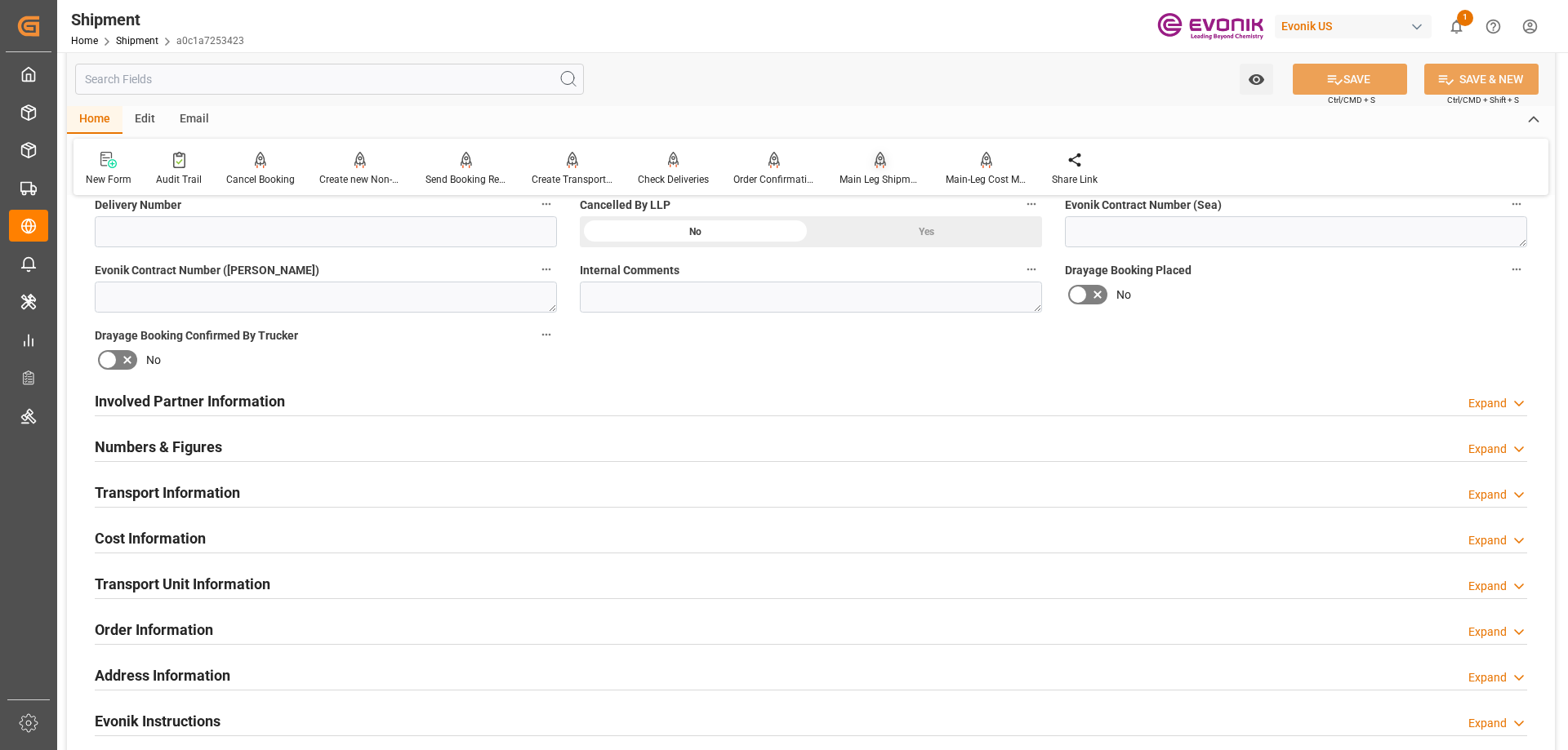
click at [858, 178] on div "Main Leg Shipment" at bounding box center [880, 179] width 81 height 15
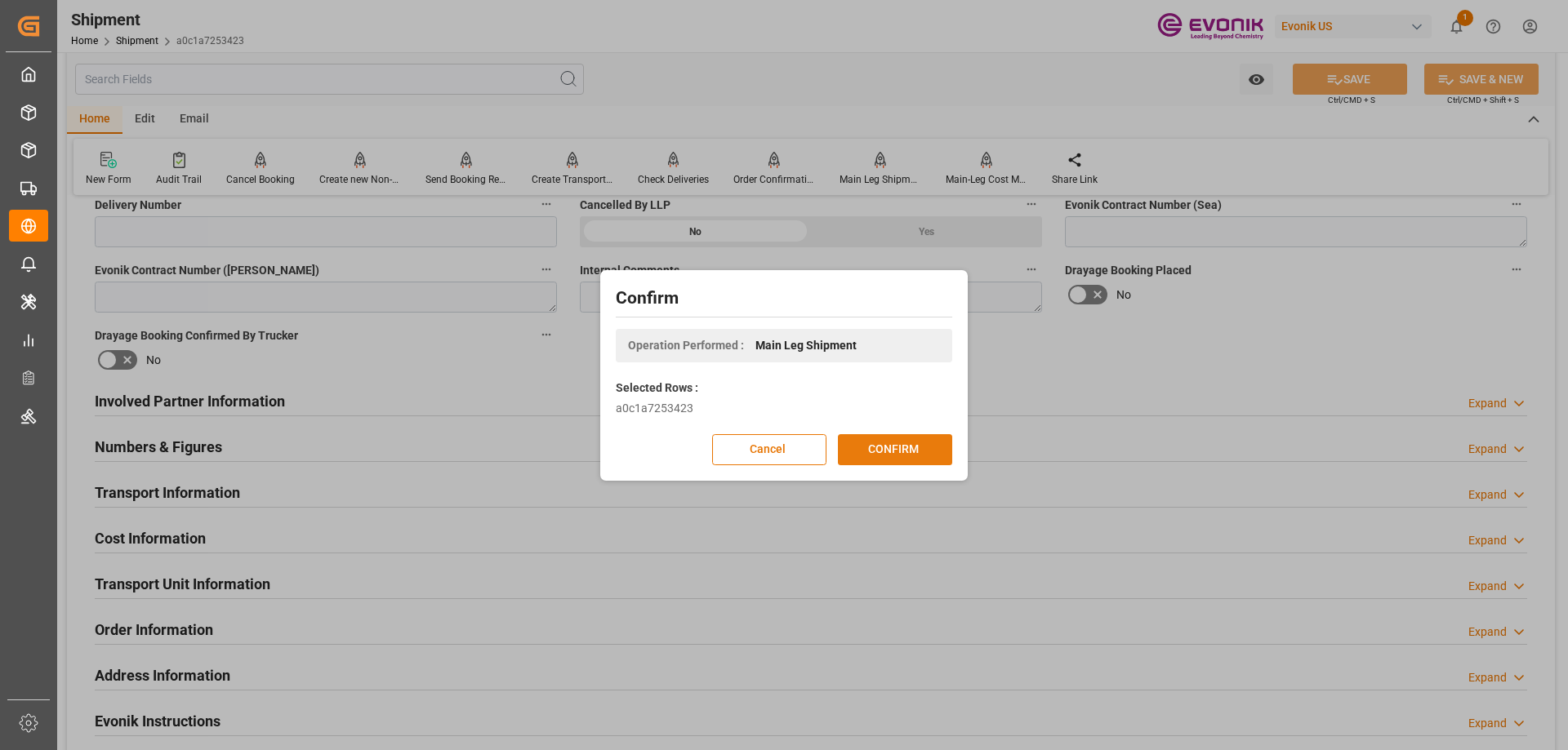
click at [911, 435] on button "CONFIRM" at bounding box center [895, 450] width 114 height 31
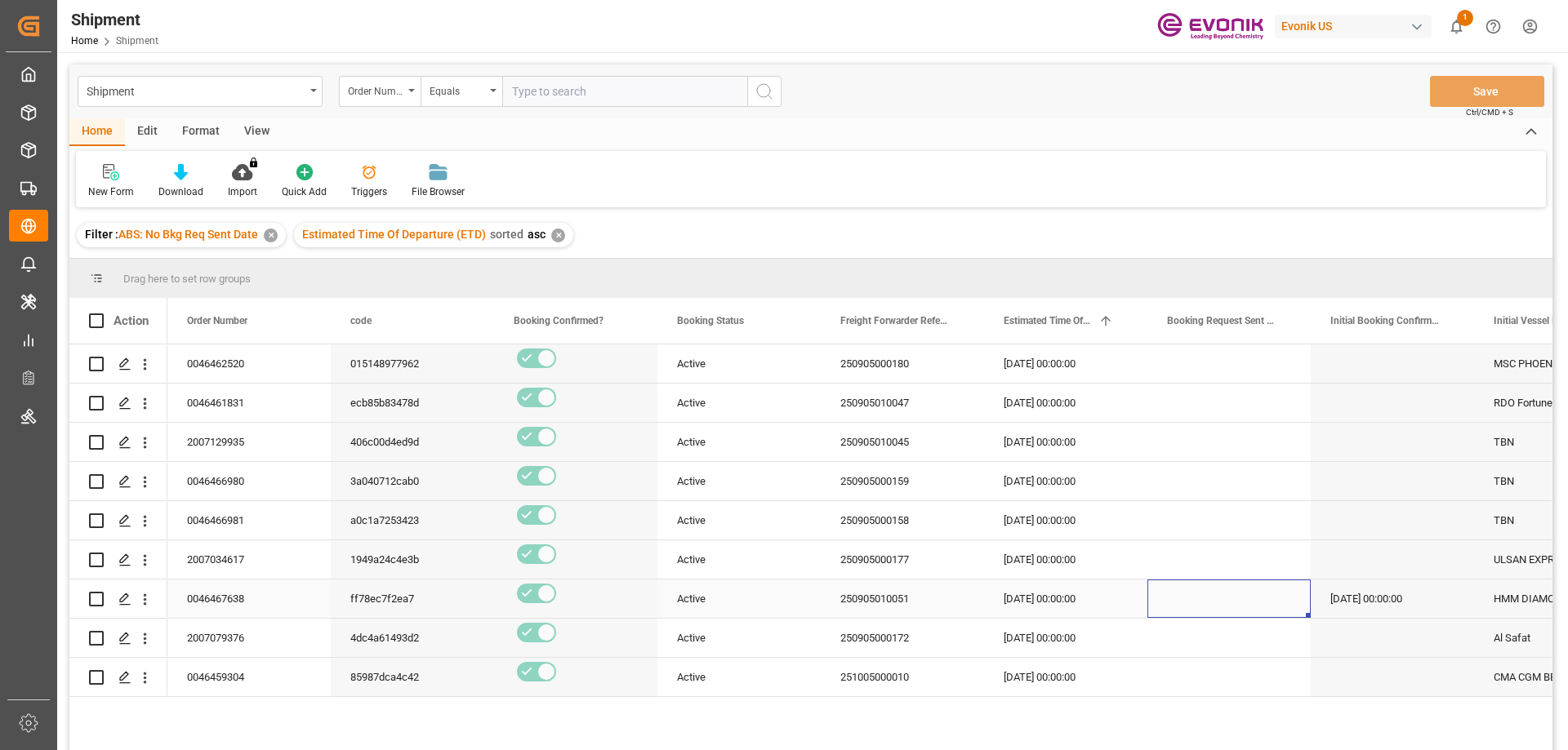
click at [1163, 589] on div "Press SPACE to select this row." at bounding box center [1229, 599] width 164 height 39
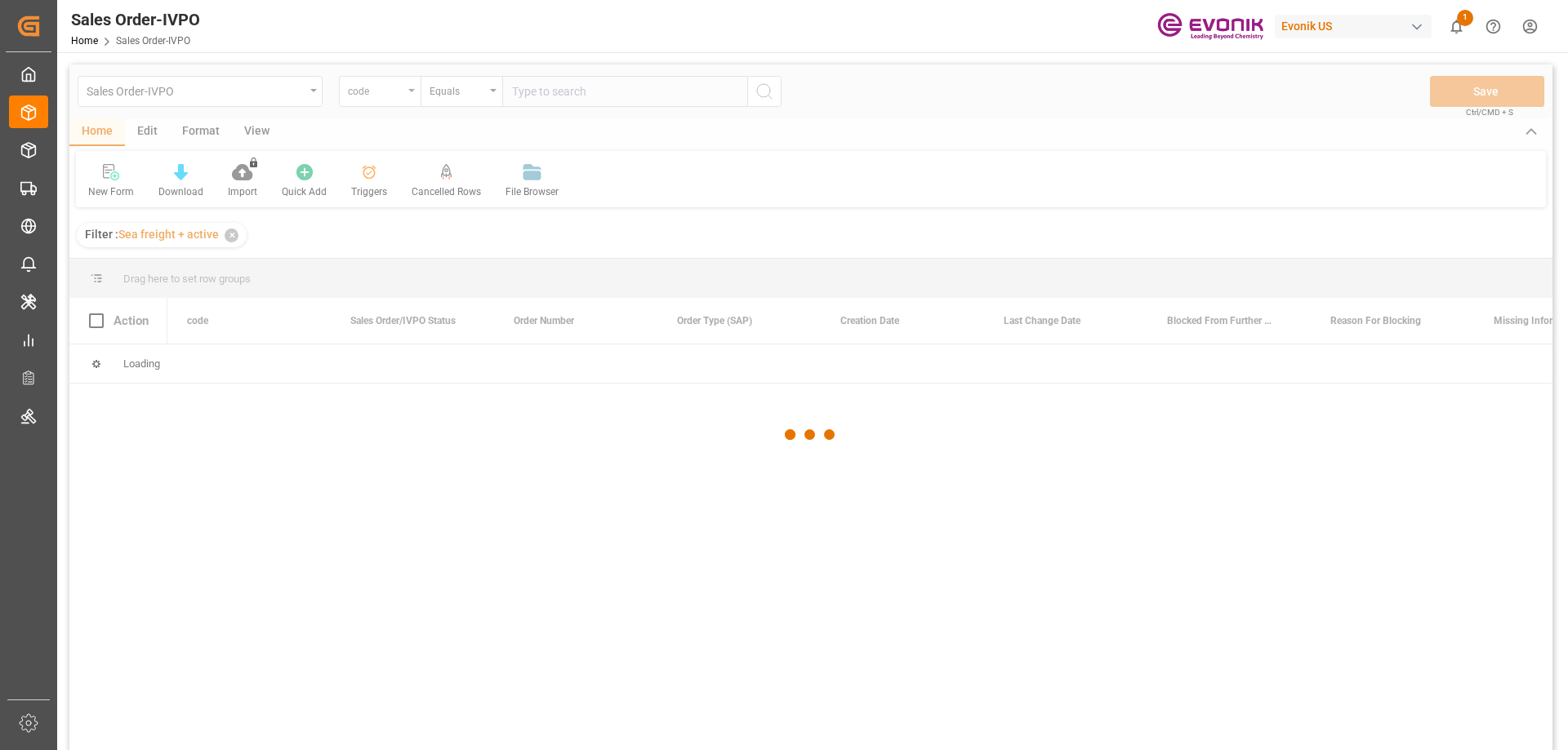
click at [409, 93] on div at bounding box center [810, 435] width 1483 height 741
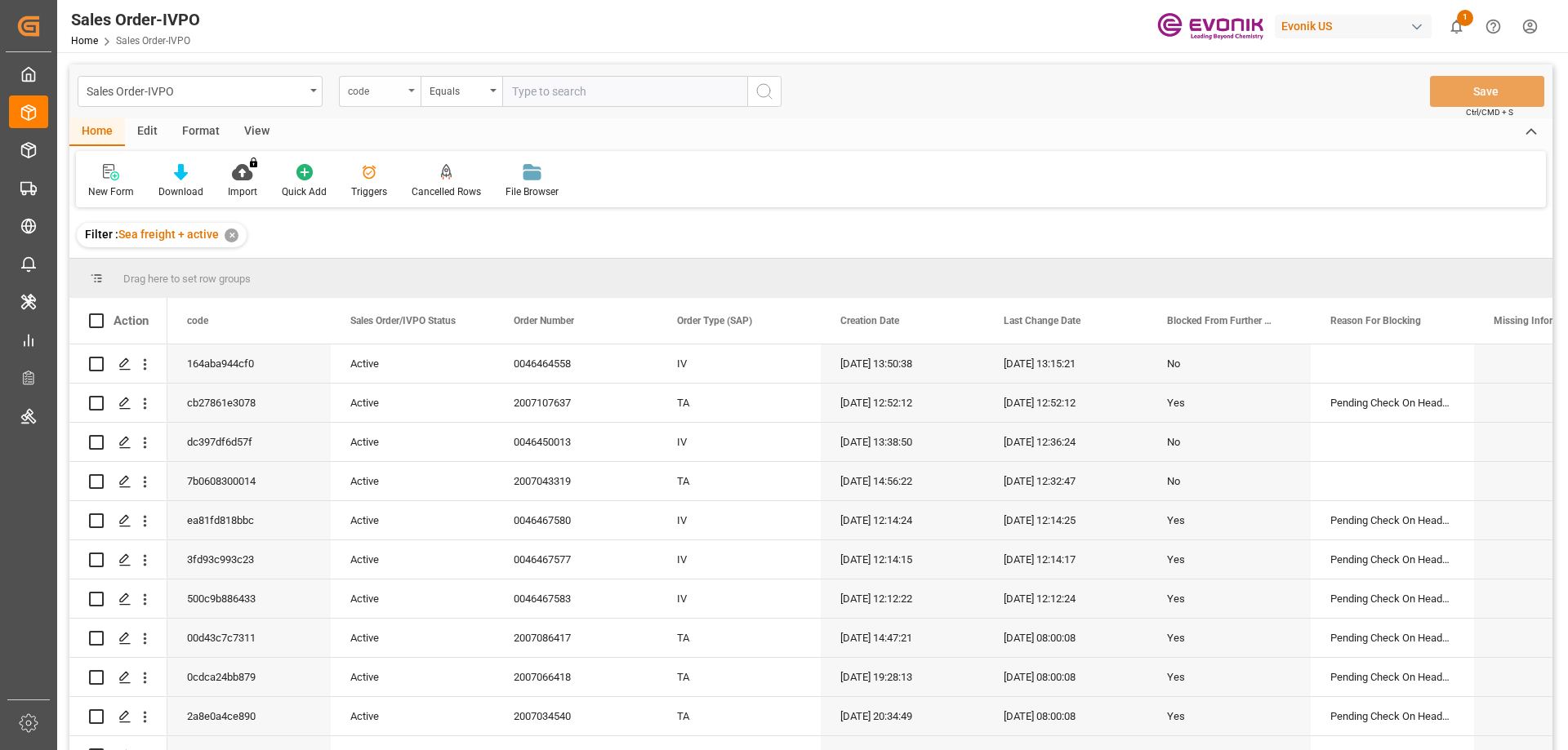
click at [411, 94] on div "code" at bounding box center [380, 91] width 81 height 31
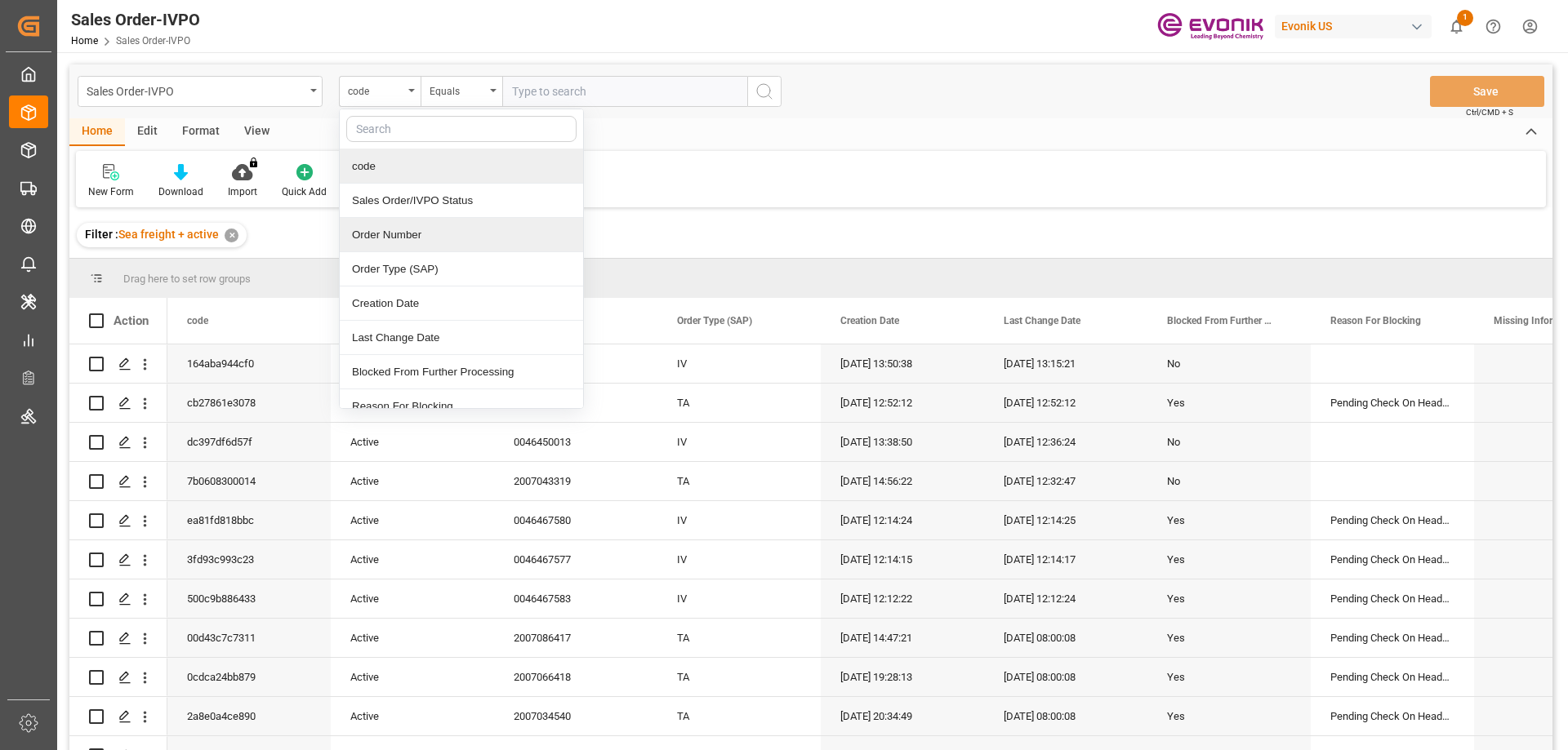
click at [388, 235] on div "Order Number" at bounding box center [461, 235] width 244 height 34
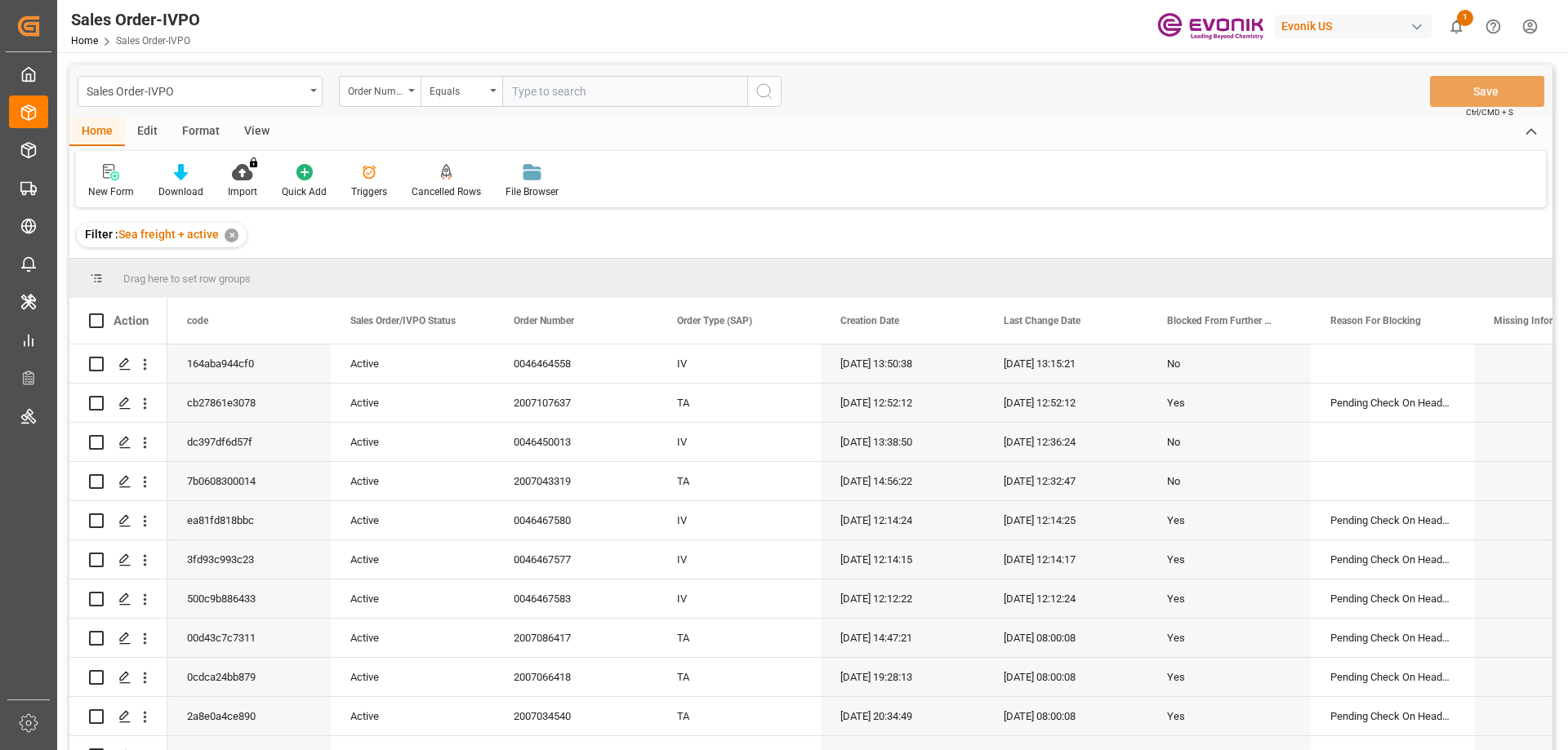
click at [525, 85] on input "text" at bounding box center [624, 91] width 245 height 31
paste input "46463549"
type input "0046463549"
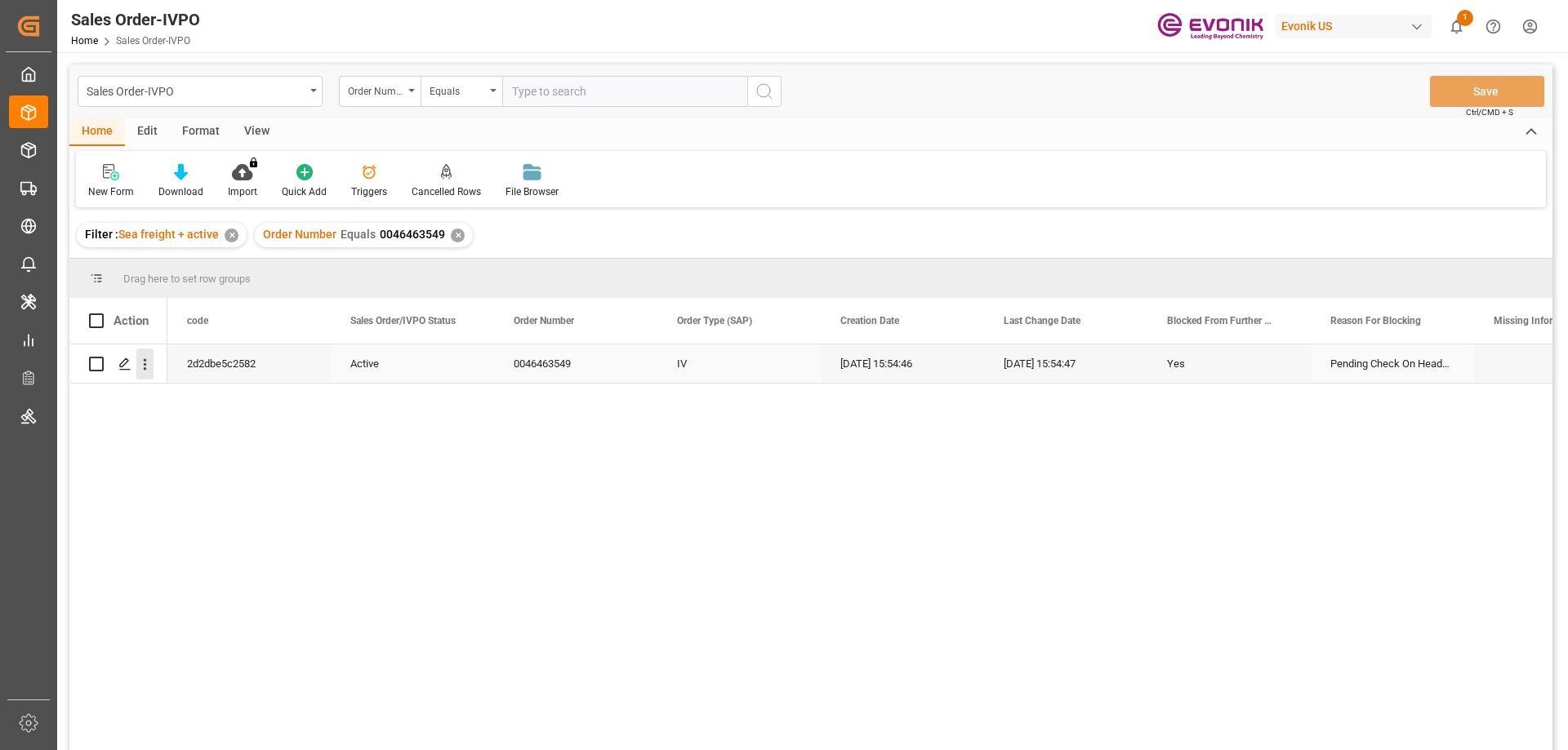
click at [141, 364] on icon "open menu" at bounding box center [145, 365] width 17 height 17
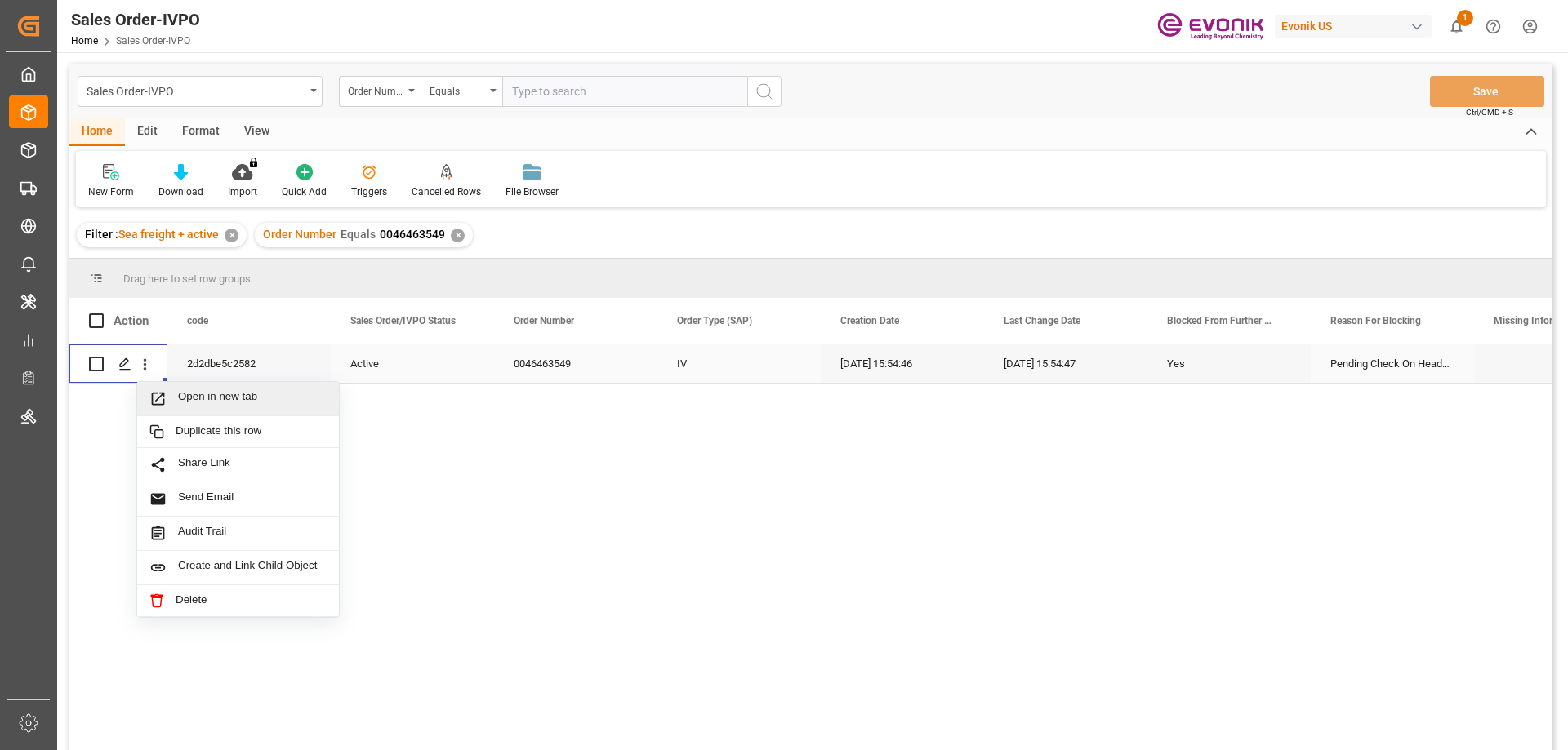
click at [187, 387] on div "Open in new tab" at bounding box center [237, 399] width 201 height 34
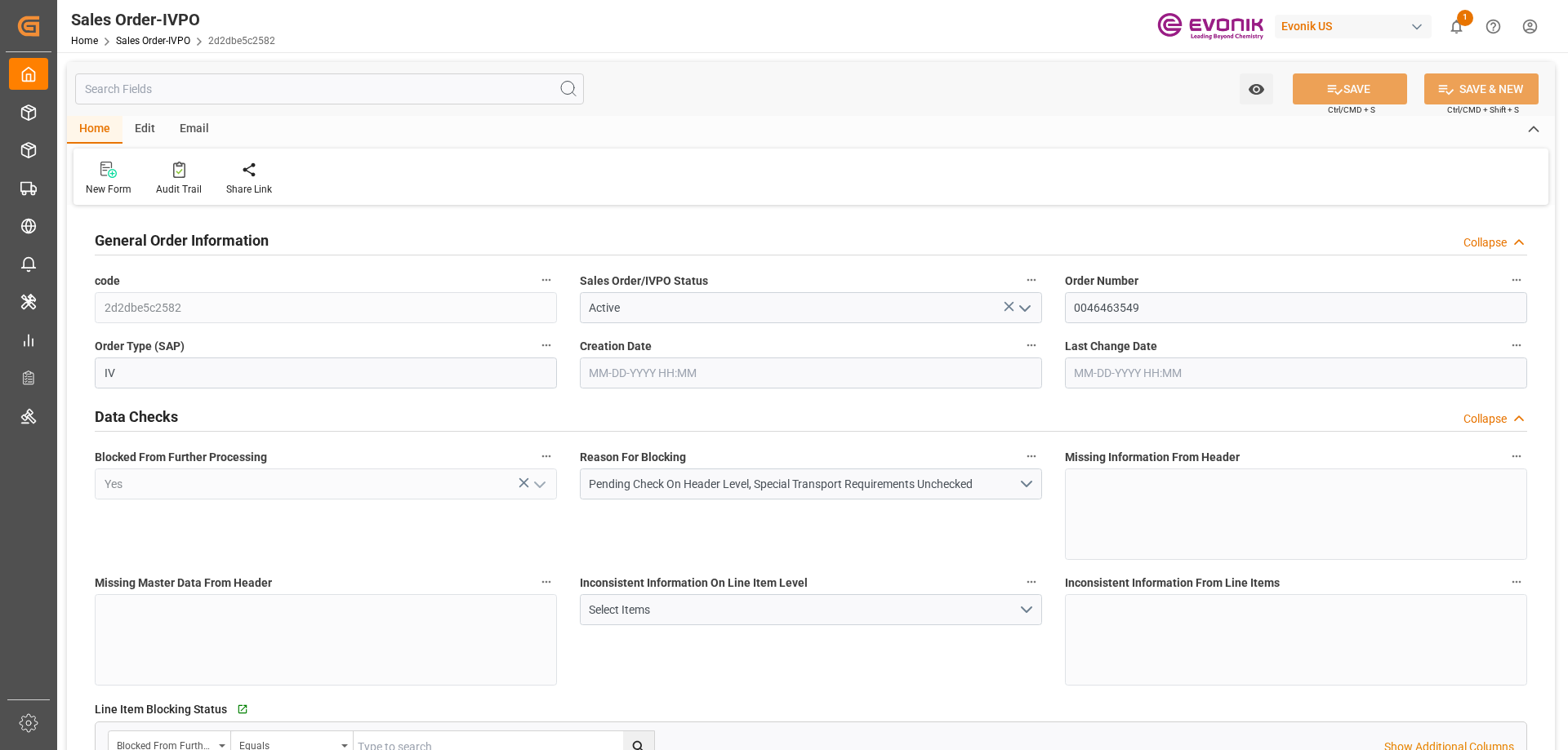
type input "INNSA"
type input "0"
type input "1"
type input "7349.64"
type input "[DATE] 15:54"
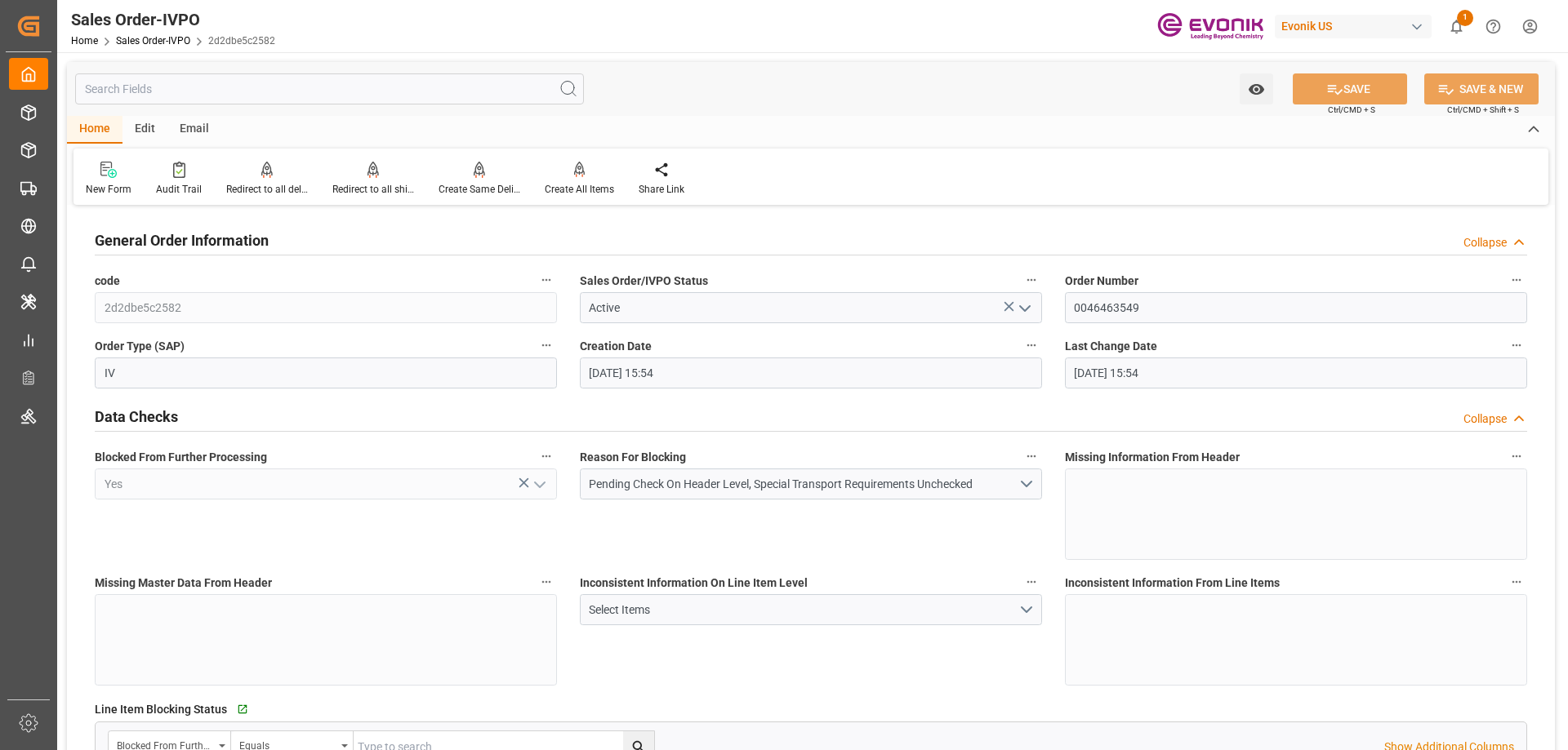
type input "[DATE] 15:54"
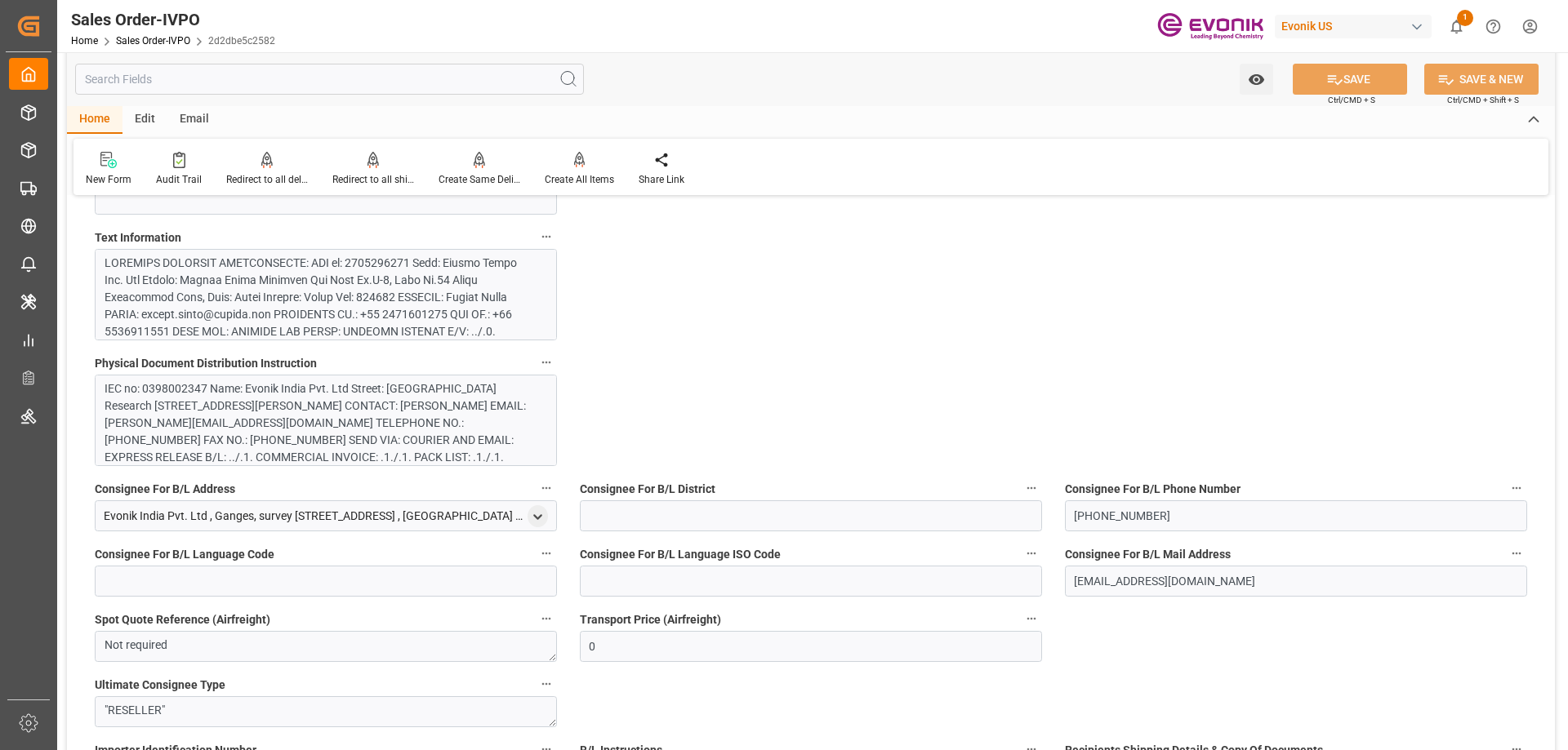
scroll to position [1224, 0]
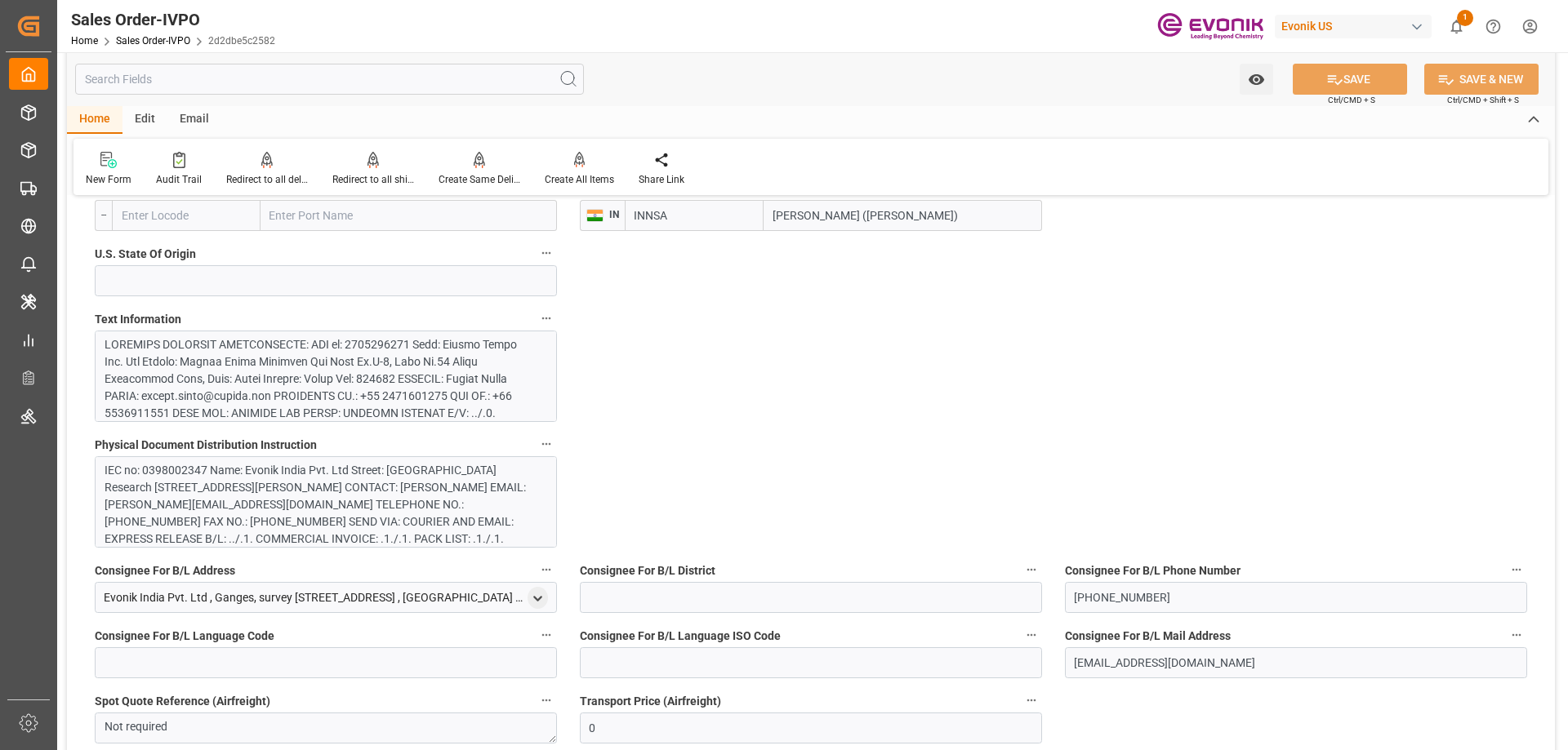
click at [309, 303] on div "Text Information" at bounding box center [325, 365] width 485 height 126
click at [309, 354] on div at bounding box center [319, 551] width 430 height 429
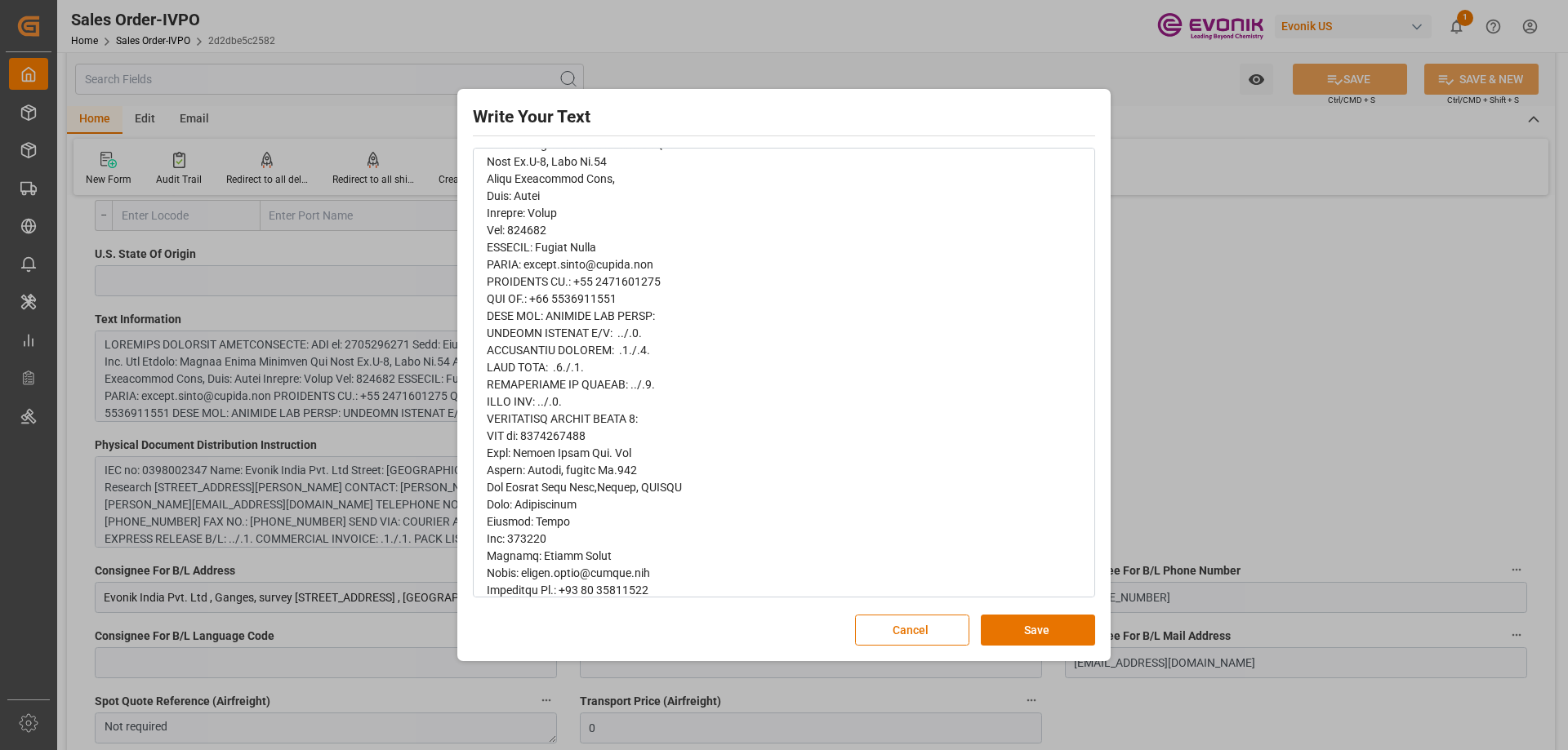
scroll to position [60, 0]
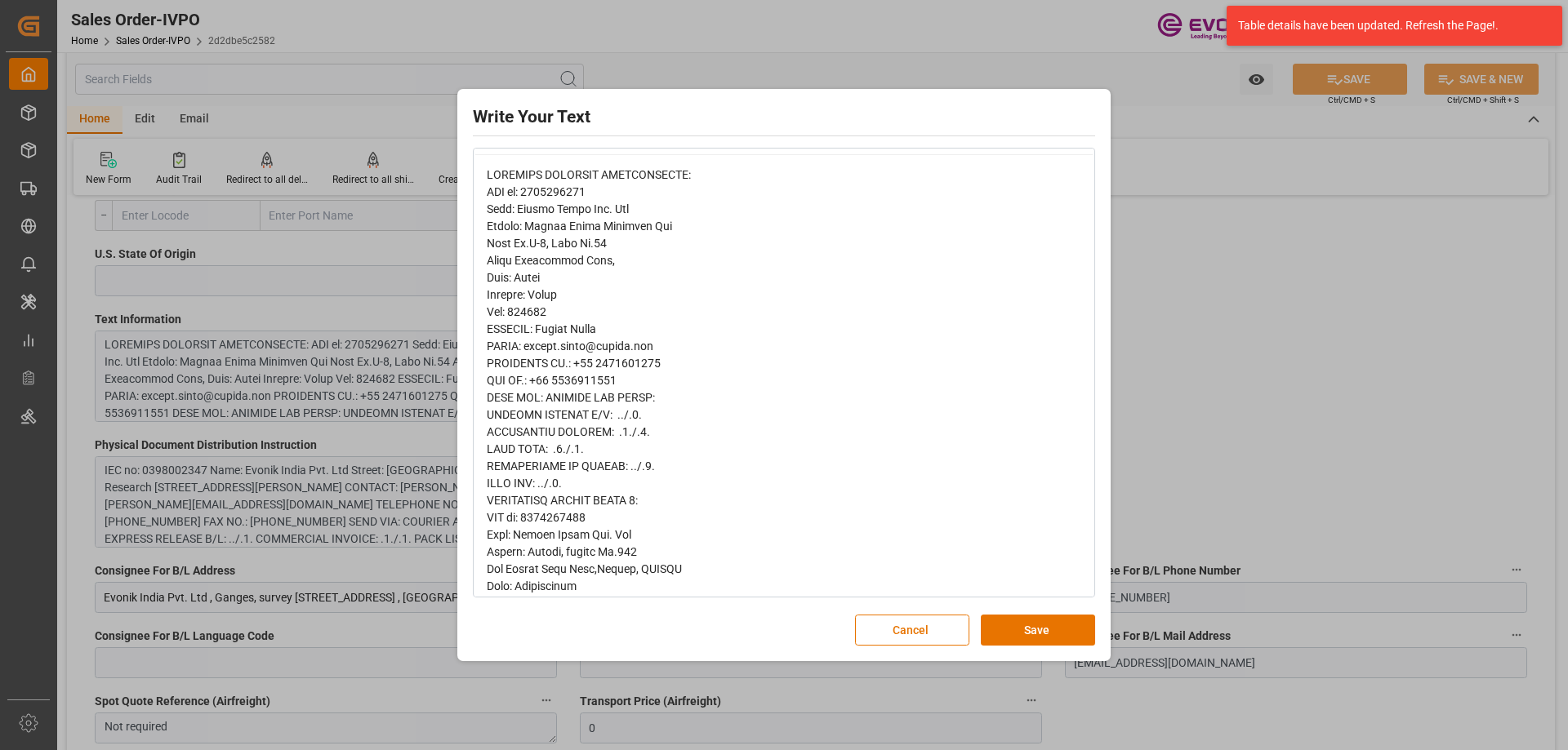
click at [1111, 336] on div "Write Your Text Normal 14 Font Cancel Save" at bounding box center [784, 375] width 1568 height 750
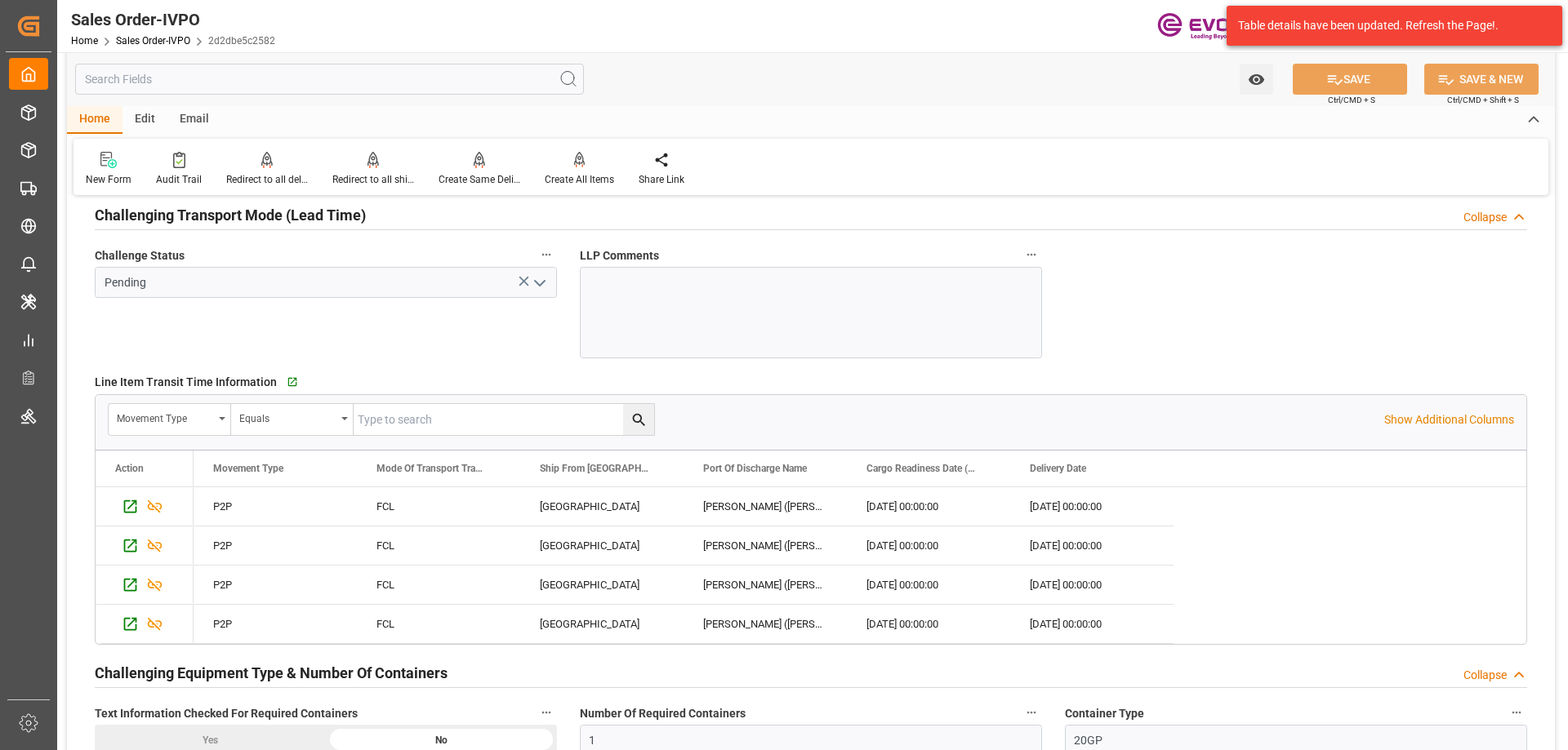
scroll to position [3102, 0]
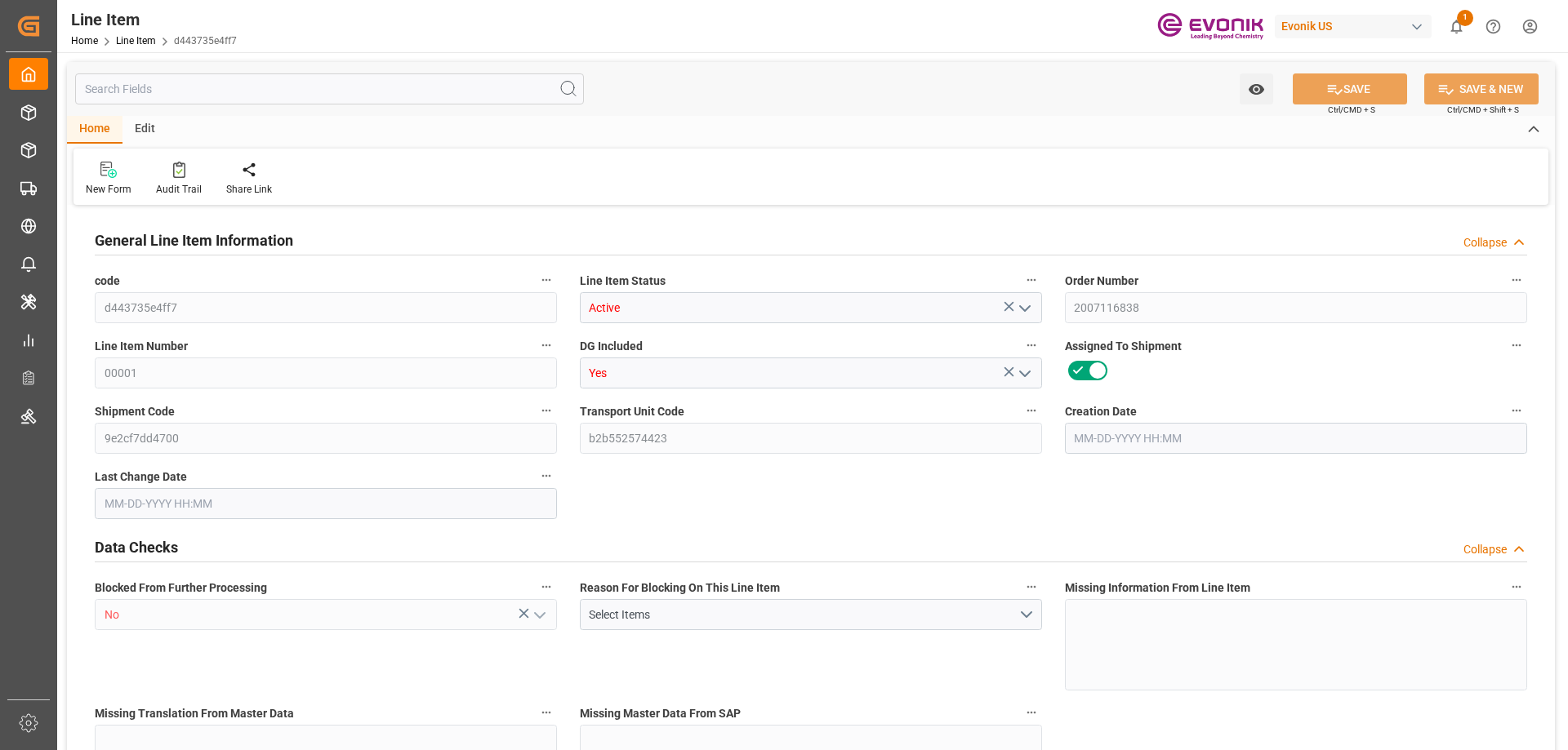
type input "4"
type input "3468.8"
type input "3200"
type input "4.585"
type input "16"
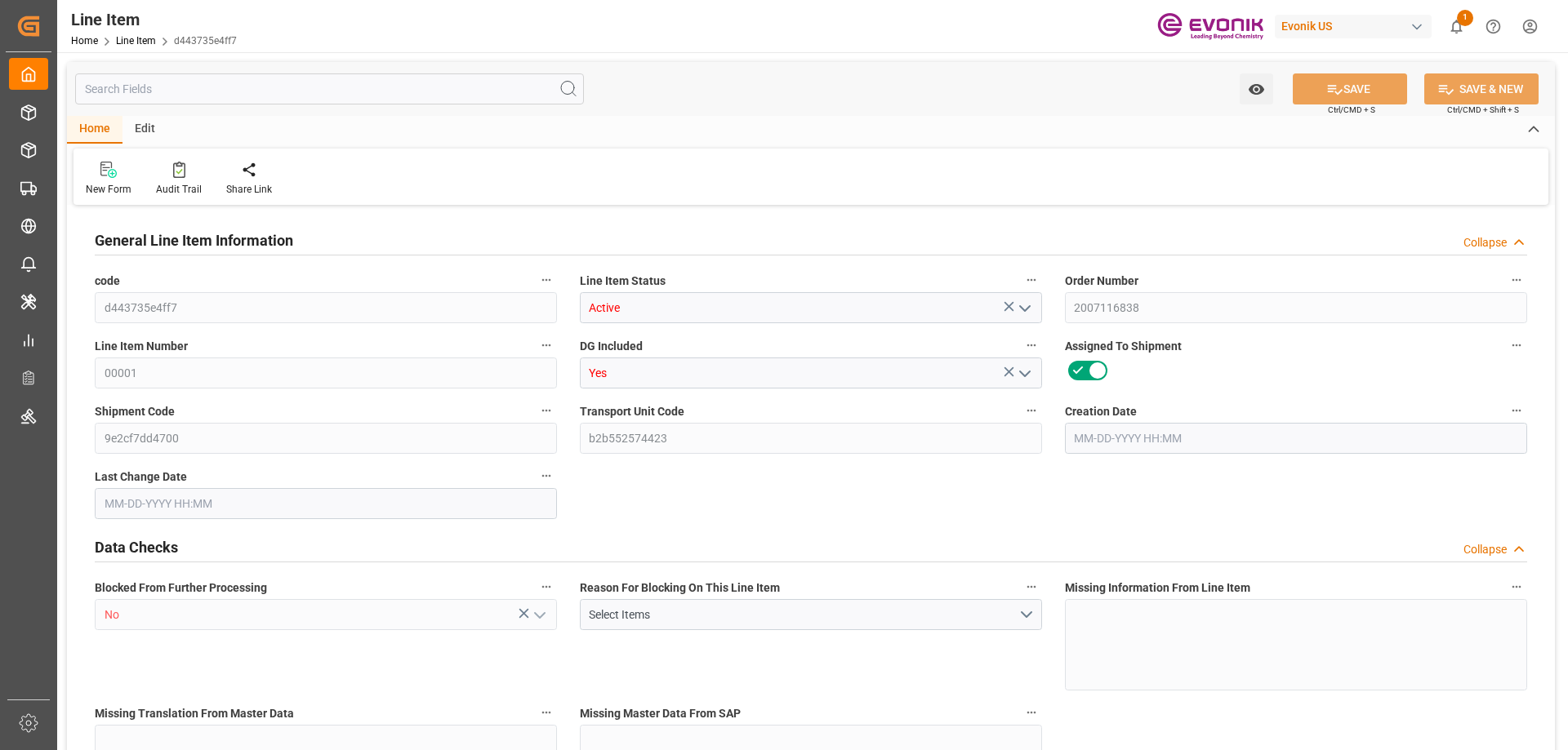
type input "13120"
type input "16"
type input "3468.8"
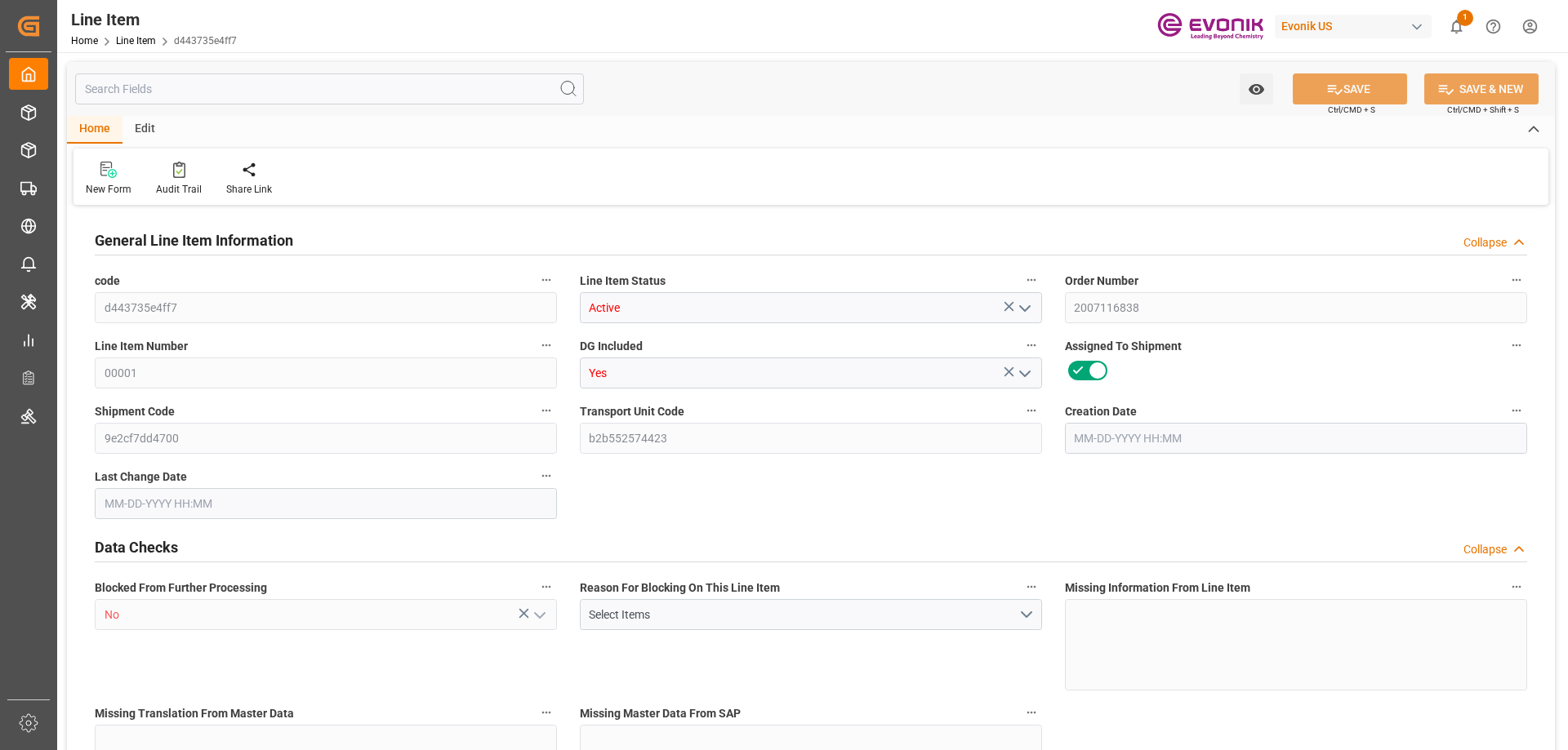
type input "3548.8"
type input "3200"
type input "4.585"
type input "4584.992"
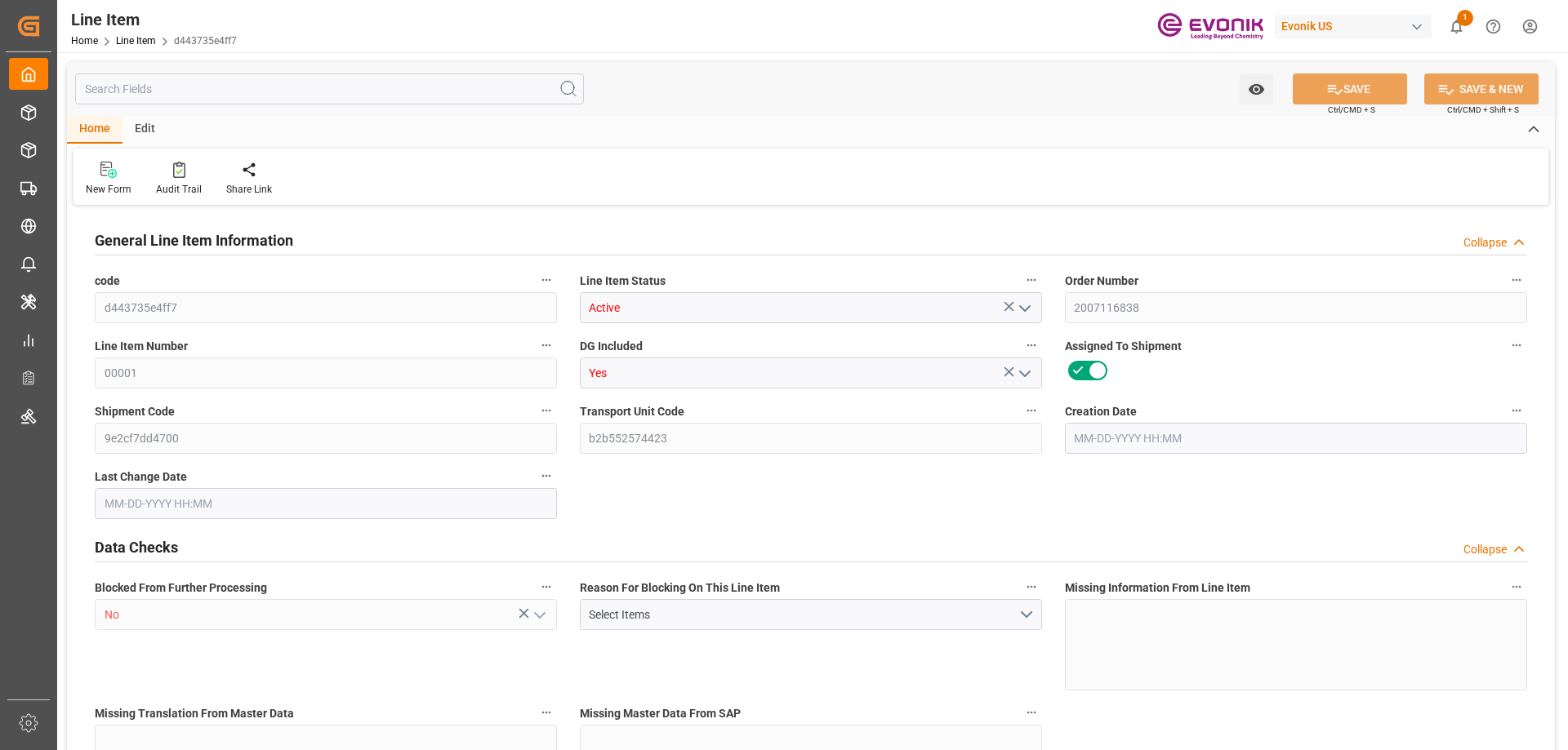
type input "0"
type input "08-05-2025 17:15"
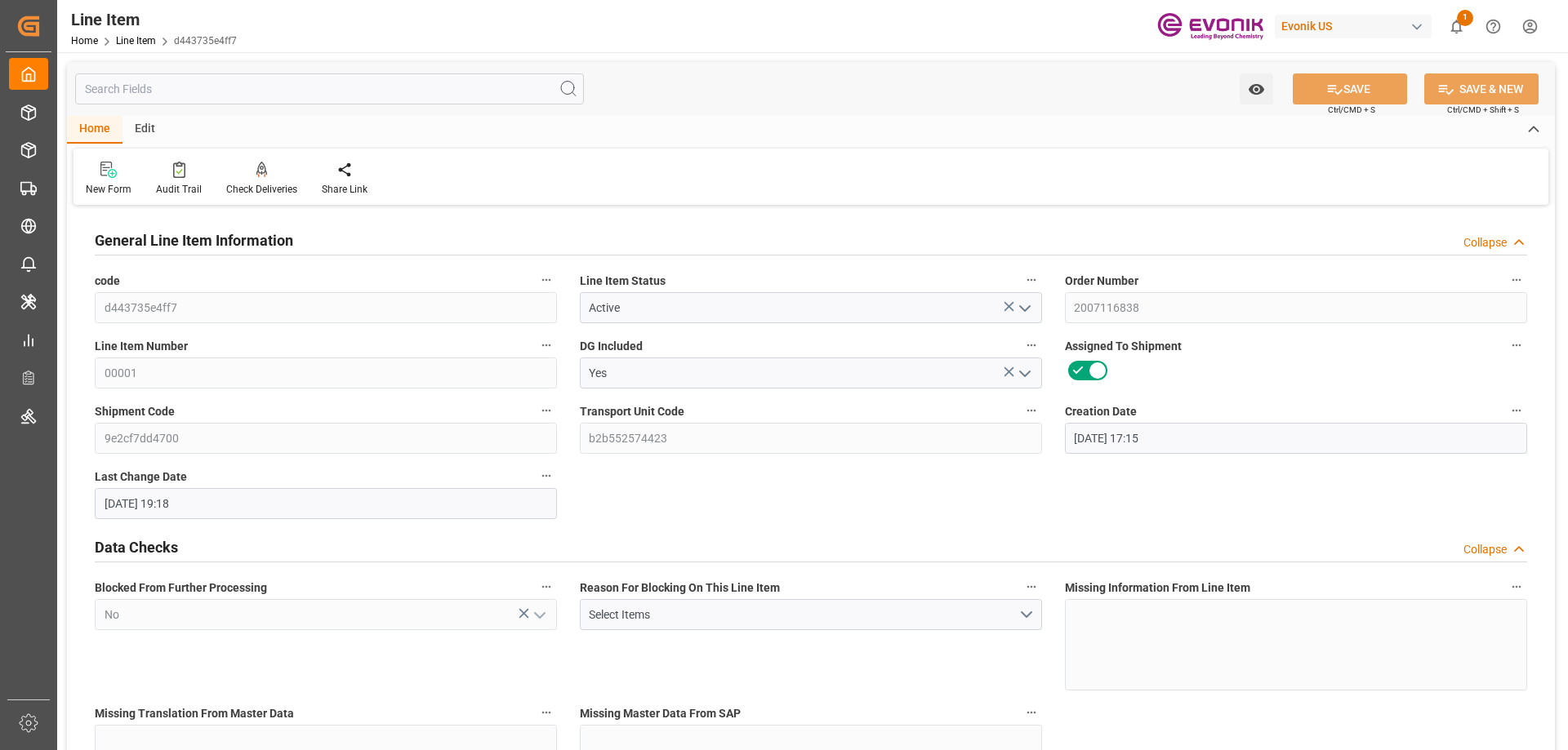
type input "08-07-2025 19:18"
type input "10-06-2025"
type input "[DATE]"
type input "08-07-2025"
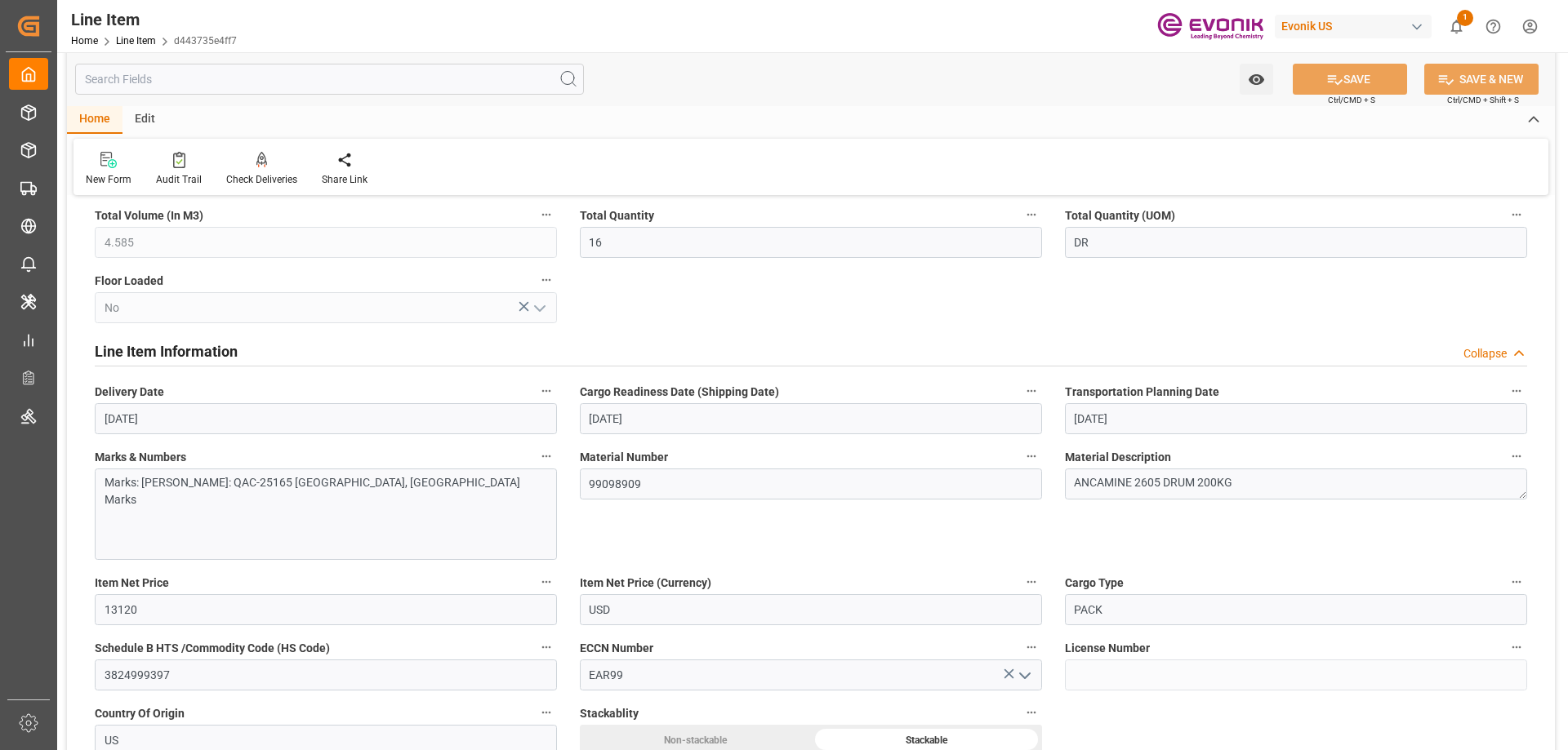
scroll to position [980, 0]
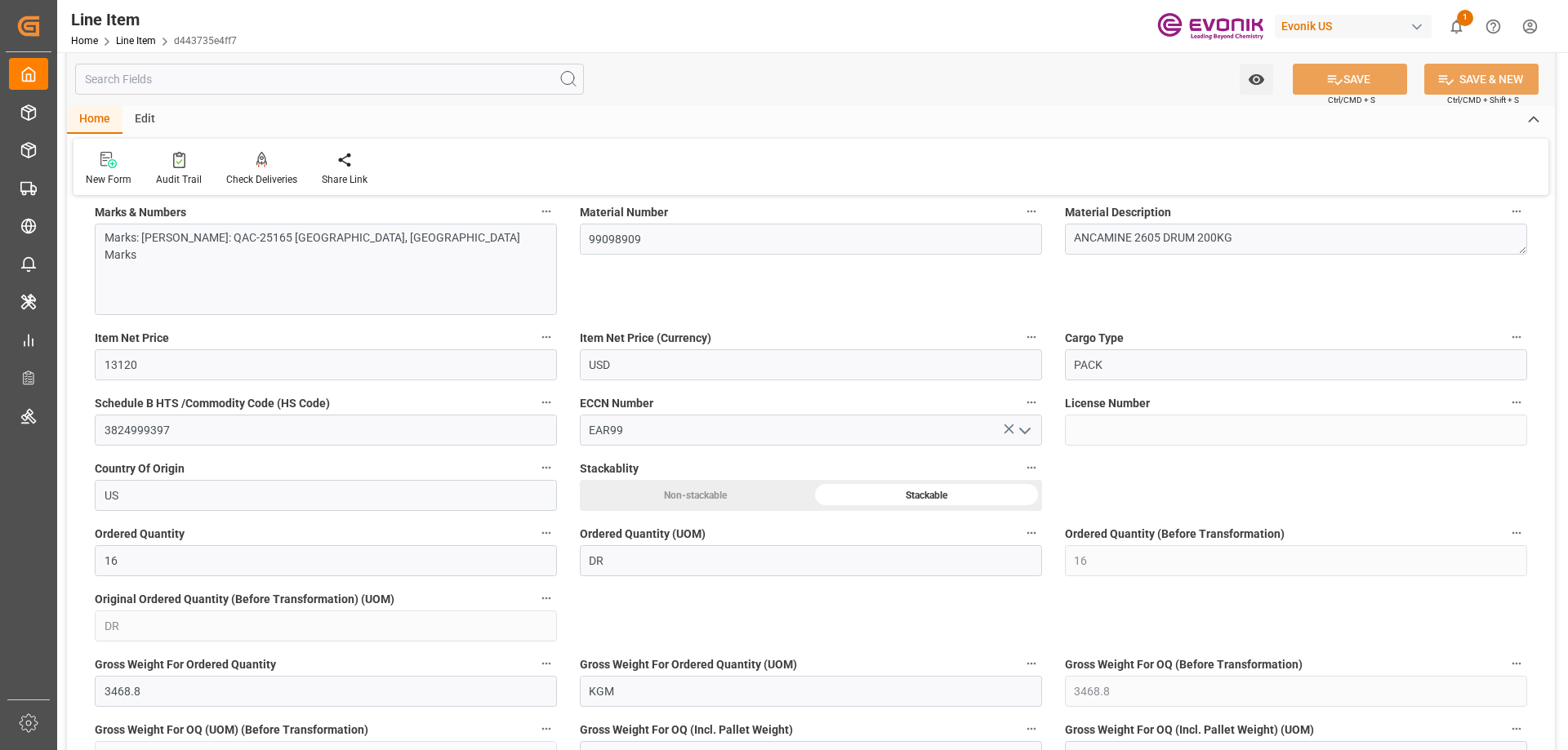
click at [290, 76] on input "text" at bounding box center [330, 78] width 508 height 31
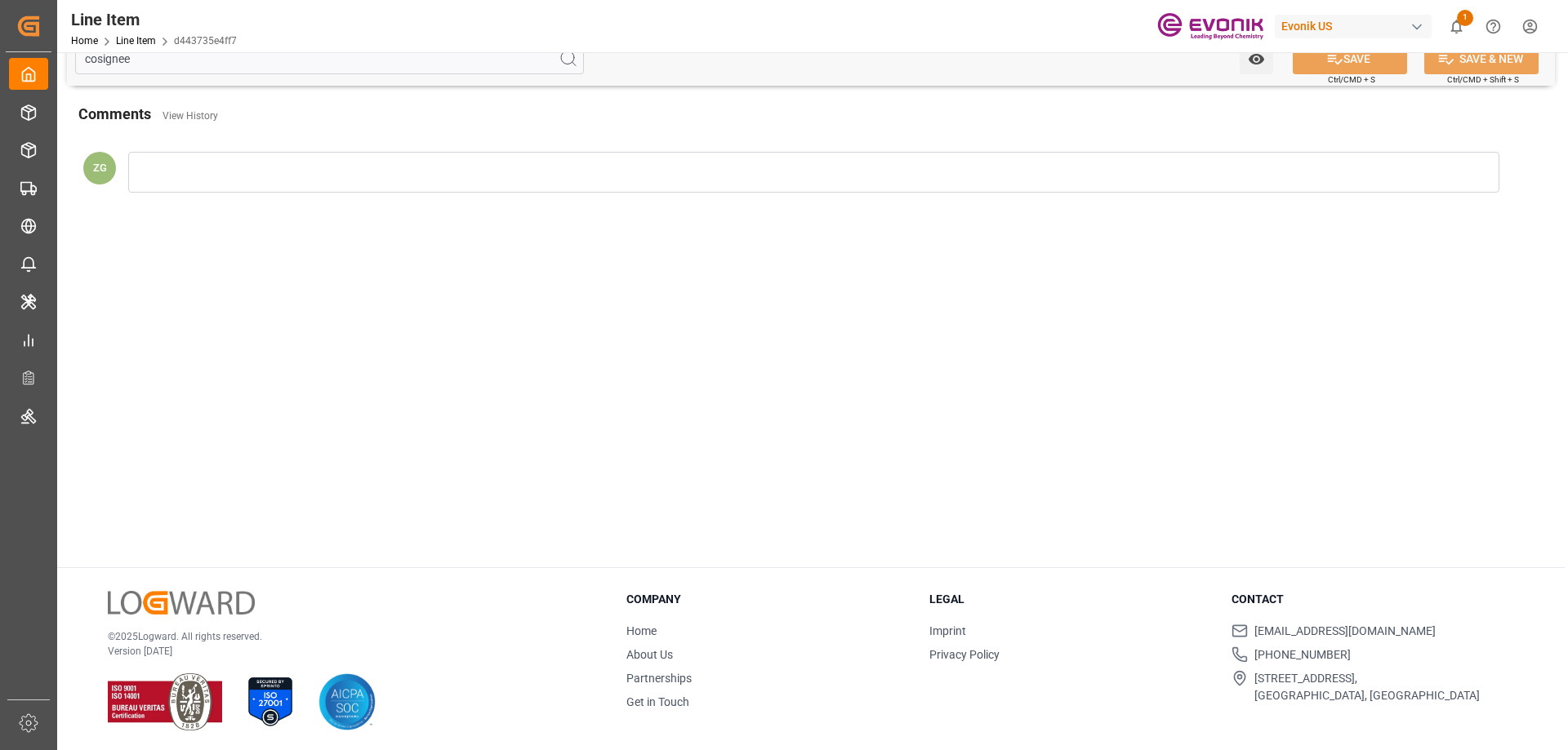
scroll to position [0, 0]
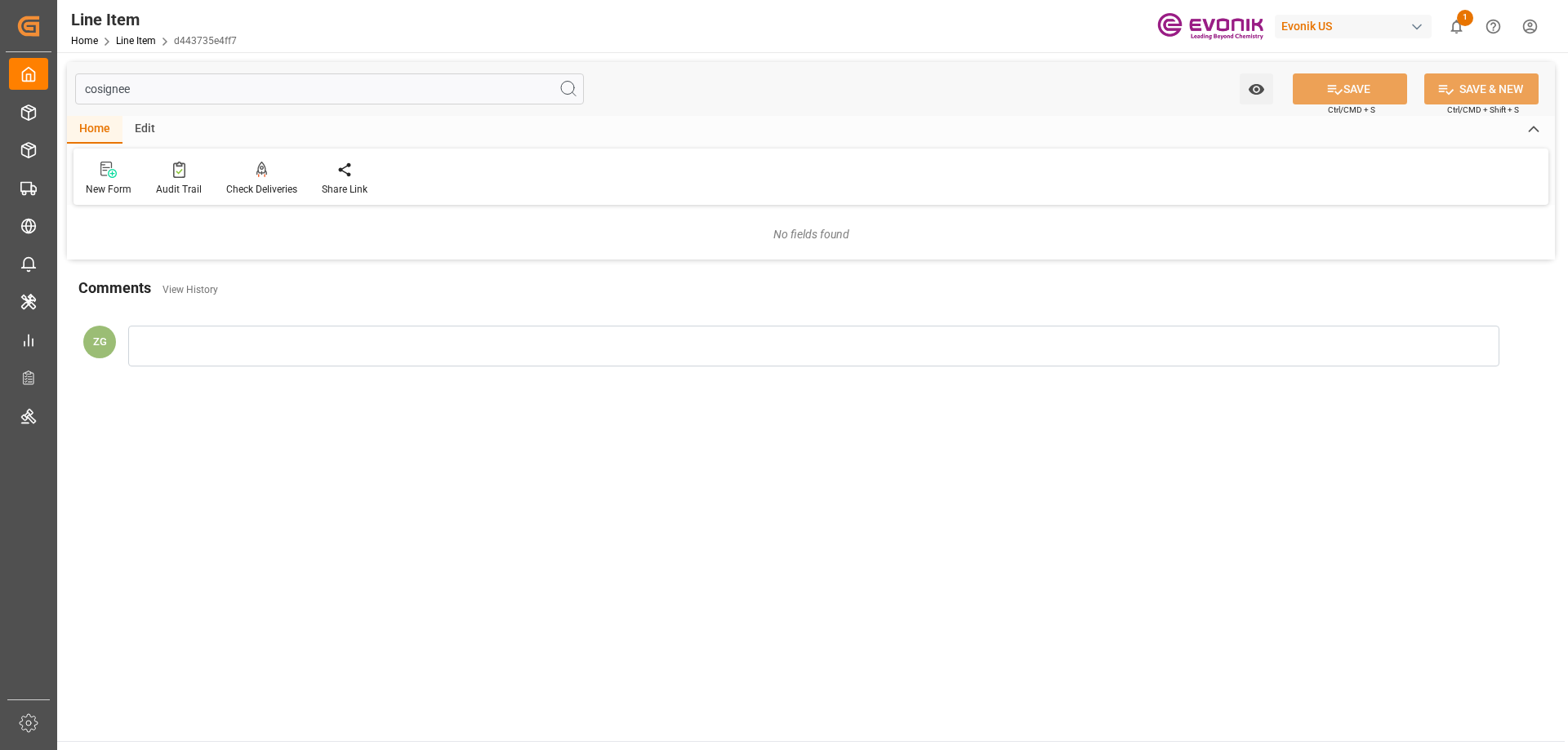
click at [173, 94] on input "cosignee" at bounding box center [330, 89] width 508 height 31
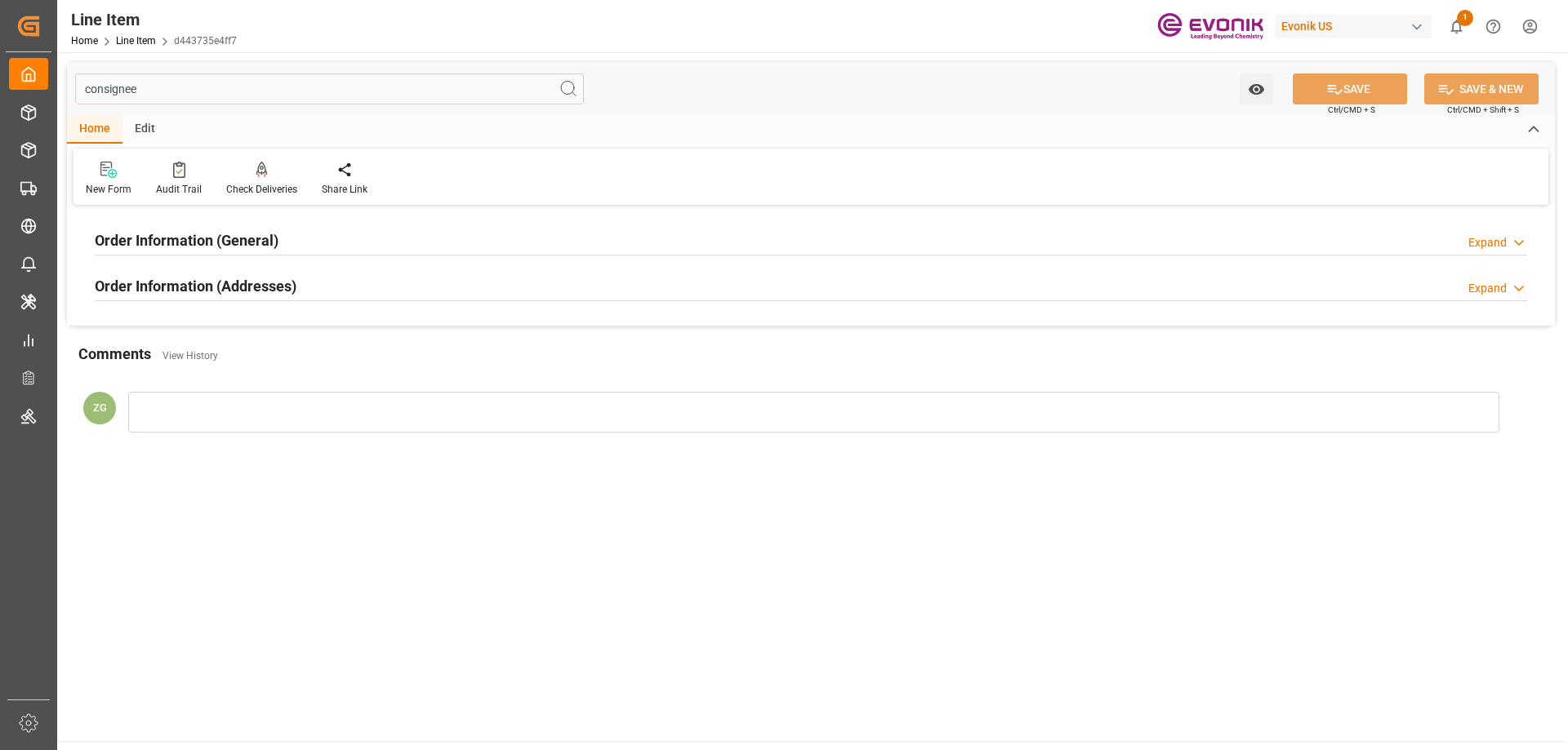
type input "consignee"
click at [196, 285] on h2 "Order Information (Addresses)" at bounding box center [195, 285] width 201 height 22
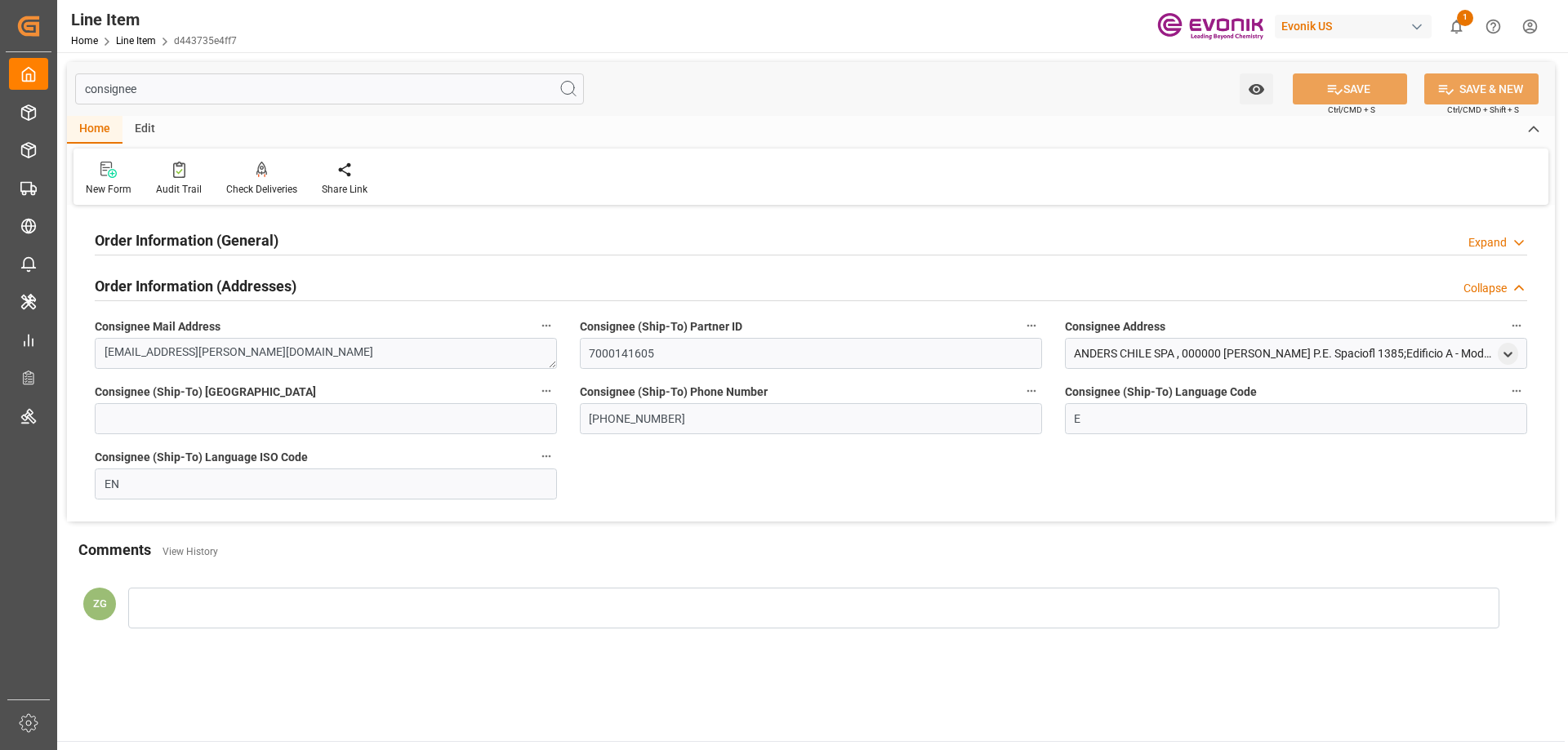
click at [204, 208] on div "consignee Watch Option SAVE Ctrl/CMD + S SAVE & NEW Ctrl/CMD + Shift + S Home E…" at bounding box center [811, 292] width 1488 height 460
click at [205, 247] on h2 "Order Information (General)" at bounding box center [186, 240] width 183 height 22
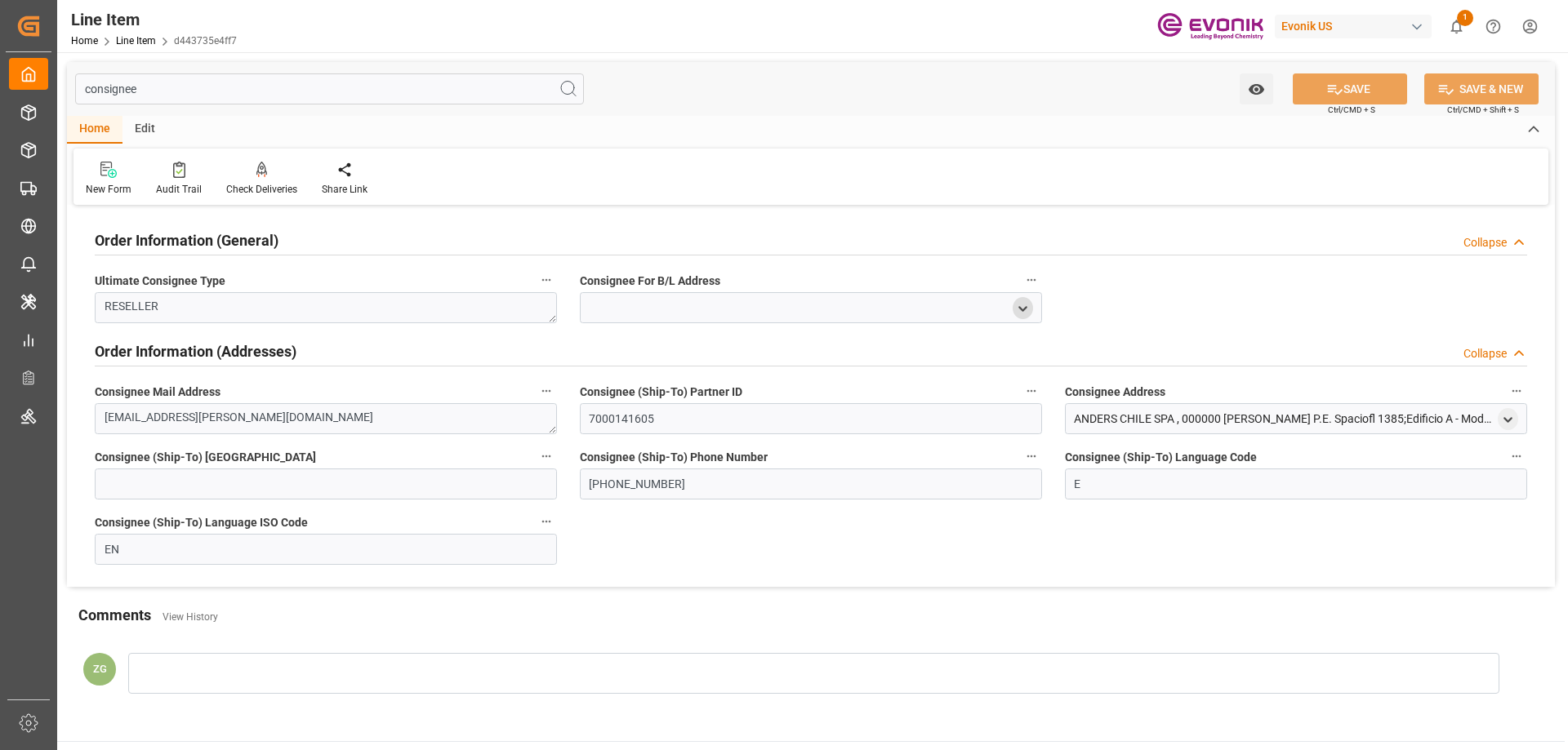
click at [1023, 310] on polyline "open menu" at bounding box center [1023, 308] width 8 height 3
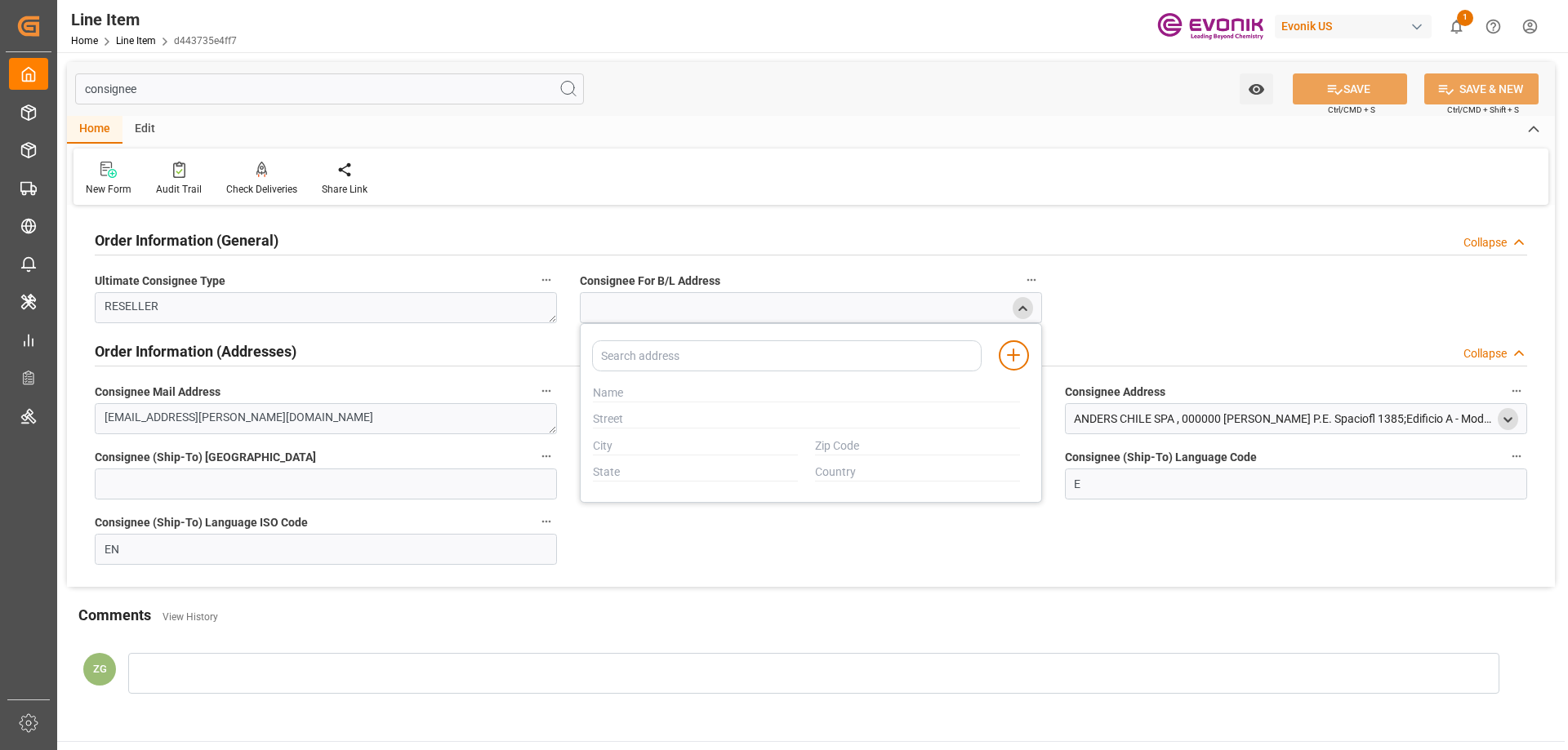
click at [1510, 420] on polyline "open menu" at bounding box center [1508, 418] width 8 height 3
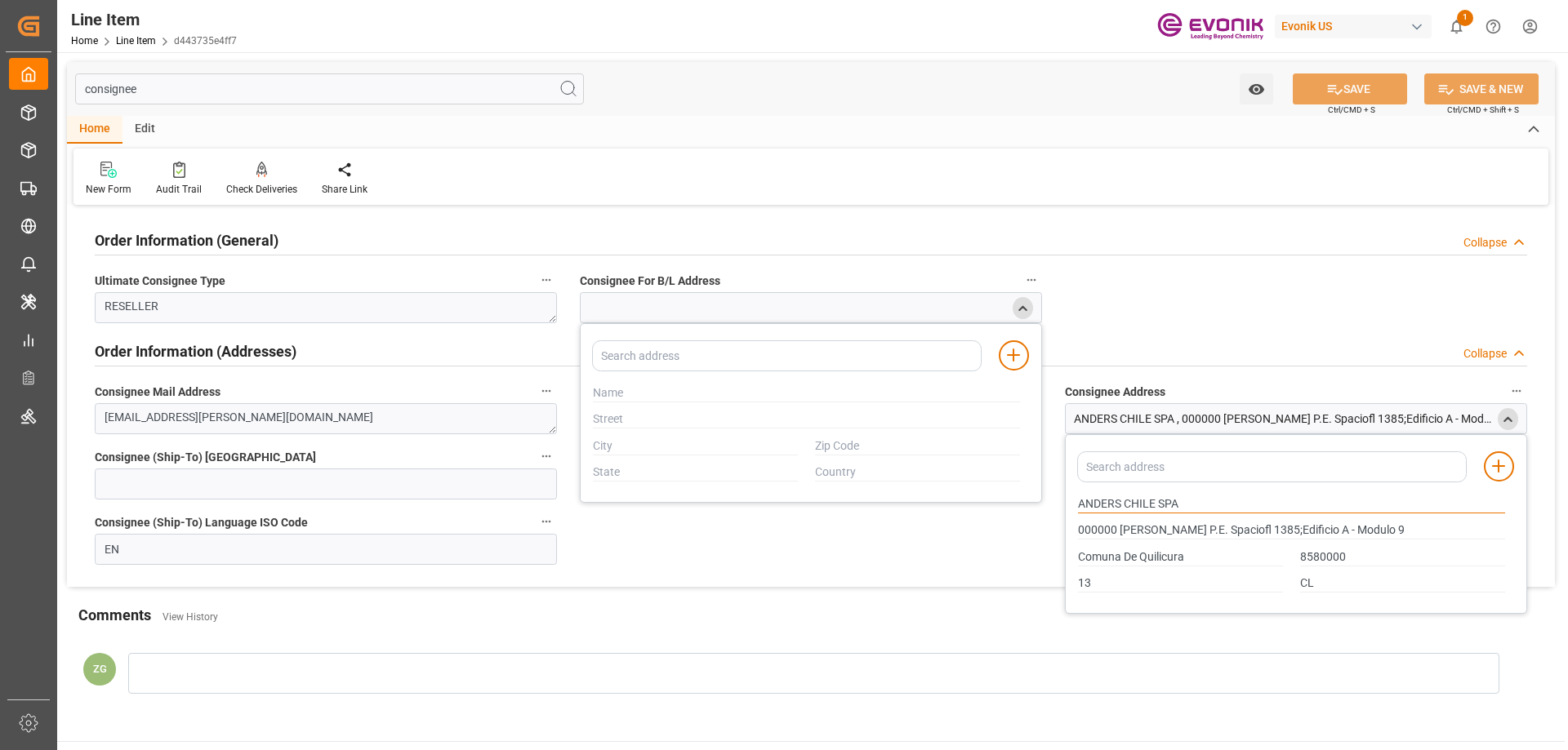
drag, startPoint x: 1078, startPoint y: 502, endPoint x: 1157, endPoint y: 502, distance: 79.0
click at [1157, 502] on input "ANDERS CHILE SPA" at bounding box center [1292, 504] width 427 height 18
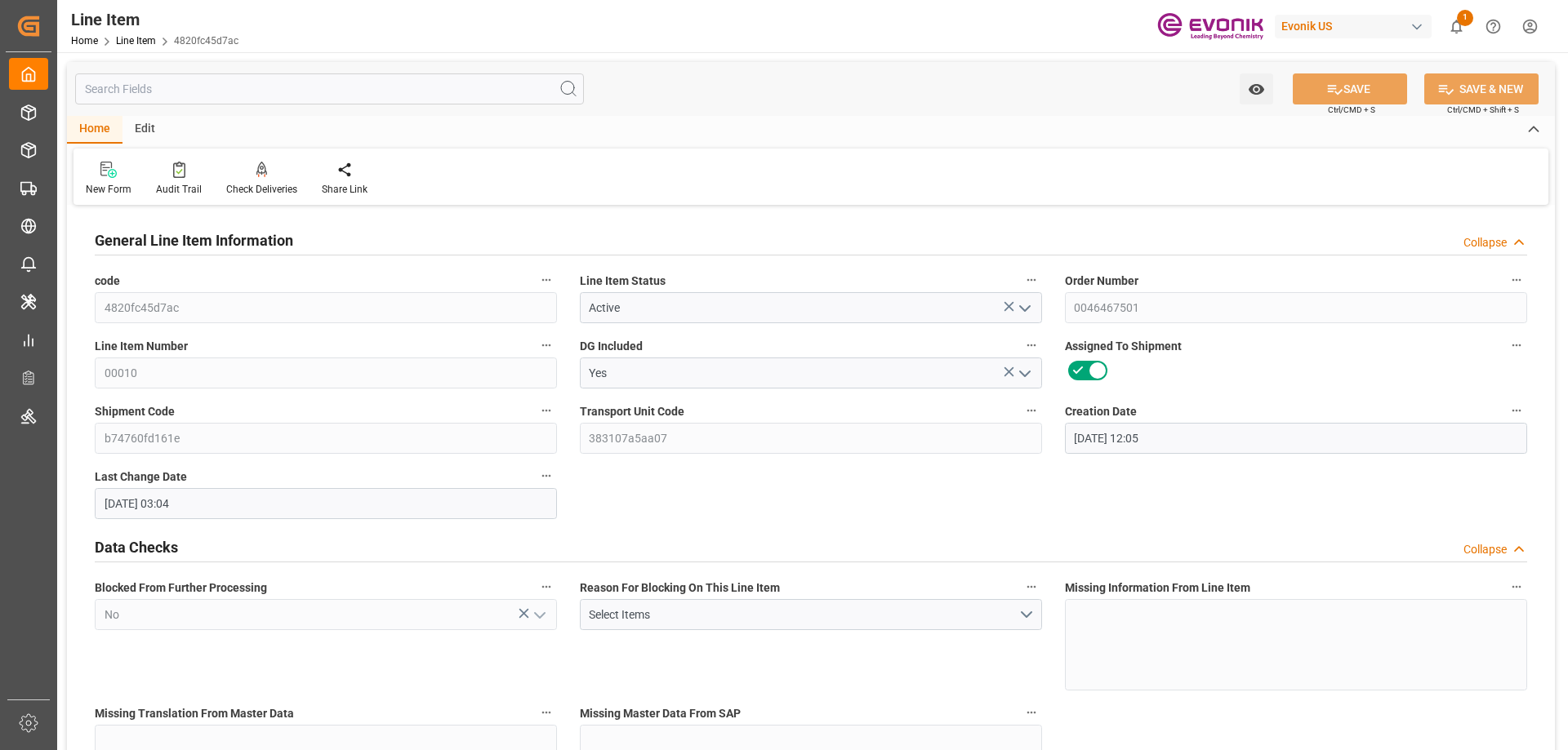
click at [283, 87] on input "text" at bounding box center [330, 89] width 508 height 31
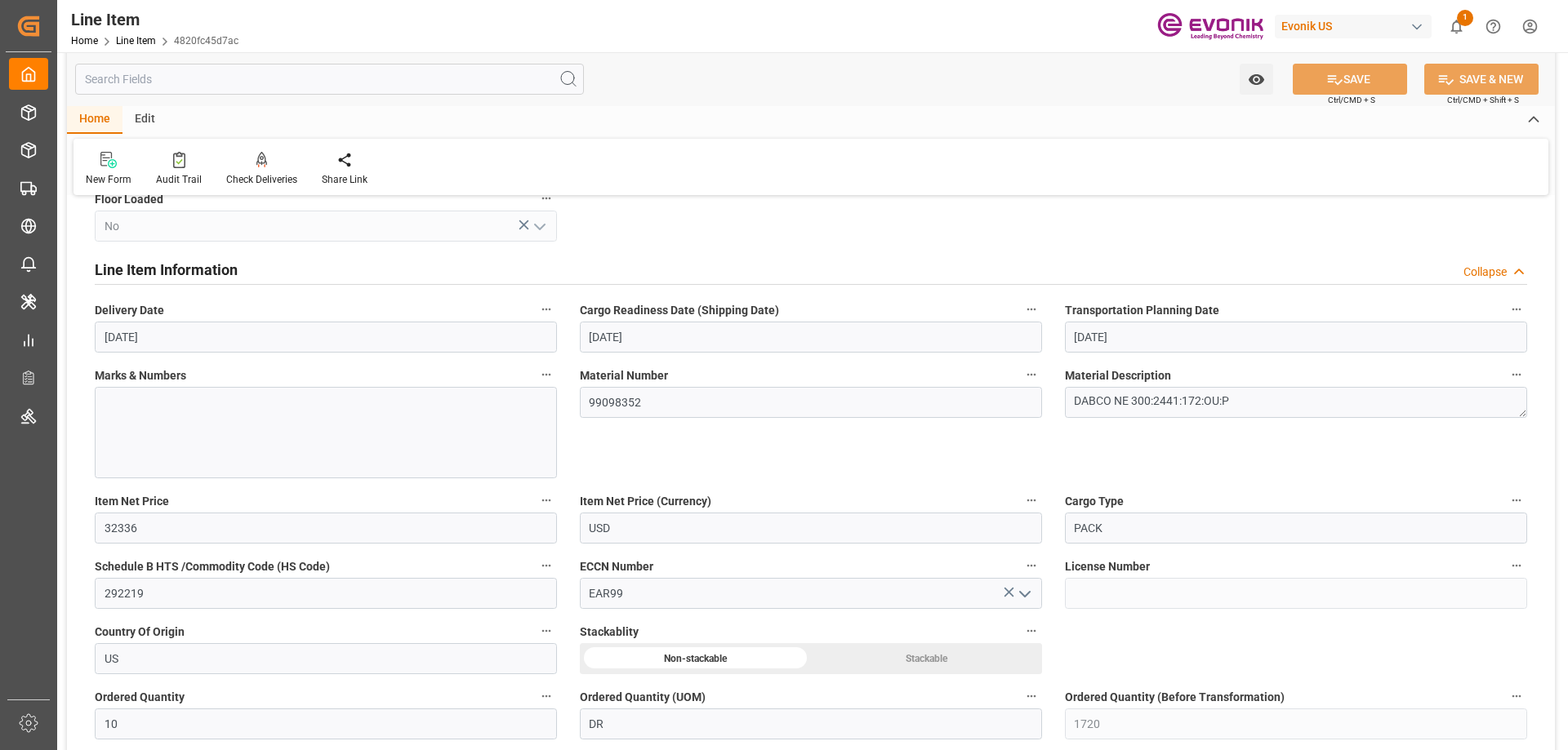
scroll to position [1143, 0]
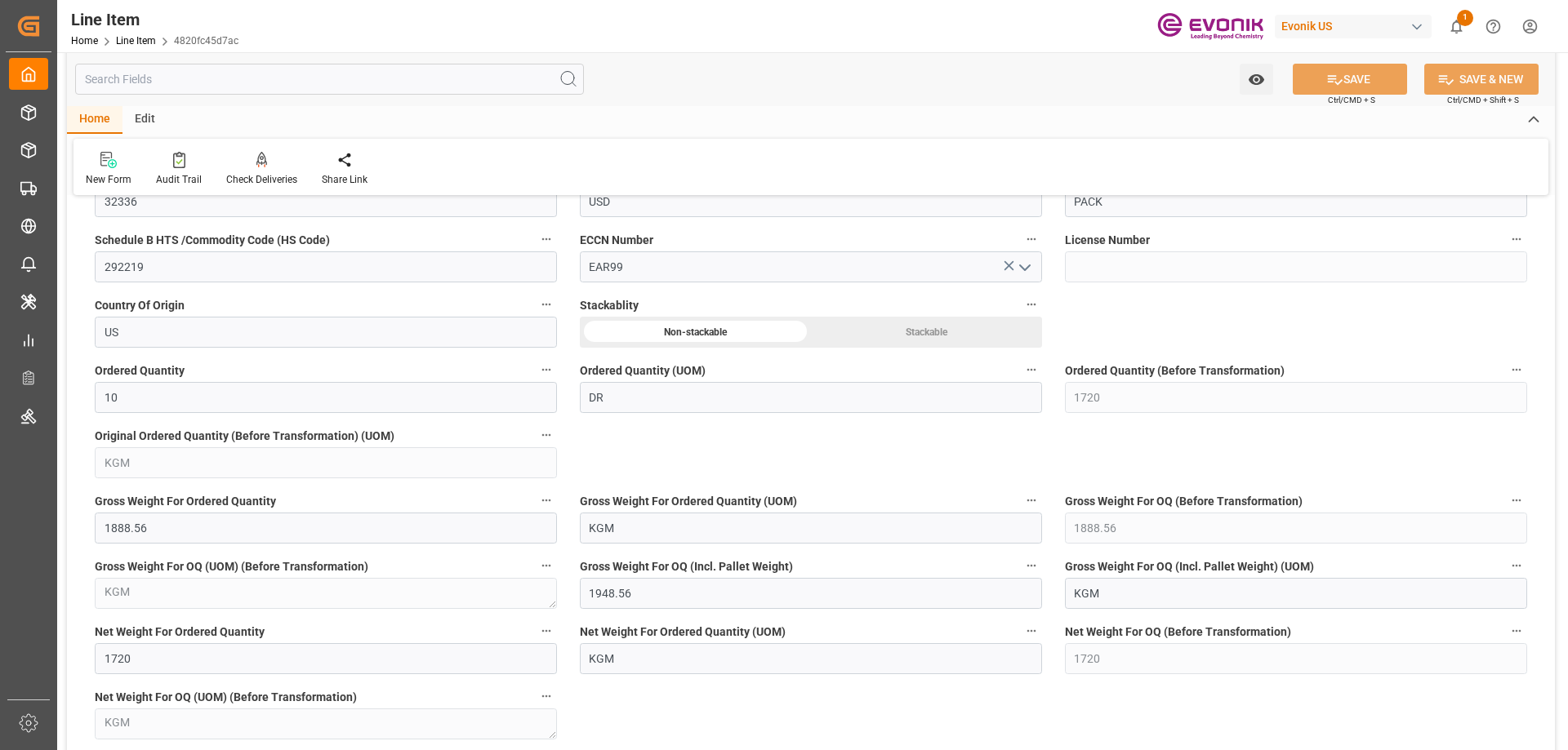
click at [245, 84] on input "text" at bounding box center [330, 78] width 508 height 31
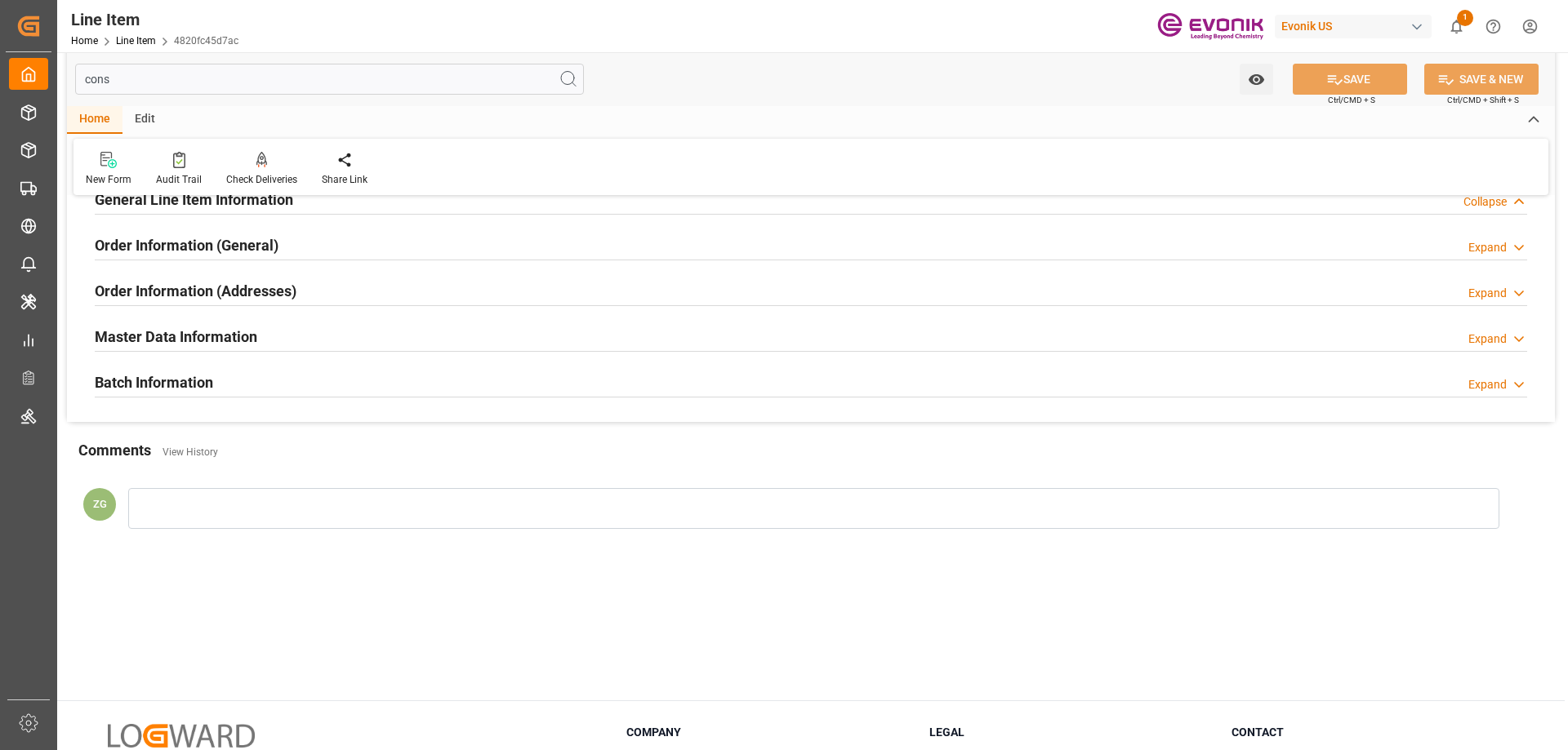
scroll to position [0, 0]
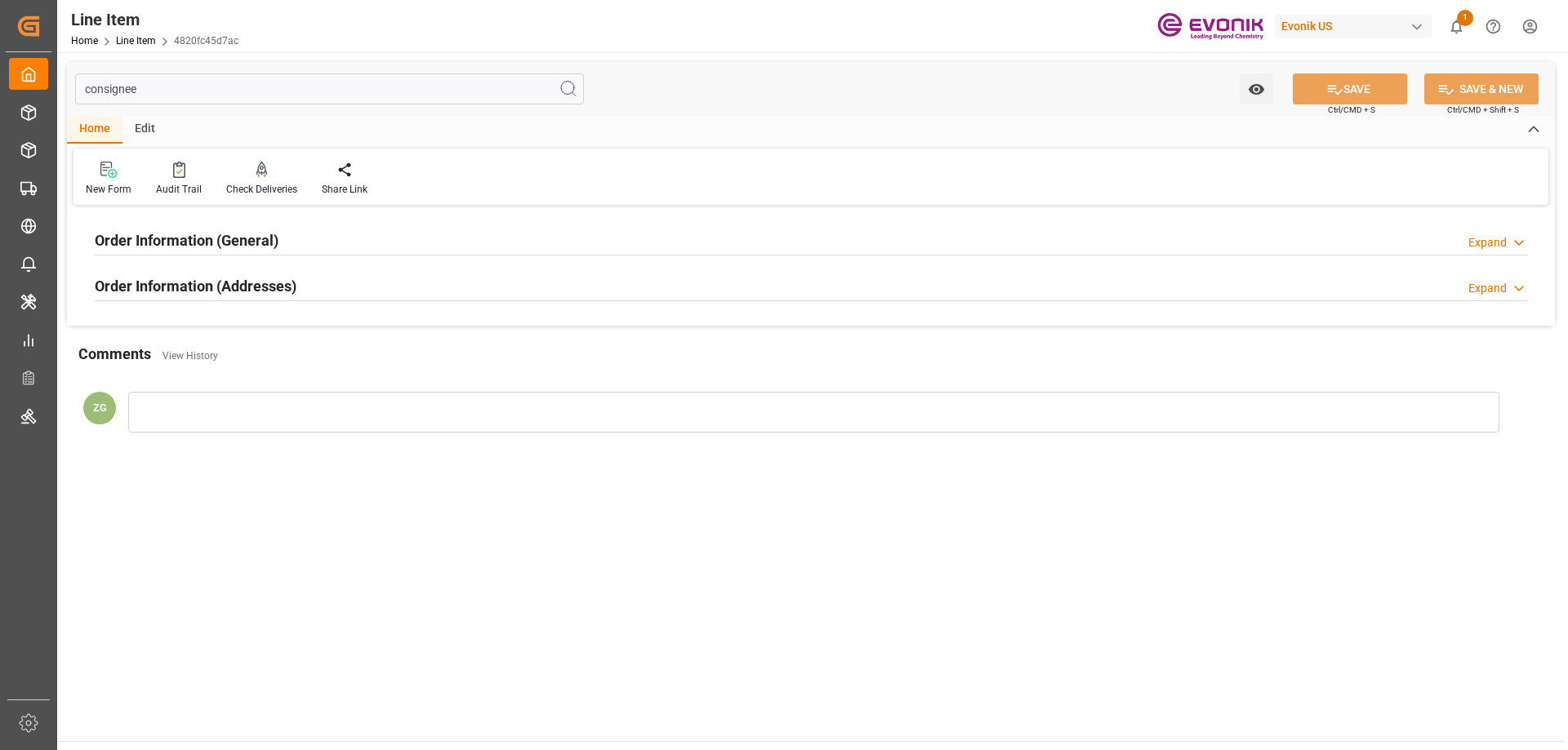
type input "consignee"
click at [226, 289] on h2 "Order Information (Addresses)" at bounding box center [195, 285] width 201 height 22
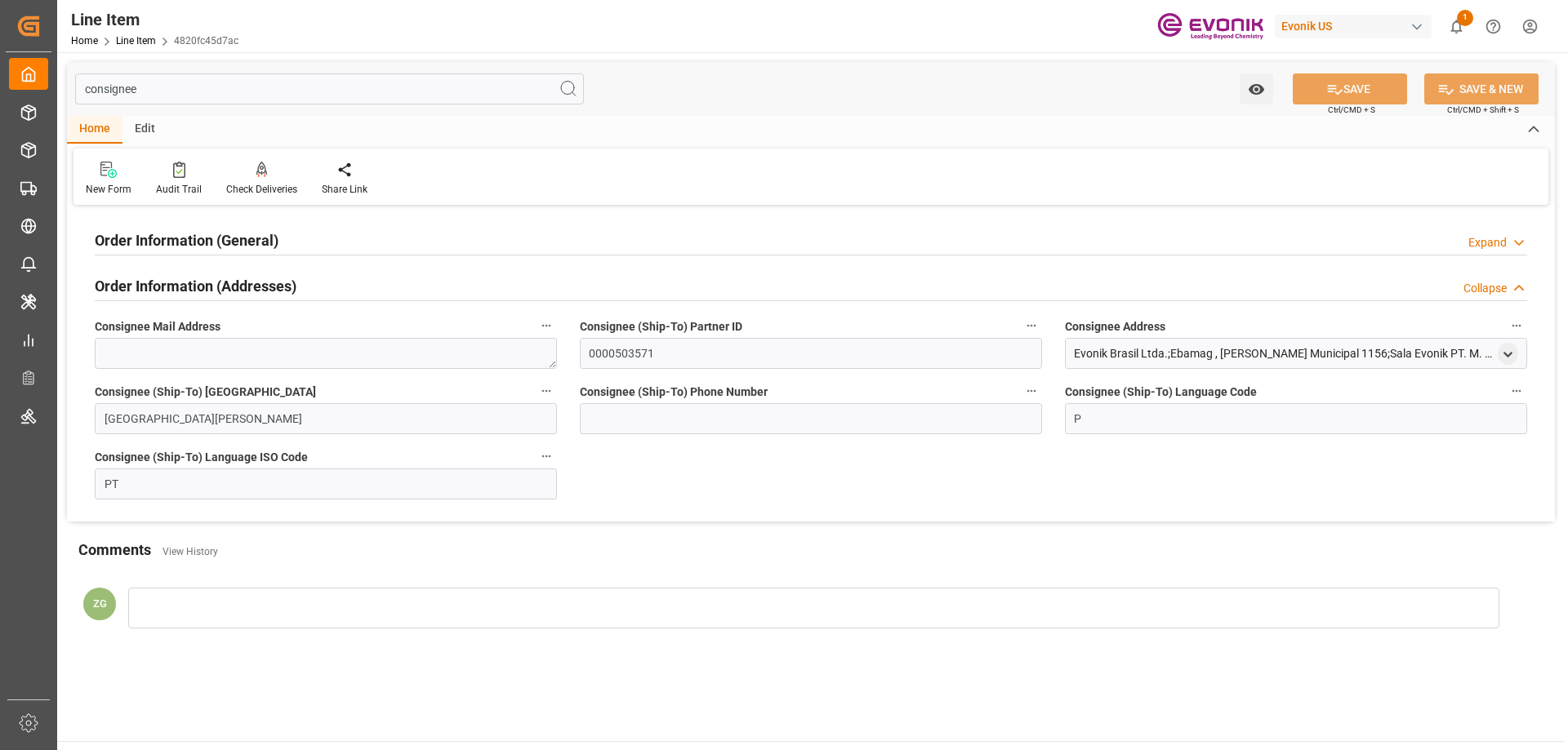
click at [222, 237] on h2 "Order Information (General)" at bounding box center [186, 240] width 183 height 22
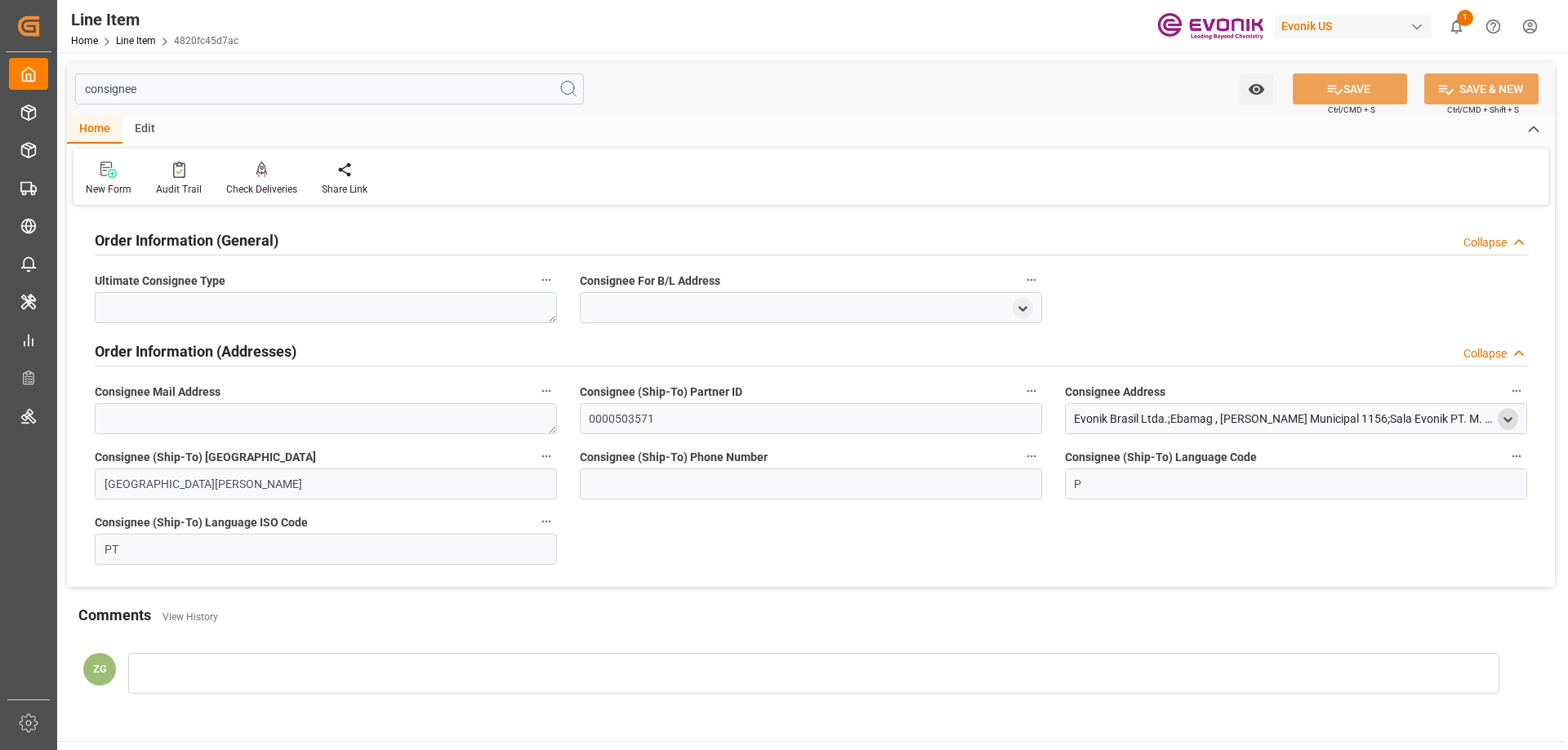
click at [1500, 421] on div "open menu" at bounding box center [1508, 418] width 21 height 22
click at [1509, 418] on icon "open menu" at bounding box center [1508, 419] width 14 height 14
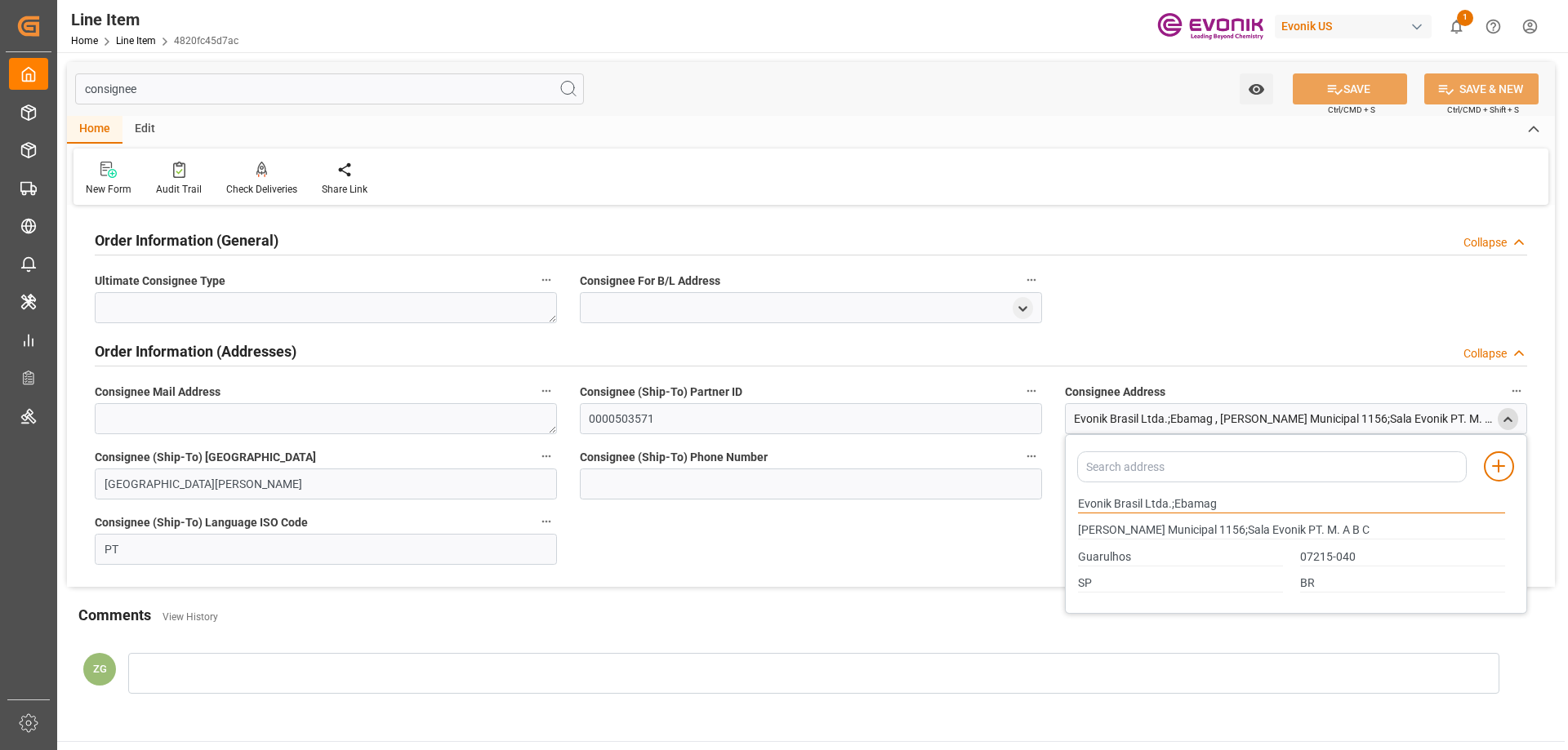
drag, startPoint x: 1078, startPoint y: 503, endPoint x: 1142, endPoint y: 503, distance: 64.0
click at [1142, 503] on input "Evonik Brasil Ltda.;Ebamag" at bounding box center [1292, 504] width 427 height 18
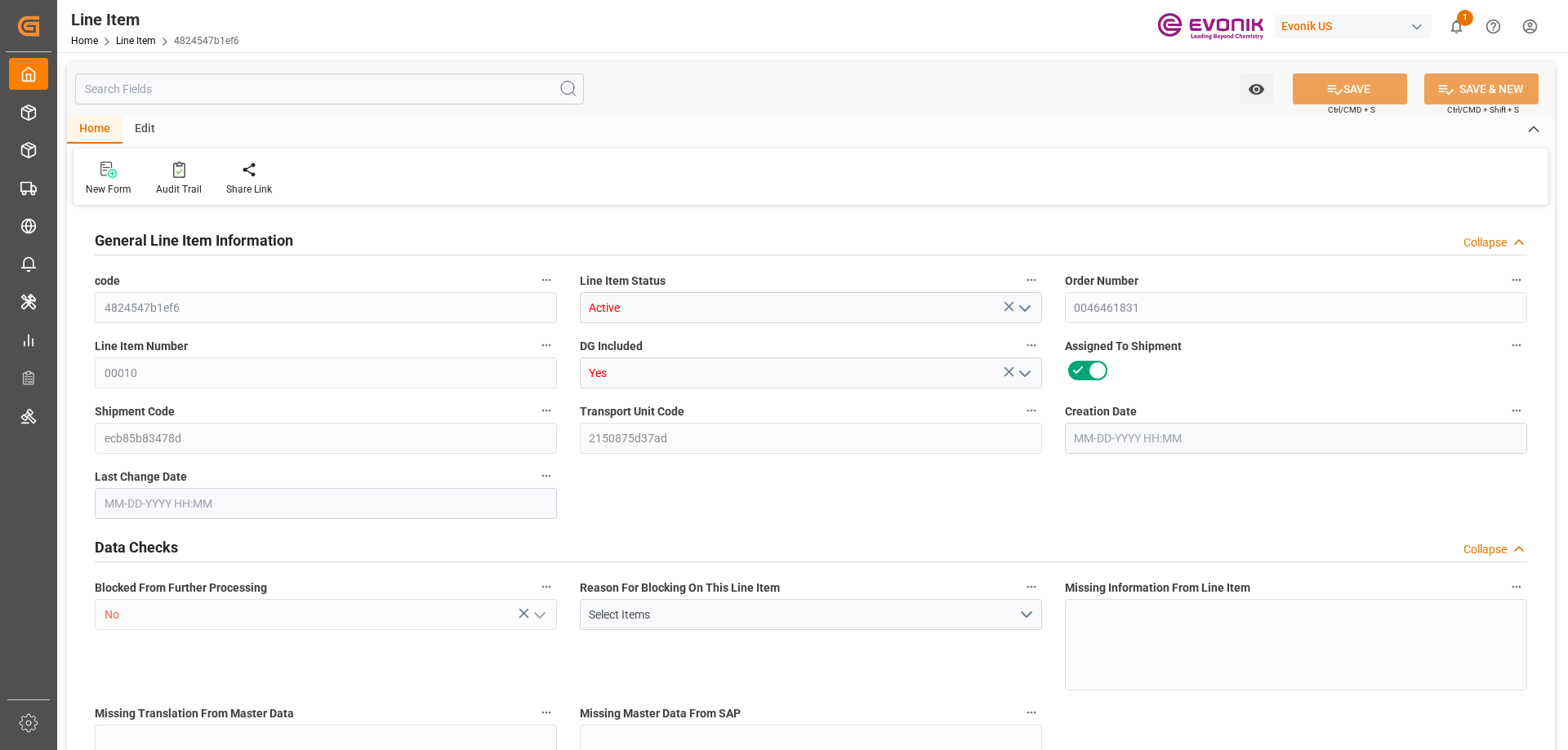
type input "6"
type input "6390"
type input "6000"
type input "8.424"
type input "6"
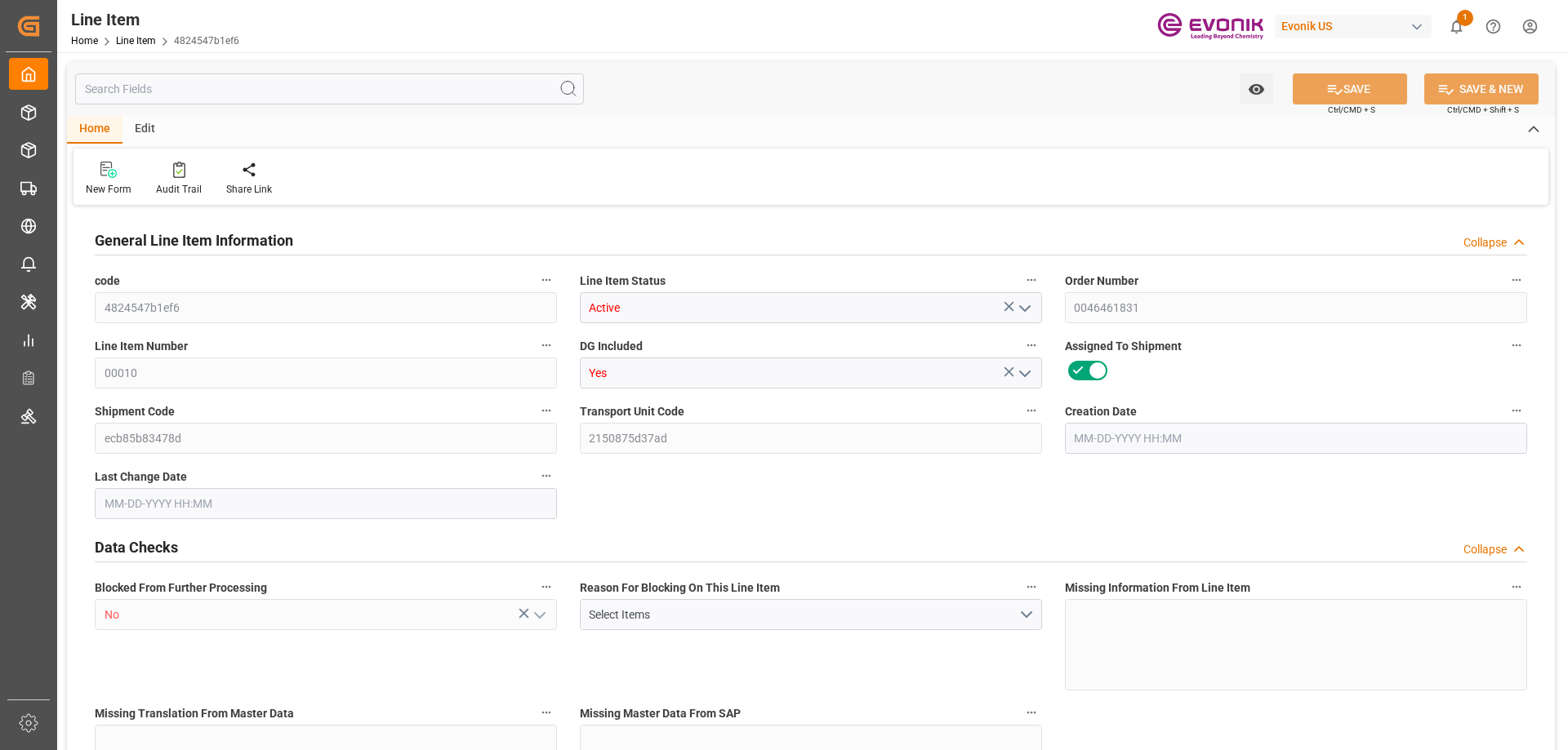
type input "51240"
type input "6"
type input "6000"
type input "6390"
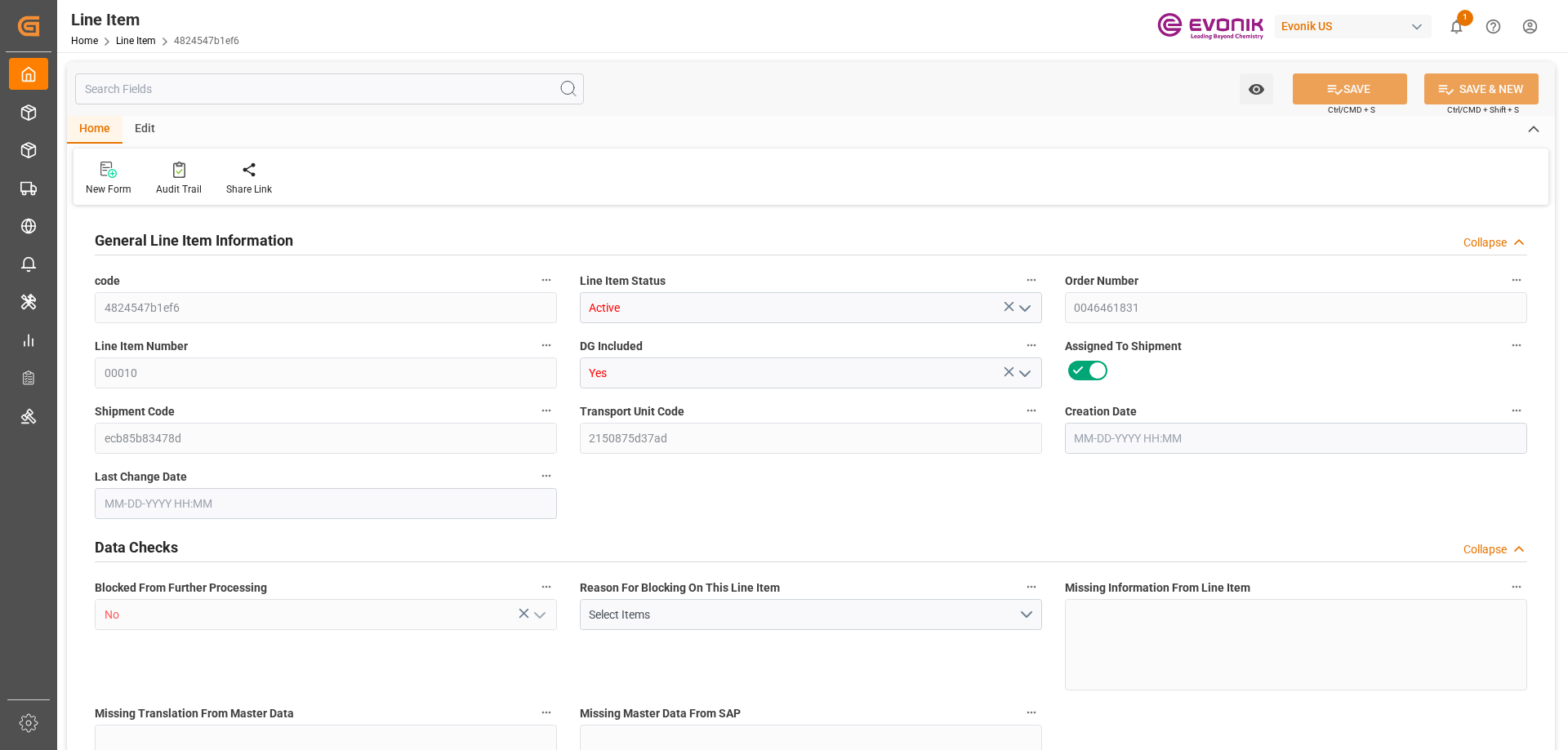
type input "6390"
type input "6000"
type input "8.424"
type input "8424"
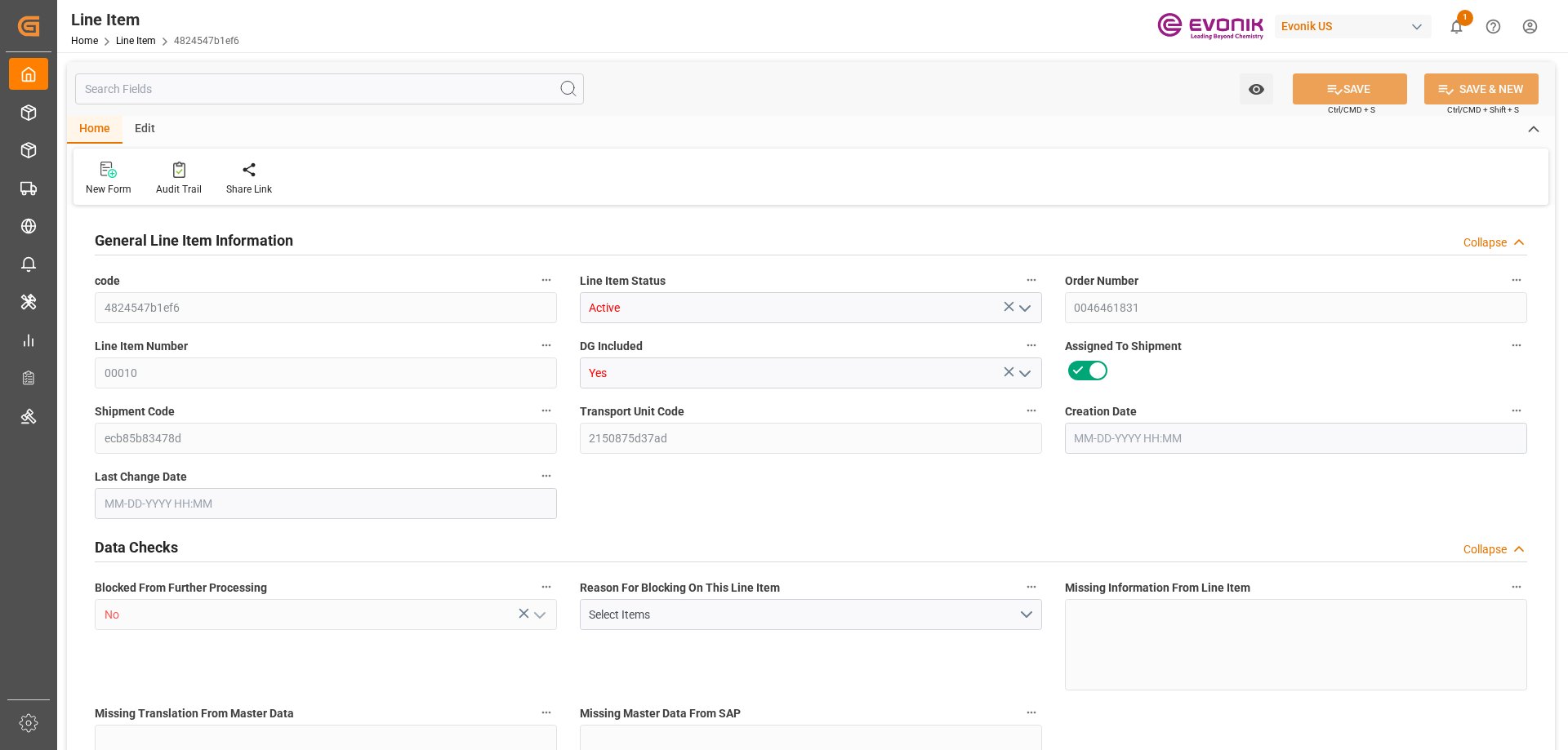
type input "0"
type input "[DATE] 19:35"
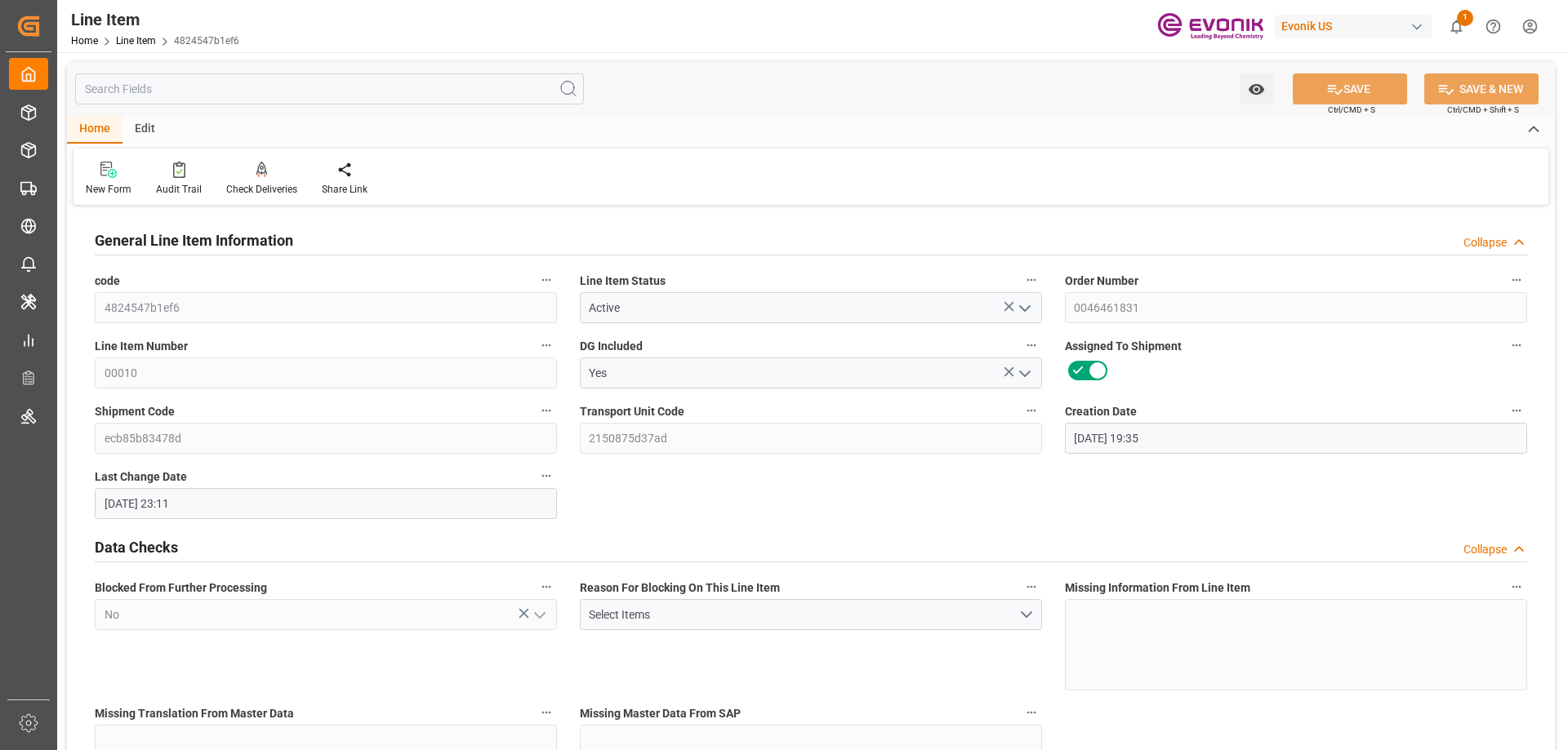
type input "[DATE] 23:11"
type input "[DATE]"
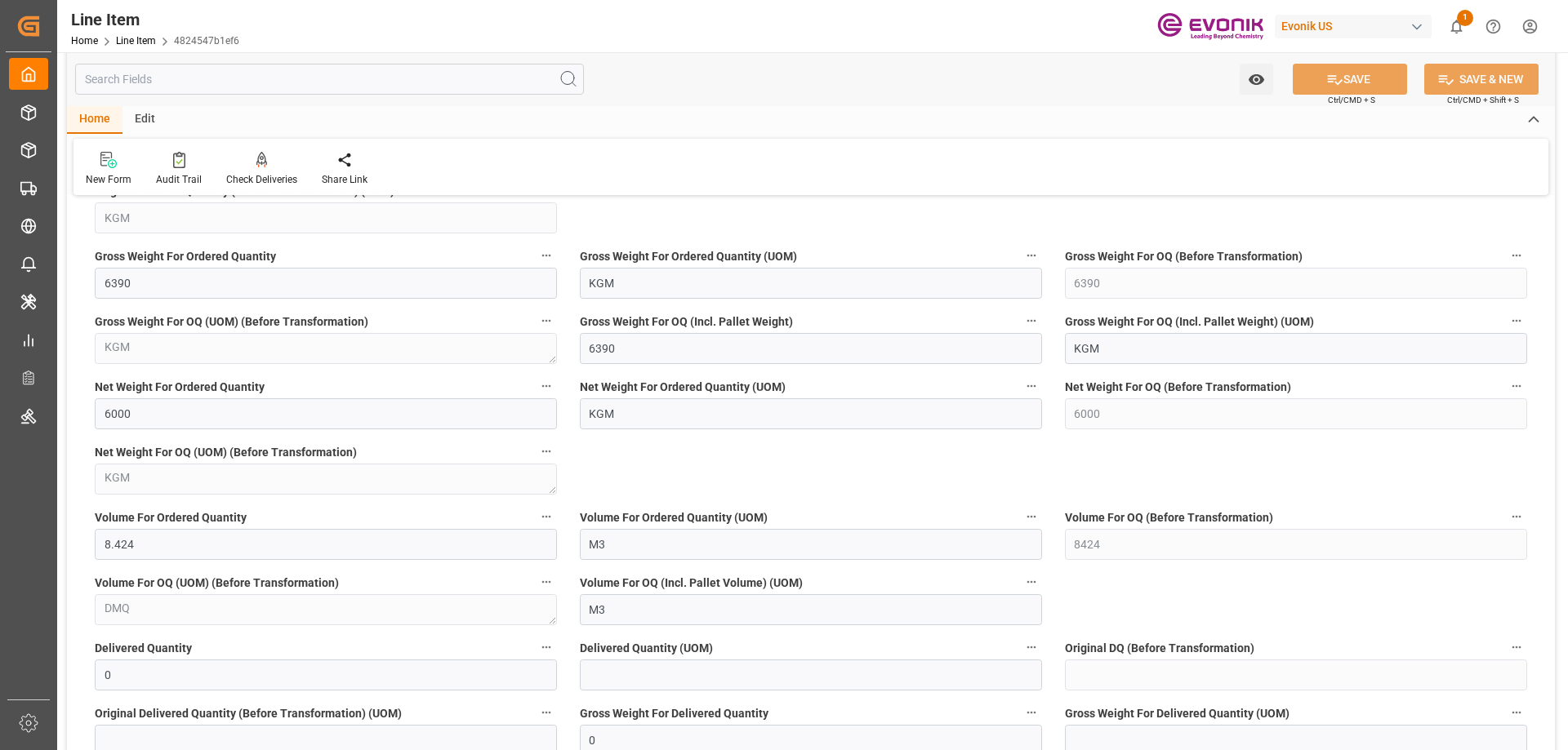
scroll to position [735, 0]
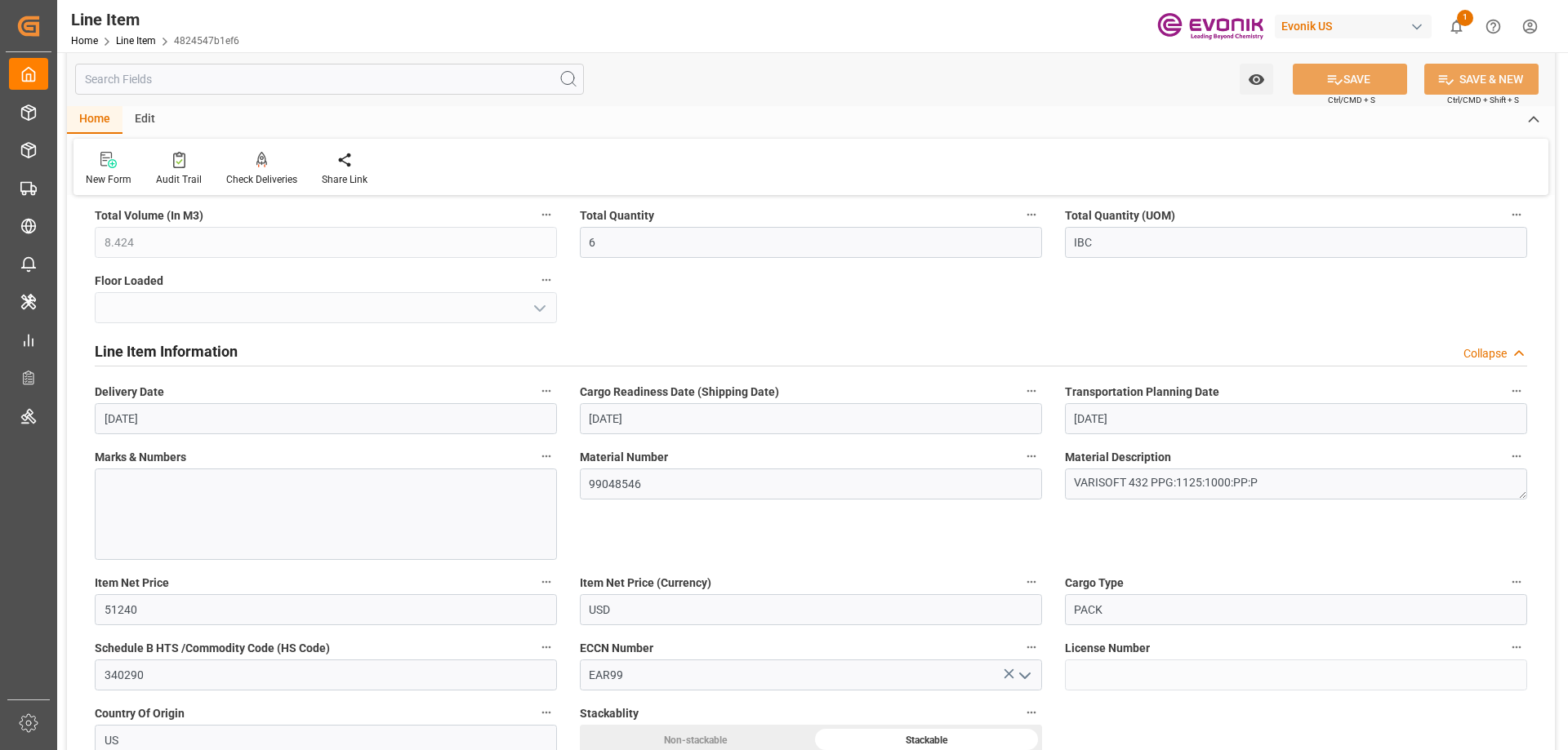
click at [312, 87] on input "text" at bounding box center [330, 78] width 508 height 31
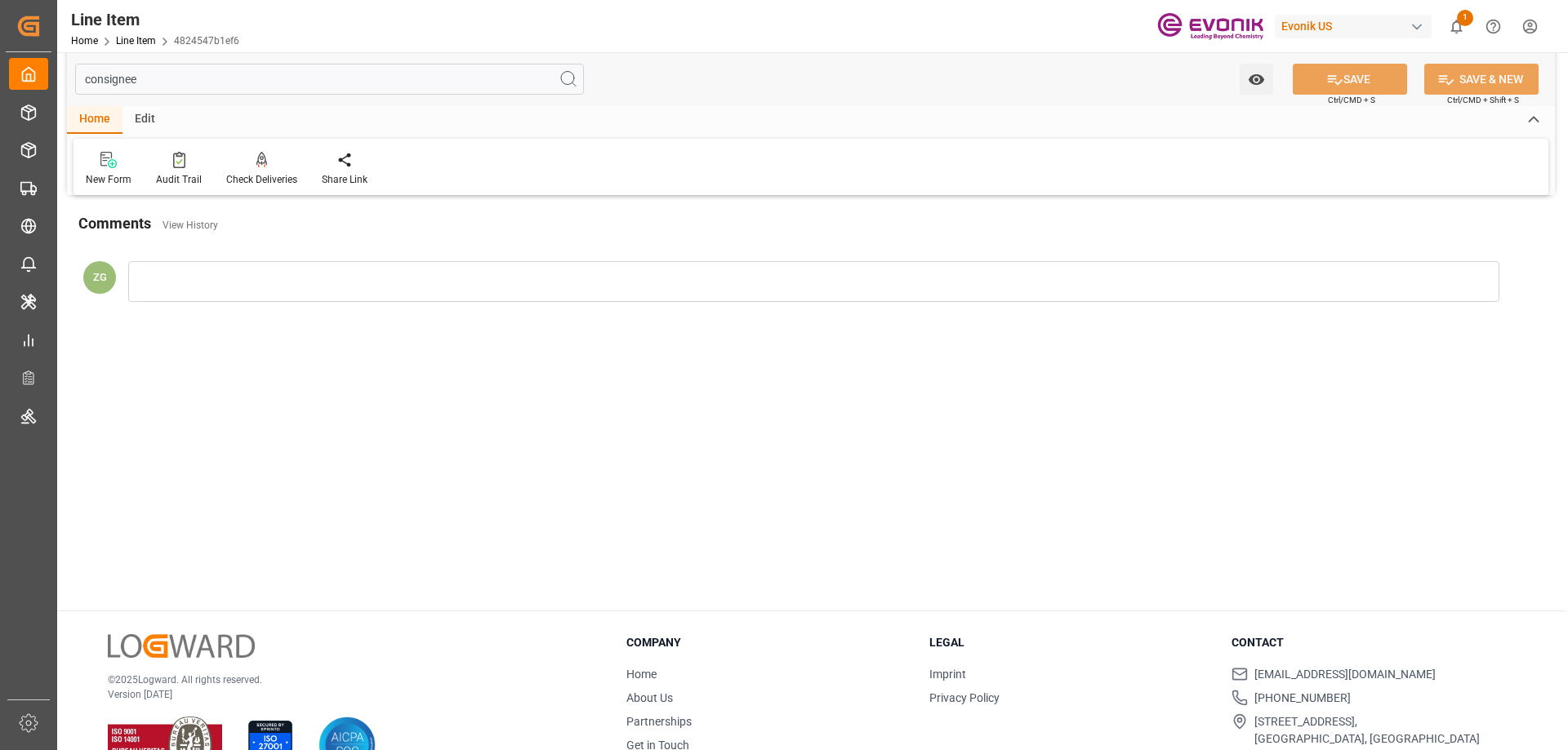
scroll to position [0, 0]
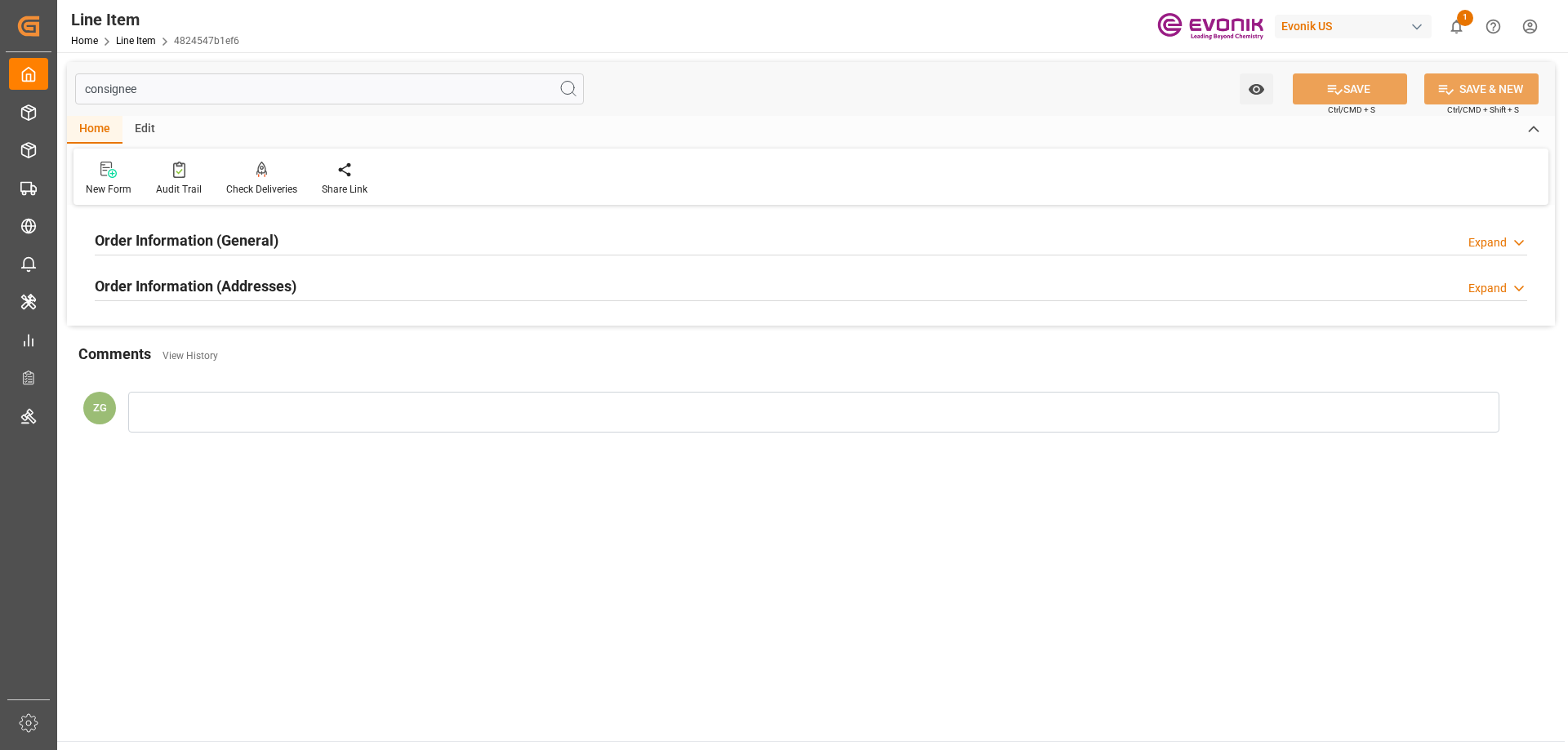
type input "consignee"
click at [202, 283] on h2 "Order Information (Addresses)" at bounding box center [195, 285] width 201 height 22
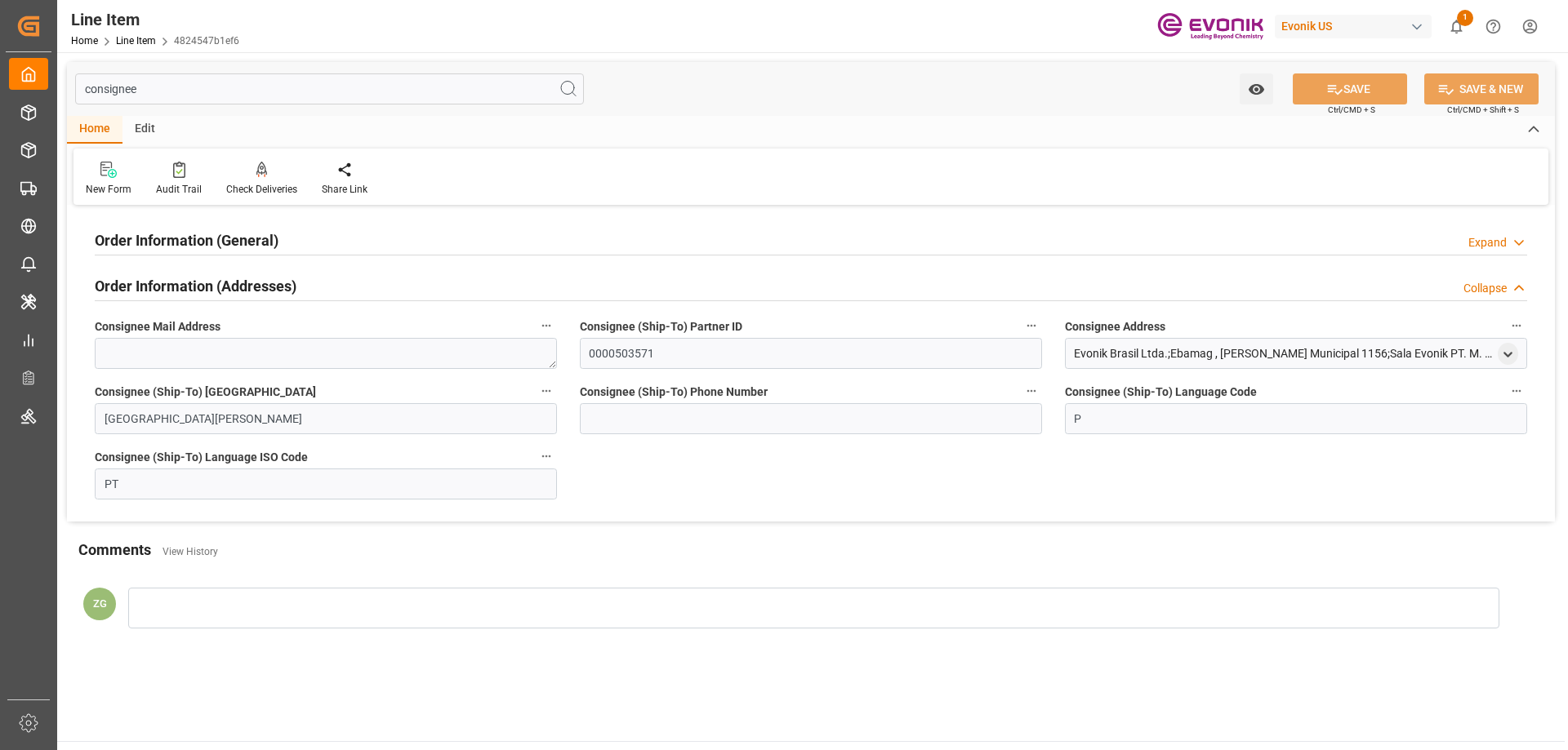
click at [198, 242] on h2 "Order Information (General)" at bounding box center [186, 240] width 183 height 22
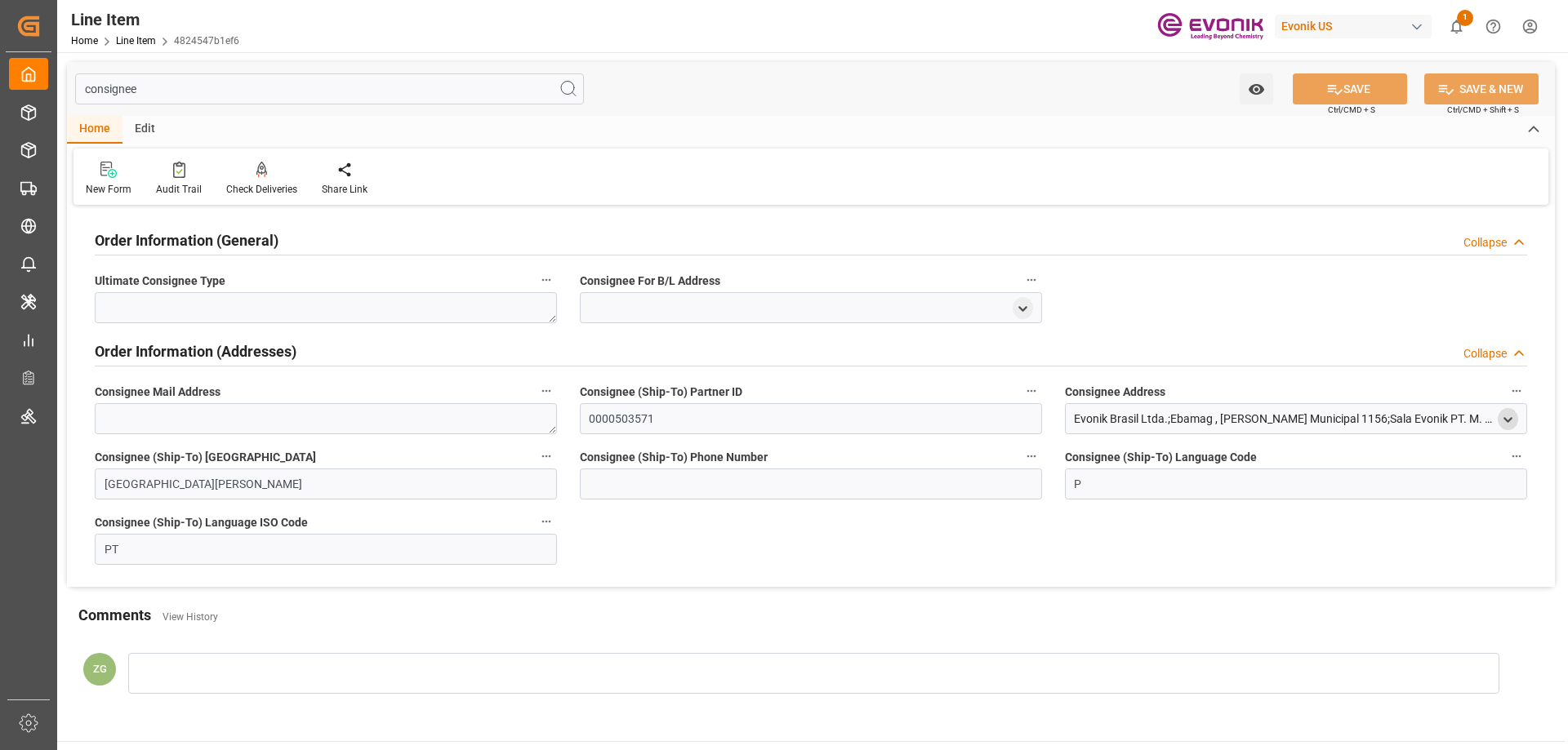
click at [1507, 423] on icon "open menu" at bounding box center [1508, 419] width 14 height 14
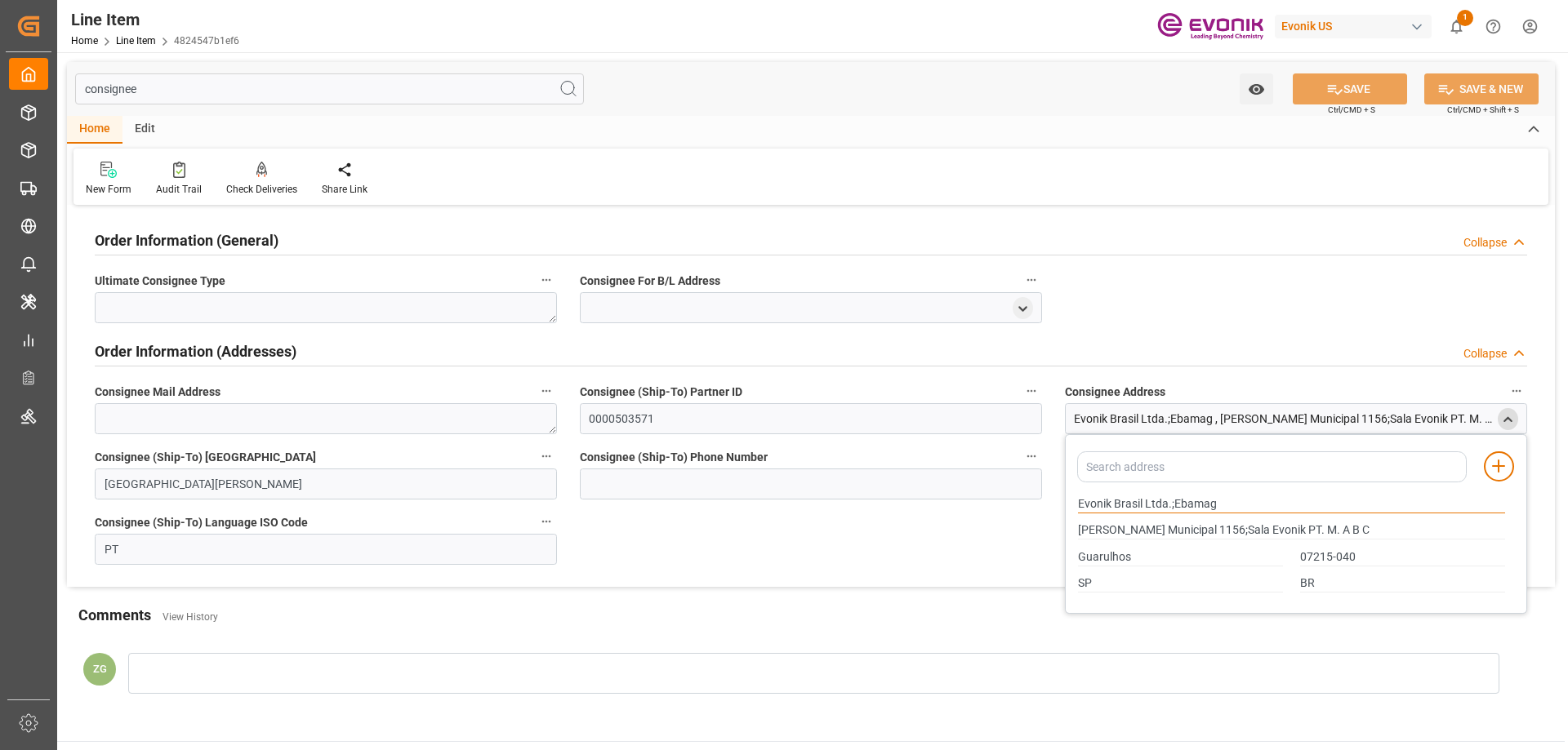
drag, startPoint x: 1079, startPoint y: 503, endPoint x: 1143, endPoint y: 503, distance: 64.0
click at [1143, 503] on input "Evonik Brasil Ltda.;Ebamag" at bounding box center [1292, 504] width 427 height 18
